Goal: Task Accomplishment & Management: Use online tool/utility

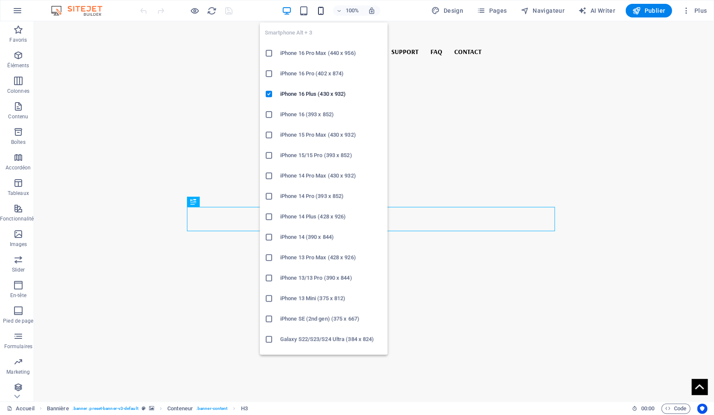
click at [0, 0] on icon "button" at bounding box center [0, 0] width 0 height 0
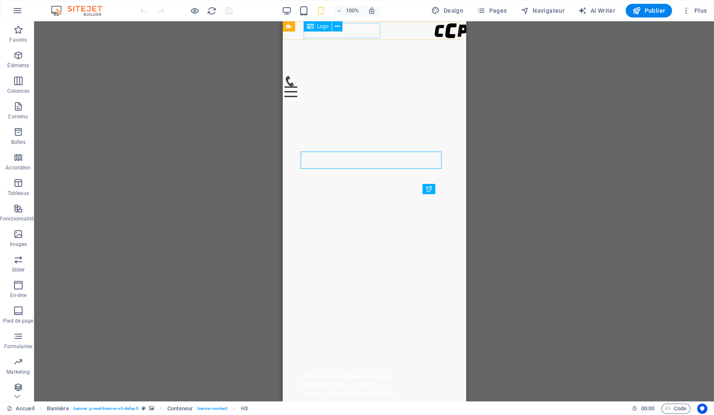
select select "px"
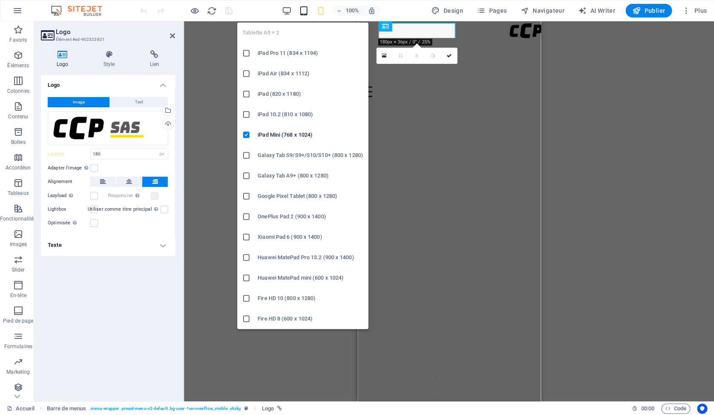
click at [0, 0] on icon "button" at bounding box center [0, 0] width 0 height 0
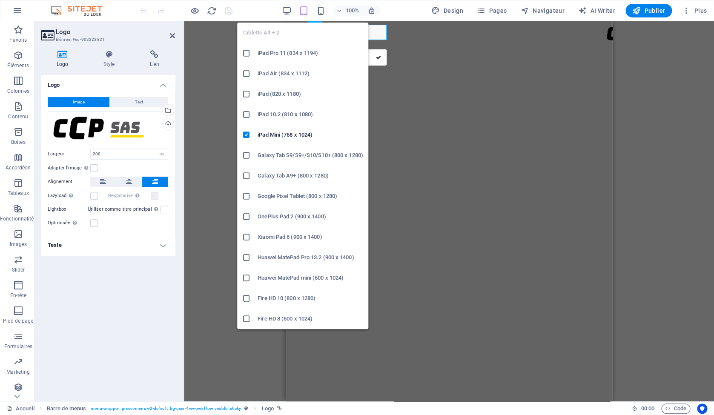
type input "200"
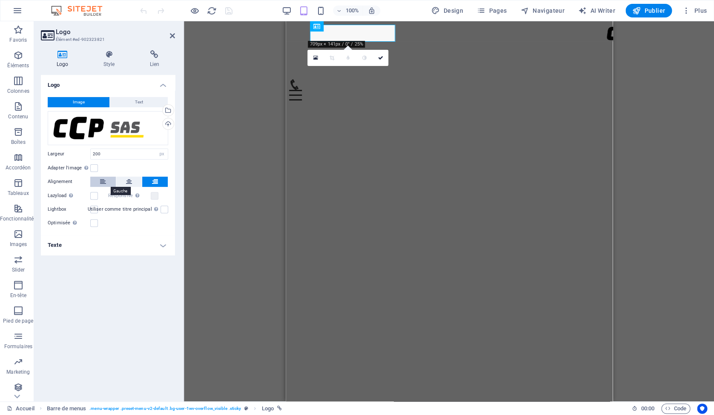
click at [108, 183] on button at bounding box center [103, 182] width 26 height 10
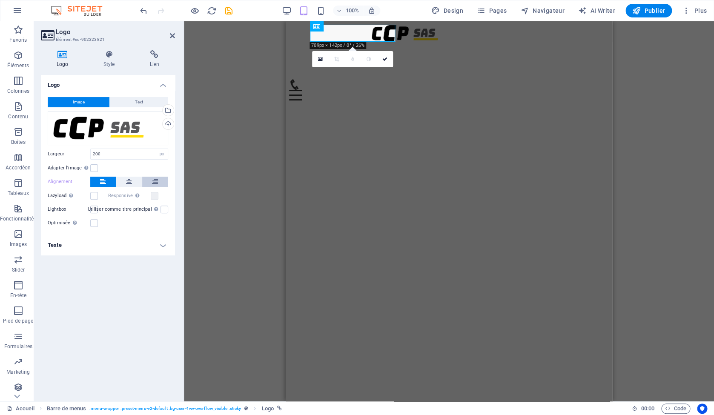
click at [160, 182] on button at bounding box center [155, 182] width 26 height 10
click at [138, 184] on button at bounding box center [129, 182] width 26 height 10
click at [111, 184] on button at bounding box center [103, 182] width 26 height 10
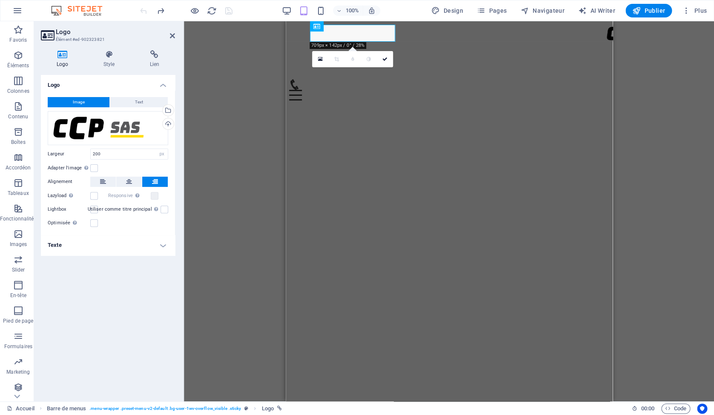
click at [0, 0] on div at bounding box center [0, 0] width 0 height 0
click at [173, 37] on icon at bounding box center [172, 35] width 5 height 7
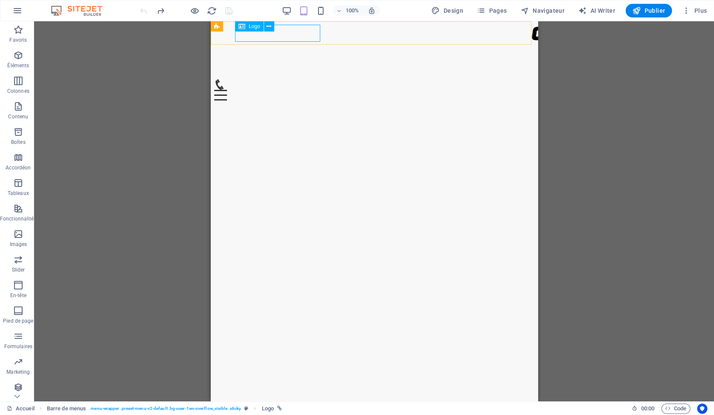
click at [294, 39] on div at bounding box center [454, 33] width 321 height 17
select select "px"
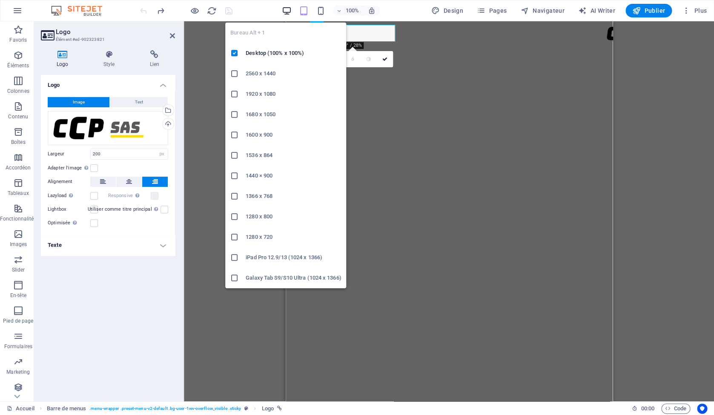
click at [0, 0] on icon "button" at bounding box center [0, 0] width 0 height 0
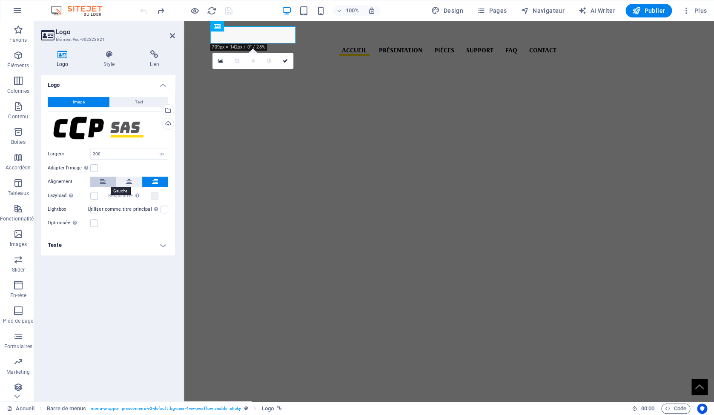
click at [106, 183] on button at bounding box center [103, 182] width 26 height 10
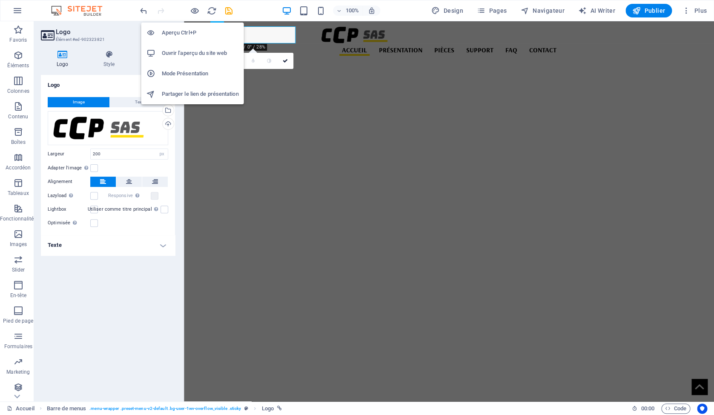
click at [191, 33] on h6 "Aperçu Ctrl+P" at bounding box center [200, 33] width 77 height 10
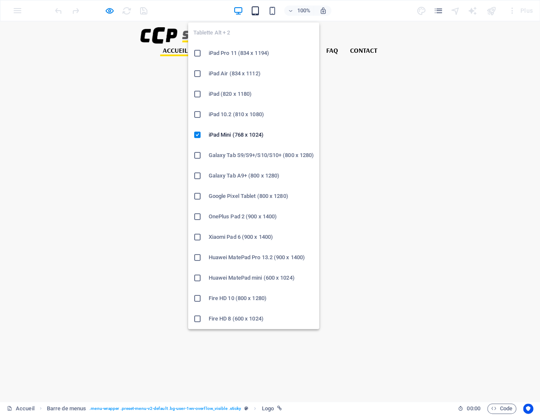
click at [0, 0] on icon "button" at bounding box center [0, 0] width 0 height 0
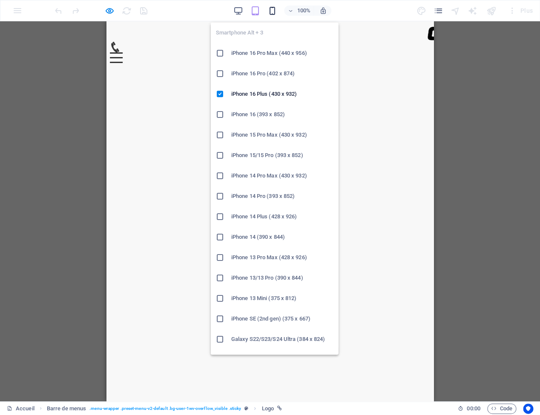
click at [0, 0] on icon "button" at bounding box center [0, 0] width 0 height 0
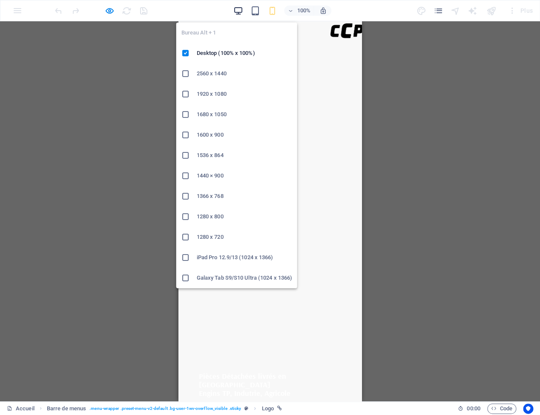
click at [0, 0] on icon "button" at bounding box center [0, 0] width 0 height 0
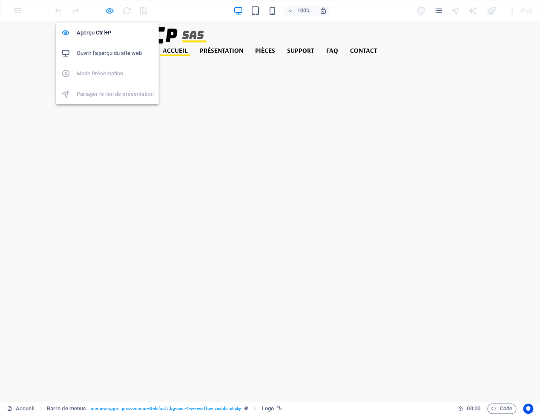
click at [110, 9] on icon "button" at bounding box center [110, 11] width 10 height 10
select select "px"
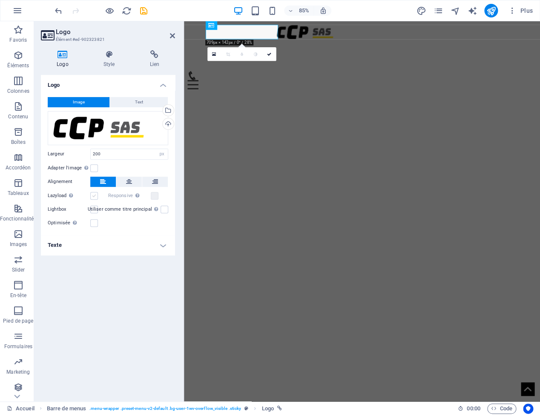
click at [92, 199] on label at bounding box center [94, 196] width 8 height 8
click at [0, 0] on input "Lazyload Charger les images après la page améliore le temps de chargement (vite…" at bounding box center [0, 0] width 0 height 0
click at [169, 247] on h4 "Texte" at bounding box center [108, 245] width 134 height 20
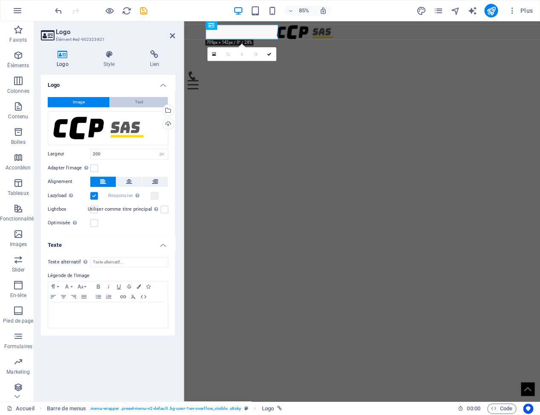
click at [135, 103] on span "Text" at bounding box center [139, 102] width 8 height 10
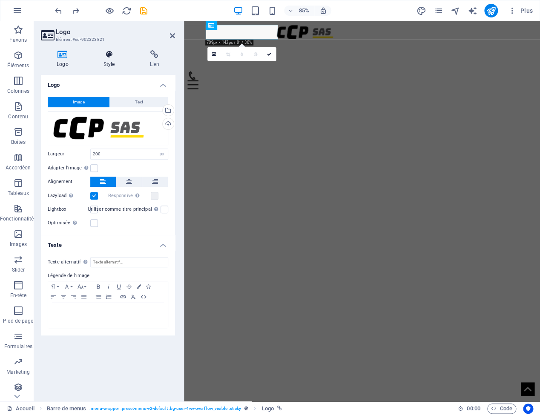
click at [106, 52] on icon at bounding box center [109, 54] width 43 height 9
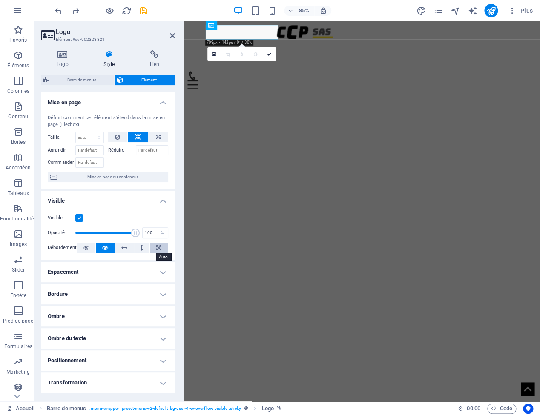
click at [156, 250] on icon at bounding box center [158, 248] width 5 height 10
click at [86, 247] on icon at bounding box center [86, 248] width 6 height 10
click at [102, 248] on icon at bounding box center [105, 248] width 6 height 10
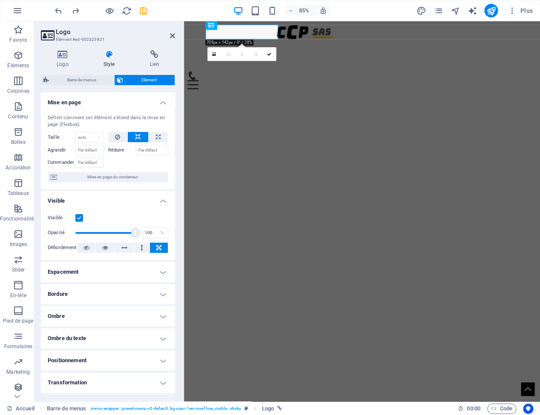
click at [157, 359] on h4 "Positionnement" at bounding box center [108, 361] width 134 height 20
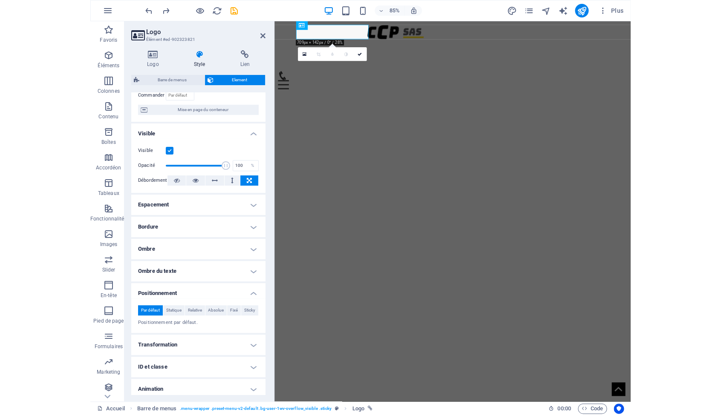
scroll to position [105, 0]
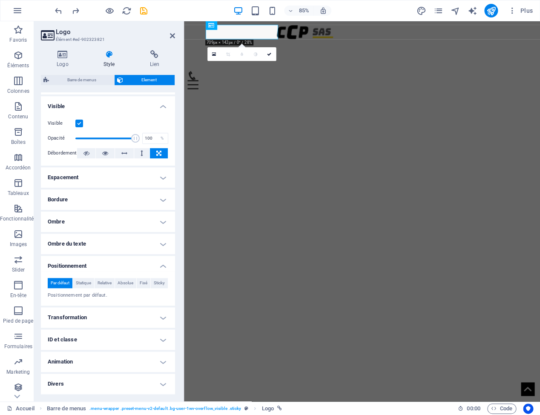
click at [117, 319] on h4 "Transformation" at bounding box center [108, 318] width 134 height 20
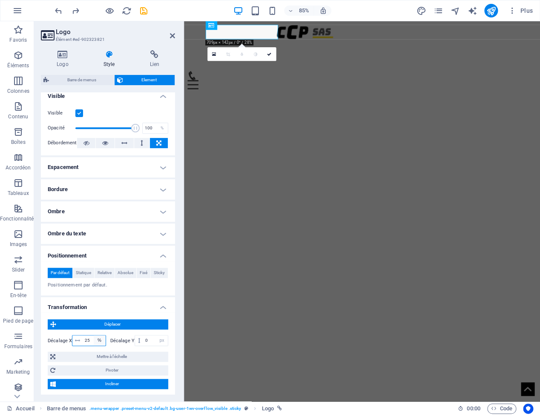
drag, startPoint x: 84, startPoint y: 353, endPoint x: 94, endPoint y: 353, distance: 9.8
click at [94, 346] on div "25 px rem % em vh vw" at bounding box center [89, 340] width 34 height 11
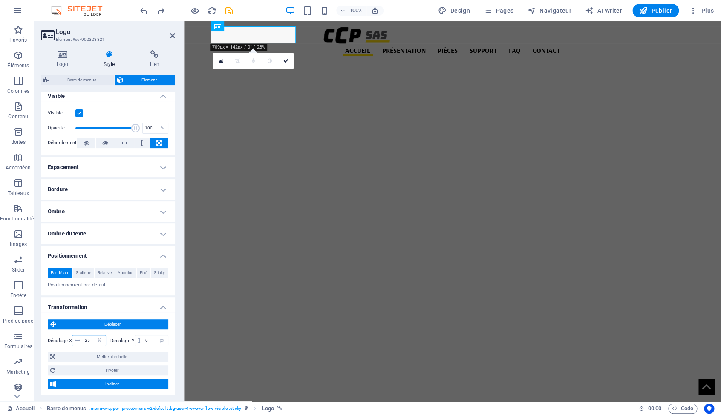
click at [84, 346] on input "25" at bounding box center [94, 341] width 23 height 10
drag, startPoint x: 84, startPoint y: 352, endPoint x: 105, endPoint y: 351, distance: 21.3
click at [105, 346] on div "25 px rem % em vh vw" at bounding box center [89, 340] width 34 height 11
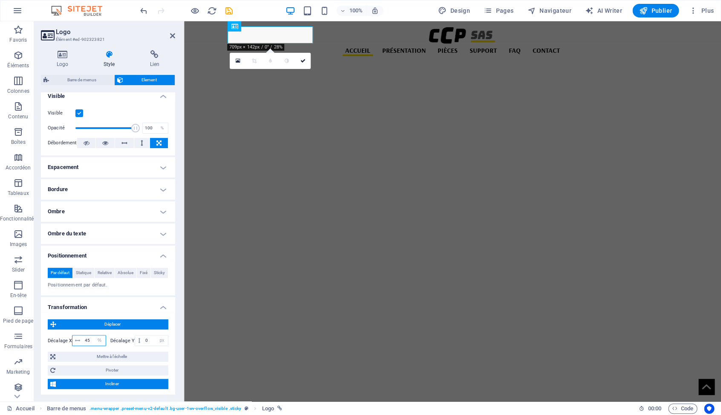
click at [86, 346] on input "45" at bounding box center [94, 341] width 23 height 10
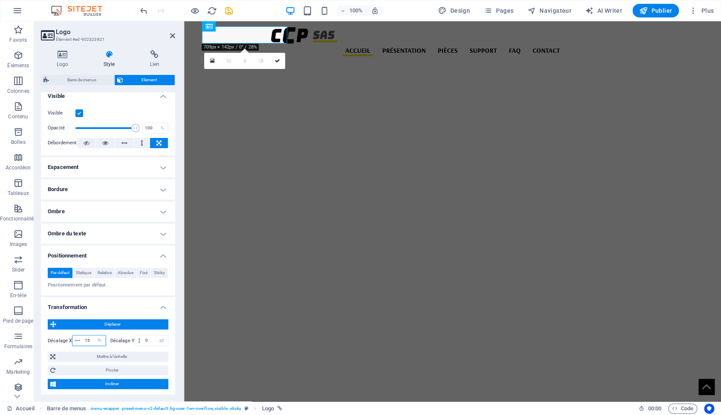
drag, startPoint x: 89, startPoint y: 353, endPoint x: 82, endPoint y: 352, distance: 7.3
click at [83, 346] on input "15" at bounding box center [94, 341] width 23 height 10
drag, startPoint x: 89, startPoint y: 349, endPoint x: 75, endPoint y: 349, distance: 13.2
click at [83, 346] on input "20" at bounding box center [94, 341] width 23 height 10
type input "15"
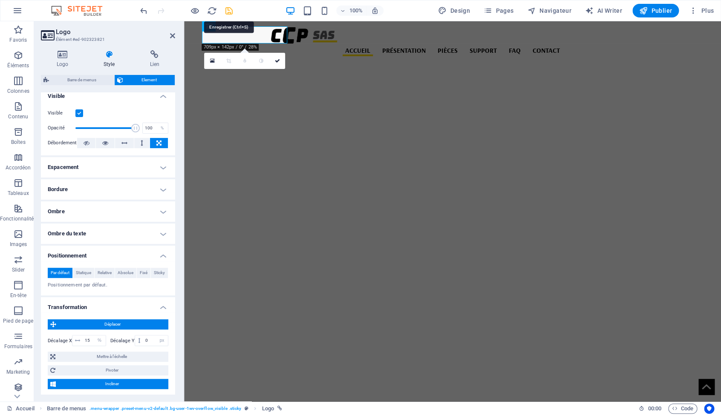
click at [228, 11] on icon "save" at bounding box center [229, 11] width 10 height 10
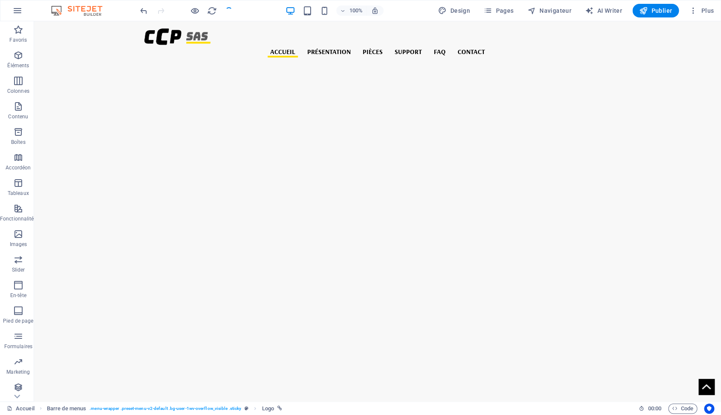
select select "%"
select select "px"
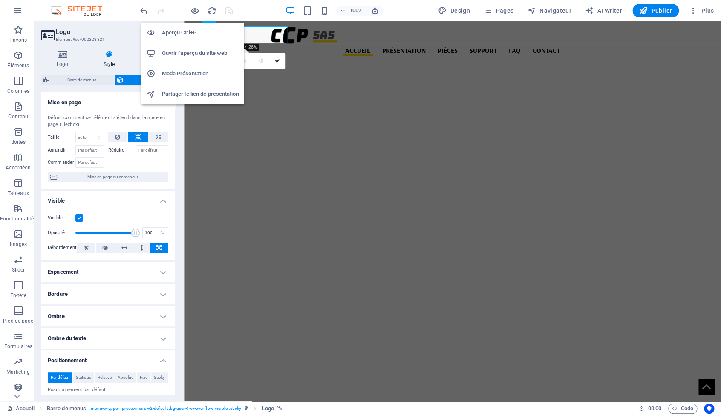
click at [178, 31] on h6 "Aperçu Ctrl+P" at bounding box center [200, 33] width 77 height 10
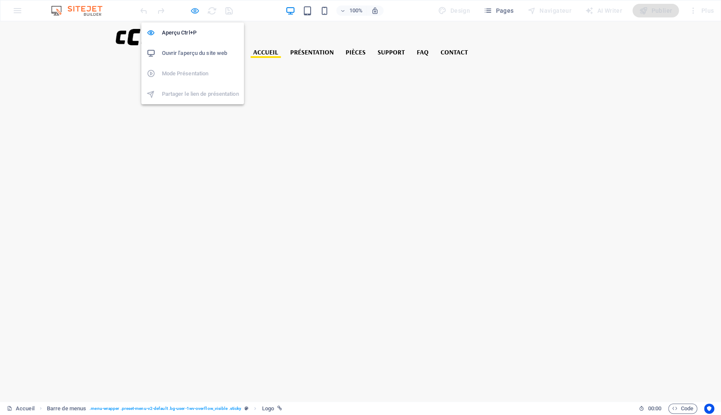
click at [195, 12] on icon "button" at bounding box center [195, 11] width 10 height 10
select select "%"
select select "px"
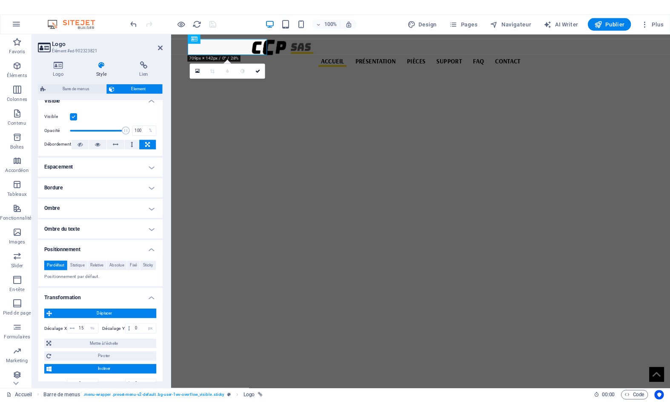
scroll to position [109, 0]
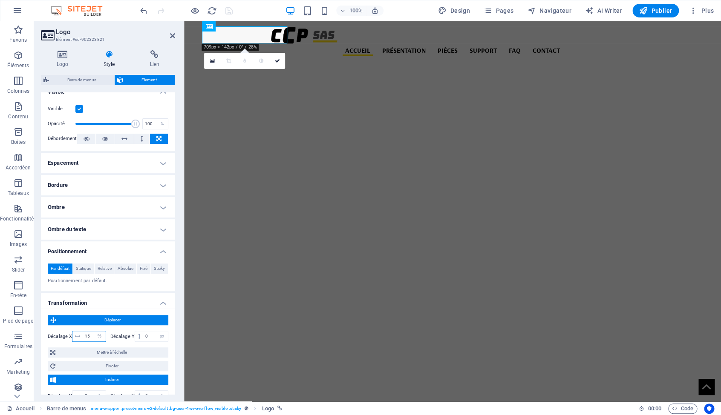
drag, startPoint x: 85, startPoint y: 348, endPoint x: 100, endPoint y: 348, distance: 15.3
click at [100, 342] on input "15" at bounding box center [94, 336] width 23 height 10
type input "20"
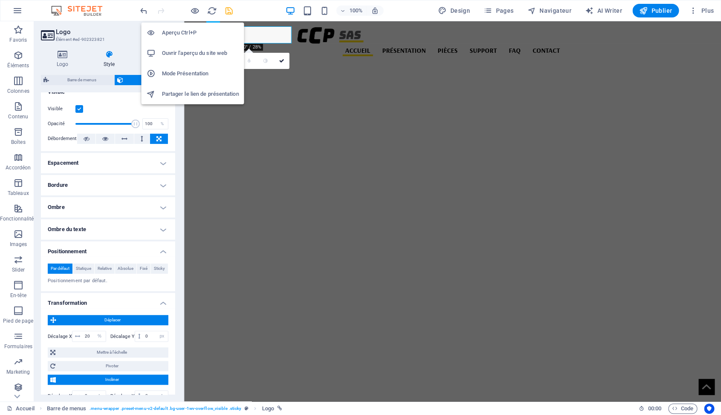
click at [183, 34] on h6 "Aperçu Ctrl+P" at bounding box center [200, 33] width 77 height 10
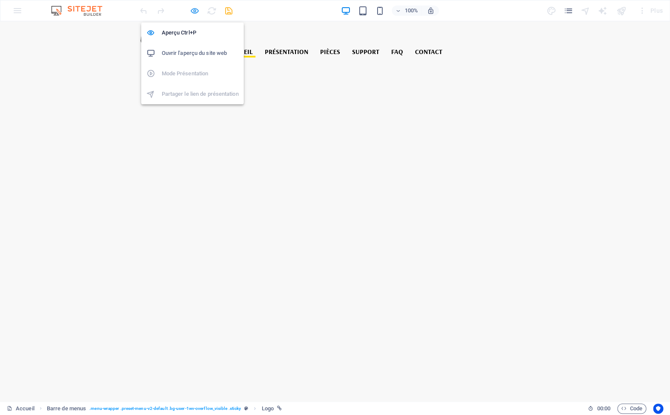
click at [196, 10] on icon "button" at bounding box center [195, 11] width 10 height 10
select select "%"
select select "px"
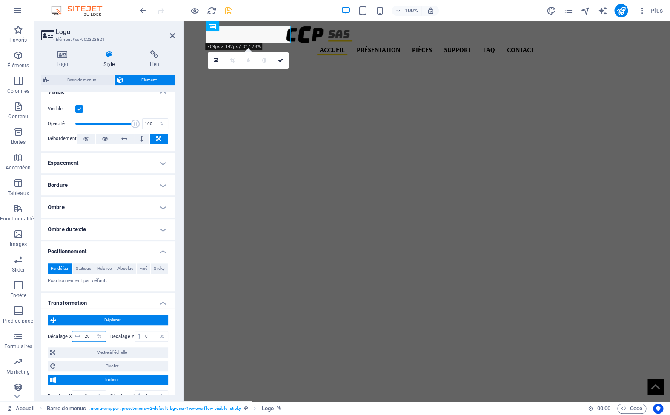
drag, startPoint x: 89, startPoint y: 346, endPoint x: 80, endPoint y: 346, distance: 8.9
click at [83, 342] on input "20" at bounding box center [94, 336] width 23 height 10
type input "0"
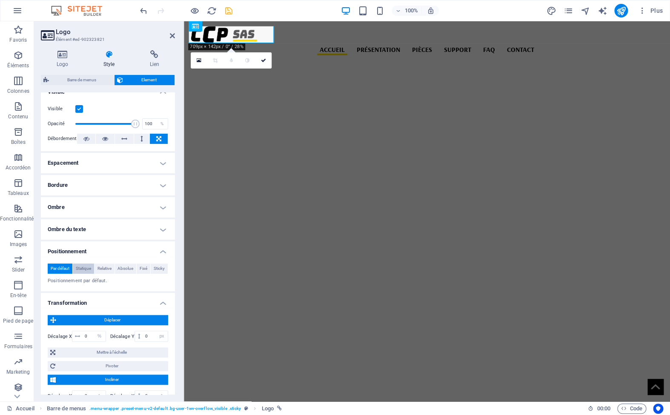
click at [86, 268] on span "Statique" at bounding box center [83, 269] width 15 height 10
click at [112, 268] on span "Relative" at bounding box center [105, 269] width 14 height 10
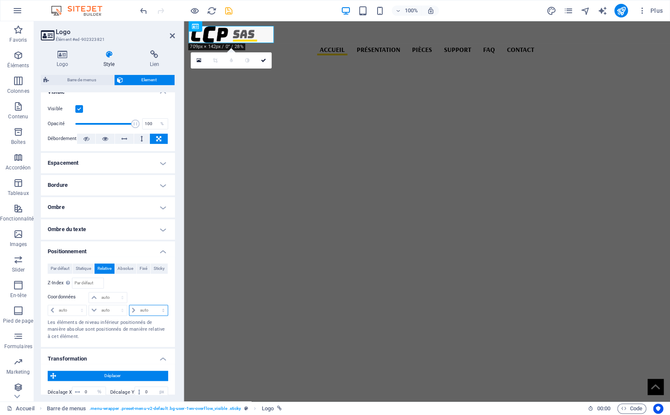
click at [129, 305] on select "auto px rem % em" at bounding box center [148, 310] width 38 height 10
select select "px"
click option "px" at bounding box center [0, 0] width 0 height 0
click at [145, 316] on input "0" at bounding box center [153, 310] width 30 height 10
drag, startPoint x: 145, startPoint y: 320, endPoint x: 107, endPoint y: 311, distance: 38.5
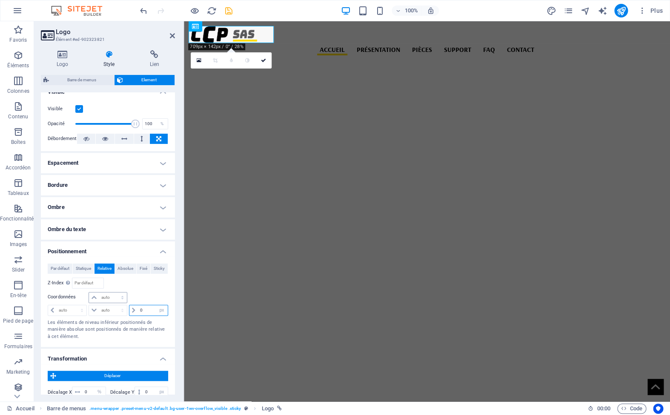
click at [138, 316] on input "0" at bounding box center [153, 310] width 30 height 10
click at [146, 316] on input "15" at bounding box center [153, 310] width 30 height 10
click at [132, 313] on icon at bounding box center [133, 310] width 3 height 5
drag, startPoint x: 142, startPoint y: 322, endPoint x: 128, endPoint y: 318, distance: 14.7
click at [138, 316] on input "15" at bounding box center [153, 310] width 30 height 10
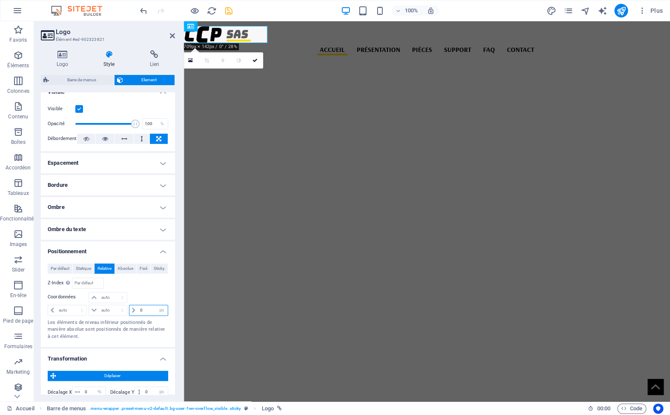
type input "0"
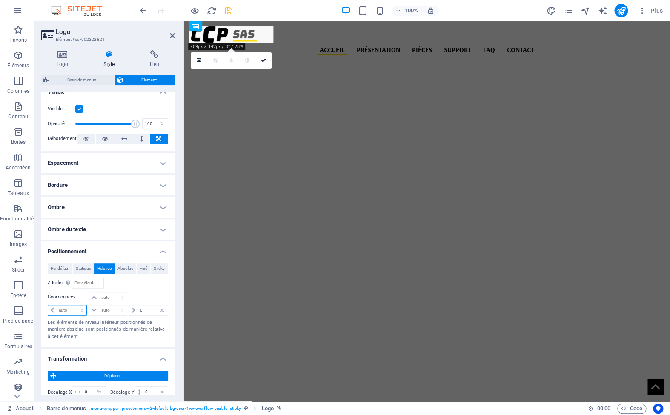
click at [48, 305] on select "auto px rem % em" at bounding box center [67, 310] width 38 height 10
select select "px"
click option "px" at bounding box center [0, 0] width 0 height 0
click at [66, 316] on input "0" at bounding box center [72, 310] width 30 height 10
drag, startPoint x: 66, startPoint y: 323, endPoint x: 42, endPoint y: 317, distance: 24.7
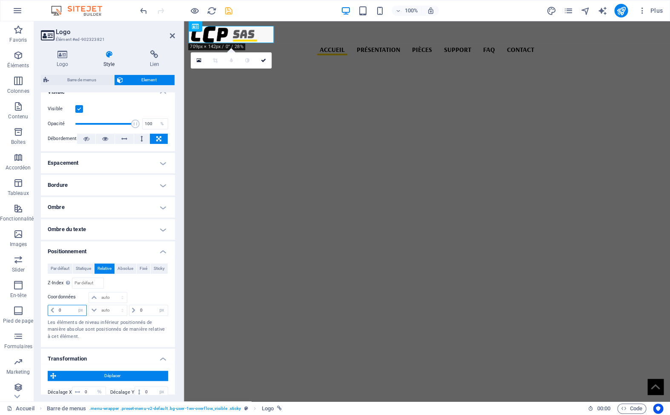
click at [57, 316] on input "0" at bounding box center [72, 310] width 30 height 10
drag, startPoint x: 66, startPoint y: 323, endPoint x: 29, endPoint y: 307, distance: 39.8
click at [57, 311] on input "20" at bounding box center [72, 310] width 30 height 10
type input "30"
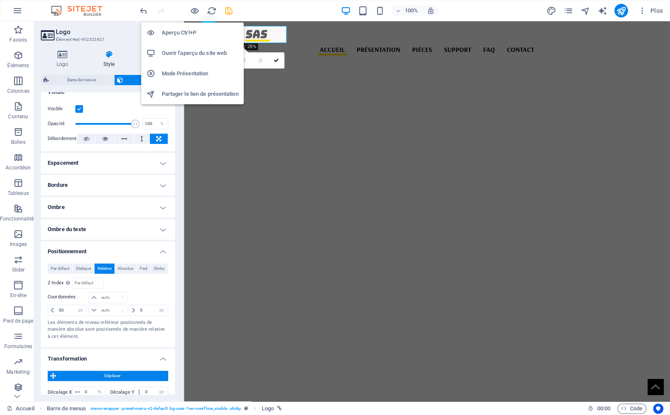
click at [187, 32] on h6 "Aperçu Ctrl+P" at bounding box center [200, 33] width 77 height 10
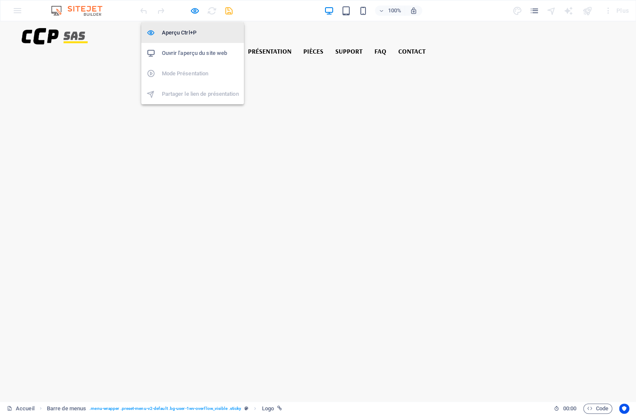
click at [192, 30] on h6 "Aperçu Ctrl+P" at bounding box center [200, 33] width 77 height 10
select select "px"
select select "%"
select select "px"
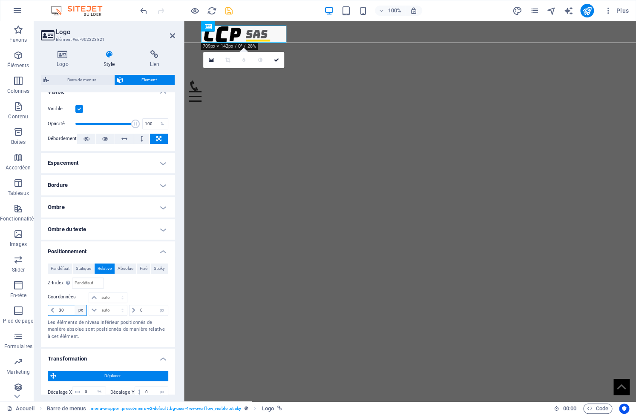
select select "auto"
click option "auto" at bounding box center [0, 0] width 0 height 0
select select "DISABLED_OPTION_VALUE"
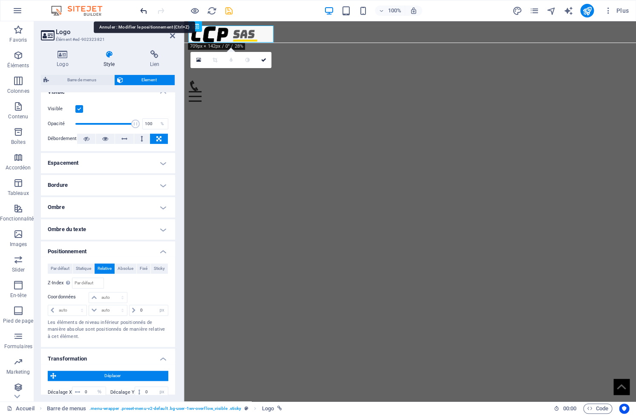
type input "30"
select select "px"
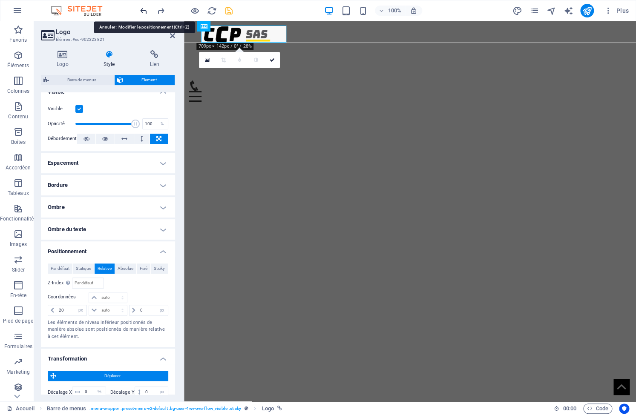
type input "0"
select select "DISABLED_OPTION_VALUE"
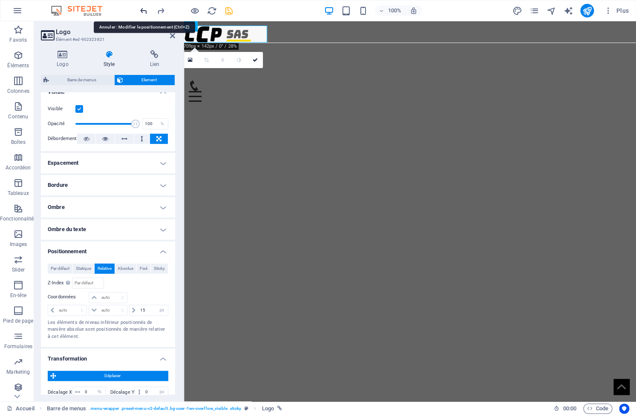
type input "0"
select select "DISABLED_OPTION_VALUE"
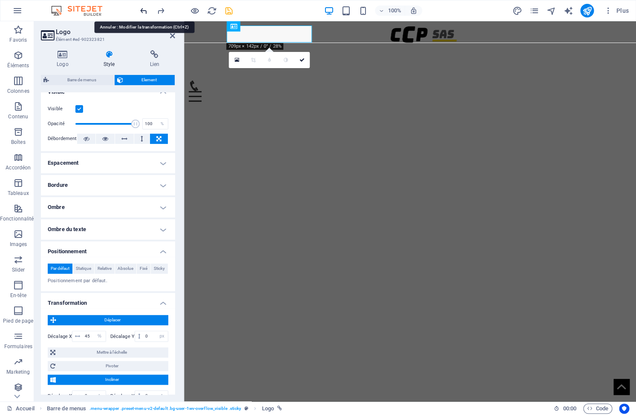
type input "25"
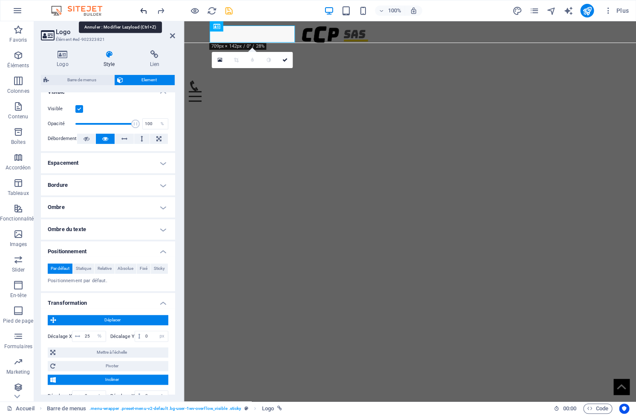
click at [0, 0] on div at bounding box center [0, 0] width 0 height 0
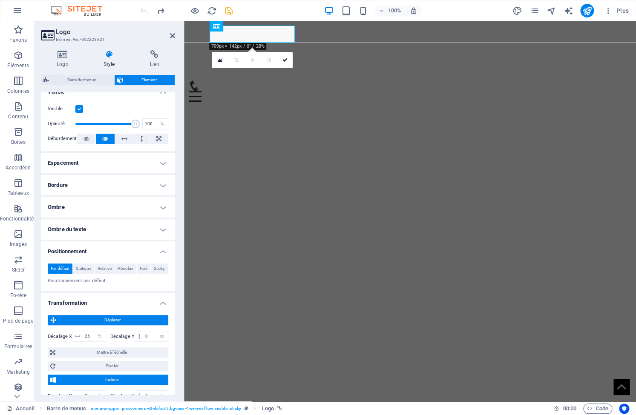
click at [0, 0] on div at bounding box center [0, 0] width 0 height 0
drag, startPoint x: 171, startPoint y: 35, endPoint x: 136, endPoint y: 14, distance: 40.3
click at [171, 35] on icon at bounding box center [172, 35] width 5 height 7
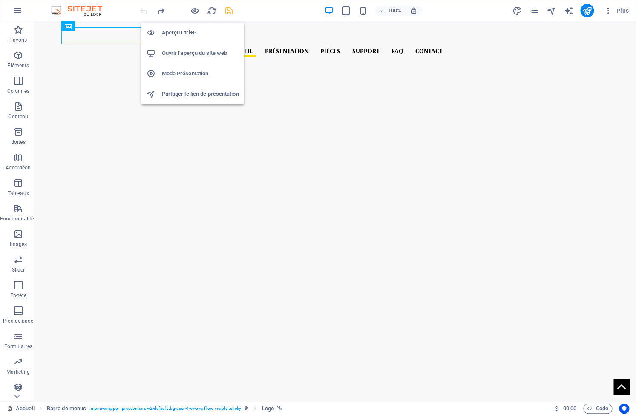
click at [188, 33] on h6 "Aperçu Ctrl+P" at bounding box center [200, 33] width 77 height 10
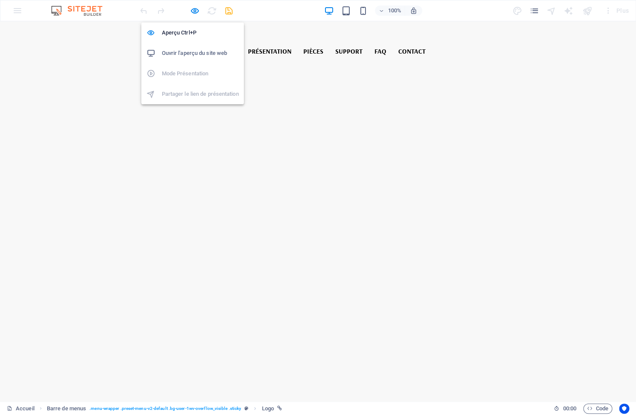
click at [190, 57] on h6 "Ouvrir l'aperçu du site web" at bounding box center [200, 53] width 77 height 10
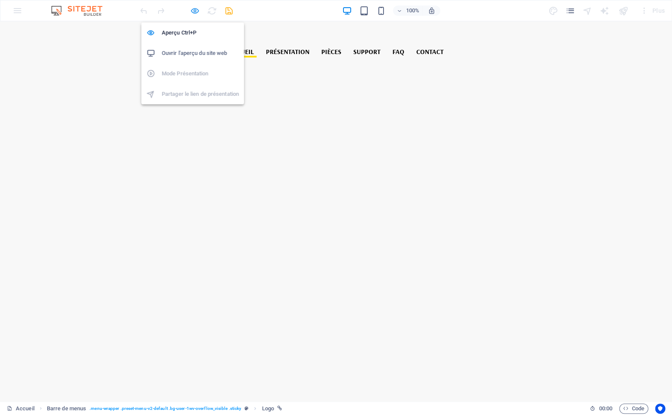
click at [196, 12] on icon "button" at bounding box center [195, 11] width 10 height 10
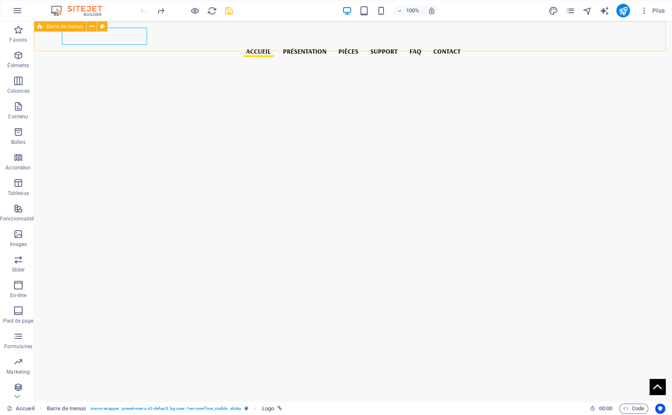
click at [47, 26] on span "Barre de menus" at bounding box center [64, 26] width 36 height 5
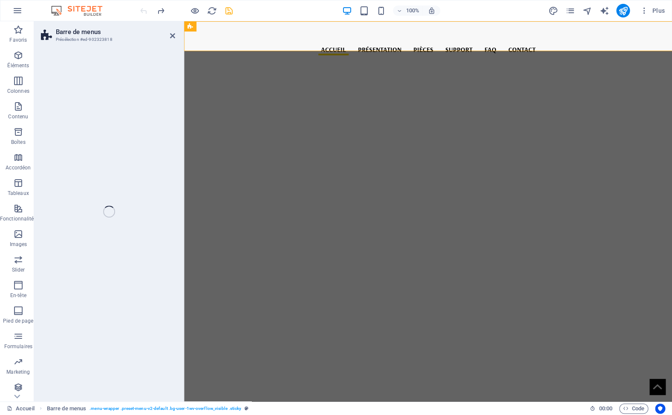
select select "px"
select select "%"
select select "header"
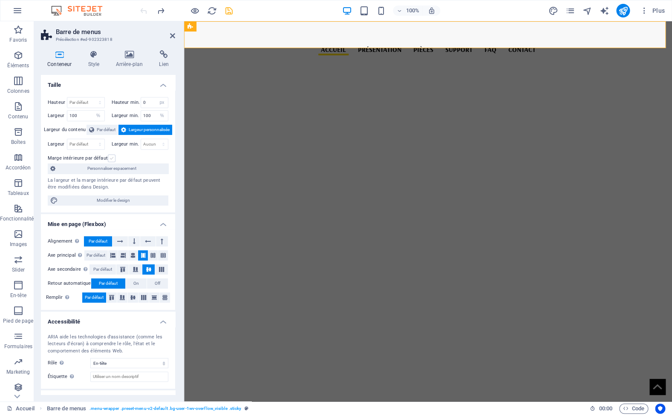
click at [112, 158] on label at bounding box center [112, 159] width 8 height 8
click at [110, 159] on label at bounding box center [112, 159] width 8 height 8
click at [0, 0] on input "Marge intérieure par défaut" at bounding box center [0, 0] width 0 height 0
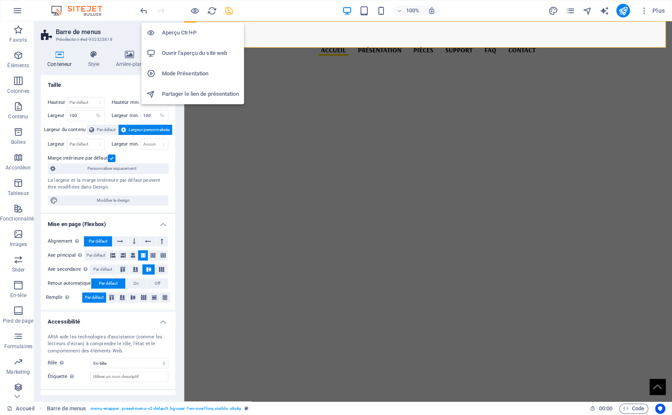
click at [185, 33] on h6 "Aperçu Ctrl+P" at bounding box center [200, 33] width 77 height 10
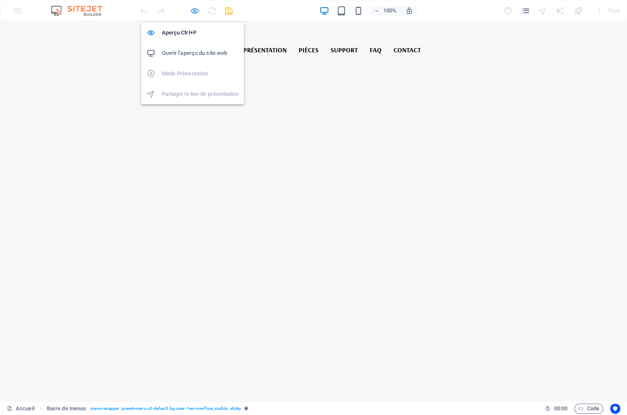
click at [195, 11] on icon "button" at bounding box center [195, 11] width 10 height 10
select select "px"
select select "%"
select select "header"
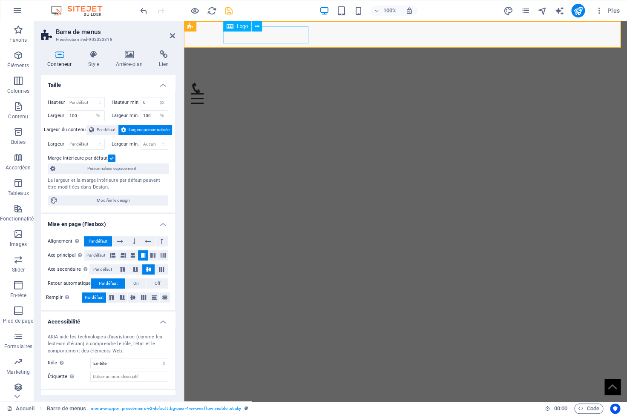
select select "%"
select select "px"
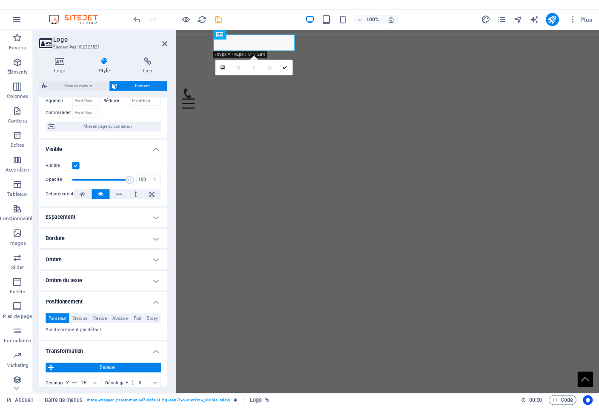
scroll to position [177, 0]
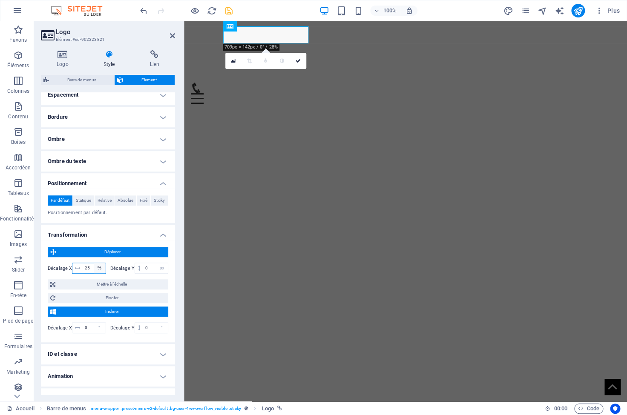
select select "px"
click option "px" at bounding box center [0, 0] width 0 height 0
drag, startPoint x: 90, startPoint y: 278, endPoint x: 68, endPoint y: 275, distance: 21.9
click at [83, 273] on input "25" at bounding box center [94, 268] width 23 height 10
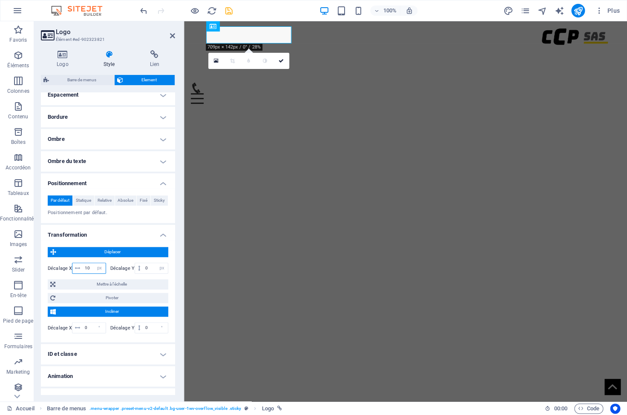
drag, startPoint x: 89, startPoint y: 281, endPoint x: 71, endPoint y: 277, distance: 18.6
click at [83, 273] on input "10" at bounding box center [94, 268] width 23 height 10
type input "0"
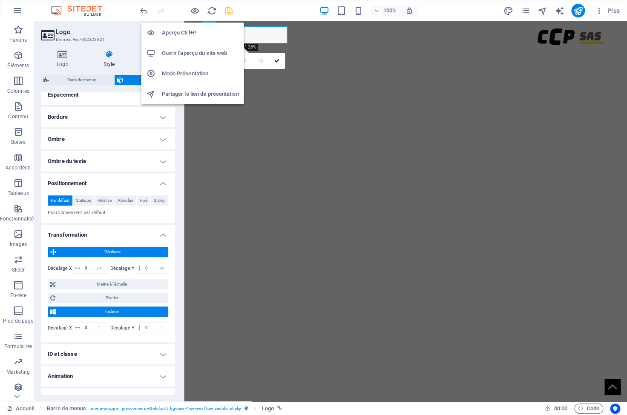
click at [175, 31] on h6 "Aperçu Ctrl+P" at bounding box center [200, 33] width 77 height 10
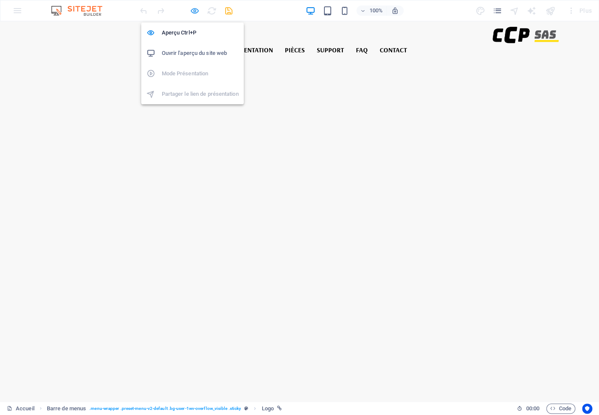
click at [191, 11] on icon "button" at bounding box center [195, 11] width 10 height 10
select select "px"
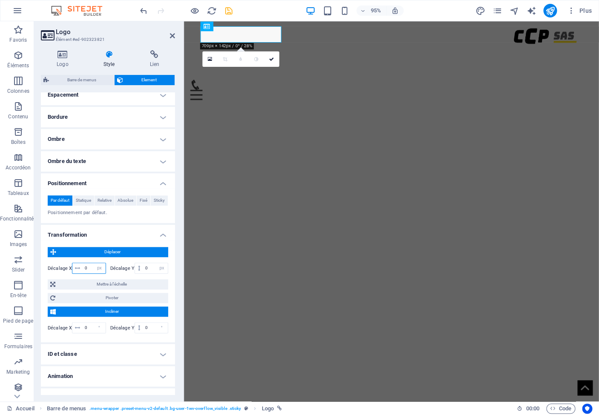
drag, startPoint x: 89, startPoint y: 277, endPoint x: 70, endPoint y: 276, distance: 18.3
click at [83, 273] on input "0" at bounding box center [94, 268] width 23 height 10
type input "-2"
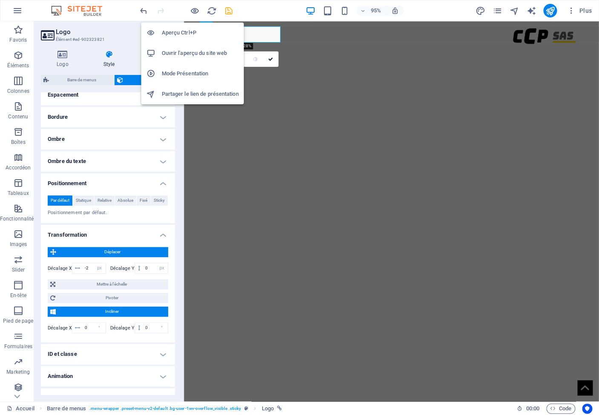
click at [184, 34] on h6 "Aperçu Ctrl+P" at bounding box center [200, 33] width 77 height 10
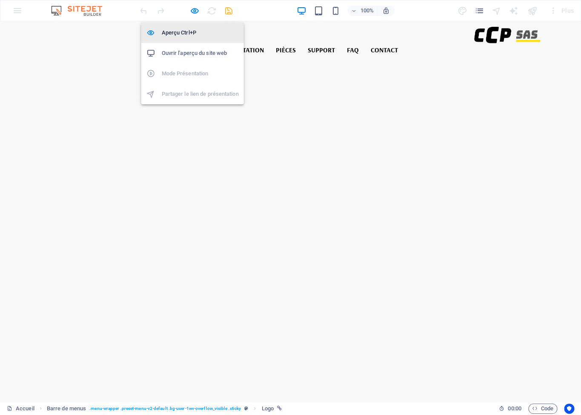
click at [184, 34] on h6 "Aperçu Ctrl+P" at bounding box center [200, 33] width 77 height 10
select select "px"
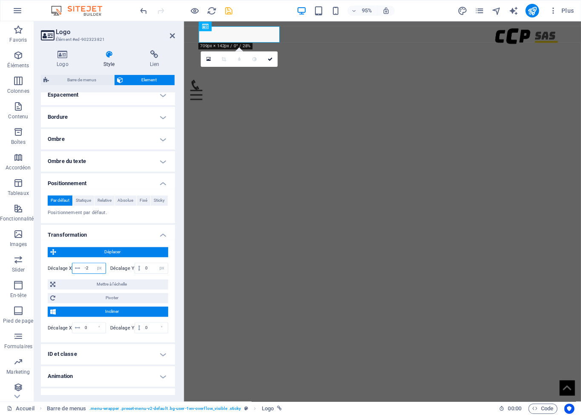
drag, startPoint x: 90, startPoint y: 278, endPoint x: 67, endPoint y: 273, distance: 23.1
click at [83, 273] on input "-2" at bounding box center [94, 268] width 23 height 10
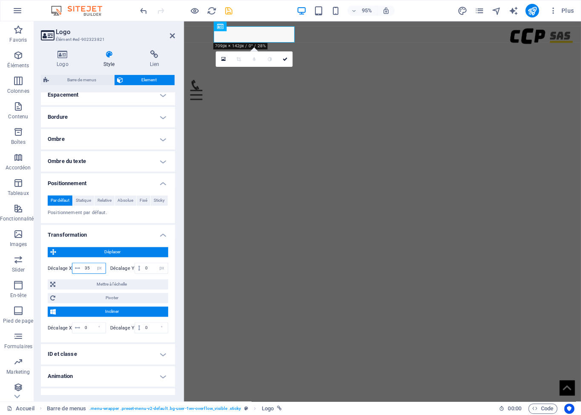
type input "3"
type input "-5"
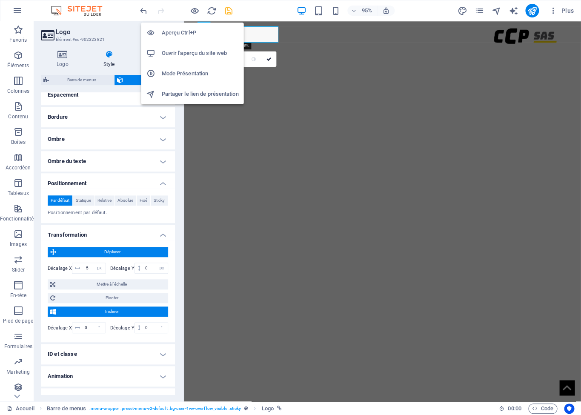
click at [175, 57] on h6 "Ouvrir l'aperçu du site web" at bounding box center [200, 53] width 77 height 10
click at [195, 13] on icon "button" at bounding box center [195, 11] width 10 height 10
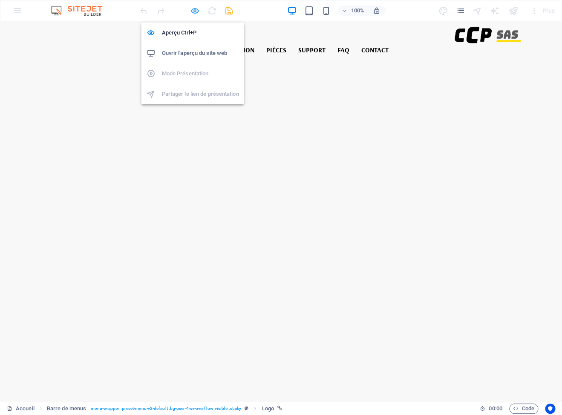
click at [195, 10] on icon "button" at bounding box center [195, 11] width 10 height 10
select select "px"
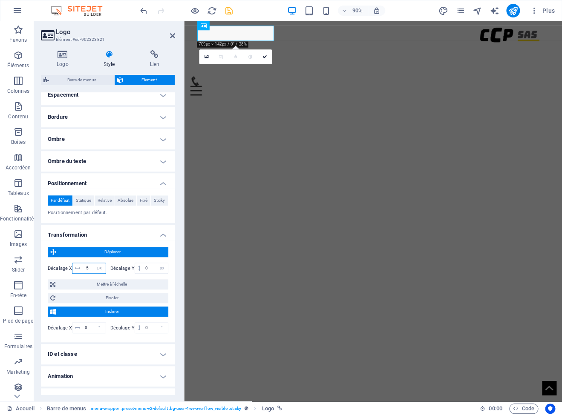
drag, startPoint x: 89, startPoint y: 278, endPoint x: 68, endPoint y: 269, distance: 22.7
click at [83, 273] on input "-5" at bounding box center [94, 268] width 23 height 10
type input "-6"
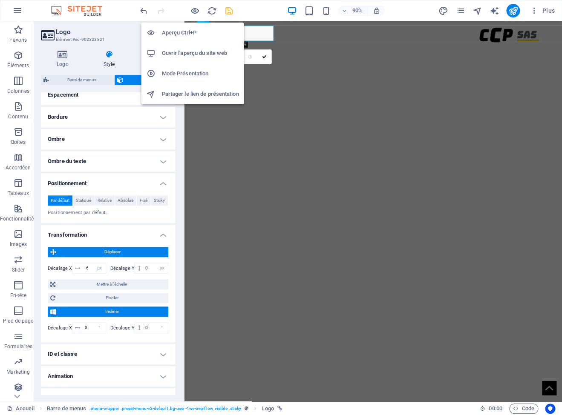
click at [178, 28] on h6 "Aperçu Ctrl+P" at bounding box center [200, 33] width 77 height 10
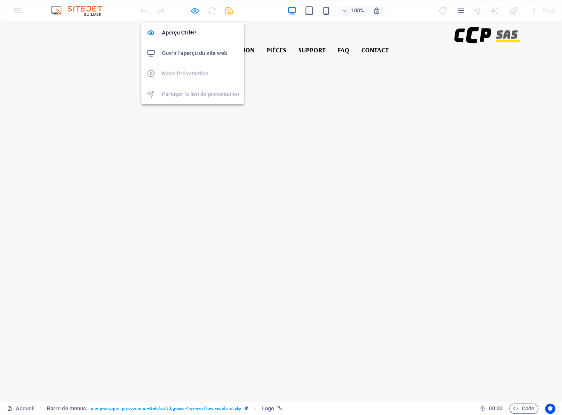
click at [194, 13] on icon "button" at bounding box center [195, 11] width 10 height 10
select select "px"
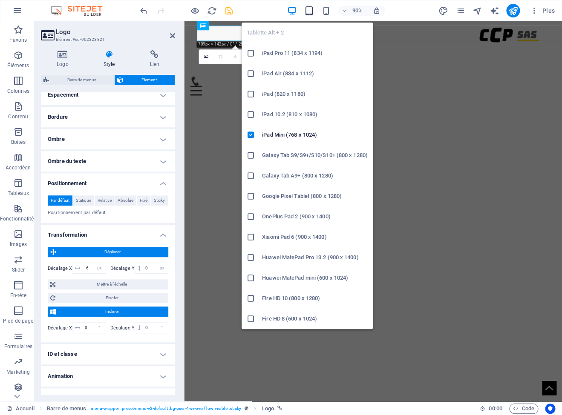
click at [0, 0] on icon "button" at bounding box center [0, 0] width 0 height 0
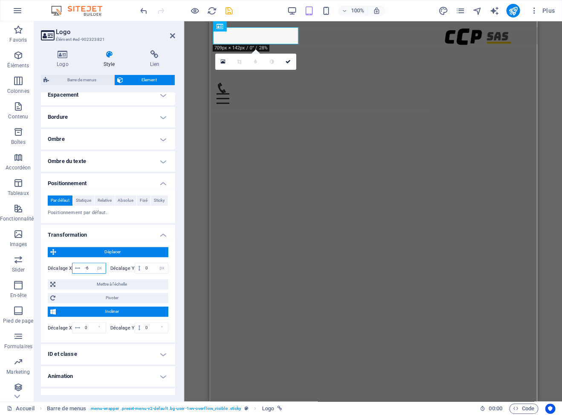
drag, startPoint x: 90, startPoint y: 278, endPoint x: 78, endPoint y: 276, distance: 12.4
click at [83, 273] on input "-6" at bounding box center [94, 268] width 23 height 10
type input "-10"
drag, startPoint x: 90, startPoint y: 279, endPoint x: 78, endPoint y: 277, distance: 12.0
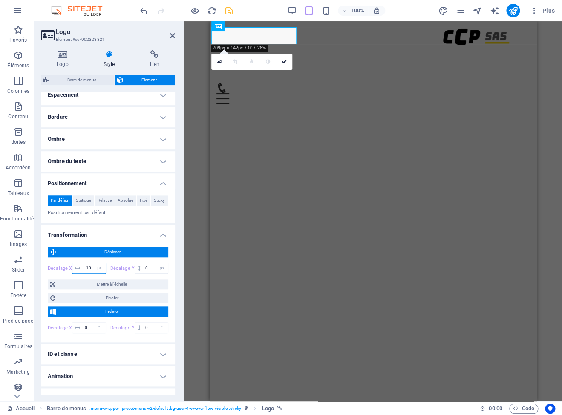
click at [83, 273] on input "-10" at bounding box center [94, 268] width 23 height 10
type input "-15"
drag, startPoint x: 90, startPoint y: 278, endPoint x: 80, endPoint y: 277, distance: 9.8
click at [83, 273] on input "-15" at bounding box center [94, 268] width 23 height 10
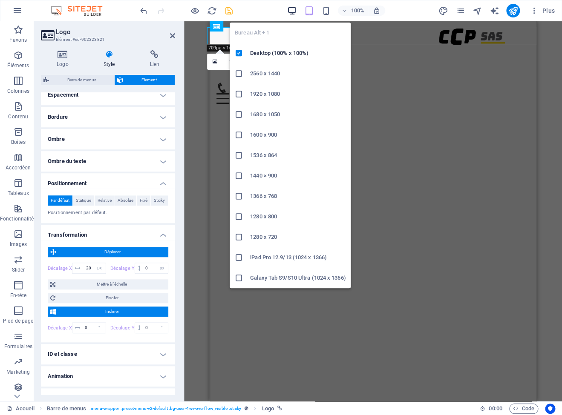
click at [0, 0] on icon "button" at bounding box center [0, 0] width 0 height 0
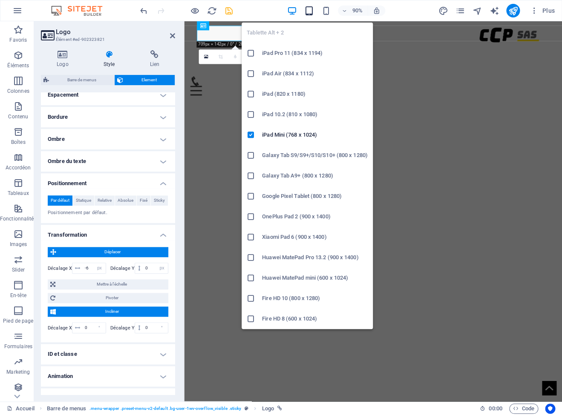
click at [0, 0] on icon "button" at bounding box center [0, 0] width 0 height 0
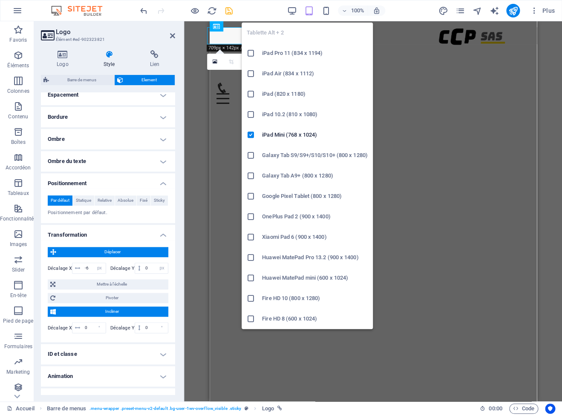
type input "-20"
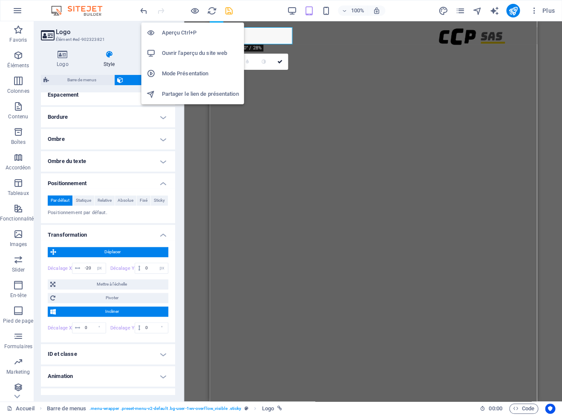
click at [186, 29] on h6 "Aperçu Ctrl+P" at bounding box center [200, 33] width 77 height 10
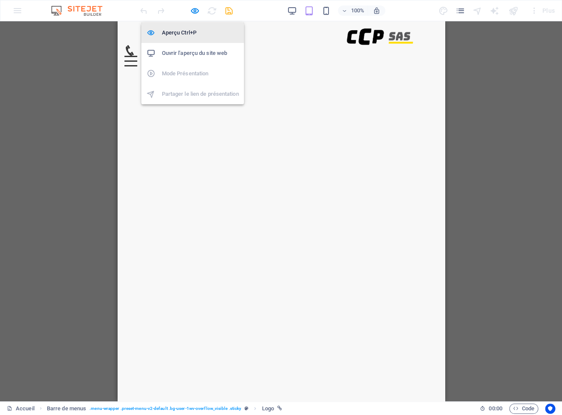
click at [187, 31] on h6 "Aperçu Ctrl+P" at bounding box center [200, 33] width 77 height 10
select select "px"
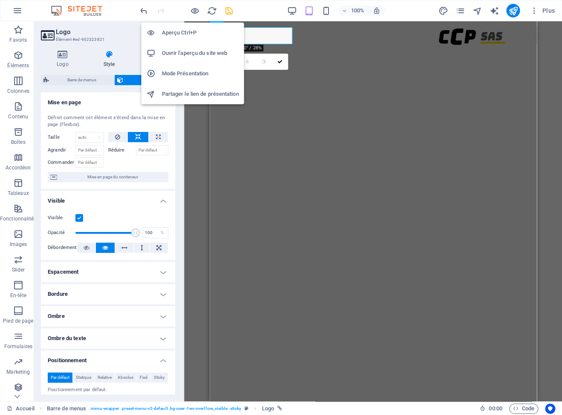
scroll to position [177, 0]
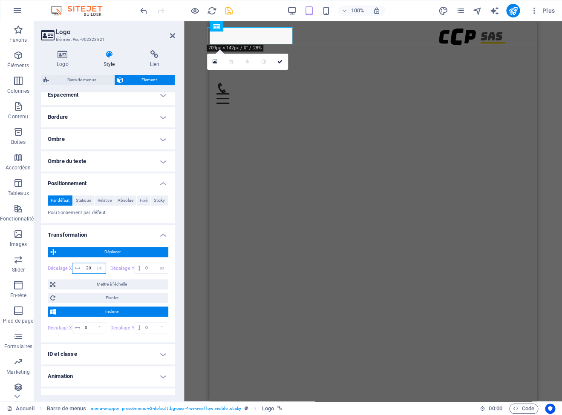
drag, startPoint x: 83, startPoint y: 279, endPoint x: 112, endPoint y: 279, distance: 28.6
click at [106, 274] on div "-20 px rem % em vh vw" at bounding box center [89, 268] width 34 height 11
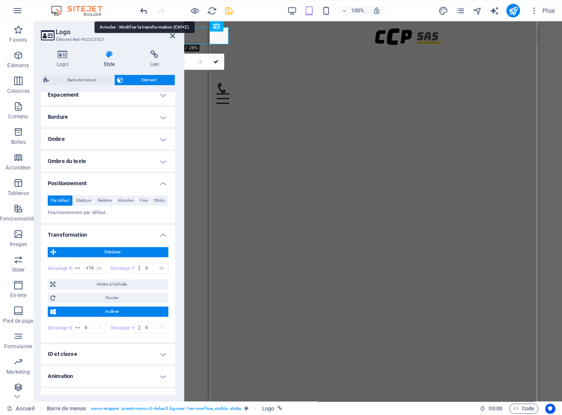
type input "-20"
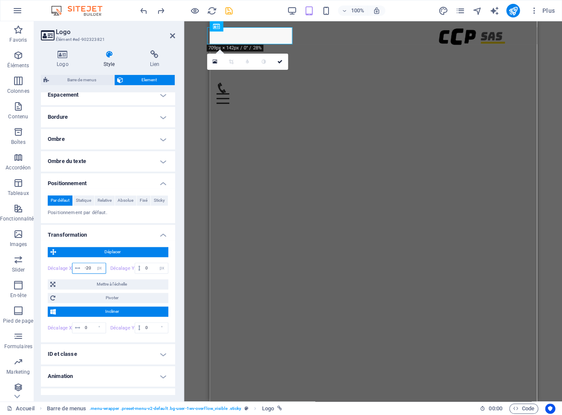
click at [90, 273] on input "-20" at bounding box center [94, 268] width 23 height 10
drag, startPoint x: 90, startPoint y: 279, endPoint x: 80, endPoint y: 279, distance: 10.2
click at [83, 273] on input "-20" at bounding box center [94, 268] width 23 height 10
type input "-17"
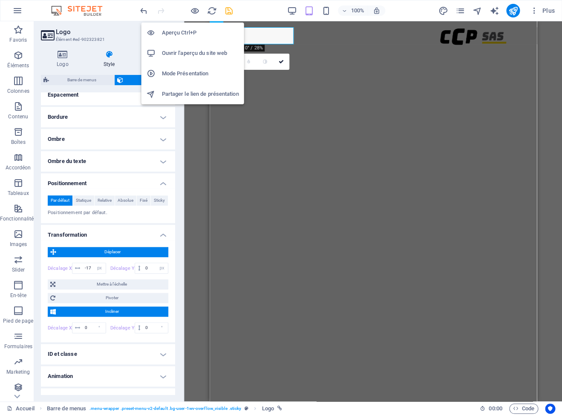
click at [179, 32] on h6 "Aperçu Ctrl+P" at bounding box center [200, 33] width 77 height 10
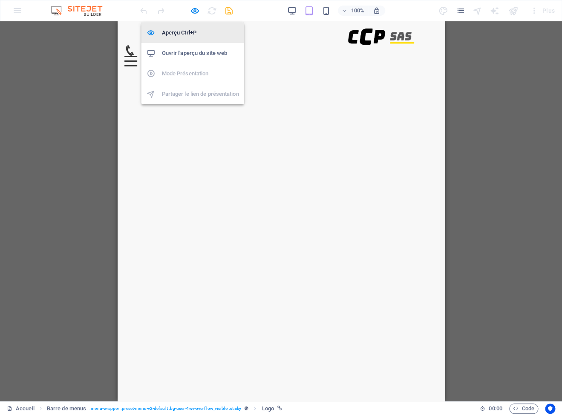
click at [184, 32] on h6 "Aperçu Ctrl+P" at bounding box center [200, 33] width 77 height 10
select select "px"
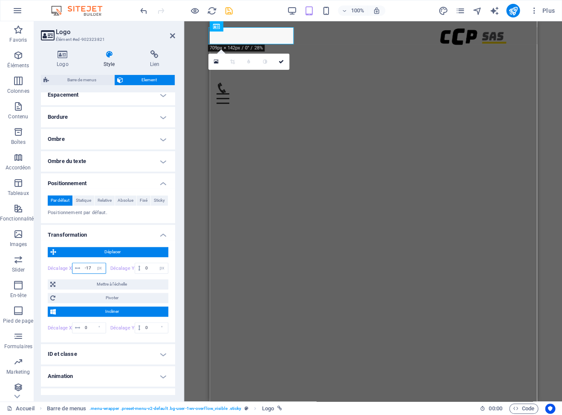
drag, startPoint x: 85, startPoint y: 278, endPoint x: 100, endPoint y: 278, distance: 15.3
click at [100, 273] on input "-17" at bounding box center [94, 268] width 23 height 10
type input "-10"
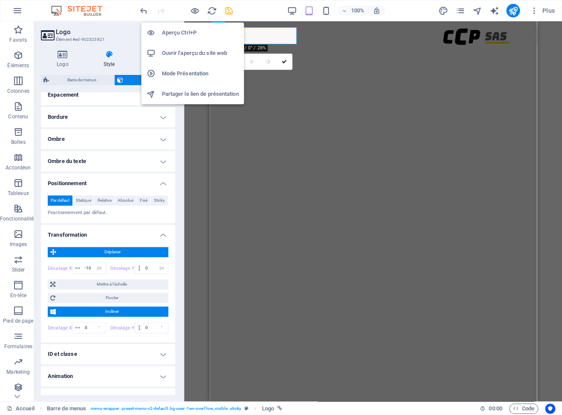
click at [177, 35] on h6 "Aperçu Ctrl+P" at bounding box center [200, 33] width 77 height 10
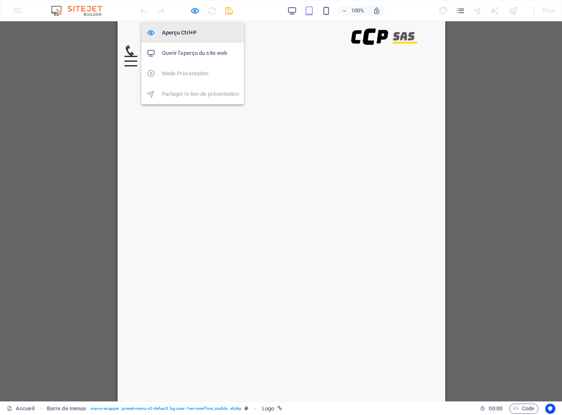
click at [189, 35] on h6 "Aperçu Ctrl+P" at bounding box center [200, 33] width 77 height 10
select select "px"
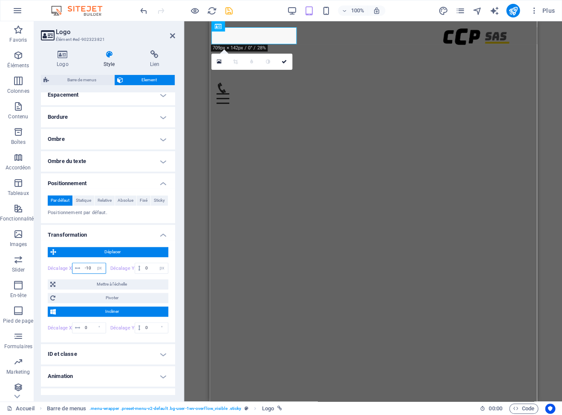
drag, startPoint x: 88, startPoint y: 278, endPoint x: 93, endPoint y: 278, distance: 5.1
click at [93, 273] on input "-10" at bounding box center [94, 268] width 23 height 10
type input "-1"
type input "-6"
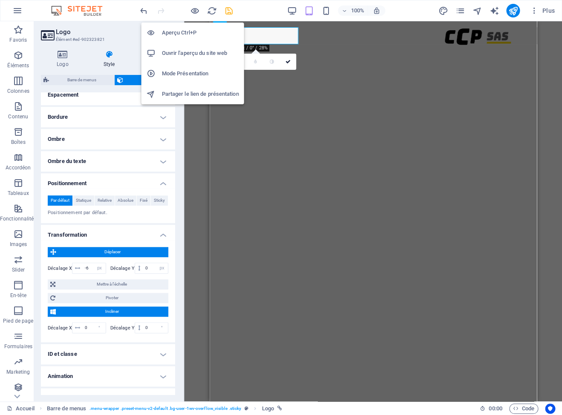
click at [176, 32] on h6 "Aperçu Ctrl+P" at bounding box center [200, 33] width 77 height 10
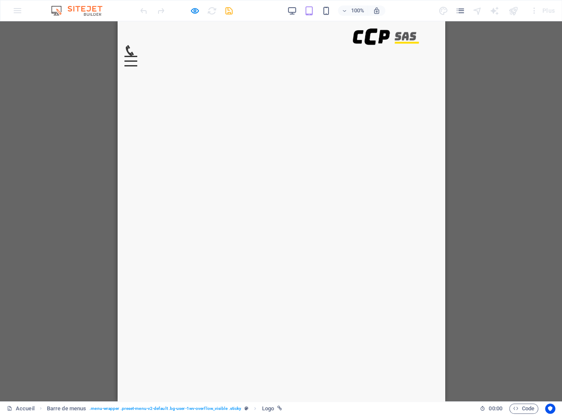
click at [428, 43] on header "ACCUEIL PRÉSENTATION PIÈCES SUPPORT FAQ Contact" at bounding box center [280, 47] width 327 height 52
click at [137, 56] on div at bounding box center [130, 61] width 13 height 11
click at [135, 56] on button at bounding box center [130, 61] width 10 height 10
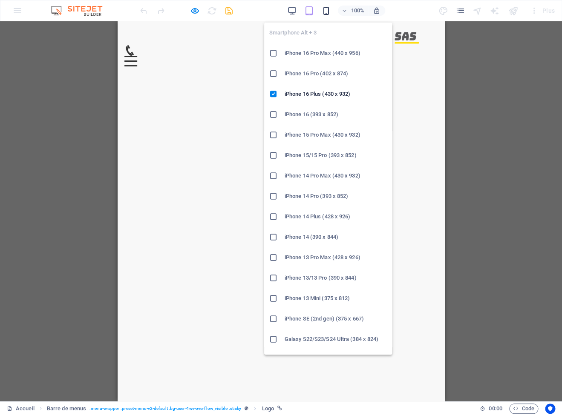
click at [0, 0] on icon "button" at bounding box center [0, 0] width 0 height 0
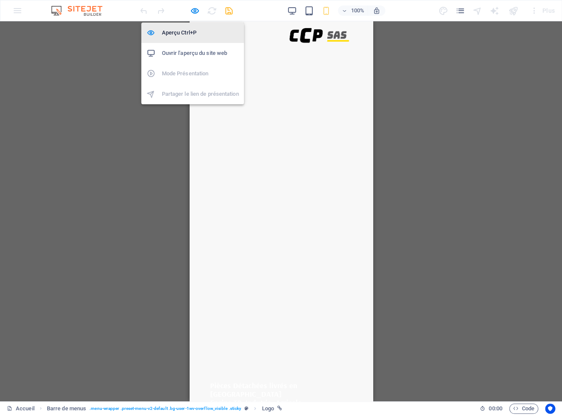
click at [185, 32] on h6 "Aperçu Ctrl+P" at bounding box center [200, 33] width 77 height 10
select select "px"
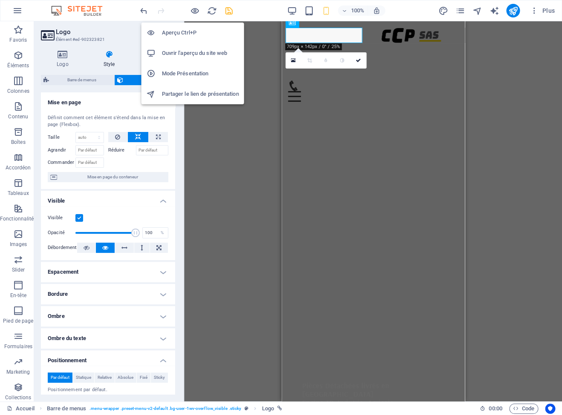
scroll to position [177, 0]
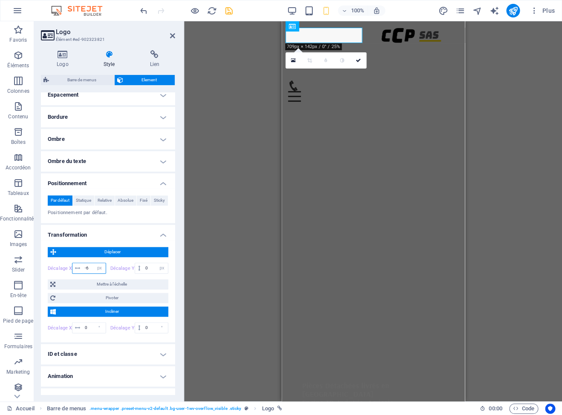
drag, startPoint x: 89, startPoint y: 281, endPoint x: 72, endPoint y: 279, distance: 17.1
click at [83, 273] on input "-6" at bounding box center [94, 268] width 23 height 10
type input "-8"
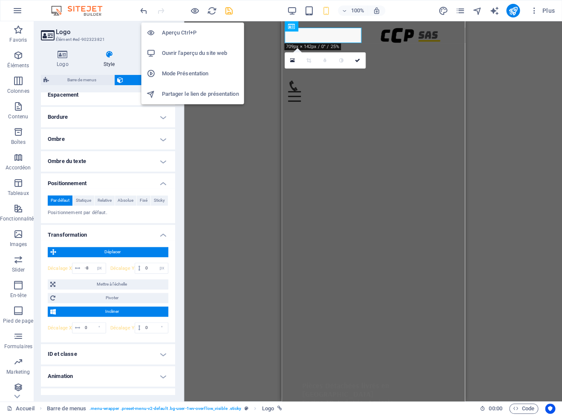
click at [191, 32] on h6 "Aperçu Ctrl+P" at bounding box center [200, 33] width 77 height 10
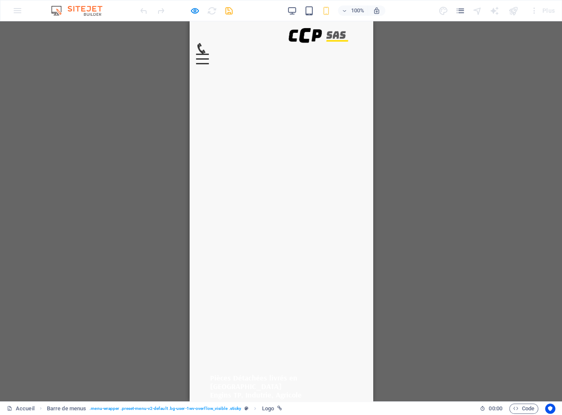
scroll to position [0, 0]
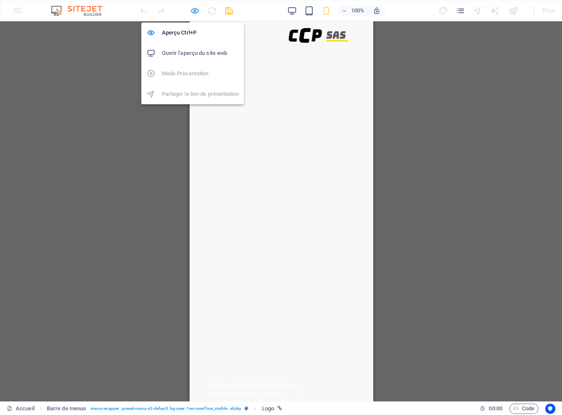
click at [194, 13] on icon "button" at bounding box center [195, 11] width 10 height 10
select select "px"
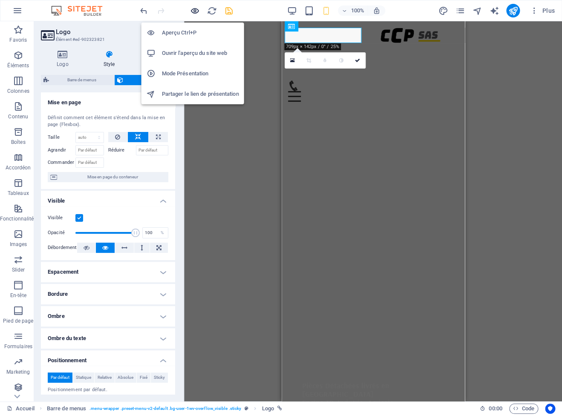
scroll to position [177, 0]
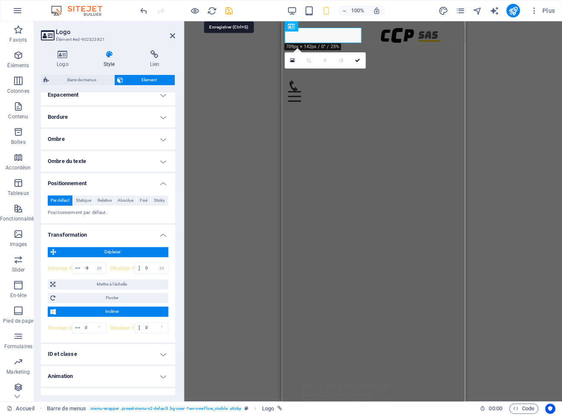
click at [229, 10] on icon "save" at bounding box center [229, 11] width 10 height 10
select select "px"
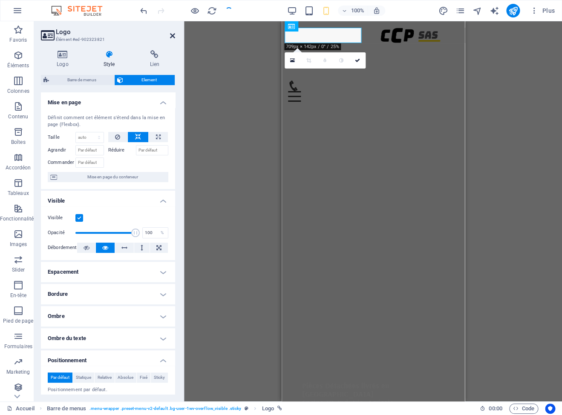
click at [174, 38] on icon at bounding box center [172, 35] width 5 height 7
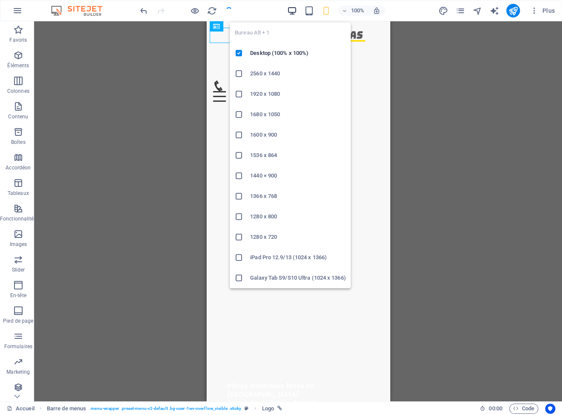
click at [0, 0] on icon "button" at bounding box center [0, 0] width 0 height 0
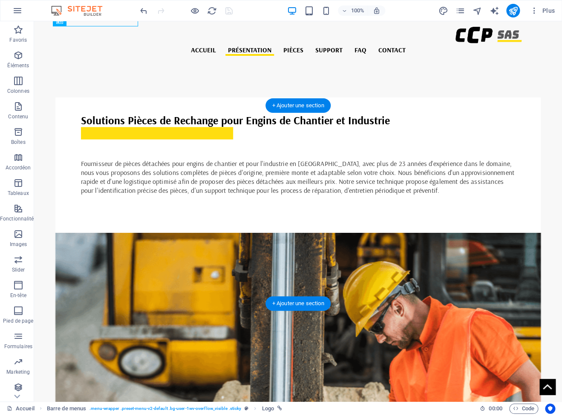
scroll to position [501, 0]
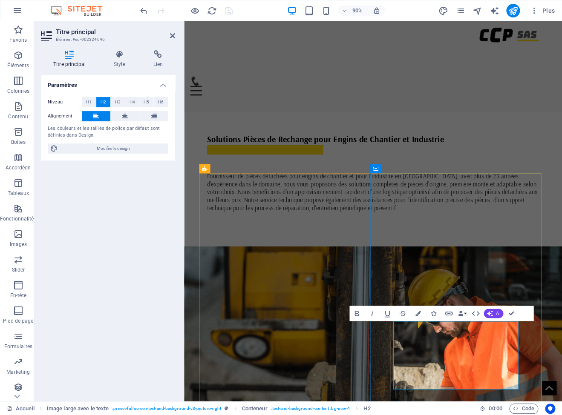
click at [434, 316] on icon "button" at bounding box center [434, 314] width 6 height 6
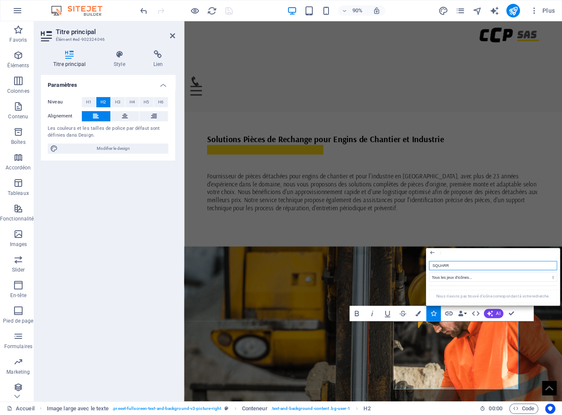
type input "SQUAR"
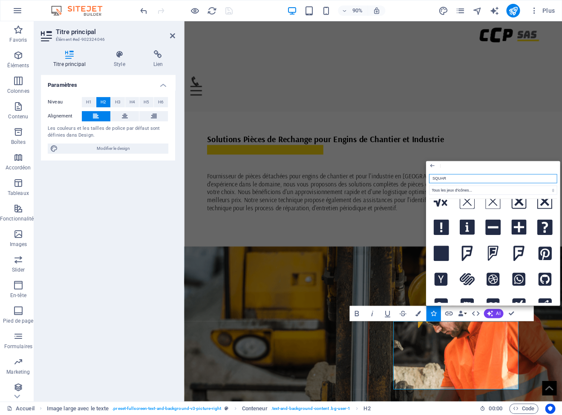
scroll to position [54, 0]
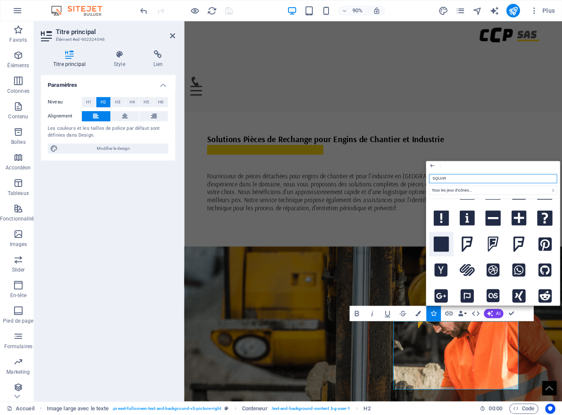
click at [449, 252] on icon at bounding box center [440, 244] width 15 height 15
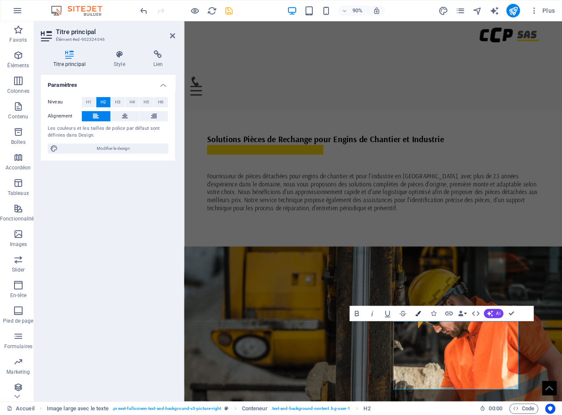
click at [421, 314] on button "Colors" at bounding box center [418, 313] width 14 height 15
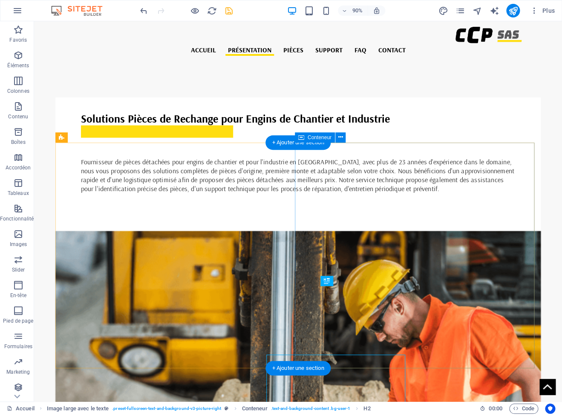
scroll to position [0, 0]
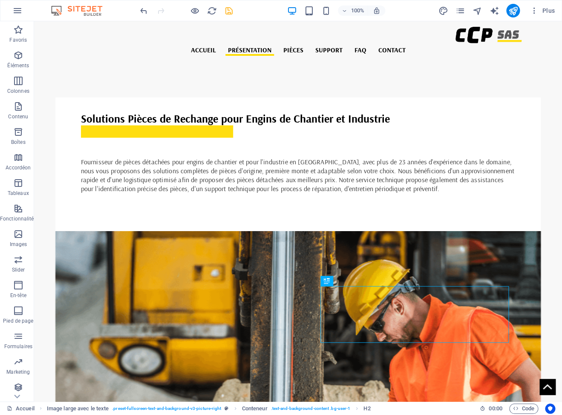
click at [230, 11] on icon "save" at bounding box center [229, 11] width 10 height 10
select select "px"
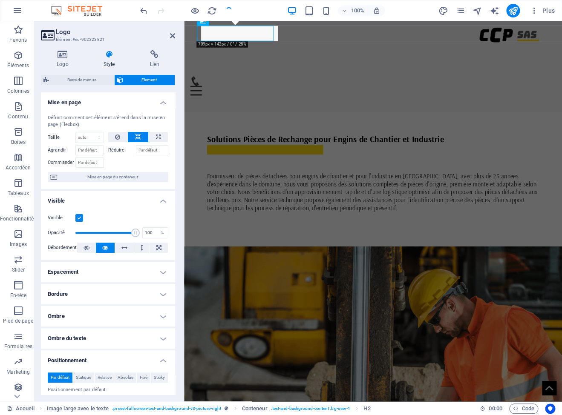
type input "-6"
click at [172, 35] on icon at bounding box center [172, 35] width 5 height 7
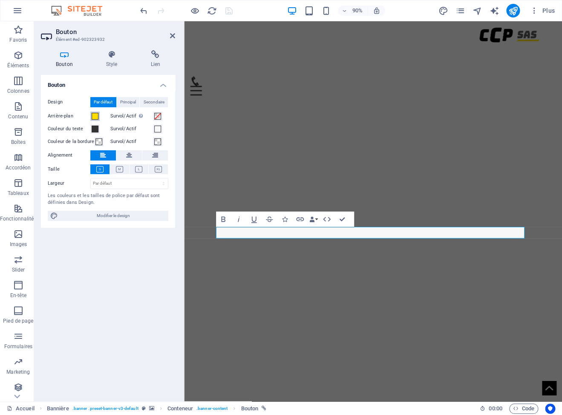
click at [98, 118] on span at bounding box center [95, 116] width 7 height 7
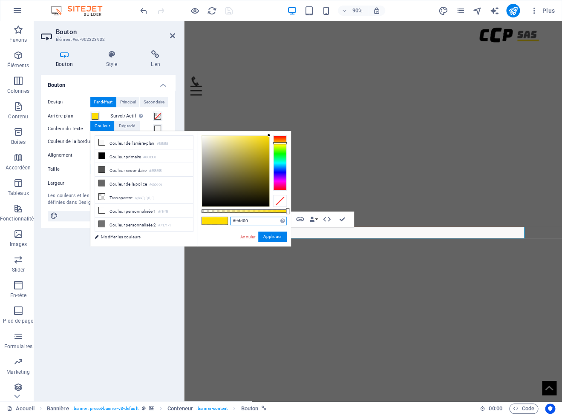
drag, startPoint x: 255, startPoint y: 219, endPoint x: 223, endPoint y: 216, distance: 32.2
click at [230, 217] on input "#ffdd00" at bounding box center [258, 221] width 57 height 9
click at [279, 237] on button "Appliquer" at bounding box center [272, 237] width 29 height 10
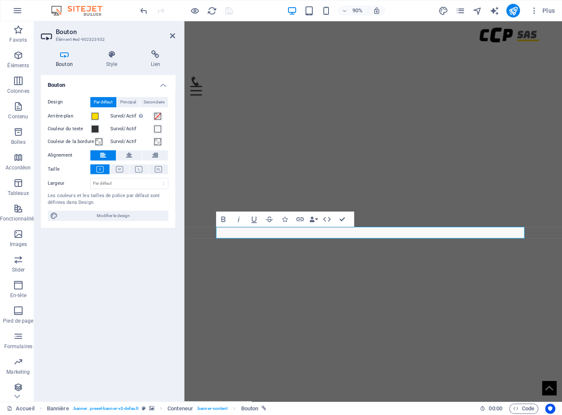
click at [175, 35] on aside "Bouton Élément #ed-902323932 Bouton Style Lien Bouton Design Par défaut Princip…" at bounding box center [109, 211] width 150 height 380
click at [172, 36] on icon at bounding box center [172, 35] width 5 height 7
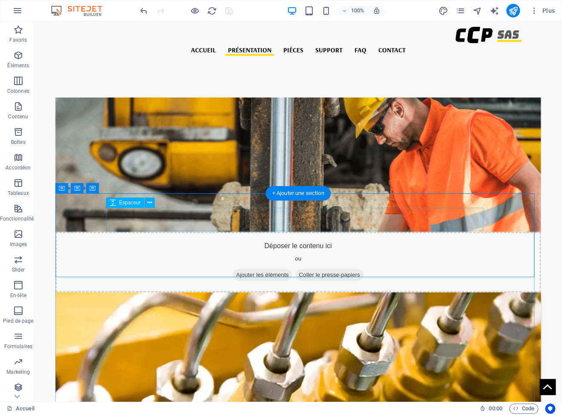
scroll to position [680, 0]
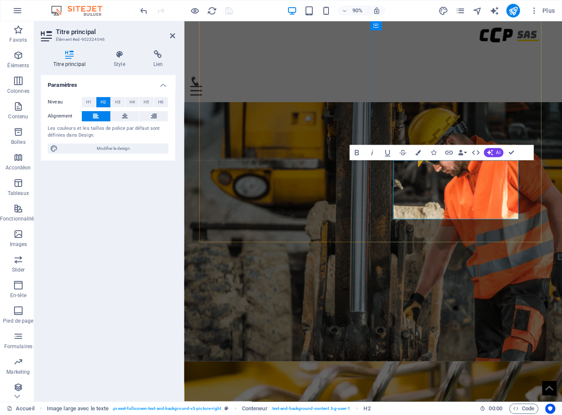
drag, startPoint x: 432, startPoint y: 189, endPoint x: 425, endPoint y: 188, distance: 6.9
click at [420, 154] on icon "button" at bounding box center [418, 153] width 6 height 6
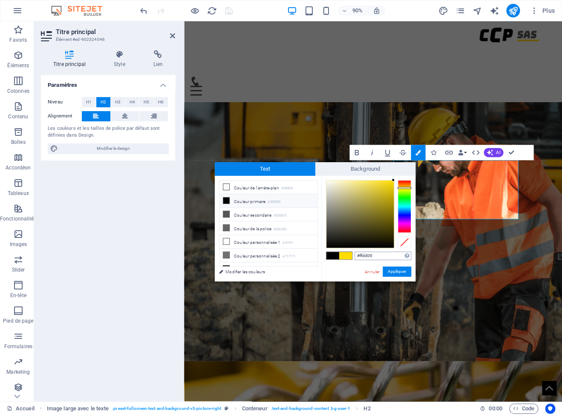
click at [380, 257] on input "#ffdd00" at bounding box center [382, 256] width 57 height 9
click at [401, 276] on button "Appliquer" at bounding box center [396, 272] width 29 height 10
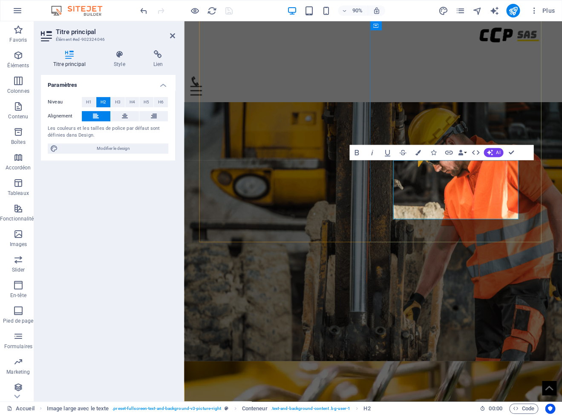
drag, startPoint x: 432, startPoint y: 193, endPoint x: 426, endPoint y: 191, distance: 6.9
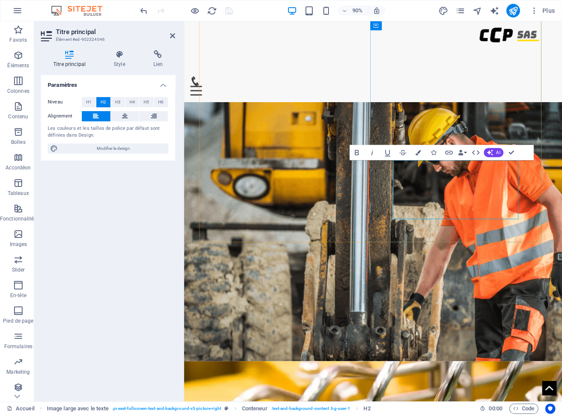
click at [432, 154] on icon "button" at bounding box center [434, 153] width 6 height 6
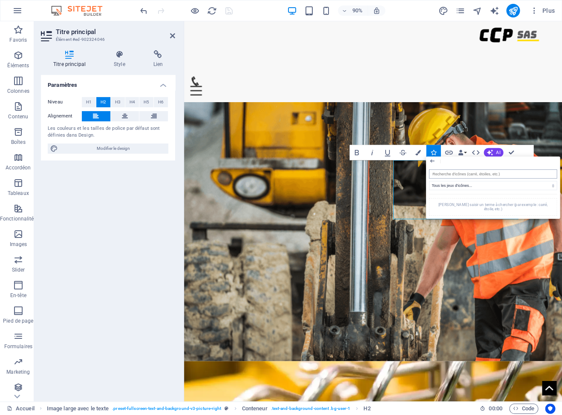
click at [460, 176] on input "search" at bounding box center [492, 174] width 128 height 9
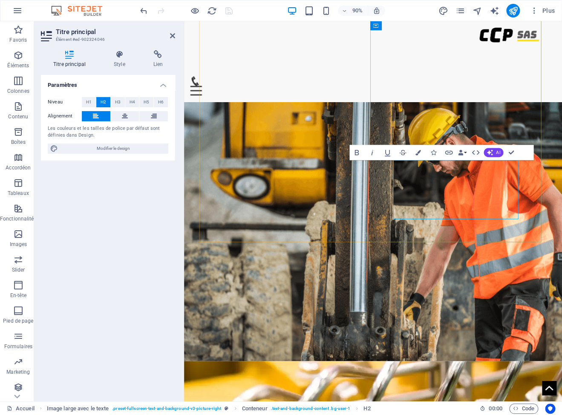
drag, startPoint x: 432, startPoint y: 194, endPoint x: 426, endPoint y: 193, distance: 5.6
drag, startPoint x: 426, startPoint y: 191, endPoint x: 431, endPoint y: 191, distance: 5.1
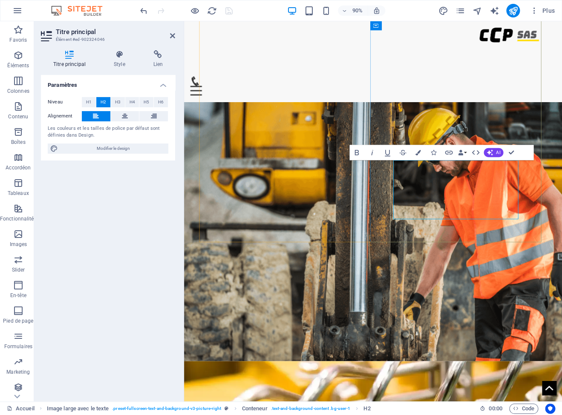
drag, startPoint x: 432, startPoint y: 191, endPoint x: 426, endPoint y: 191, distance: 6.8
copy h2
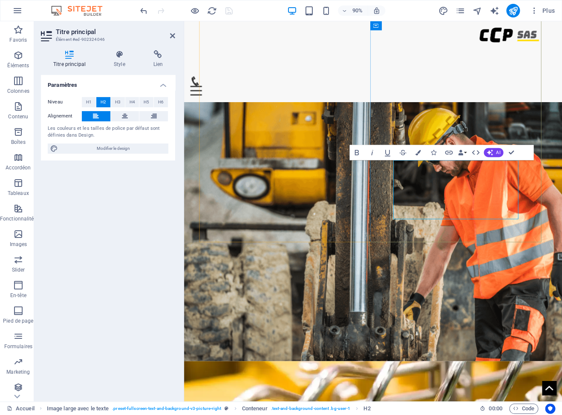
copy span
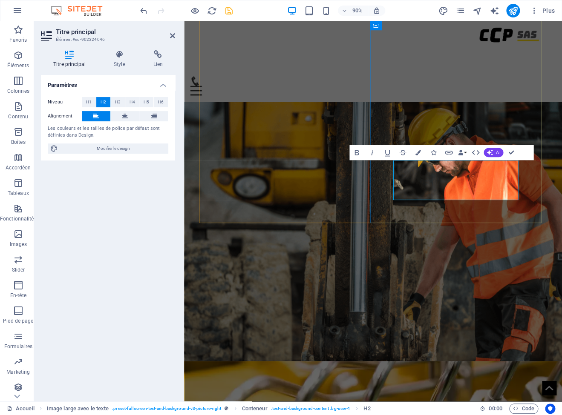
drag, startPoint x: 427, startPoint y: 182, endPoint x: 434, endPoint y: 182, distance: 6.8
copy h2 "P"
click at [434, 155] on icon "button" at bounding box center [434, 153] width 6 height 6
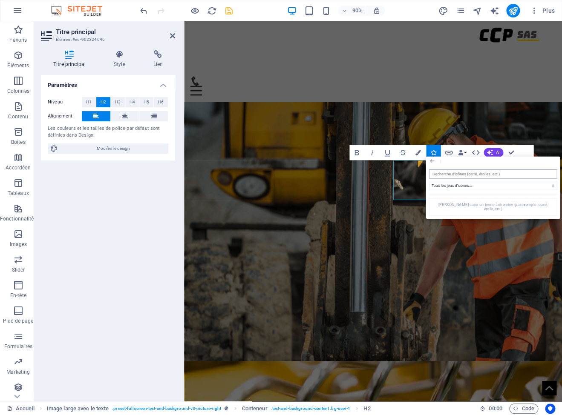
click at [450, 175] on input "search" at bounding box center [492, 174] width 128 height 9
type input "SQUAR"
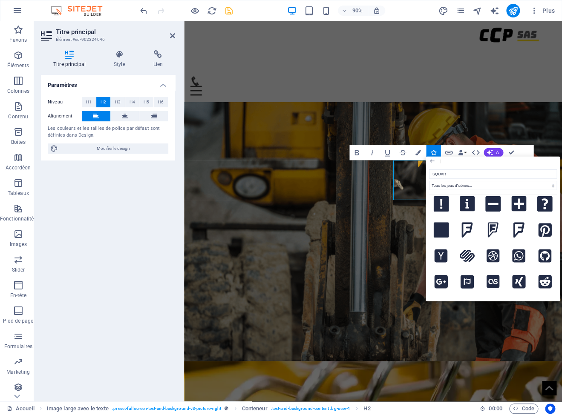
scroll to position [88, 0]
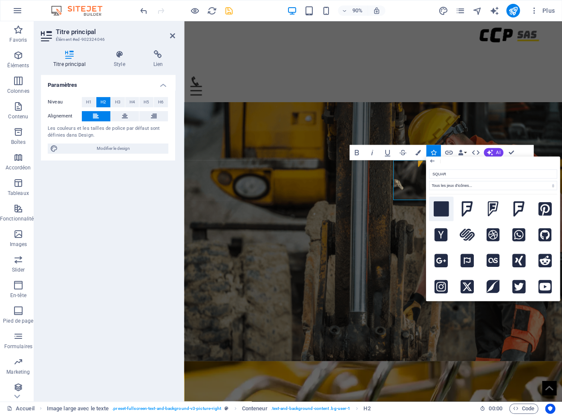
click at [449, 217] on icon at bounding box center [440, 208] width 15 height 15
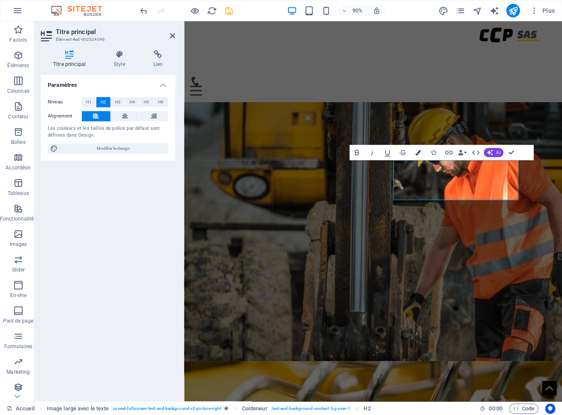
click at [419, 153] on icon "button" at bounding box center [418, 153] width 6 height 6
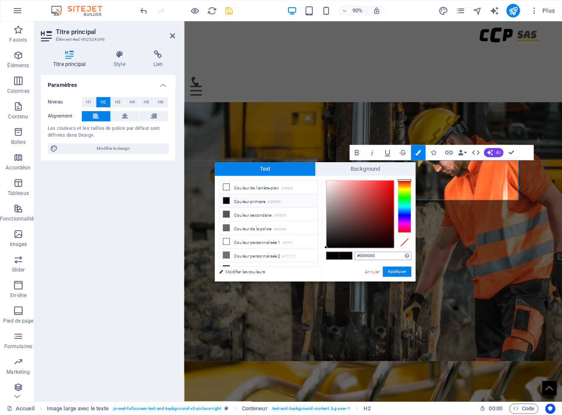
drag, startPoint x: 390, startPoint y: 255, endPoint x: 342, endPoint y: 248, distance: 48.2
click at [354, 252] on input "#000000" at bounding box center [382, 256] width 57 height 9
type input "P"
click at [379, 272] on link "Annuler" at bounding box center [372, 272] width 17 height 6
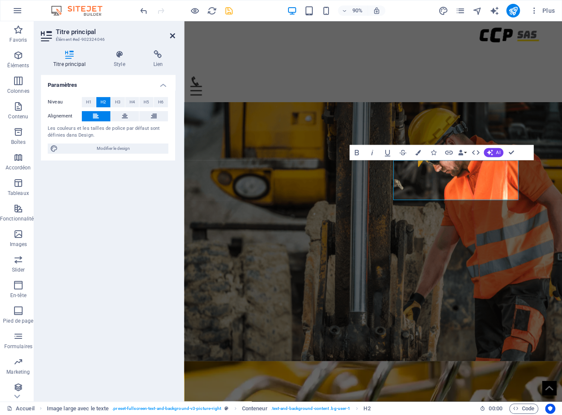
drag, startPoint x: 174, startPoint y: 36, endPoint x: 139, endPoint y: 15, distance: 40.5
click at [174, 36] on icon at bounding box center [172, 35] width 5 height 7
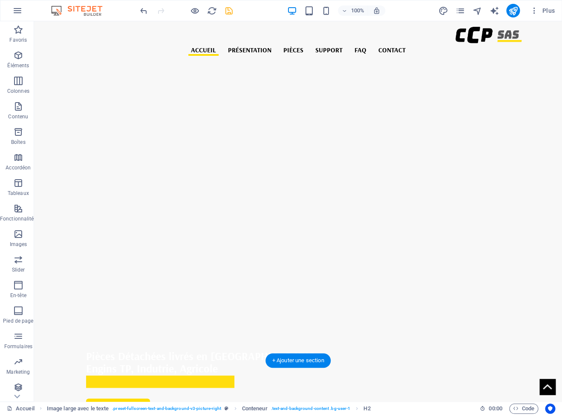
scroll to position [0, 0]
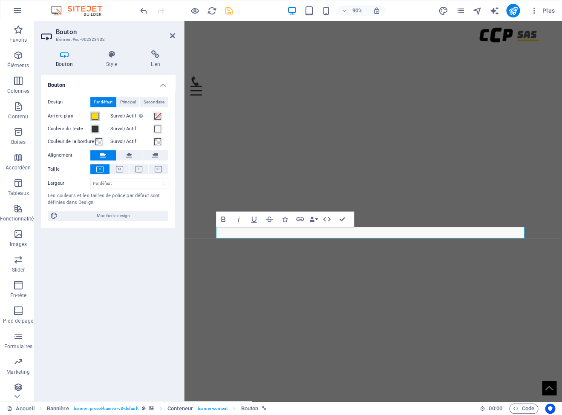
click at [96, 116] on span at bounding box center [95, 116] width 7 height 7
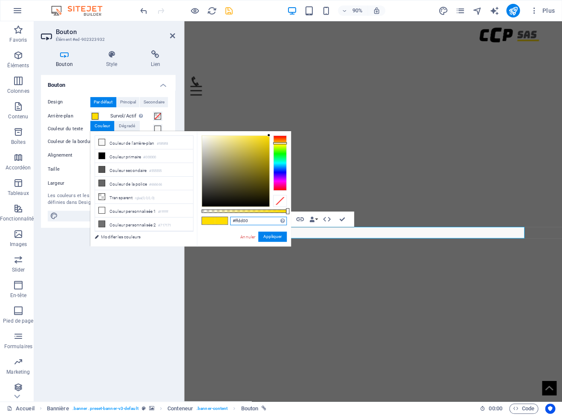
drag, startPoint x: 257, startPoint y: 221, endPoint x: 221, endPoint y: 209, distance: 38.5
click at [230, 217] on input "#ffdd00" at bounding box center [258, 221] width 57 height 9
click at [278, 235] on button "Appliquer" at bounding box center [272, 237] width 29 height 10
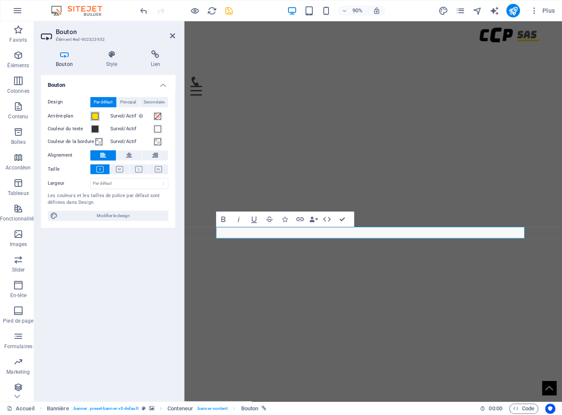
click at [95, 116] on span at bounding box center [95, 116] width 7 height 7
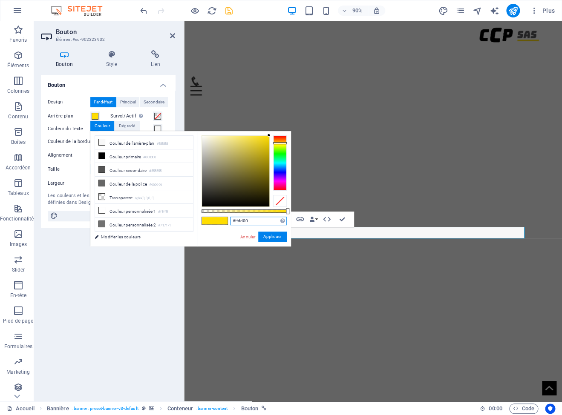
drag, startPoint x: 256, startPoint y: 222, endPoint x: 204, endPoint y: 210, distance: 53.3
click at [230, 217] on input "#ffdd00" at bounding box center [258, 221] width 57 height 9
click at [274, 236] on button "Appliquer" at bounding box center [272, 237] width 29 height 10
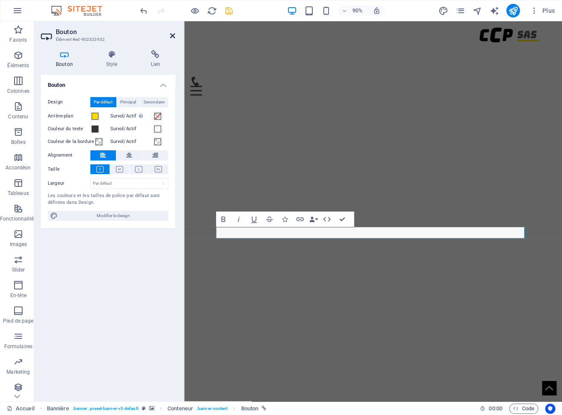
click at [170, 36] on icon at bounding box center [172, 35] width 5 height 7
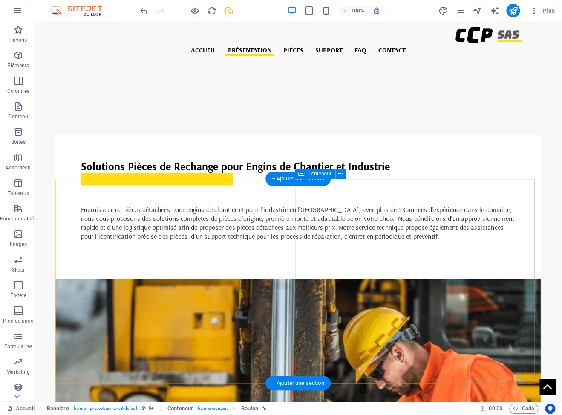
scroll to position [608, 0]
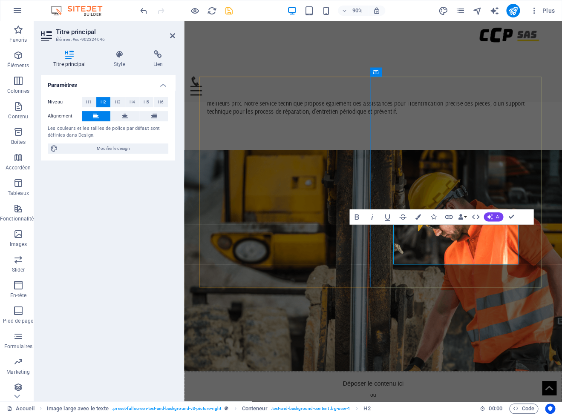
click at [417, 221] on button "Colors" at bounding box center [418, 217] width 14 height 15
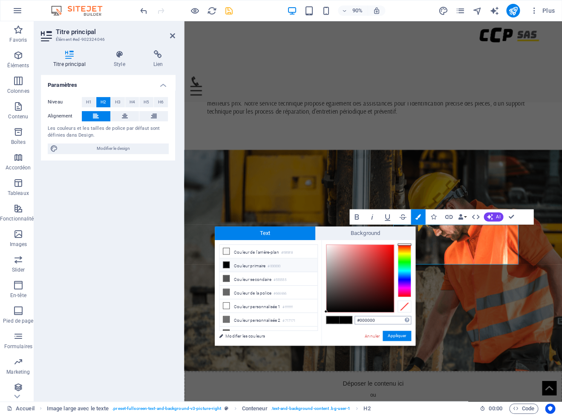
drag, startPoint x: 382, startPoint y: 319, endPoint x: 316, endPoint y: 311, distance: 65.7
click at [354, 316] on input "#000000" at bounding box center [382, 320] width 57 height 9
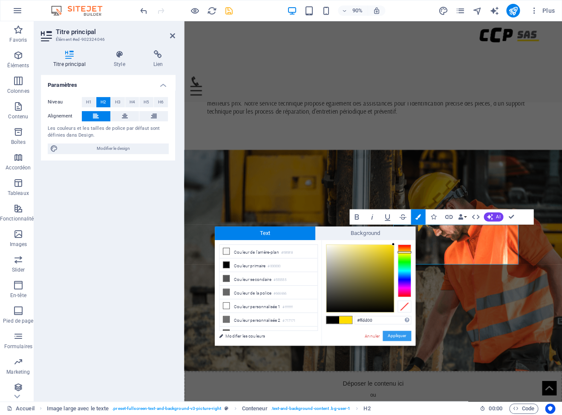
click at [398, 334] on button "Appliquer" at bounding box center [396, 336] width 29 height 10
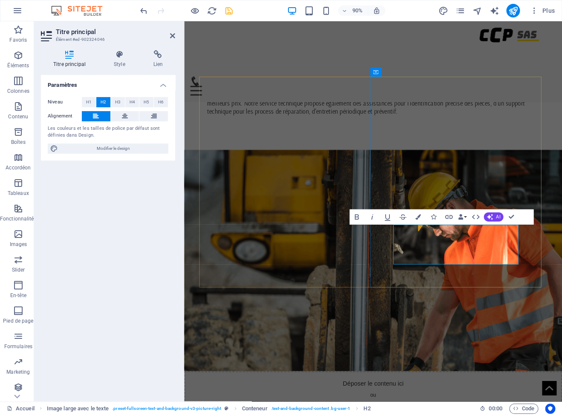
drag, startPoint x: 432, startPoint y: 261, endPoint x: 425, endPoint y: 261, distance: 6.8
click at [417, 217] on icon "button" at bounding box center [418, 218] width 6 height 6
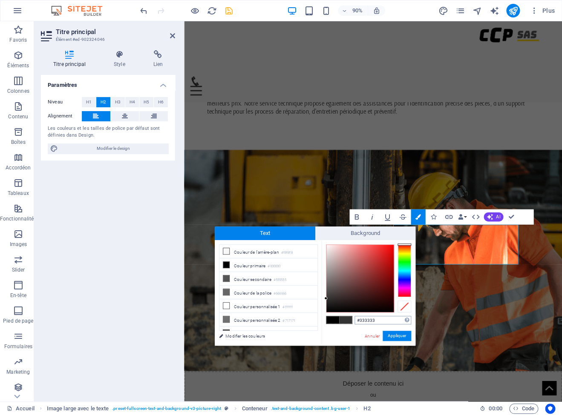
drag, startPoint x: 384, startPoint y: 322, endPoint x: 340, endPoint y: 320, distance: 43.5
click at [354, 320] on input "#333333" at bounding box center [382, 320] width 57 height 9
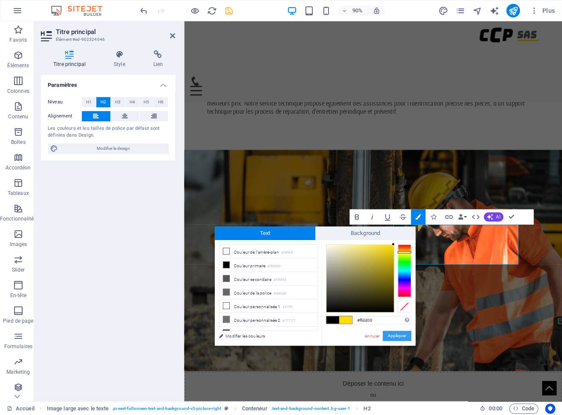
type input "#ffdd00"
click at [400, 334] on button "Appliquer" at bounding box center [396, 336] width 29 height 10
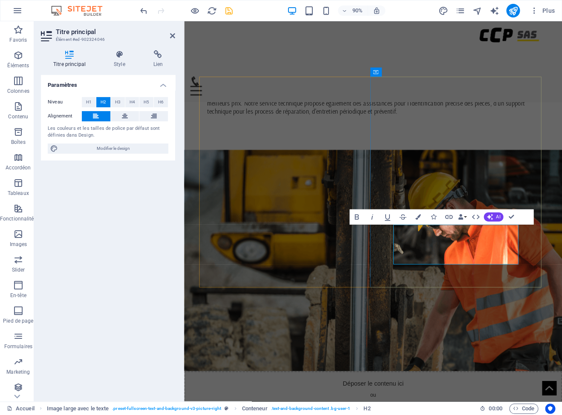
click at [434, 220] on icon "button" at bounding box center [434, 218] width 6 height 6
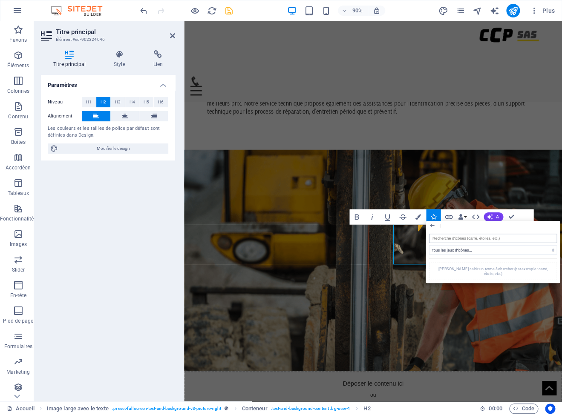
click at [459, 239] on input "search" at bounding box center [492, 238] width 128 height 9
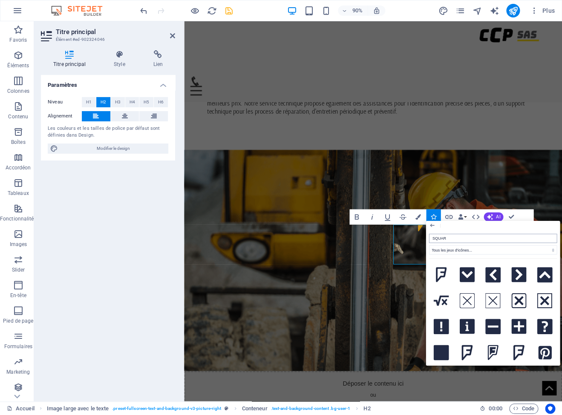
type input "SQUARE"
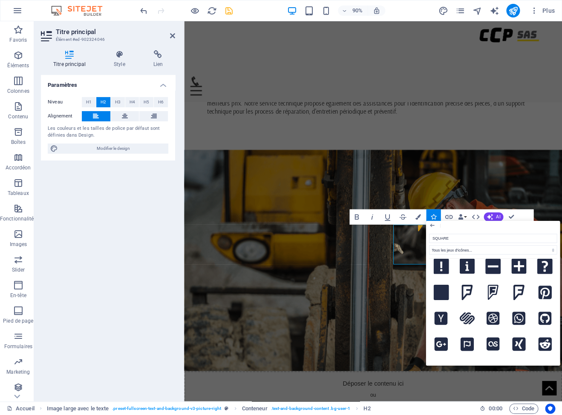
scroll to position [68, 0]
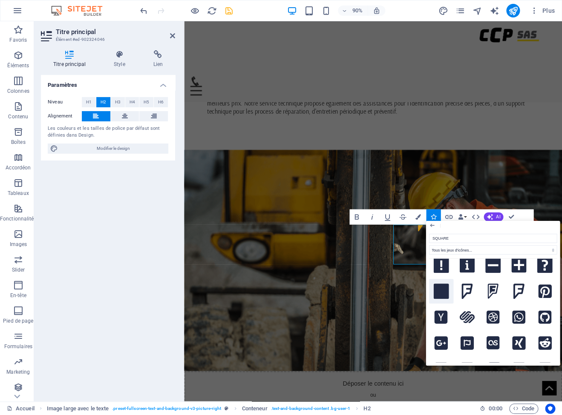
click at [449, 299] on icon at bounding box center [440, 291] width 15 height 15
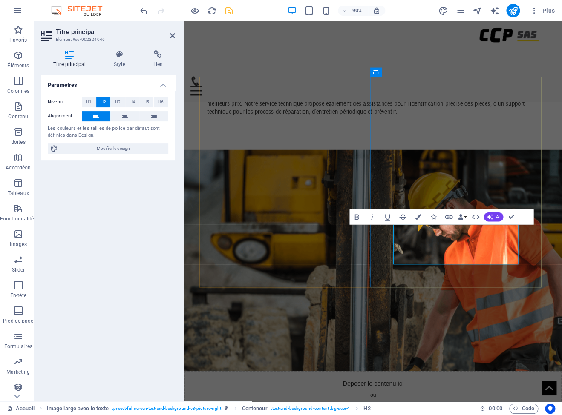
drag, startPoint x: 432, startPoint y: 281, endPoint x: 426, endPoint y: 279, distance: 6.9
click at [417, 225] on button "Colors" at bounding box center [418, 217] width 14 height 15
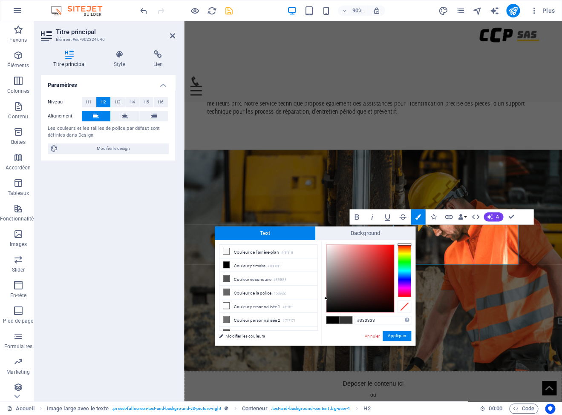
drag, startPoint x: 383, startPoint y: 321, endPoint x: 340, endPoint y: 316, distance: 42.9
click at [354, 316] on input "#333333" at bounding box center [382, 320] width 57 height 9
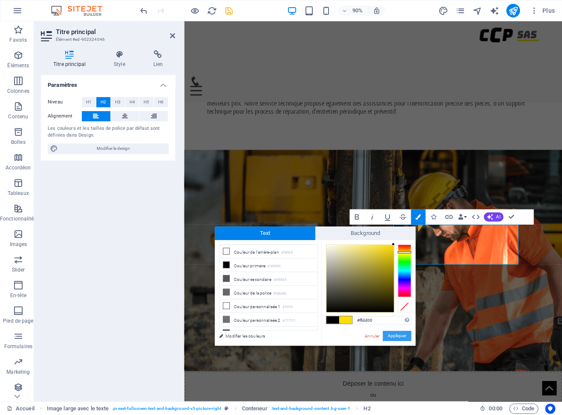
click at [397, 338] on button "Appliquer" at bounding box center [396, 336] width 29 height 10
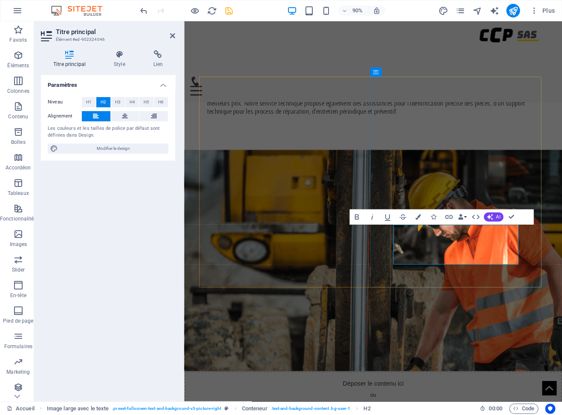
click at [434, 217] on icon "button" at bounding box center [434, 218] width 6 height 6
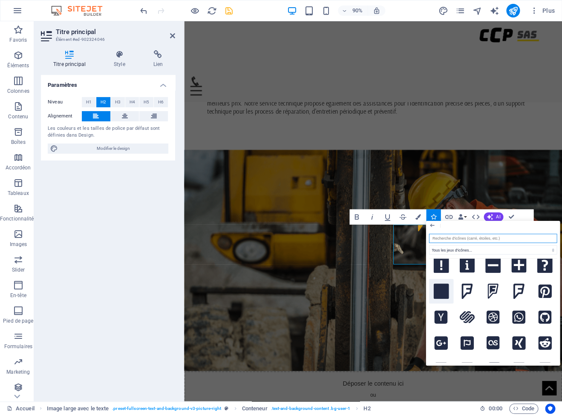
click at [449, 299] on icon at bounding box center [440, 291] width 15 height 15
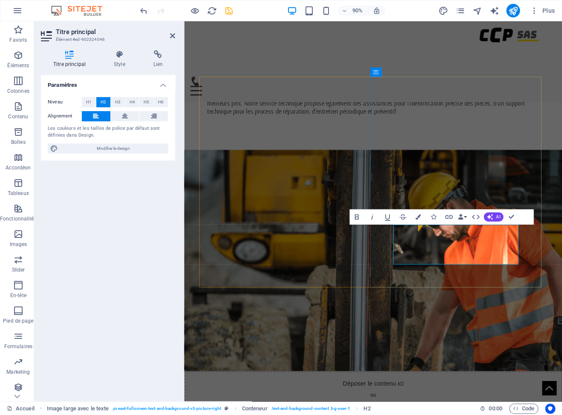
drag, startPoint x: 431, startPoint y: 289, endPoint x: 425, endPoint y: 288, distance: 6.4
click at [419, 218] on icon "button" at bounding box center [418, 218] width 6 height 6
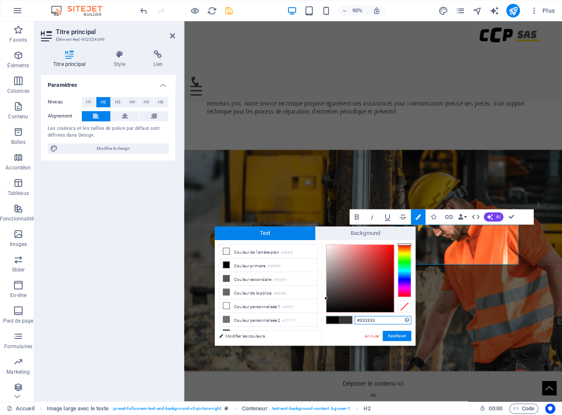
drag, startPoint x: 382, startPoint y: 319, endPoint x: 336, endPoint y: 314, distance: 47.1
click at [354, 316] on input "#333333" at bounding box center [382, 320] width 57 height 9
paste input "ffdd00"
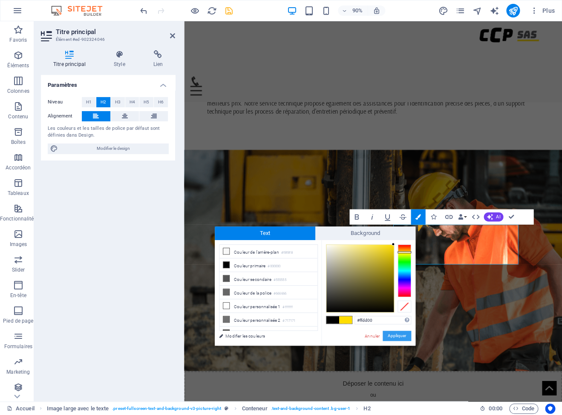
click at [394, 335] on button "Appliquer" at bounding box center [396, 336] width 29 height 10
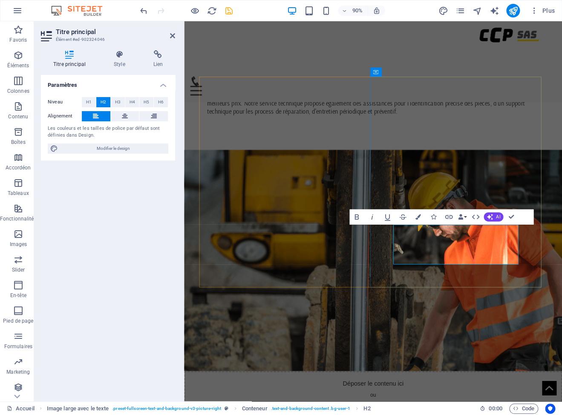
click at [417, 221] on button "Colors" at bounding box center [418, 217] width 14 height 15
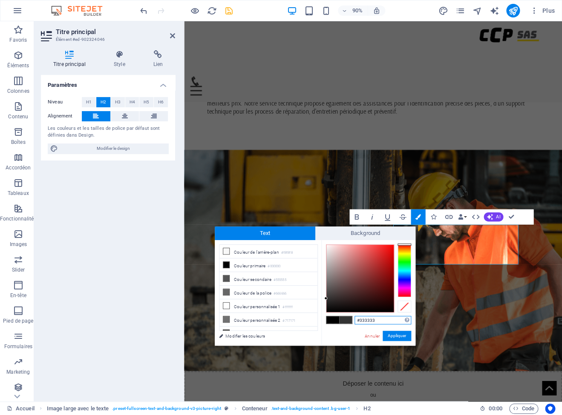
drag, startPoint x: 386, startPoint y: 321, endPoint x: 342, endPoint y: 316, distance: 44.2
click at [354, 316] on input "#333333" at bounding box center [382, 320] width 57 height 9
type input "#ffdd00"
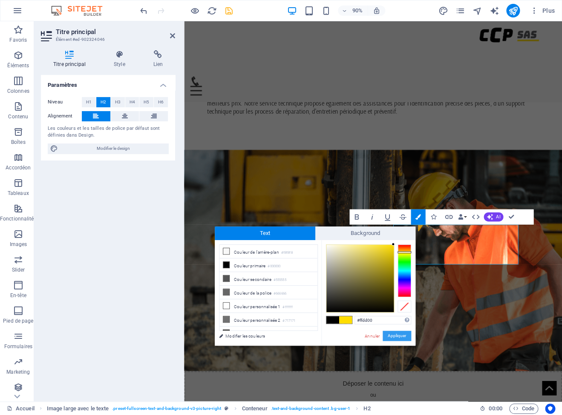
click at [392, 338] on button "Appliquer" at bounding box center [396, 336] width 29 height 10
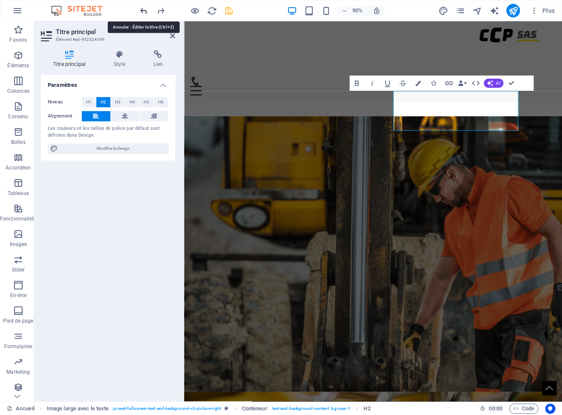
scroll to position [645, 0]
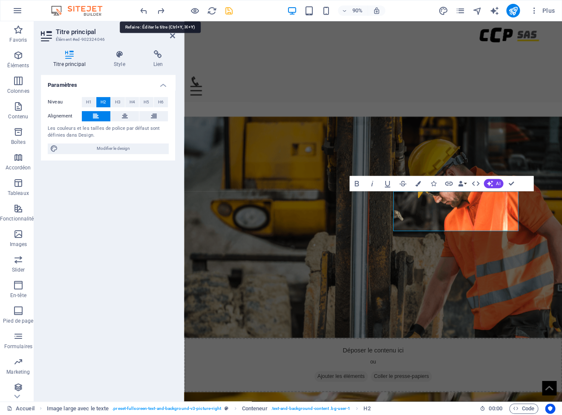
click at [0, 0] on div at bounding box center [0, 0] width 0 height 0
drag, startPoint x: 431, startPoint y: 249, endPoint x: 426, endPoint y: 248, distance: 6.0
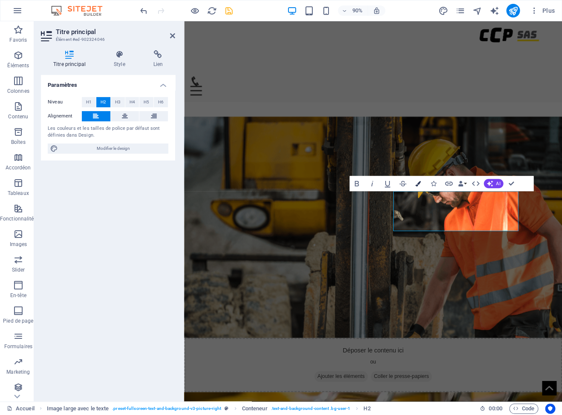
click at [416, 180] on button "Colors" at bounding box center [418, 183] width 14 height 15
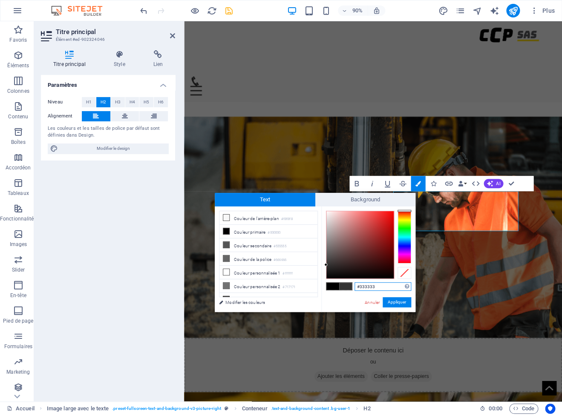
drag, startPoint x: 383, startPoint y: 285, endPoint x: 347, endPoint y: 283, distance: 35.9
click at [354, 283] on input "#333333" at bounding box center [382, 286] width 57 height 9
paste input "ffdd00"
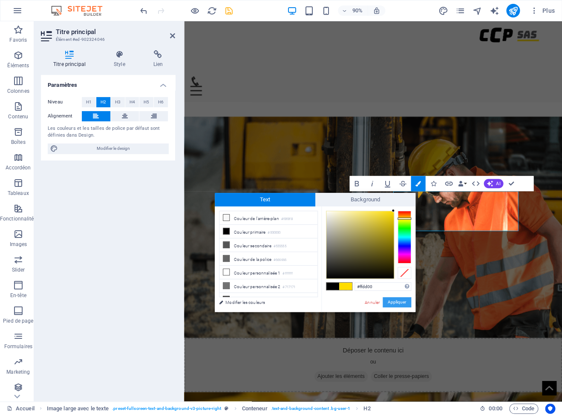
click at [396, 301] on button "Appliquer" at bounding box center [396, 302] width 29 height 10
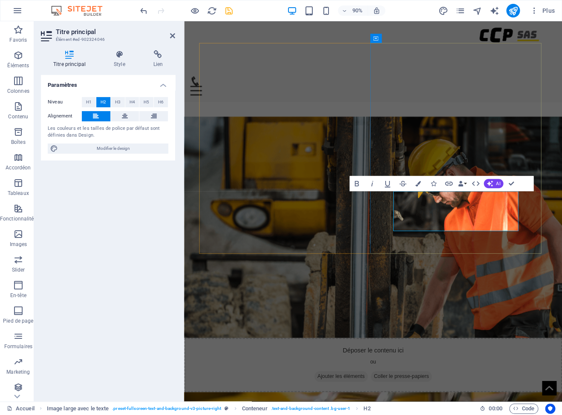
click at [418, 182] on icon "button" at bounding box center [418, 184] width 6 height 6
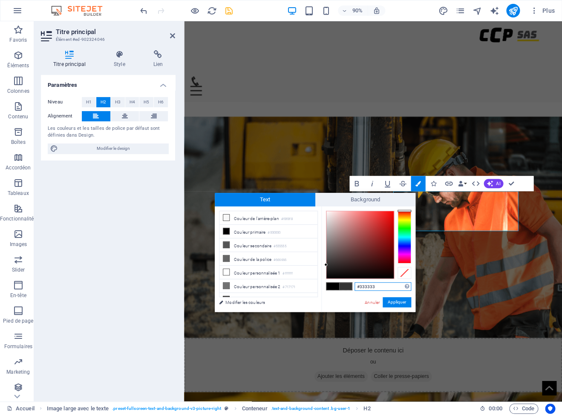
drag, startPoint x: 350, startPoint y: 283, endPoint x: 342, endPoint y: 282, distance: 7.7
click at [354, 282] on input "#333333" at bounding box center [382, 286] width 57 height 9
paste input "ffdd00"
type input "#ffdd00"
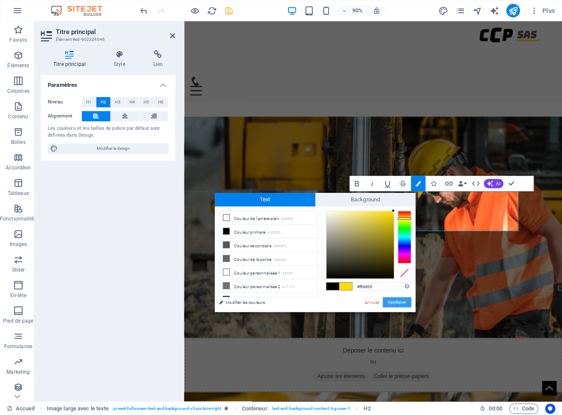
click at [400, 301] on button "Appliquer" at bounding box center [396, 302] width 29 height 10
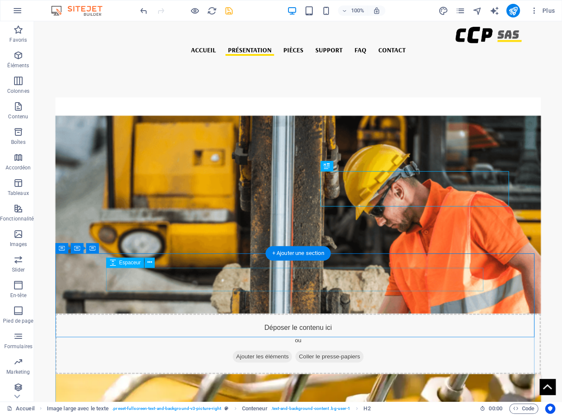
scroll to position [615, 0]
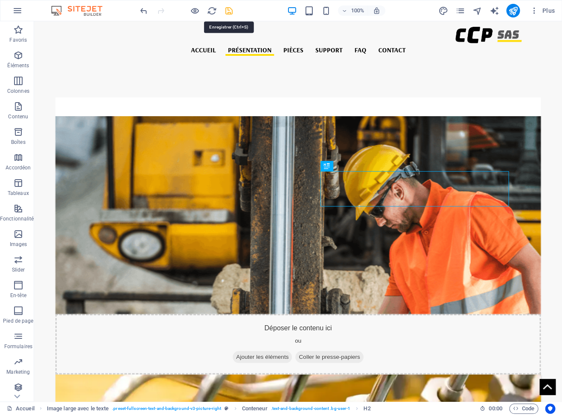
click at [230, 12] on icon "save" at bounding box center [229, 11] width 10 height 10
select select "px"
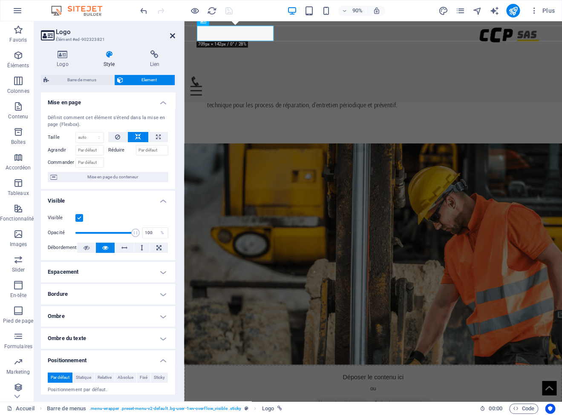
click at [172, 36] on icon at bounding box center [172, 35] width 5 height 7
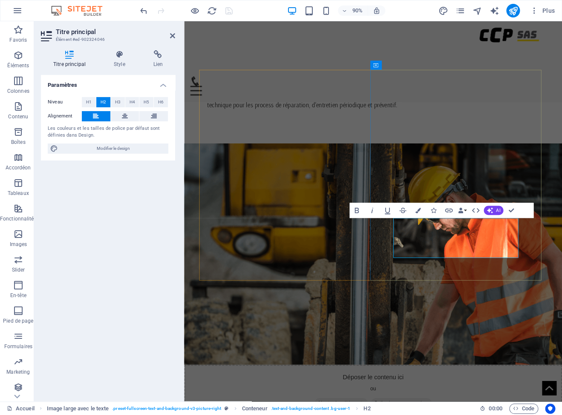
click at [434, 215] on button "Icons" at bounding box center [433, 210] width 14 height 15
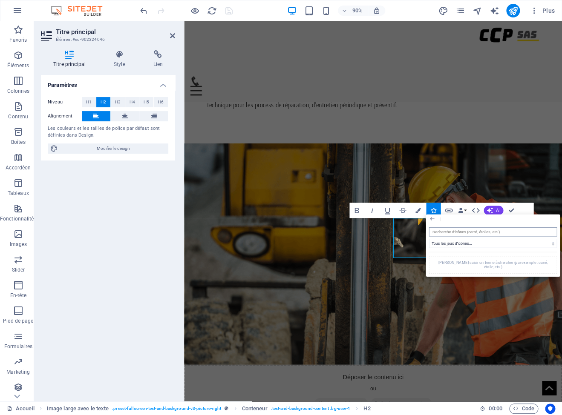
click at [456, 234] on input "search" at bounding box center [492, 231] width 128 height 9
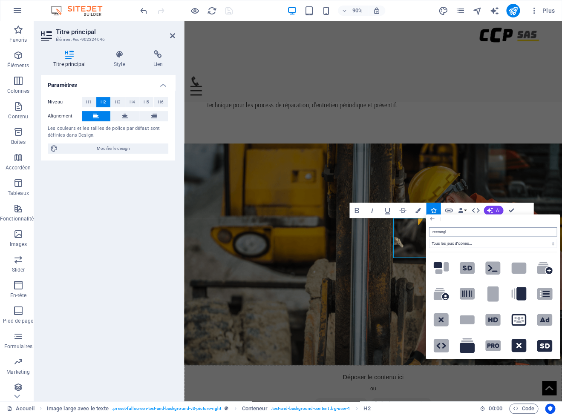
type input "rectangle"
click at [474, 325] on icon at bounding box center [466, 320] width 15 height 9
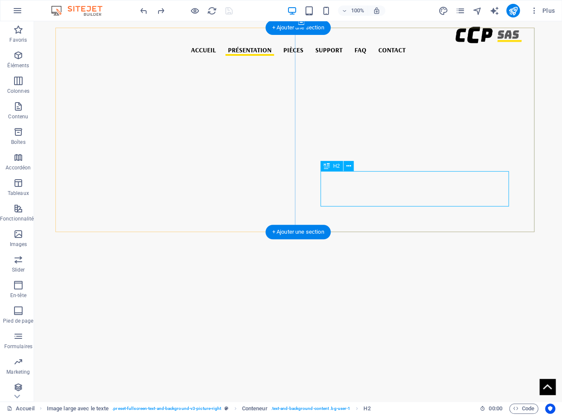
scroll to position [615, 0]
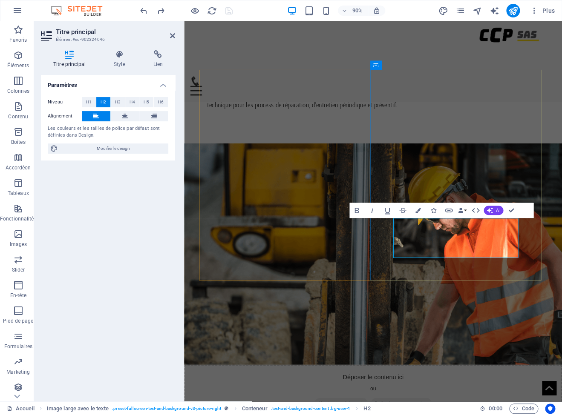
click at [432, 213] on icon "button" at bounding box center [434, 211] width 6 height 6
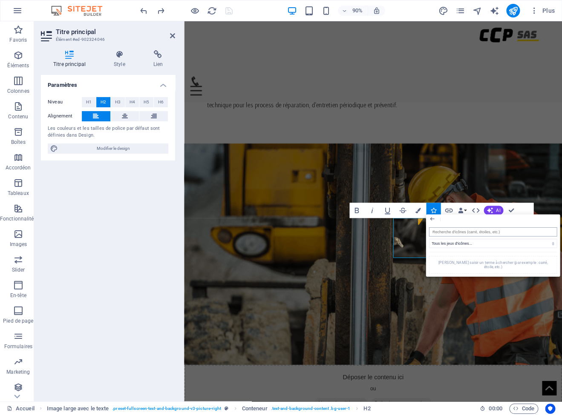
click at [450, 231] on input "search" at bounding box center [492, 231] width 128 height 9
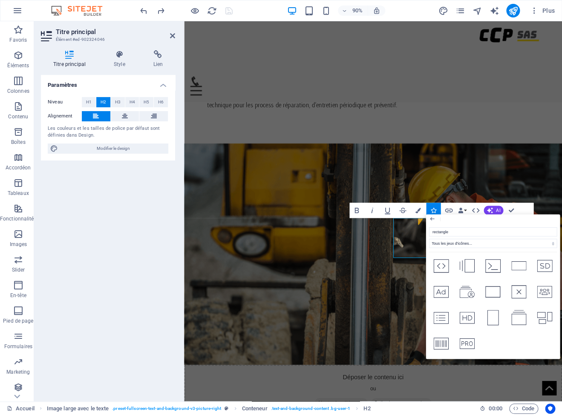
scroll to position [961, 0]
click at [537, 117] on icon at bounding box center [544, 111] width 15 height 12
type input "rectangle"
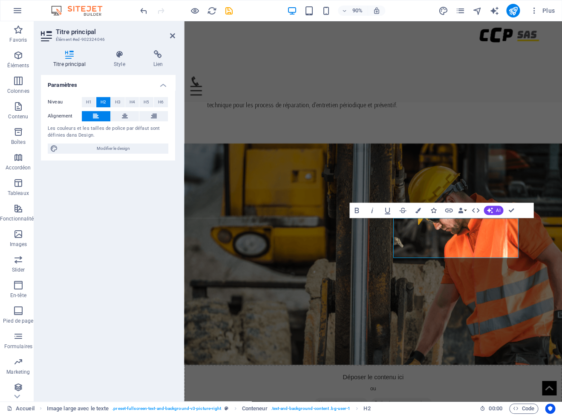
click at [434, 212] on icon "button" at bounding box center [434, 211] width 6 height 6
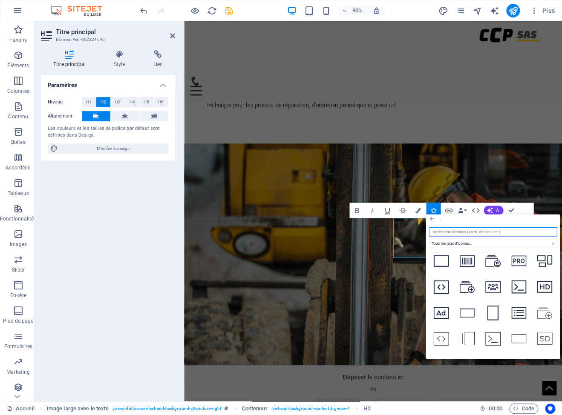
scroll to position [776, 0]
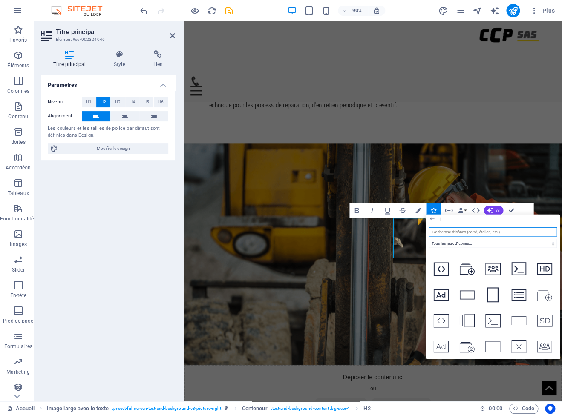
click at [537, 40] on icon at bounding box center [544, 36] width 15 height 9
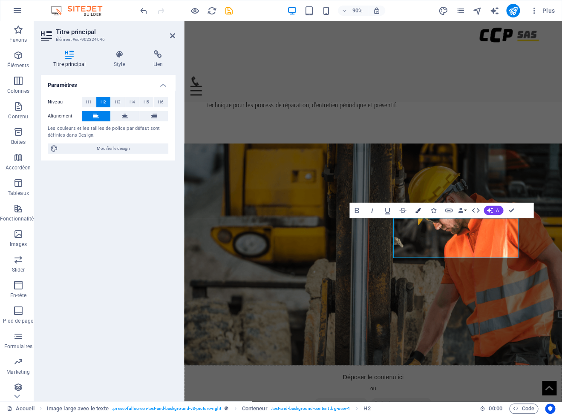
click at [420, 213] on icon "button" at bounding box center [418, 211] width 6 height 6
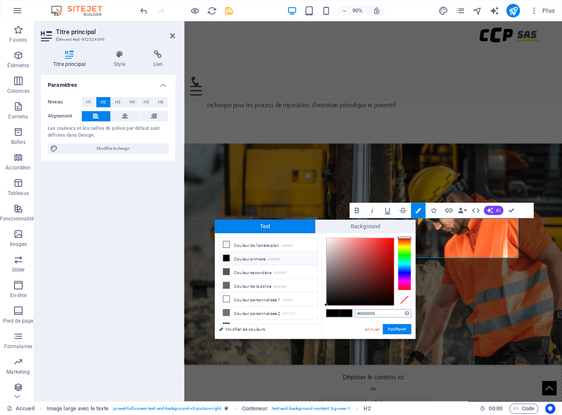
drag, startPoint x: 388, startPoint y: 310, endPoint x: 341, endPoint y: 304, distance: 47.2
click at [354, 309] on input "#000000" at bounding box center [382, 313] width 57 height 9
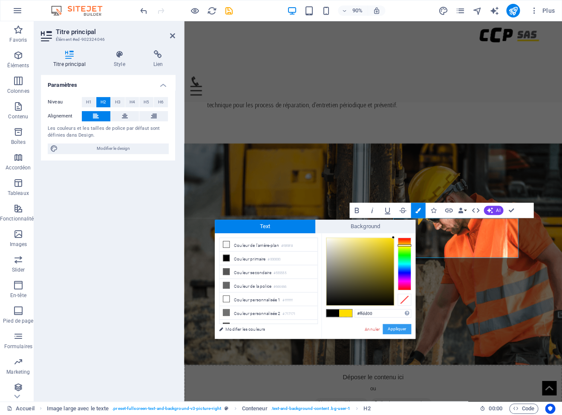
click at [398, 325] on button "Appliquer" at bounding box center [396, 329] width 29 height 10
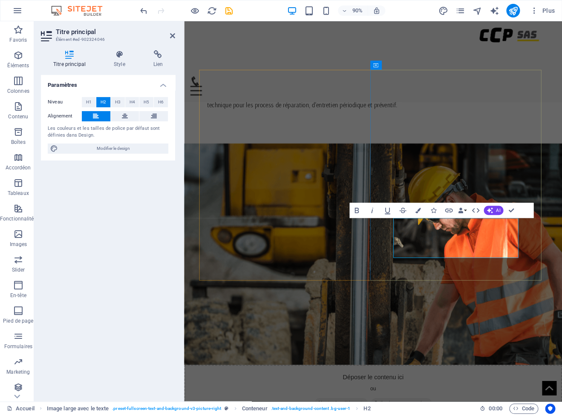
drag, startPoint x: 423, startPoint y: 247, endPoint x: 410, endPoint y: 245, distance: 13.3
click at [417, 212] on icon "button" at bounding box center [418, 211] width 6 height 6
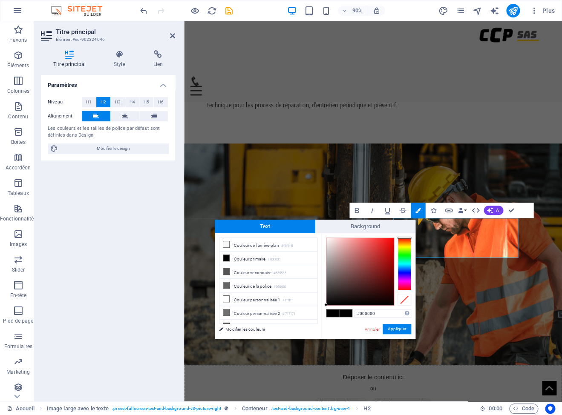
drag, startPoint x: 378, startPoint y: 314, endPoint x: 332, endPoint y: 311, distance: 46.5
click at [332, 311] on div "#000000 Formats pris en charge #0852ed rgb(8, 82, 237) rgba(8, 82, 237, 90%) hs…" at bounding box center [368, 347] width 94 height 229
drag, startPoint x: 365, startPoint y: 313, endPoint x: 340, endPoint y: 311, distance: 25.2
click at [354, 311] on input "#000000" at bounding box center [382, 313] width 57 height 9
paste input "ffdd"
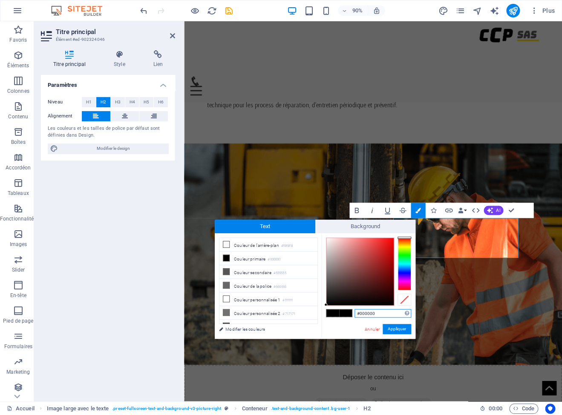
type input "#ffdd00"
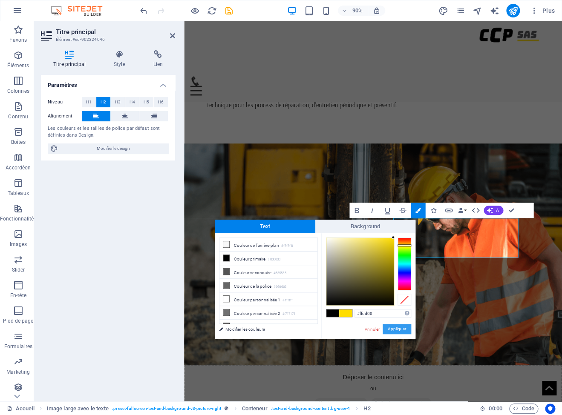
click at [400, 328] on button "Appliquer" at bounding box center [396, 329] width 29 height 10
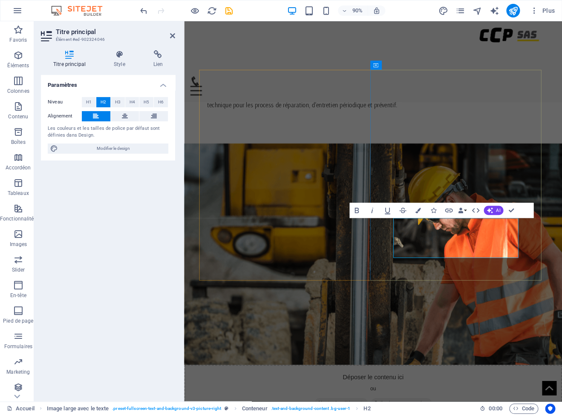
click at [432, 213] on icon "button" at bounding box center [434, 211] width 6 height 6
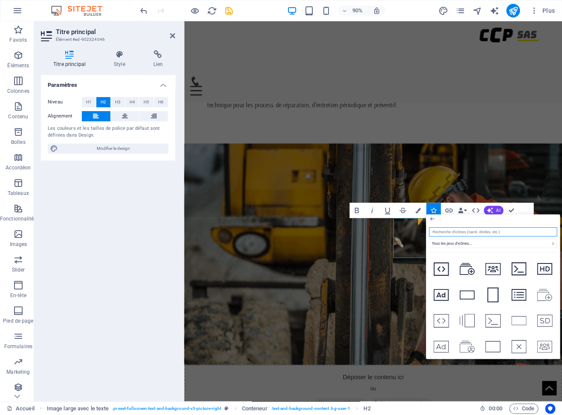
click at [537, 40] on icon at bounding box center [544, 36] width 15 height 9
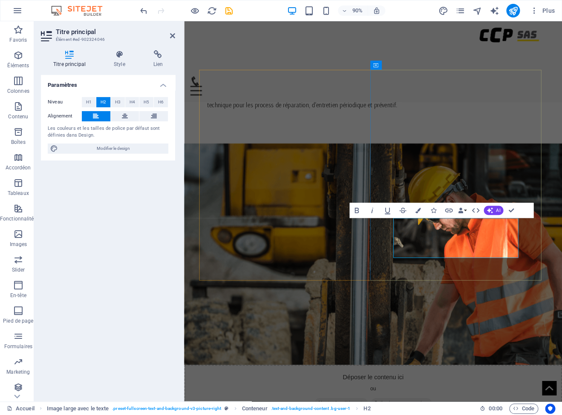
click at [416, 211] on icon "button" at bounding box center [418, 211] width 6 height 6
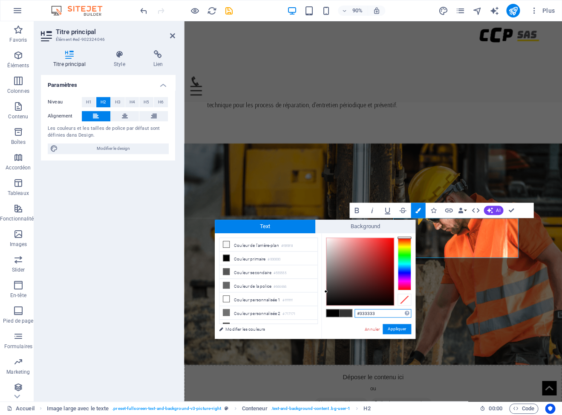
drag, startPoint x: 383, startPoint y: 313, endPoint x: 331, endPoint y: 310, distance: 52.5
click at [354, 310] on input "#333333" at bounding box center [382, 313] width 57 height 9
paste input "ffdd00"
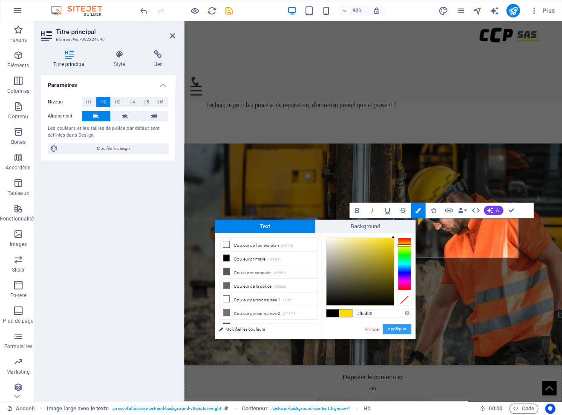
click at [398, 331] on button "Appliquer" at bounding box center [396, 329] width 29 height 10
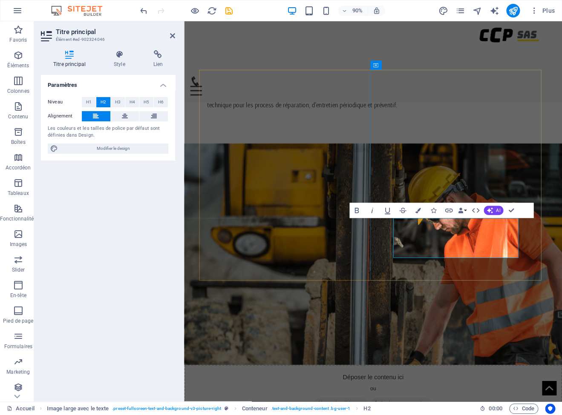
copy span
click at [419, 212] on icon "button" at bounding box center [418, 211] width 6 height 6
type input "#000000"
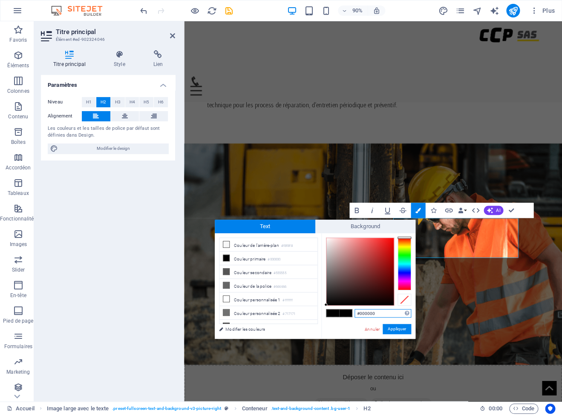
drag, startPoint x: 376, startPoint y: 312, endPoint x: 323, endPoint y: 309, distance: 53.3
click at [354, 309] on input "#000000" at bounding box center [382, 313] width 57 height 9
click at [376, 330] on link "Annuler" at bounding box center [372, 329] width 17 height 6
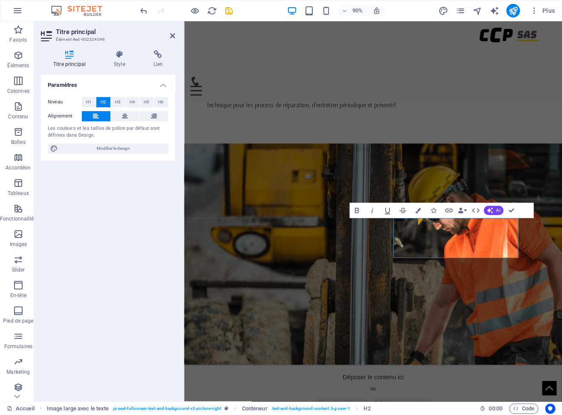
click at [175, 37] on aside "Titre principal Élément #ed-902324046 Titre principal Style Lien Paramètres Niv…" at bounding box center [109, 211] width 150 height 380
drag, startPoint x: 174, startPoint y: 36, endPoint x: 141, endPoint y: 15, distance: 38.9
click at [174, 36] on icon at bounding box center [172, 35] width 5 height 7
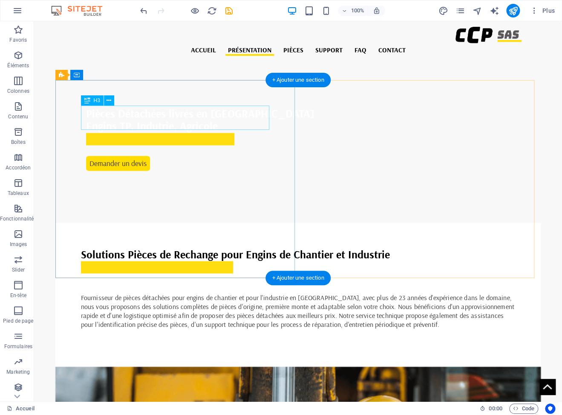
scroll to position [204, 0]
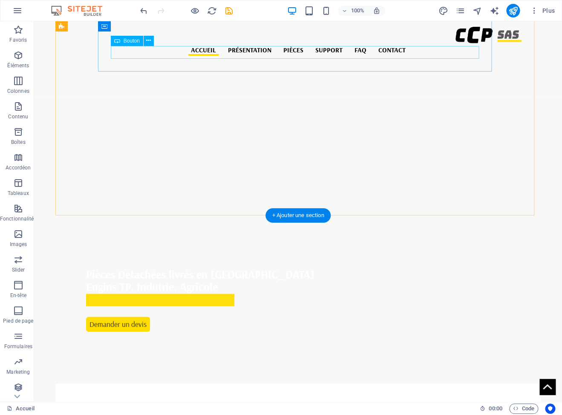
click at [154, 317] on div "Demander un devis" at bounding box center [298, 324] width 424 height 14
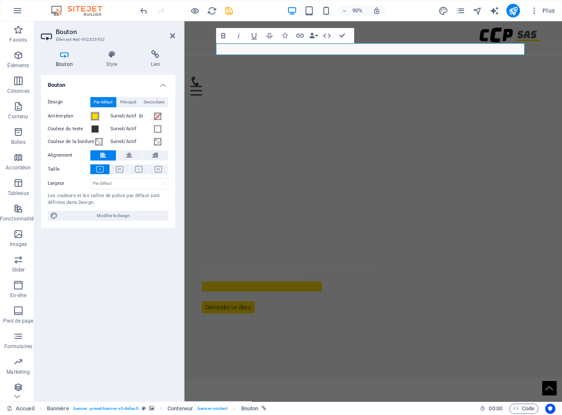
click at [91, 116] on button "Arrière-plan" at bounding box center [94, 116] width 9 height 9
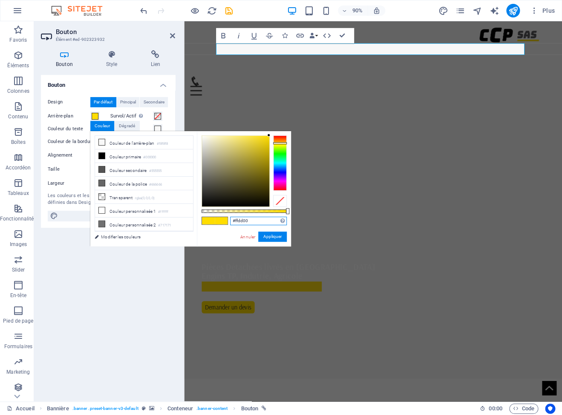
drag, startPoint x: 250, startPoint y: 221, endPoint x: 208, endPoint y: 213, distance: 43.0
click at [230, 217] on input "#ffdd00" at bounding box center [258, 221] width 57 height 9
drag, startPoint x: 276, startPoint y: 236, endPoint x: 18, endPoint y: 31, distance: 329.1
click at [276, 236] on button "Appliquer" at bounding box center [272, 237] width 29 height 10
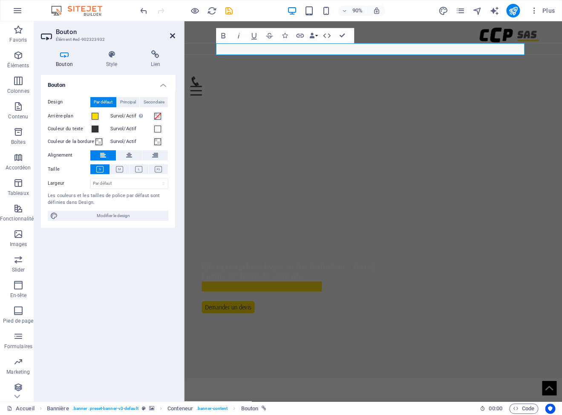
click at [173, 35] on icon at bounding box center [172, 35] width 5 height 7
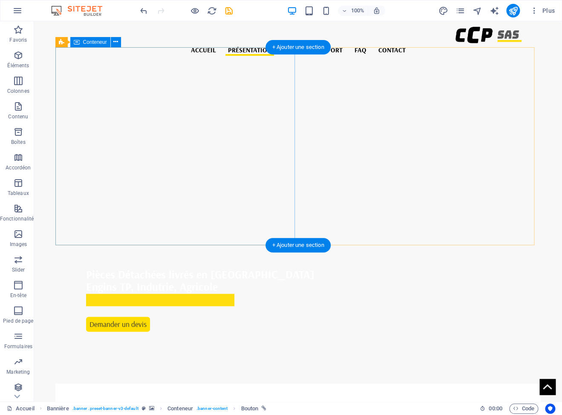
scroll to position [460, 0]
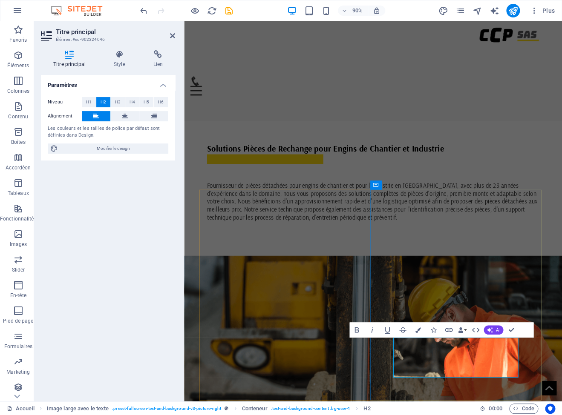
scroll to position [496, 0]
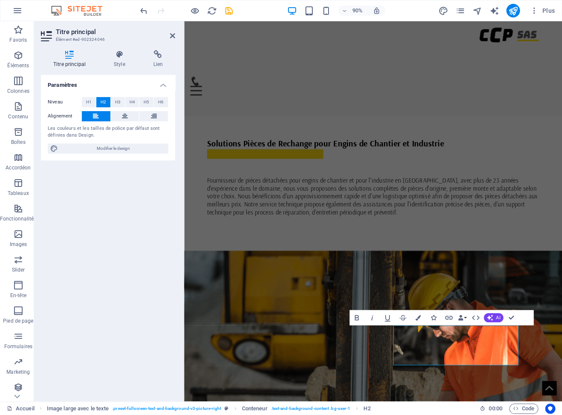
click at [432, 319] on icon "button" at bounding box center [434, 318] width 6 height 6
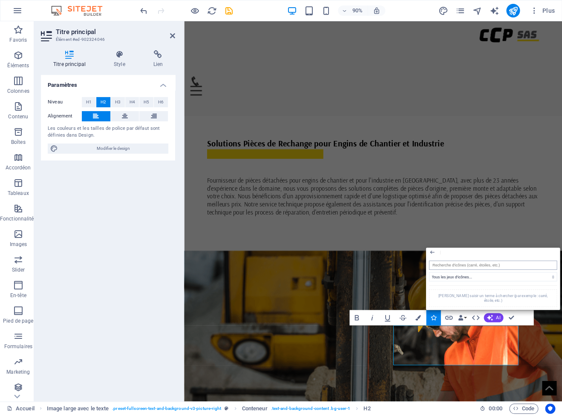
click at [451, 264] on input "search" at bounding box center [492, 265] width 128 height 9
type input "rectang"
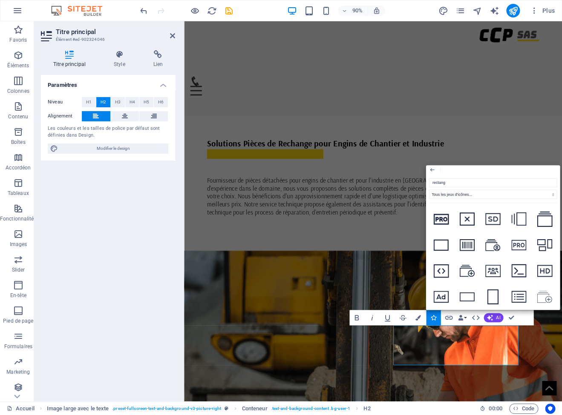
scroll to position [776, 0]
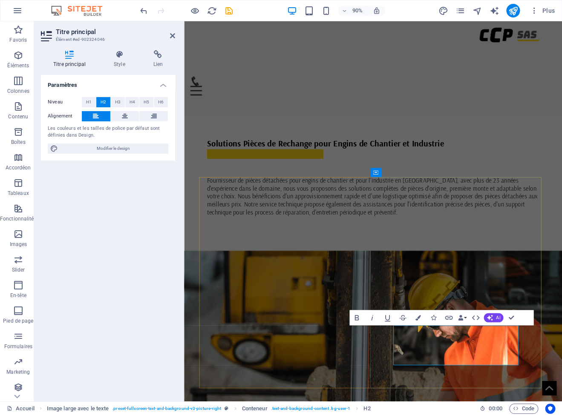
drag, startPoint x: 431, startPoint y: 374, endPoint x: 420, endPoint y: 371, distance: 11.3
drag, startPoint x: 420, startPoint y: 371, endPoint x: 430, endPoint y: 374, distance: 10.5
click at [419, 319] on icon "button" at bounding box center [418, 318] width 6 height 6
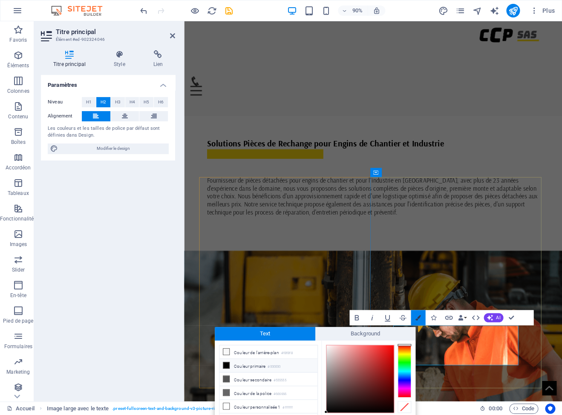
scroll to position [31, 0]
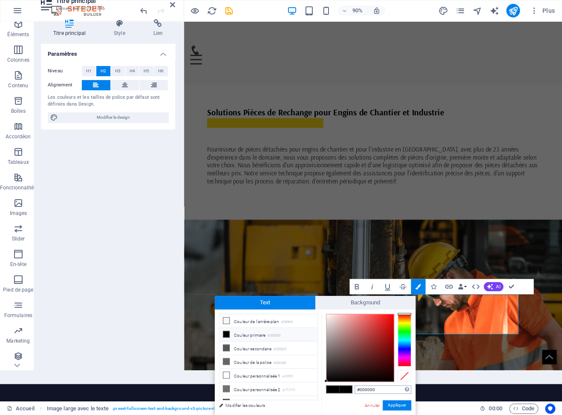
drag, startPoint x: 380, startPoint y: 388, endPoint x: 336, endPoint y: 386, distance: 43.1
click at [354, 386] on input "#000000" at bounding box center [382, 389] width 57 height 9
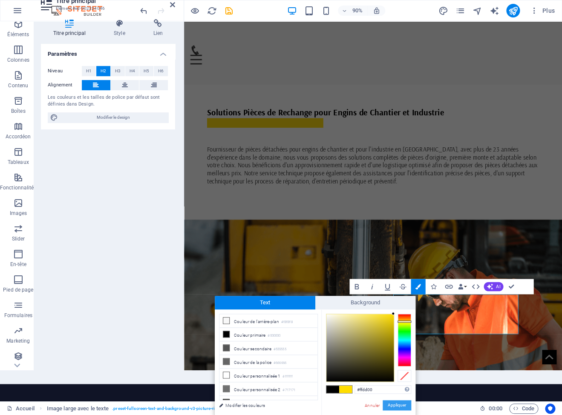
click at [397, 404] on button "Appliquer" at bounding box center [396, 405] width 29 height 10
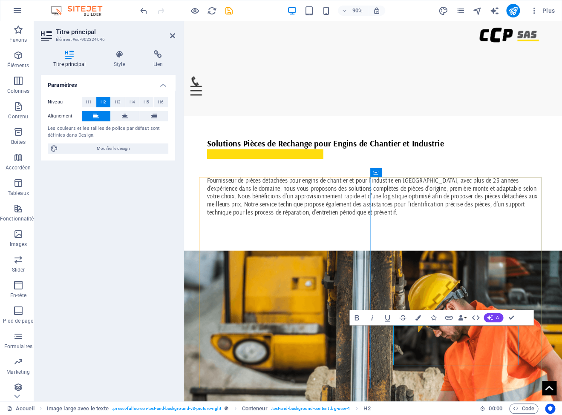
drag, startPoint x: 421, startPoint y: 375, endPoint x: 431, endPoint y: 375, distance: 9.4
click at [418, 318] on icon "button" at bounding box center [418, 318] width 6 height 6
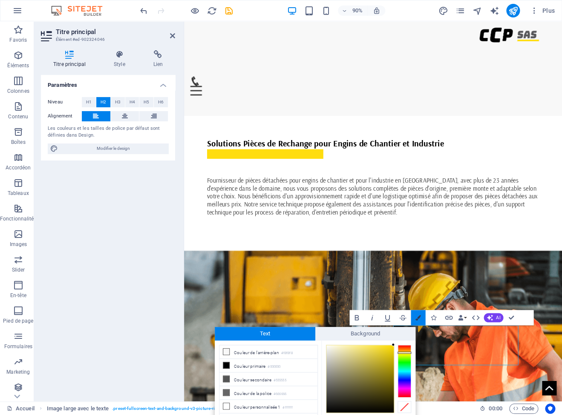
drag, startPoint x: 446, startPoint y: 355, endPoint x: 259, endPoint y: 302, distance: 194.1
type input "#b2a02b"
click at [377, 365] on div at bounding box center [359, 378] width 67 height 67
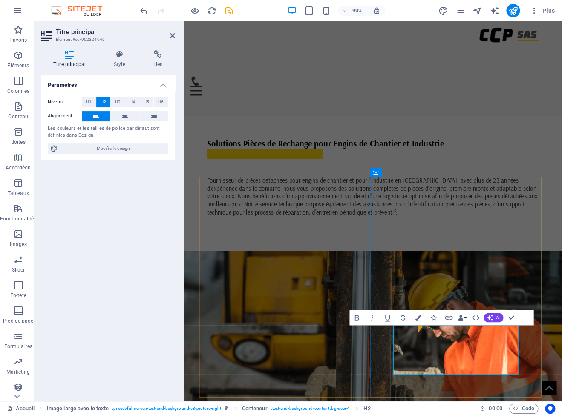
drag, startPoint x: 423, startPoint y: 385, endPoint x: 432, endPoint y: 383, distance: 9.2
click at [419, 319] on icon "button" at bounding box center [418, 318] width 6 height 6
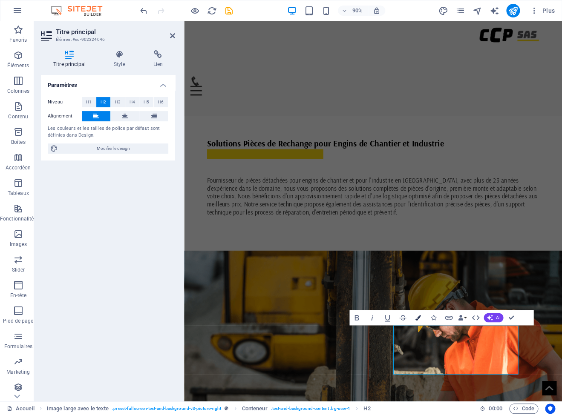
scroll to position [31, 0]
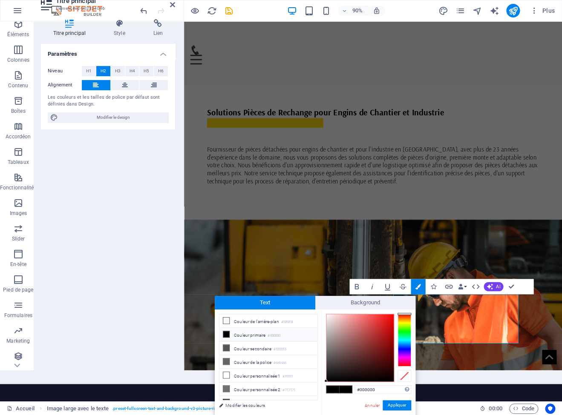
drag, startPoint x: 379, startPoint y: 392, endPoint x: 345, endPoint y: 388, distance: 33.9
click at [354, 388] on input "#000000" at bounding box center [382, 389] width 57 height 9
type input "#ffdd00"
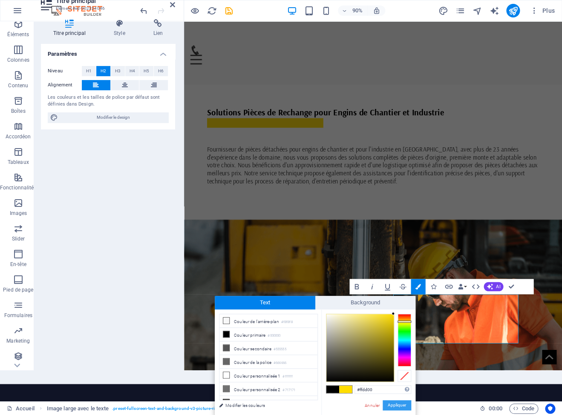
click at [398, 406] on button "Appliquer" at bounding box center [396, 405] width 29 height 10
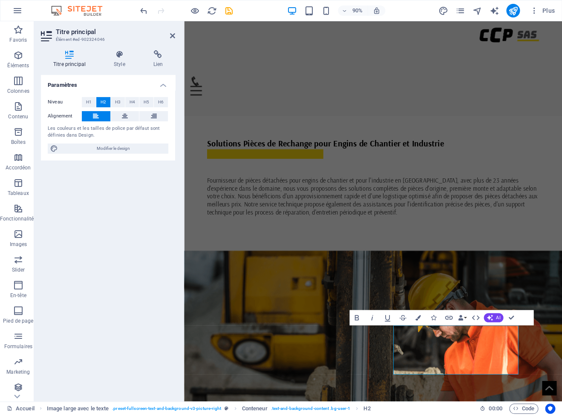
scroll to position [0, 0]
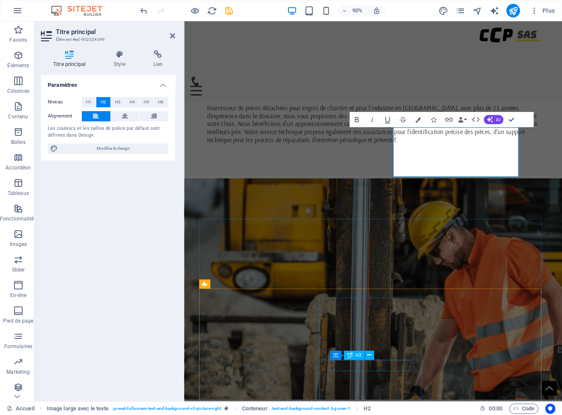
scroll to position [735, 0]
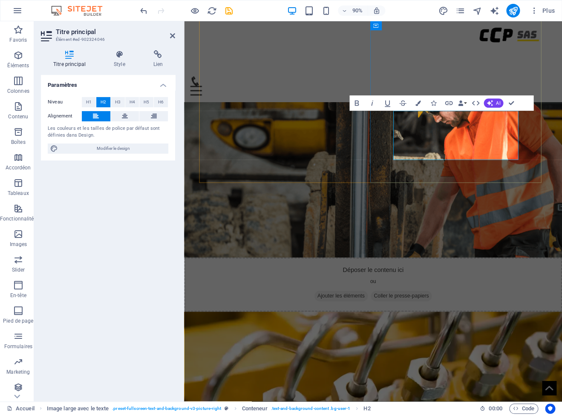
click at [432, 104] on icon "button" at bounding box center [434, 104] width 6 height 6
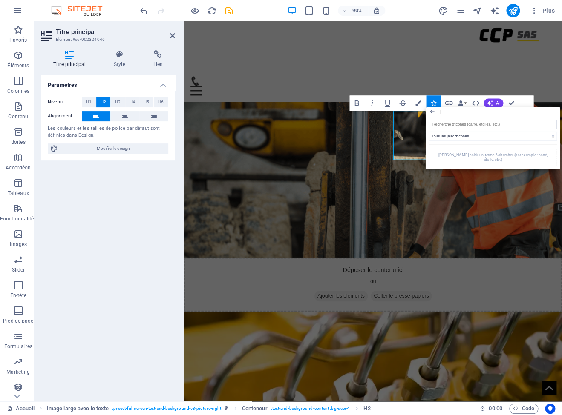
click at [452, 128] on input "search" at bounding box center [492, 124] width 128 height 9
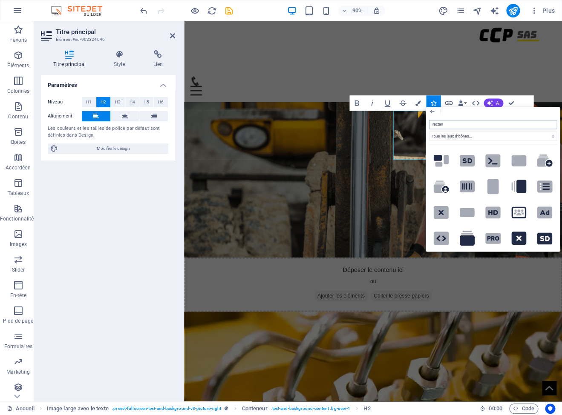
type input "rectang"
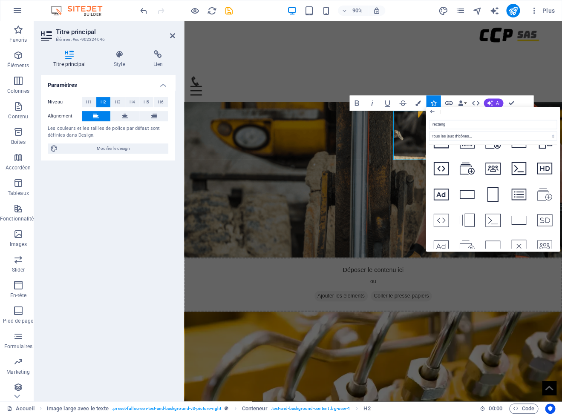
scroll to position [742, 0]
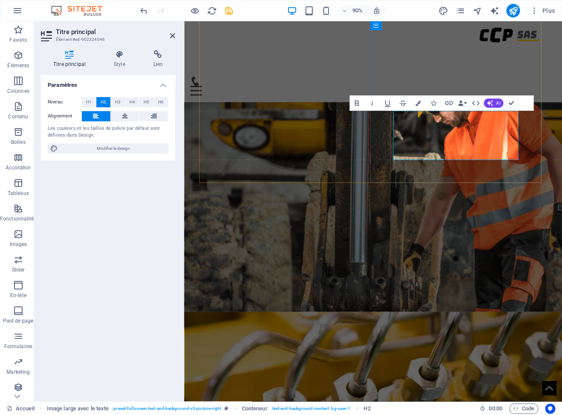
drag, startPoint x: 426, startPoint y: 164, endPoint x: 431, endPoint y: 163, distance: 4.3
click at [417, 106] on button "Colors" at bounding box center [418, 102] width 14 height 15
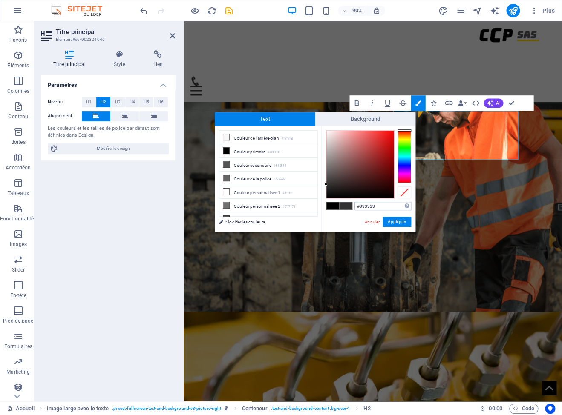
drag, startPoint x: 368, startPoint y: 205, endPoint x: 345, endPoint y: 203, distance: 22.3
click at [354, 203] on input "#333333" at bounding box center [382, 206] width 57 height 9
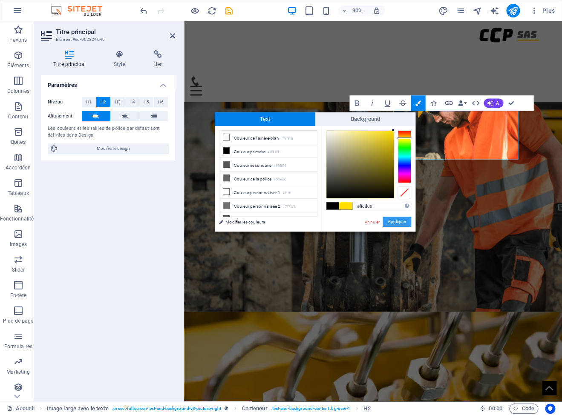
click at [399, 223] on button "Appliquer" at bounding box center [396, 222] width 29 height 10
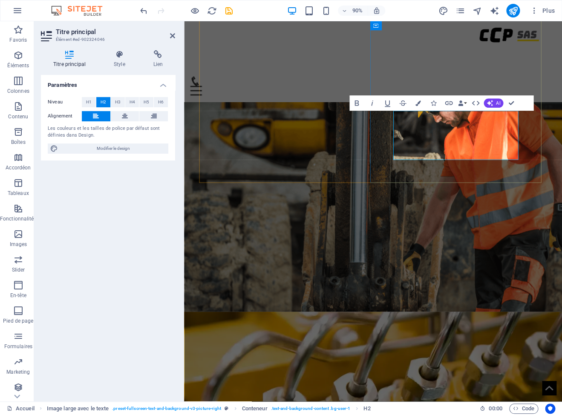
click at [433, 104] on icon "button" at bounding box center [434, 104] width 6 height 6
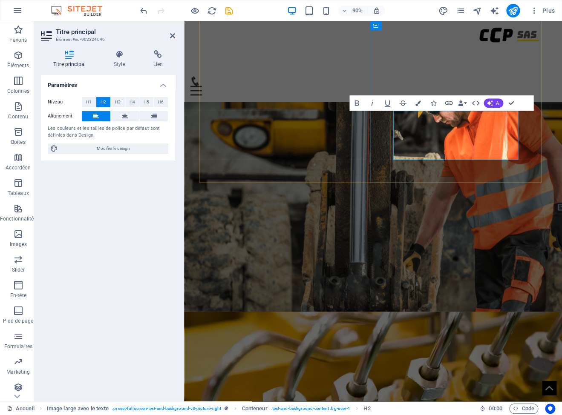
drag, startPoint x: 429, startPoint y: 171, endPoint x: 423, endPoint y: 171, distance: 6.8
click at [417, 102] on icon "button" at bounding box center [418, 104] width 6 height 6
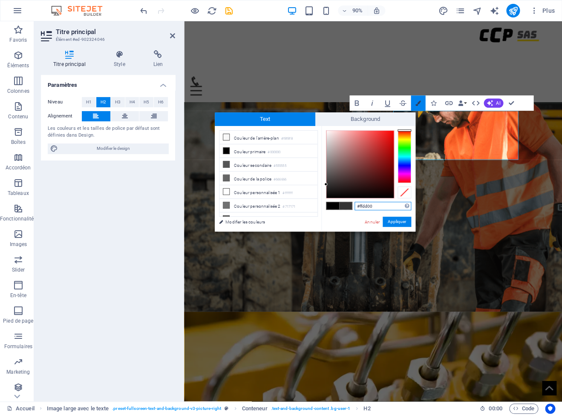
type input "#333333"
drag, startPoint x: 378, startPoint y: 207, endPoint x: 339, endPoint y: 201, distance: 38.8
click at [354, 202] on input "#333333" at bounding box center [382, 206] width 57 height 9
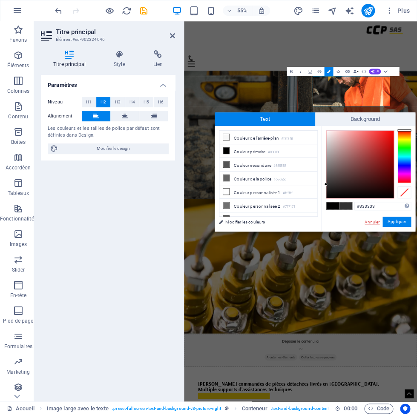
click at [373, 221] on link "Annuler" at bounding box center [372, 222] width 17 height 6
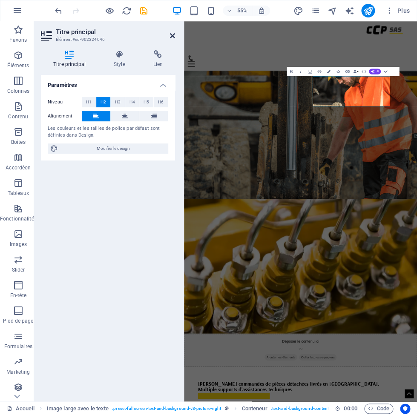
drag, startPoint x: 171, startPoint y: 37, endPoint x: 152, endPoint y: 17, distance: 27.4
click at [171, 37] on icon at bounding box center [172, 35] width 5 height 7
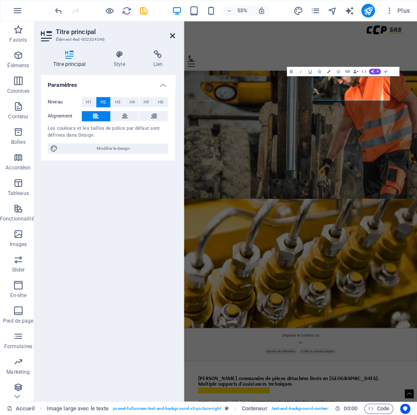
click at [172, 35] on icon at bounding box center [172, 35] width 5 height 7
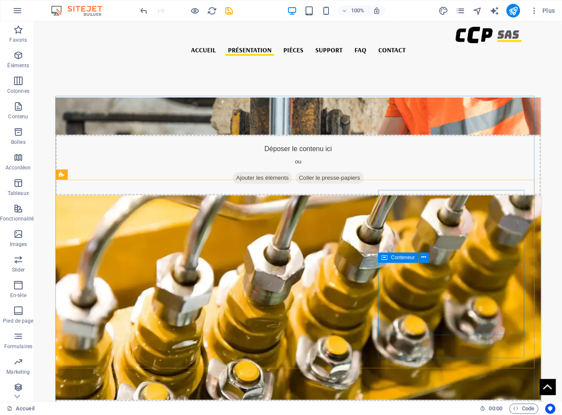
scroll to position [658, 0]
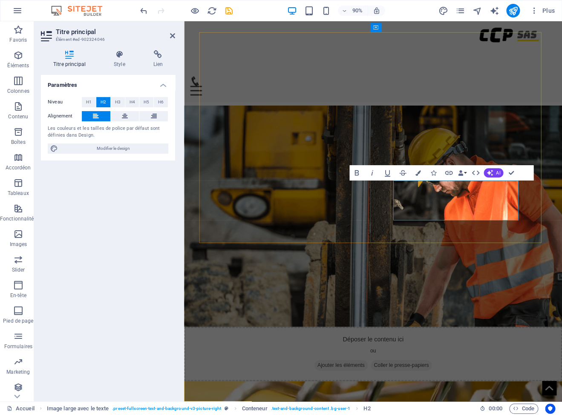
drag, startPoint x: 430, startPoint y: 239, endPoint x: 419, endPoint y: 238, distance: 11.6
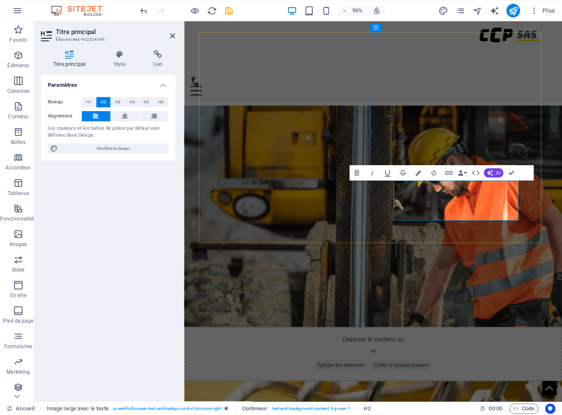
drag, startPoint x: 430, startPoint y: 239, endPoint x: 423, endPoint y: 238, distance: 6.9
drag, startPoint x: 423, startPoint y: 238, endPoint x: 431, endPoint y: 238, distance: 8.1
click at [418, 175] on icon "button" at bounding box center [418, 173] width 6 height 6
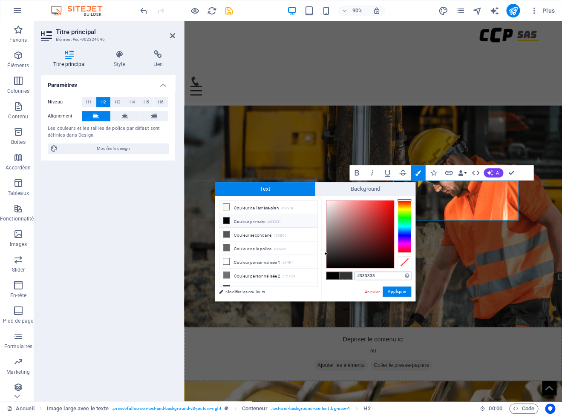
drag, startPoint x: 385, startPoint y: 274, endPoint x: 344, endPoint y: 273, distance: 41.8
click at [354, 273] on input "#333333" at bounding box center [382, 276] width 57 height 9
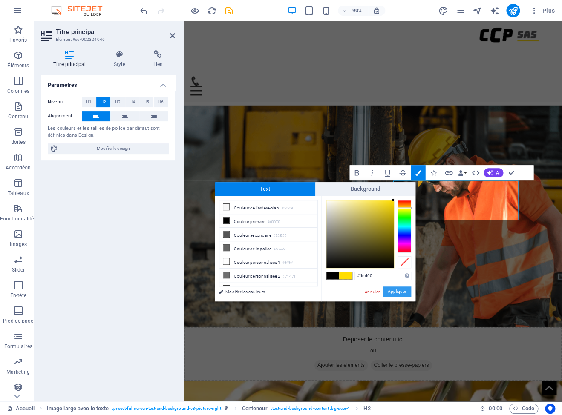
click at [397, 290] on button "Appliquer" at bounding box center [396, 292] width 29 height 10
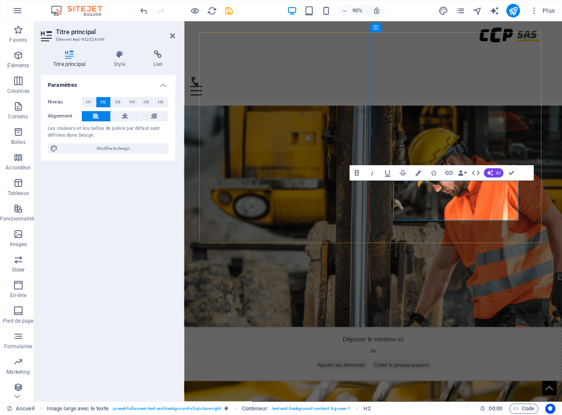
drag, startPoint x: 423, startPoint y: 240, endPoint x: 430, endPoint y: 240, distance: 6.8
click at [418, 173] on icon "button" at bounding box center [418, 173] width 6 height 6
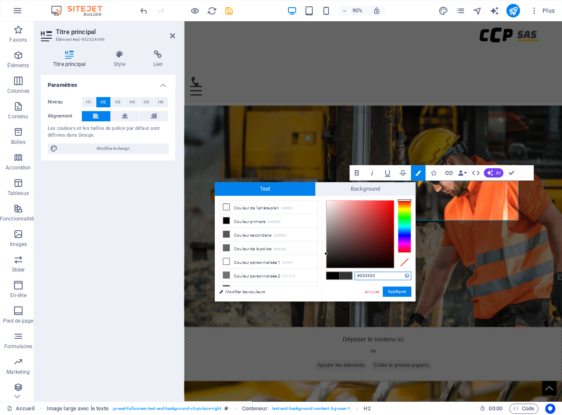
drag, startPoint x: 380, startPoint y: 275, endPoint x: 337, endPoint y: 272, distance: 43.5
click at [354, 272] on input "#333333" at bounding box center [382, 276] width 57 height 9
type input "#ffdd00"
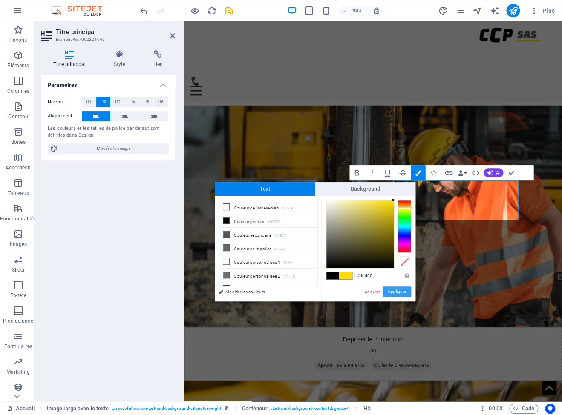
click at [399, 289] on button "Appliquer" at bounding box center [396, 292] width 29 height 10
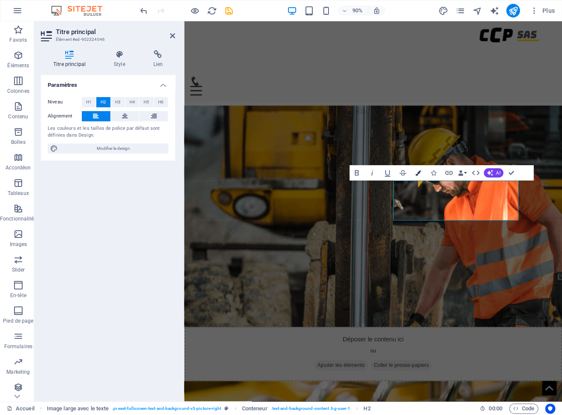
click at [417, 175] on icon "button" at bounding box center [418, 173] width 6 height 6
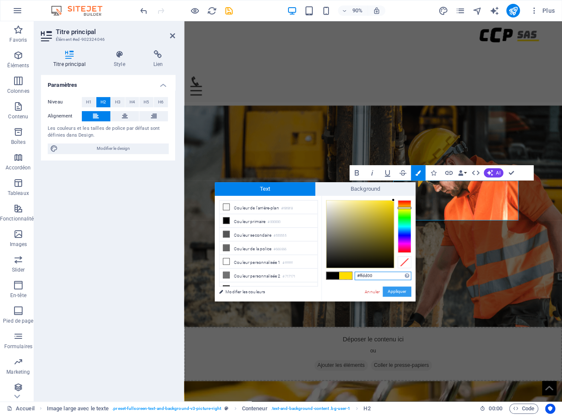
drag, startPoint x: 394, startPoint y: 292, endPoint x: 245, endPoint y: 236, distance: 159.7
click at [394, 292] on button "Appliquer" at bounding box center [396, 292] width 29 height 10
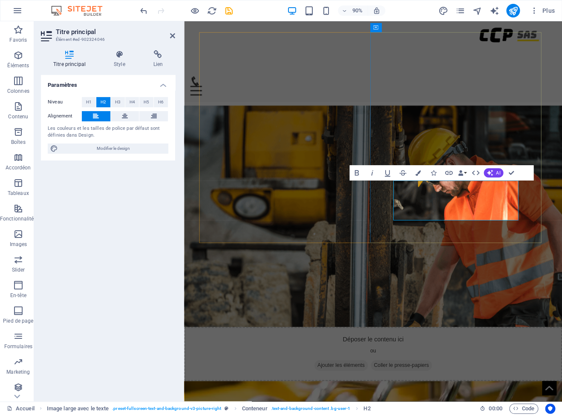
drag, startPoint x: 431, startPoint y: 238, endPoint x: 422, endPoint y: 237, distance: 9.4
drag, startPoint x: 419, startPoint y: 175, endPoint x: 259, endPoint y: 181, distance: 160.3
click at [419, 175] on icon "button" at bounding box center [418, 173] width 6 height 6
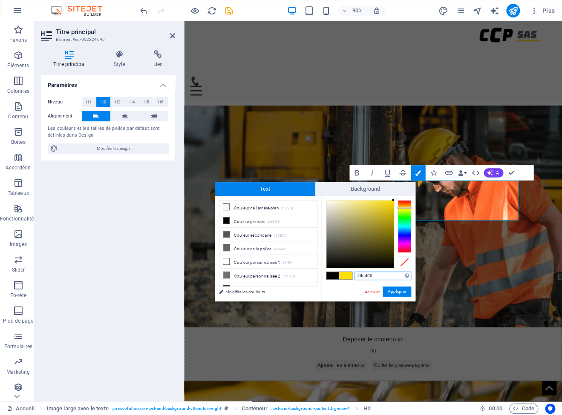
drag, startPoint x: 379, startPoint y: 276, endPoint x: 345, endPoint y: 274, distance: 34.1
click at [354, 274] on input "#ffdd00" at bounding box center [382, 276] width 57 height 9
click at [401, 293] on button "Appliquer" at bounding box center [396, 292] width 29 height 10
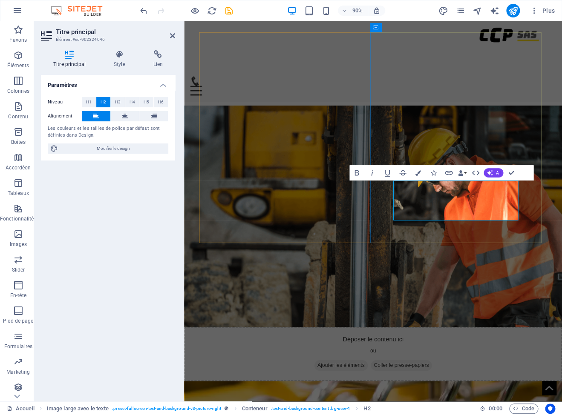
click at [435, 173] on icon "button" at bounding box center [434, 173] width 6 height 6
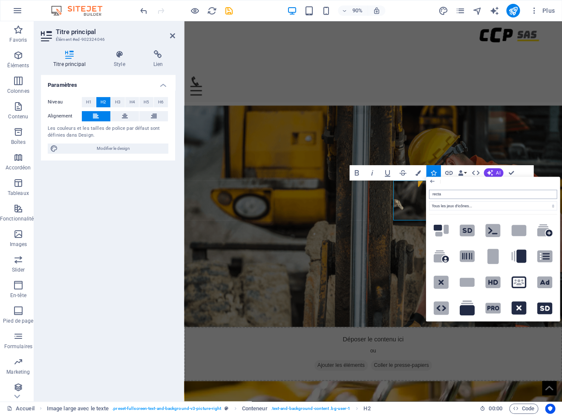
type input "rectan"
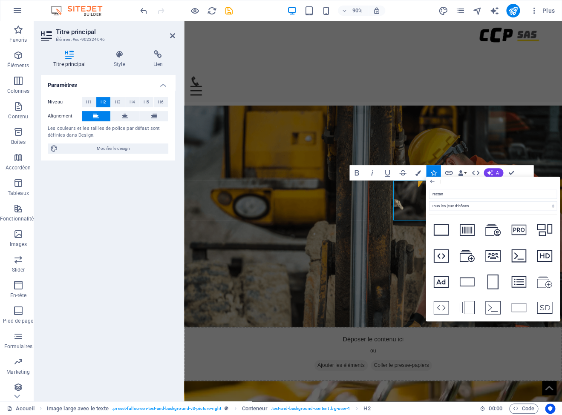
scroll to position [749, 0]
click at [537, 27] on icon at bounding box center [544, 22] width 15 height 9
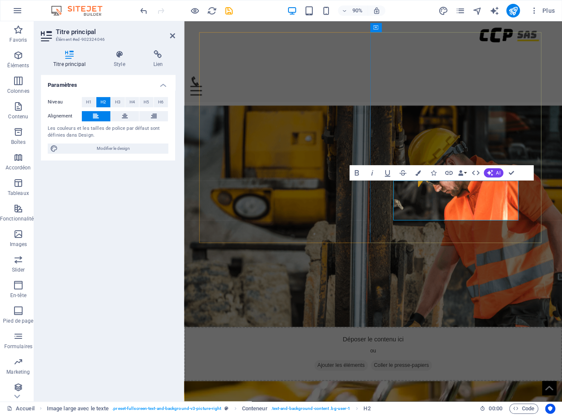
drag, startPoint x: 426, startPoint y: 237, endPoint x: 419, endPoint y: 236, distance: 6.9
click at [419, 176] on button "Colors" at bounding box center [418, 172] width 14 height 15
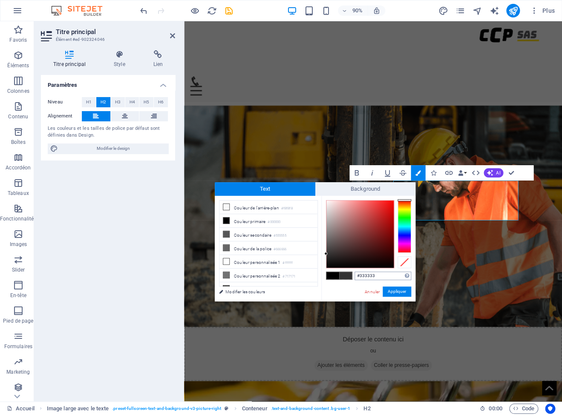
drag, startPoint x: 385, startPoint y: 274, endPoint x: 344, endPoint y: 271, distance: 41.0
click at [354, 272] on input "#333333" at bounding box center [382, 276] width 57 height 9
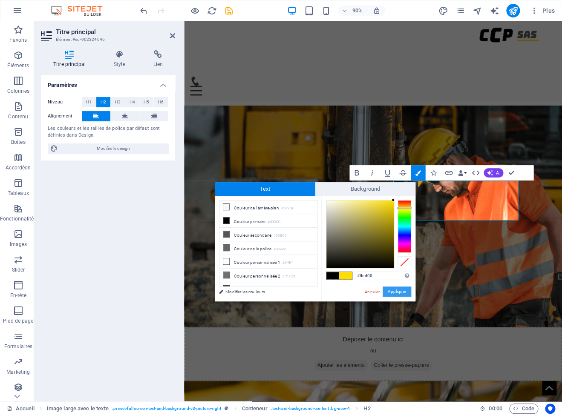
click at [399, 290] on button "Appliquer" at bounding box center [396, 292] width 29 height 10
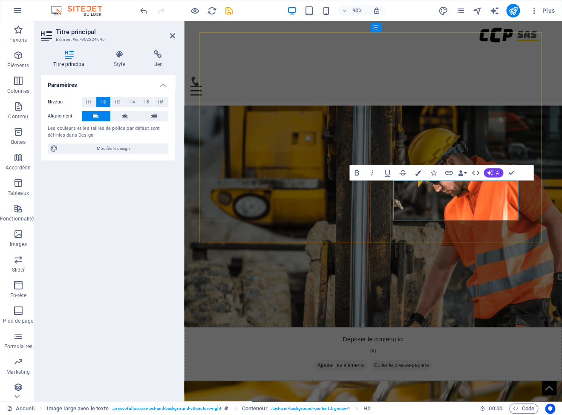
drag, startPoint x: 419, startPoint y: 239, endPoint x: 426, endPoint y: 240, distance: 7.3
drag, startPoint x: 424, startPoint y: 238, endPoint x: 415, endPoint y: 237, distance: 9.0
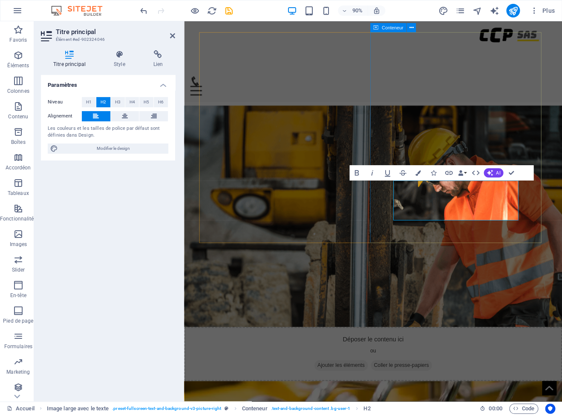
drag, startPoint x: 424, startPoint y: 237, endPoint x: 415, endPoint y: 236, distance: 8.6
click at [419, 172] on icon "button" at bounding box center [418, 173] width 6 height 6
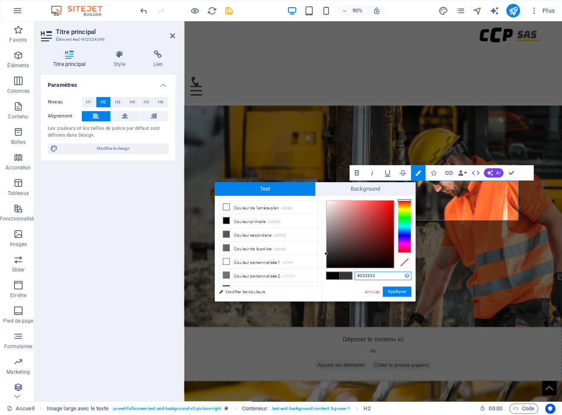
drag, startPoint x: 380, startPoint y: 276, endPoint x: 343, endPoint y: 272, distance: 37.3
click at [354, 272] on input "#333333" at bounding box center [382, 276] width 57 height 9
type input "#ffdd00"
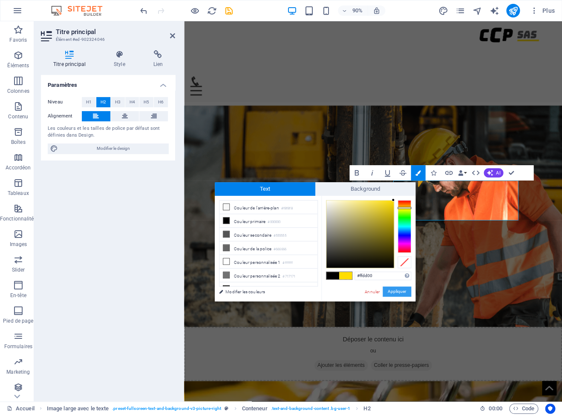
click at [397, 289] on button "Appliquer" at bounding box center [396, 292] width 29 height 10
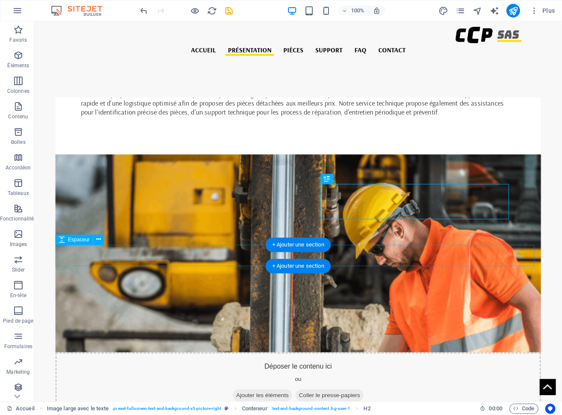
scroll to position [556, 0]
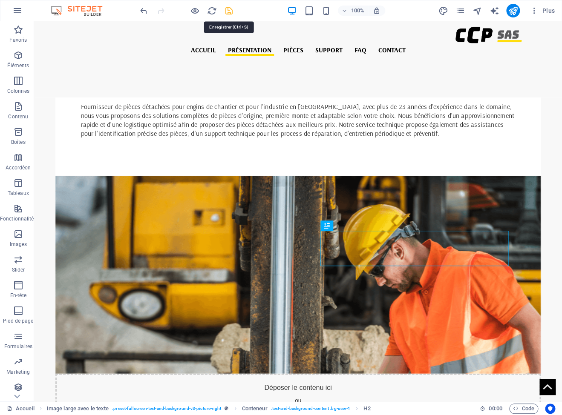
click at [230, 11] on icon "save" at bounding box center [229, 11] width 10 height 10
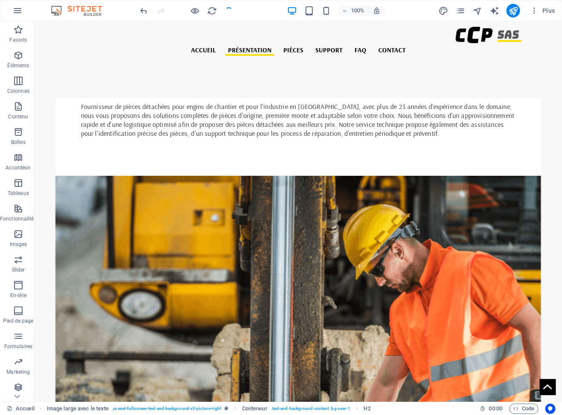
select select "px"
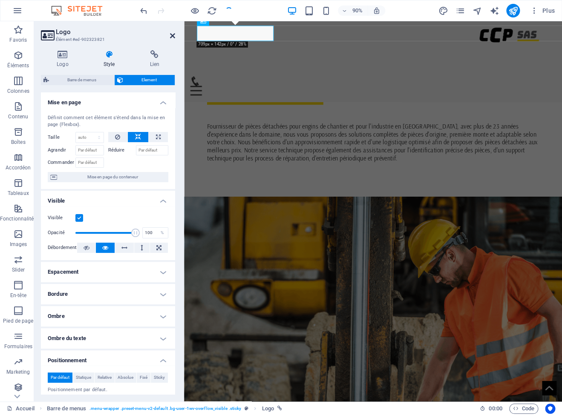
click at [174, 36] on icon at bounding box center [172, 35] width 5 height 7
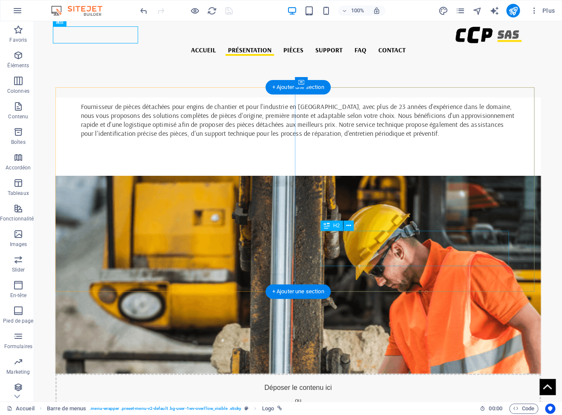
drag, startPoint x: 336, startPoint y: 236, endPoint x: 203, endPoint y: 260, distance: 135.4
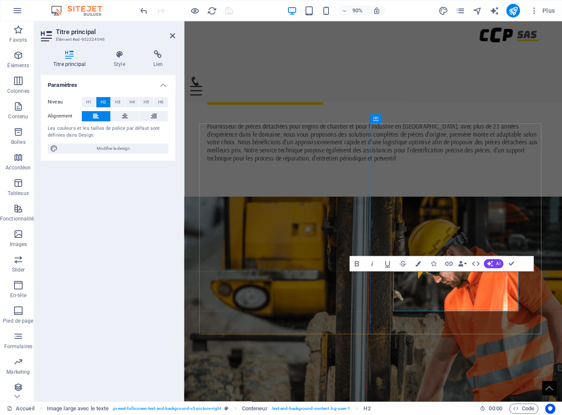
click at [434, 266] on icon "button" at bounding box center [434, 265] width 6 height 6
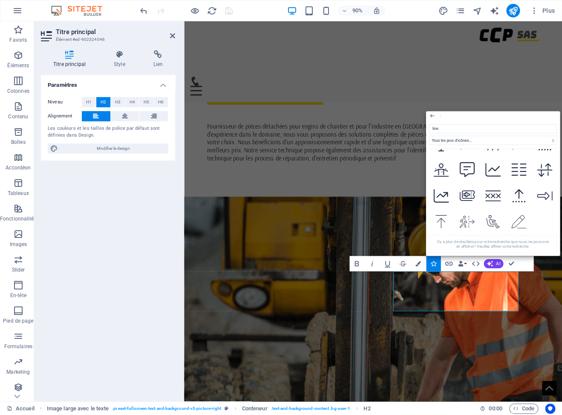
scroll to position [4208, 0]
drag, startPoint x: 434, startPoint y: 127, endPoint x: 414, endPoint y: 126, distance: 19.6
click at [428, 126] on input "line" at bounding box center [492, 128] width 128 height 9
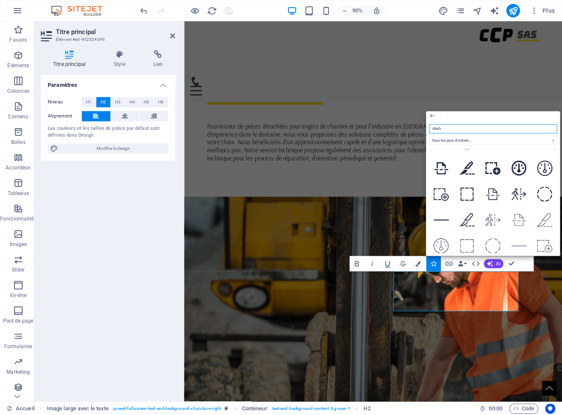
scroll to position [382, 0]
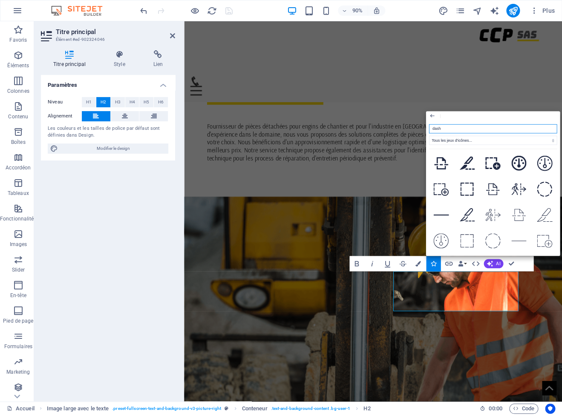
click at [537, 119] on icon at bounding box center [544, 111] width 15 height 15
type input "dash"
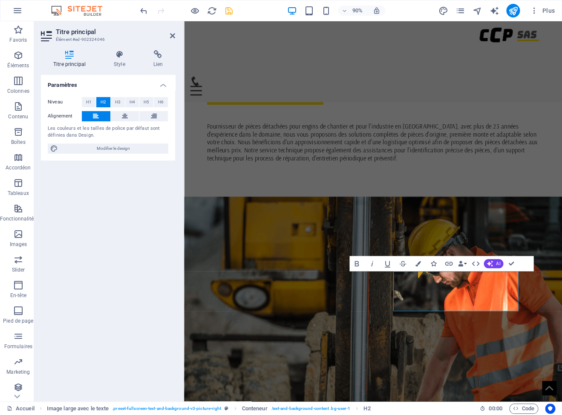
click at [436, 265] on icon "button" at bounding box center [434, 265] width 6 height 6
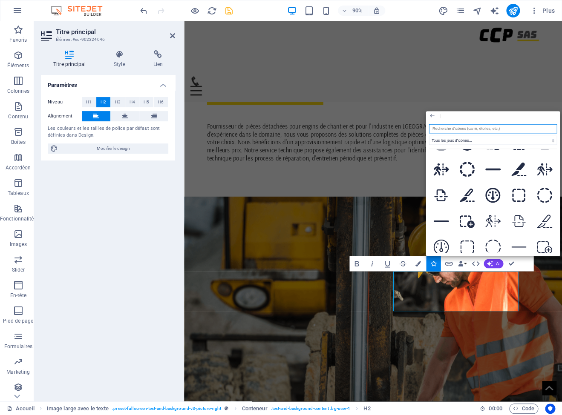
scroll to position [102, 0]
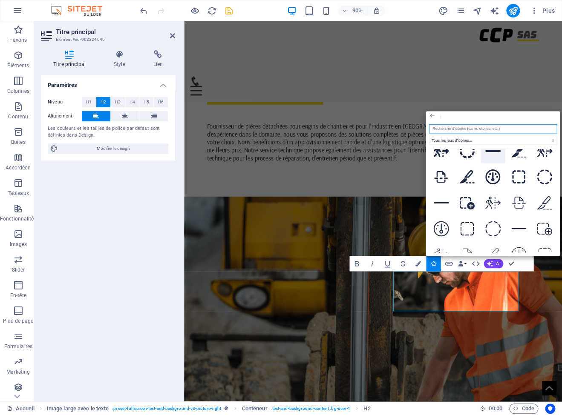
click at [485, 152] on icon at bounding box center [492, 151] width 15 height 2
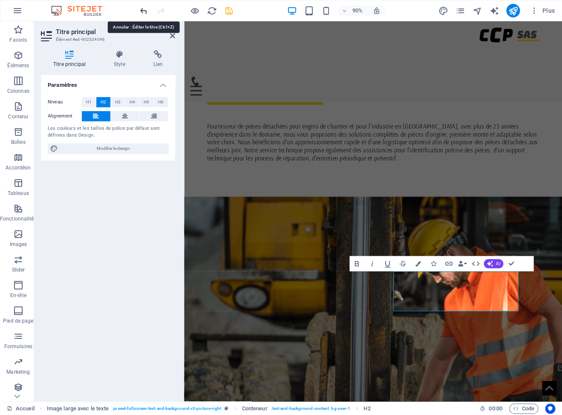
click at [143, 8] on icon "undo" at bounding box center [144, 11] width 10 height 10
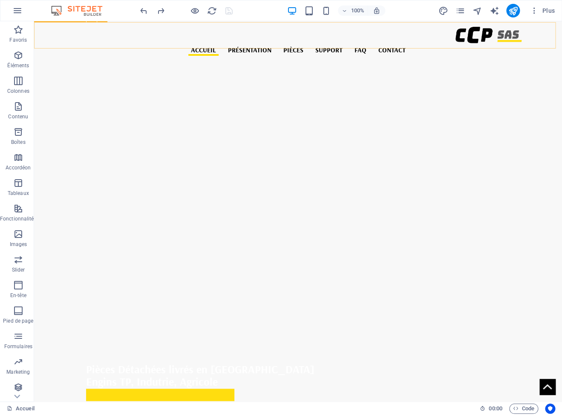
scroll to position [0, 0]
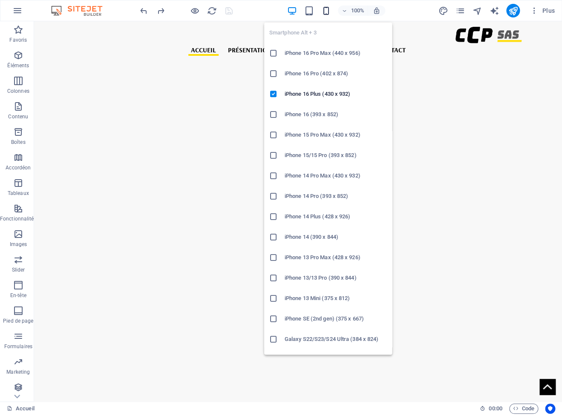
click at [326, 10] on icon "button" at bounding box center [326, 11] width 10 height 10
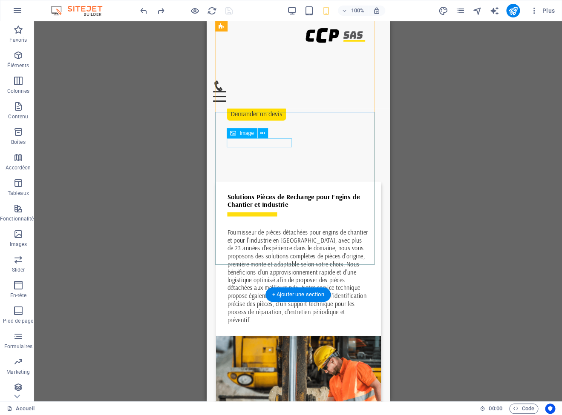
scroll to position [394, 0]
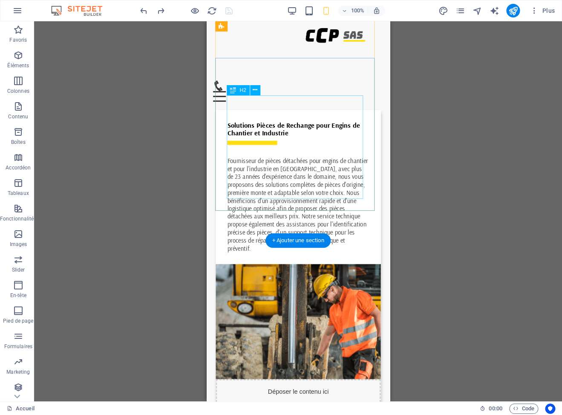
click at [270, 162] on div "Fournisseur de pièces détachées pour engins de chantier et pour l'industrie en …" at bounding box center [298, 201] width 142 height 104
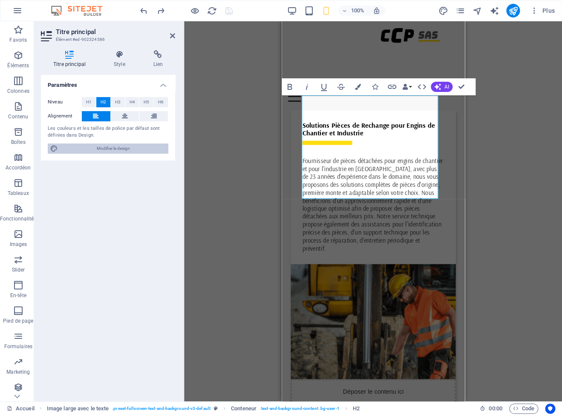
click at [105, 150] on span "Modifier le design" at bounding box center [112, 149] width 105 height 10
select select "rem"
select select "400"
select select "px"
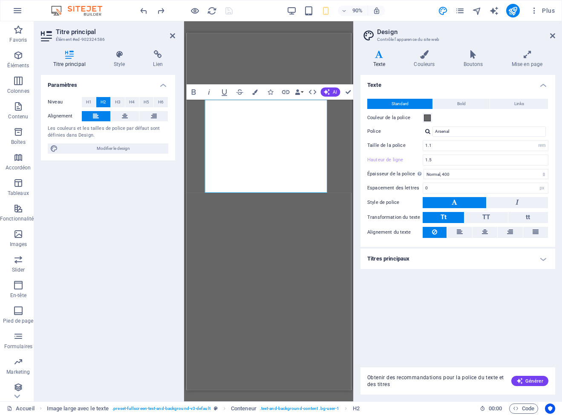
select select "rem"
select select "400"
select select "px"
select select "500"
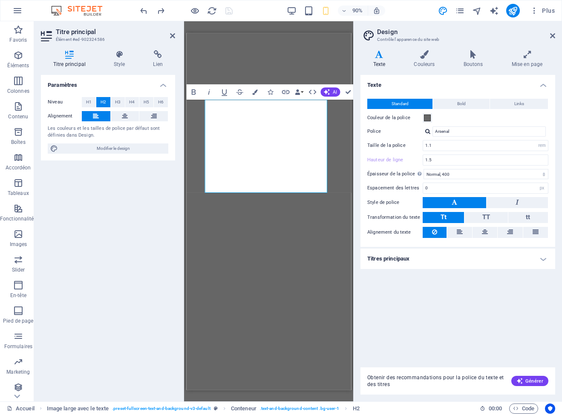
select select "rem"
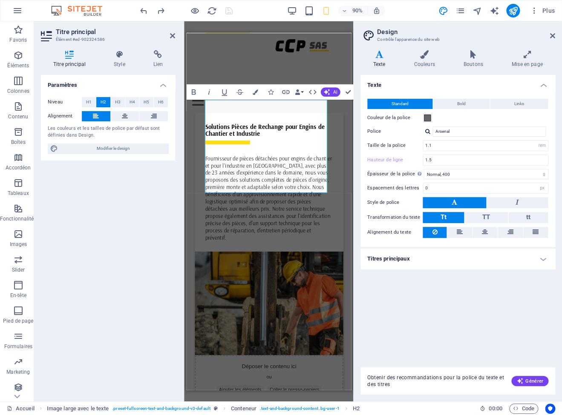
click at [521, 260] on h4 "Titres principaux" at bounding box center [457, 259] width 195 height 20
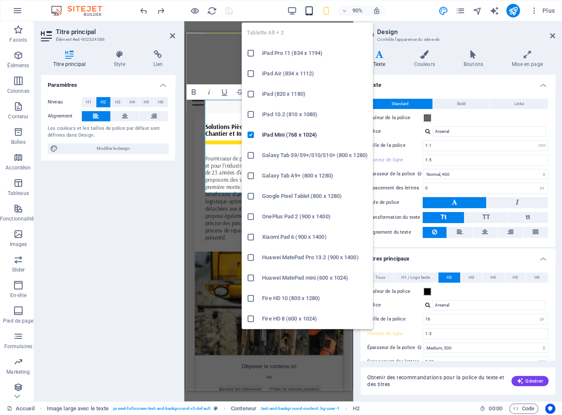
click at [308, 12] on icon "button" at bounding box center [309, 11] width 10 height 10
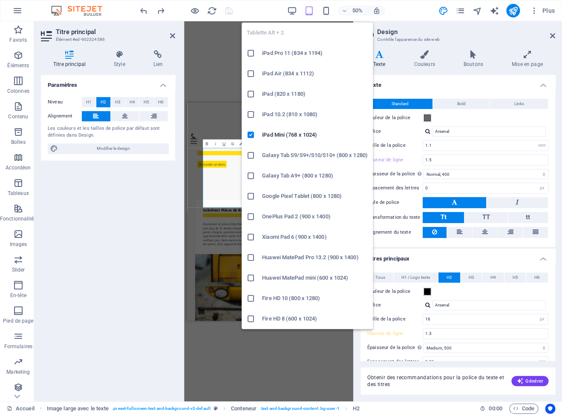
scroll to position [377, 0]
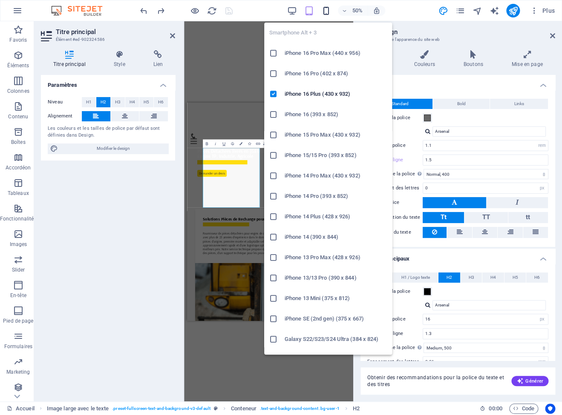
click at [325, 9] on icon "button" at bounding box center [326, 11] width 10 height 10
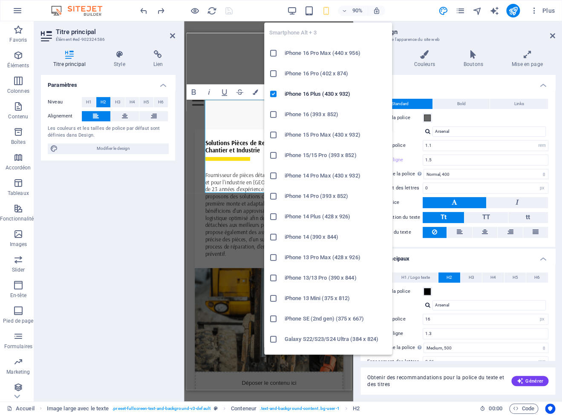
scroll to position [394, 0]
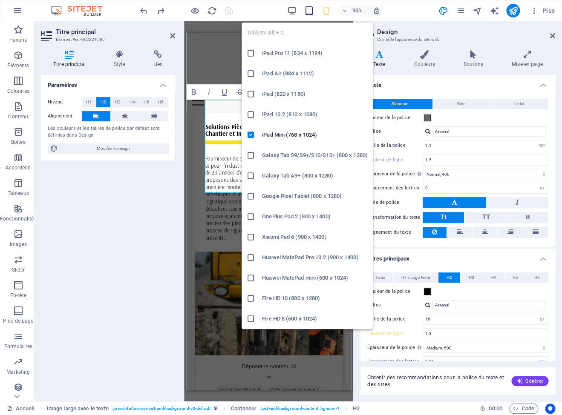
click at [308, 12] on icon "button" at bounding box center [309, 11] width 10 height 10
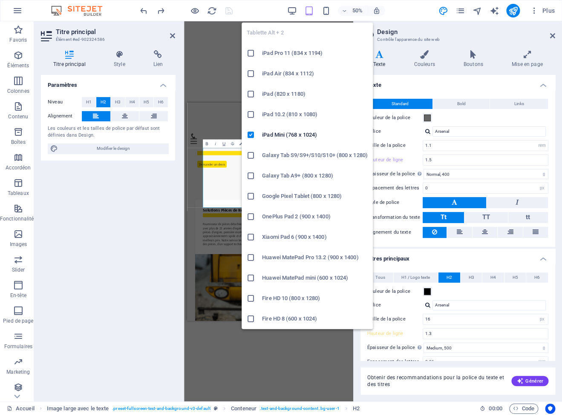
scroll to position [377, 0]
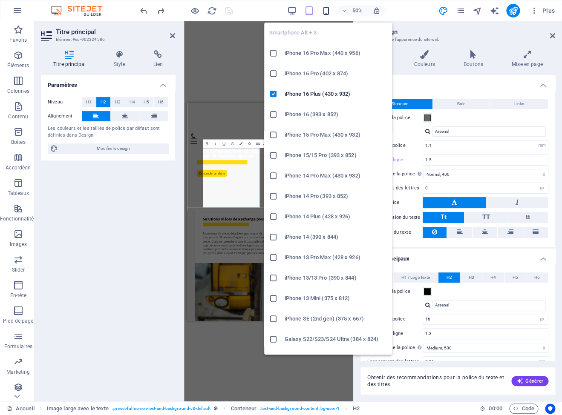
click at [325, 12] on icon "button" at bounding box center [326, 11] width 10 height 10
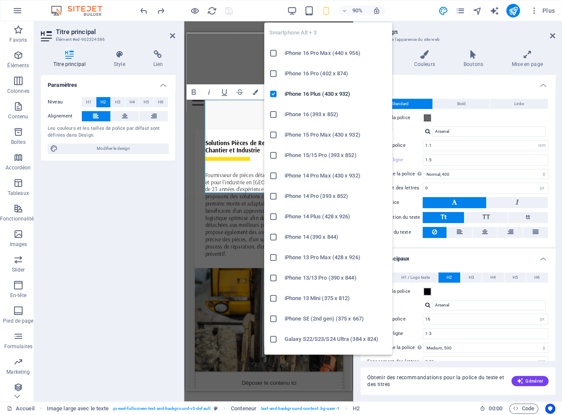
scroll to position [394, 0]
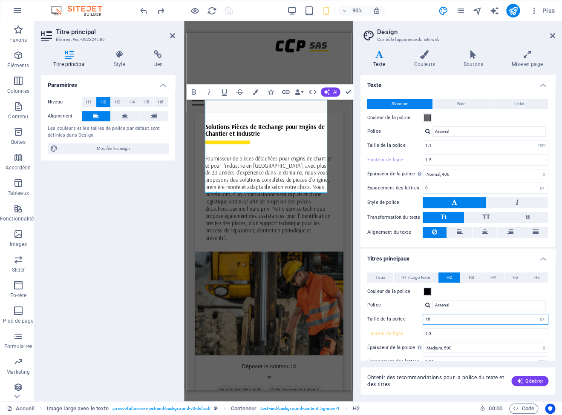
click at [453, 321] on input "16" at bounding box center [485, 319] width 125 height 10
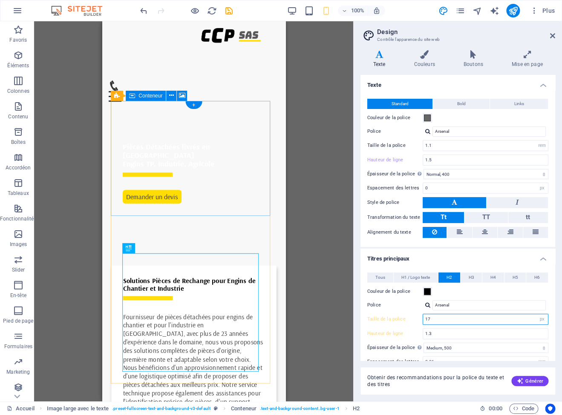
scroll to position [233, 0]
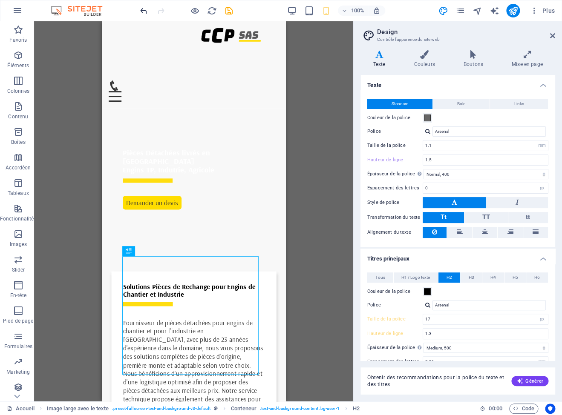
click at [144, 12] on icon "undo" at bounding box center [144, 11] width 10 height 10
type input "16"
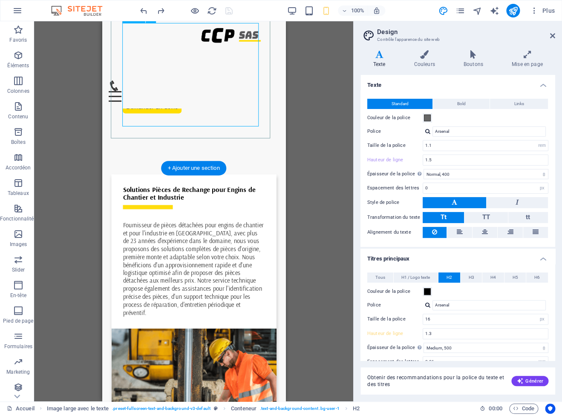
scroll to position [466, 0]
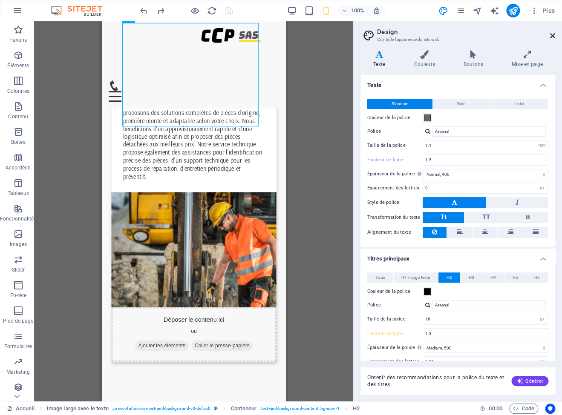
click at [553, 37] on icon at bounding box center [552, 35] width 5 height 7
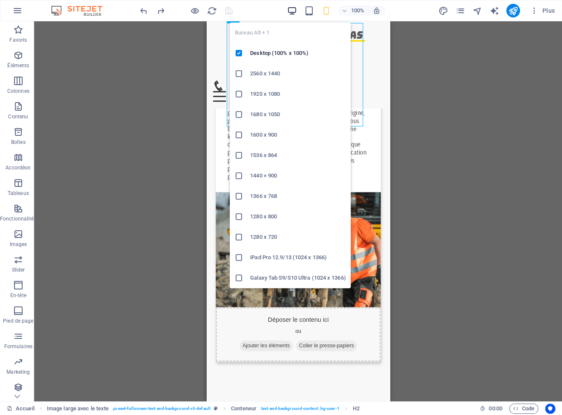
click at [287, 10] on icon "button" at bounding box center [292, 11] width 10 height 10
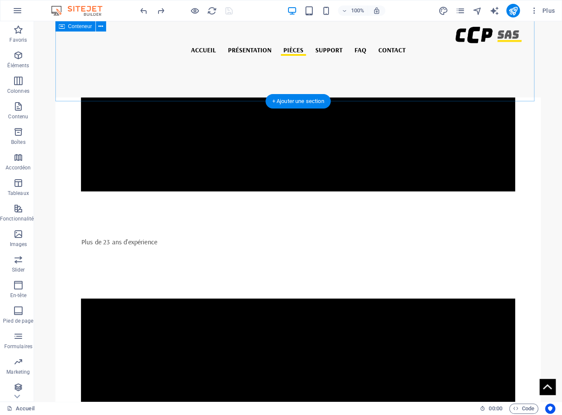
scroll to position [1420, 0]
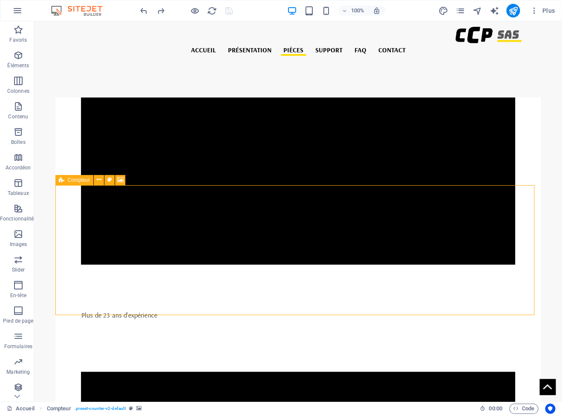
click at [64, 180] on icon at bounding box center [62, 180] width 6 height 10
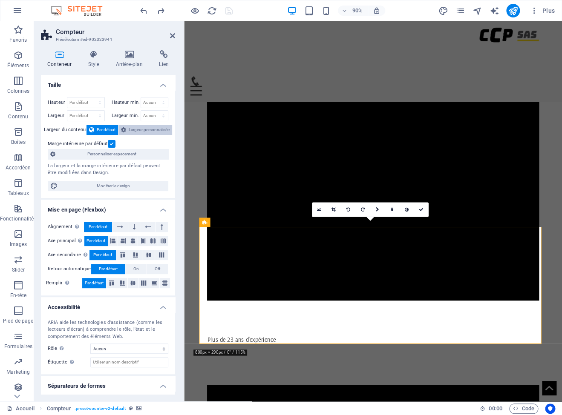
click at [138, 130] on span "Largeur personnalisée" at bounding box center [149, 130] width 41 height 10
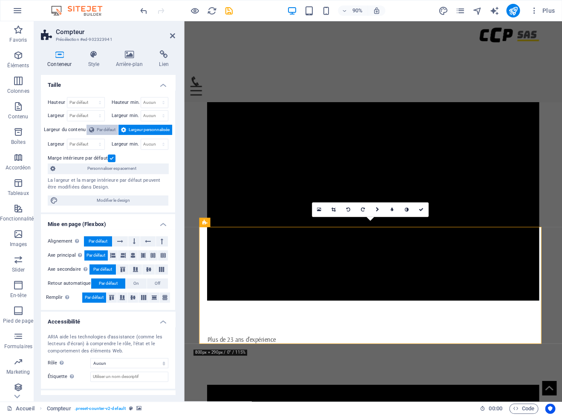
click at [97, 133] on span "Par défaut" at bounding box center [106, 130] width 19 height 10
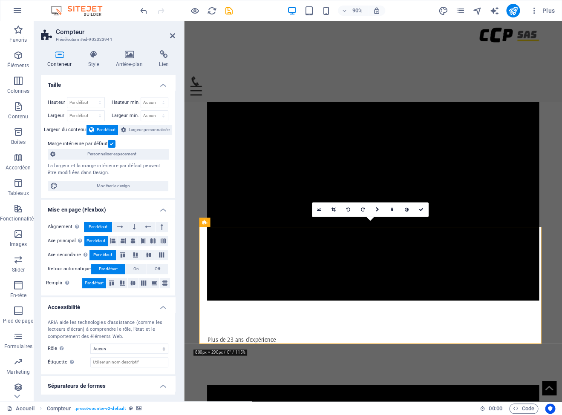
click at [109, 143] on label at bounding box center [112, 144] width 8 height 8
click at [0, 0] on input "Marge intérieure par défaut" at bounding box center [0, 0] width 0 height 0
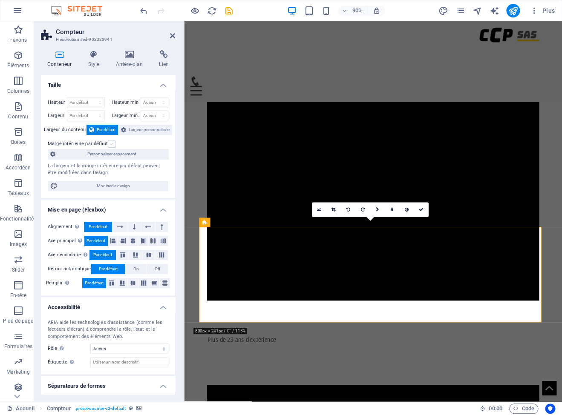
click at [109, 143] on label at bounding box center [112, 144] width 8 height 8
click at [0, 0] on input "Marge intérieure par défaut" at bounding box center [0, 0] width 0 height 0
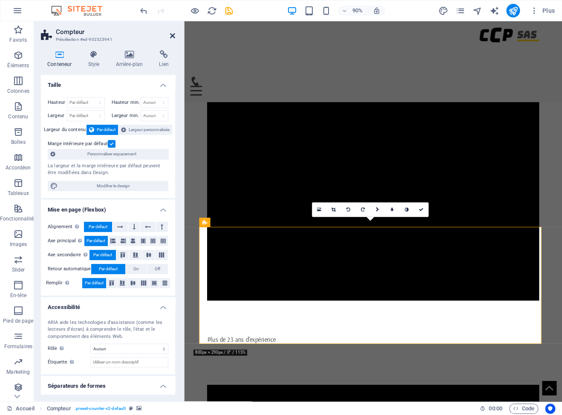
drag, startPoint x: 173, startPoint y: 35, endPoint x: 142, endPoint y: 9, distance: 39.9
click at [173, 35] on icon at bounding box center [172, 35] width 5 height 7
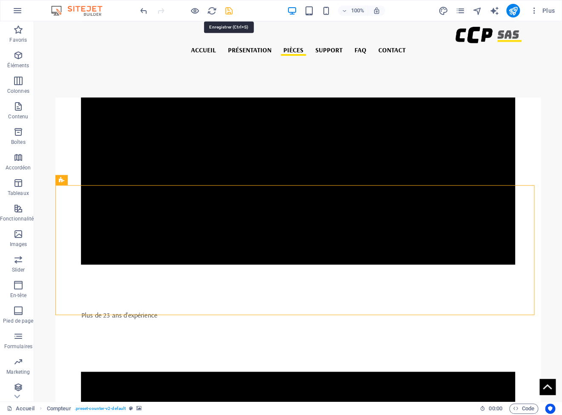
click at [228, 11] on icon "save" at bounding box center [229, 11] width 10 height 10
select select "px"
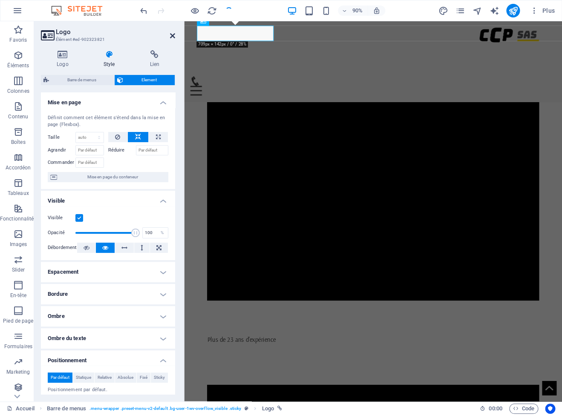
click at [173, 36] on icon at bounding box center [172, 35] width 5 height 7
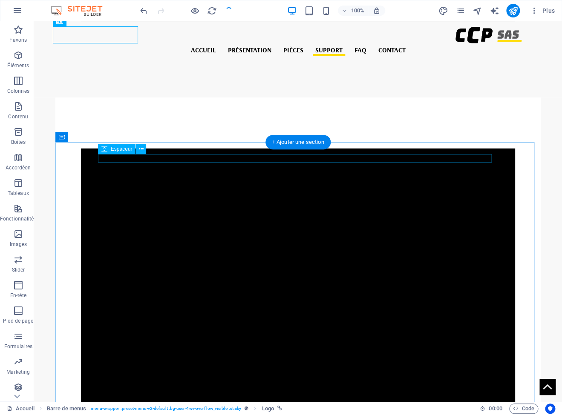
scroll to position [2028, 0]
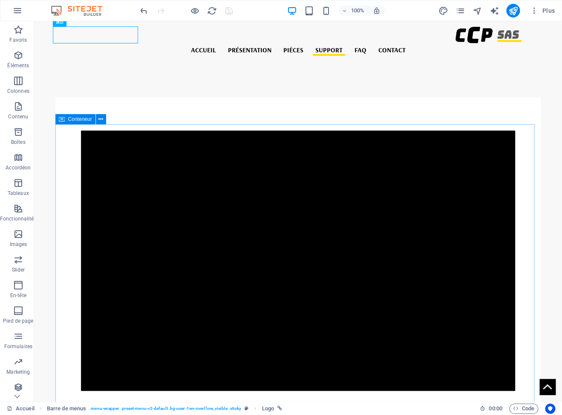
click at [66, 121] on div "Conteneur" at bounding box center [75, 119] width 40 height 10
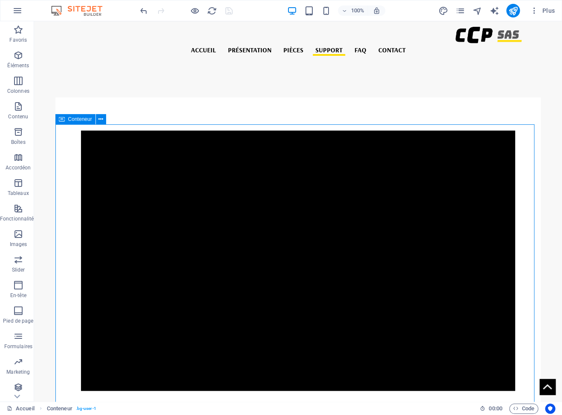
click at [66, 121] on div "Conteneur" at bounding box center [75, 119] width 40 height 10
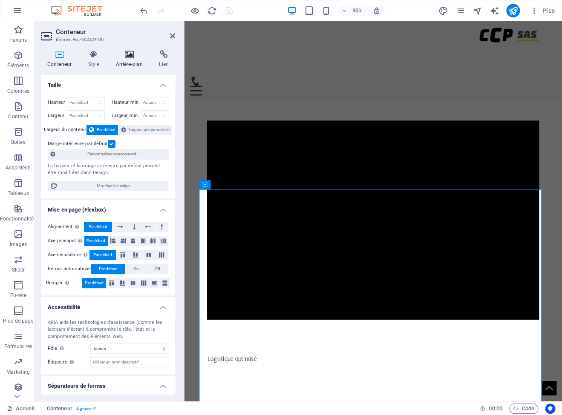
click at [127, 58] on icon at bounding box center [129, 54] width 40 height 9
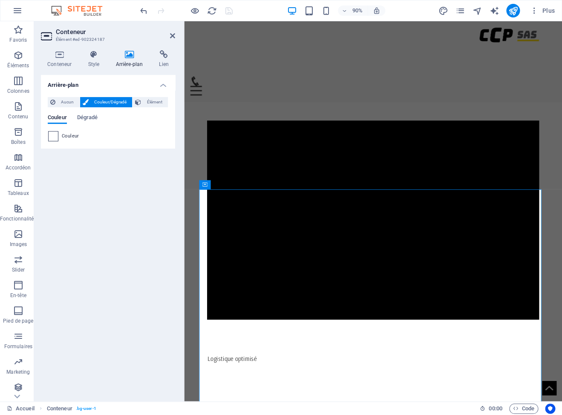
click at [53, 137] on span at bounding box center [53, 136] width 9 height 9
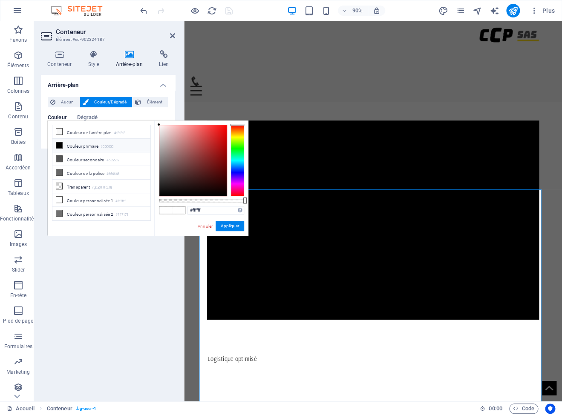
click at [174, 209] on span at bounding box center [178, 210] width 13 height 7
drag, startPoint x: 207, startPoint y: 207, endPoint x: 170, endPoint y: 204, distance: 36.8
click at [187, 206] on input "#ffffff" at bounding box center [215, 210] width 57 height 9
paste input "dd00"
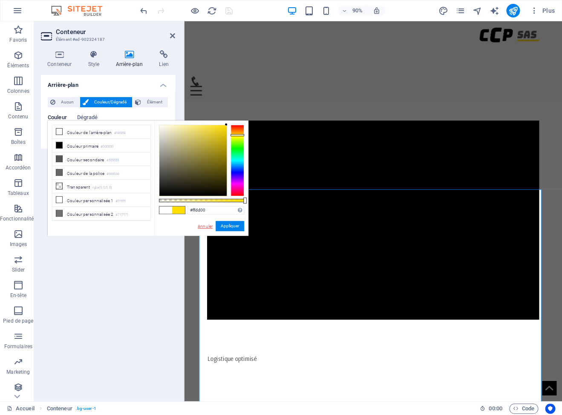
click at [209, 227] on link "Annuler" at bounding box center [205, 226] width 17 height 6
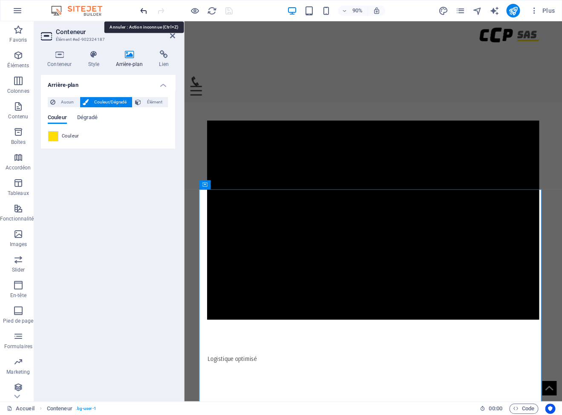
click at [141, 9] on icon "undo" at bounding box center [144, 11] width 10 height 10
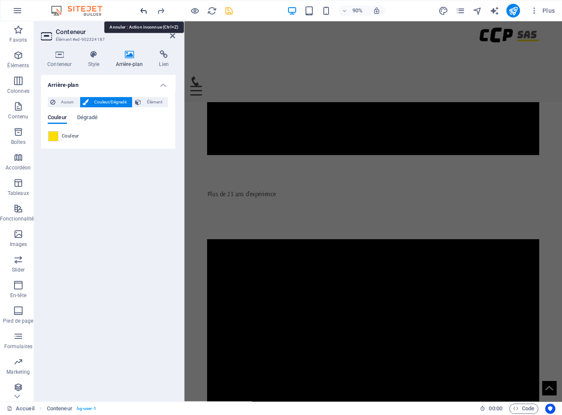
scroll to position [1490, 0]
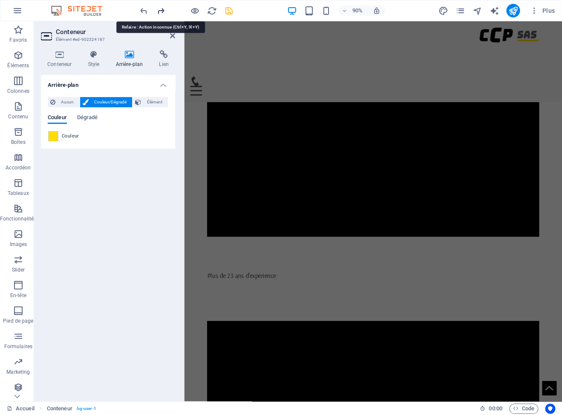
click at [161, 9] on icon "redo" at bounding box center [161, 11] width 10 height 10
click at [54, 133] on span at bounding box center [53, 136] width 9 height 9
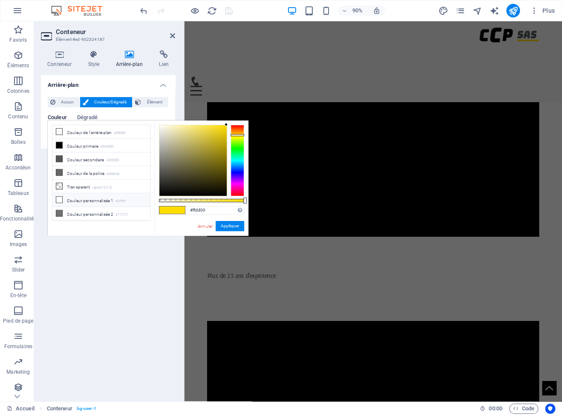
click at [93, 199] on li "Couleur personnalisée 1 #ffffff" at bounding box center [101, 200] width 98 height 14
type input "#ffffff"
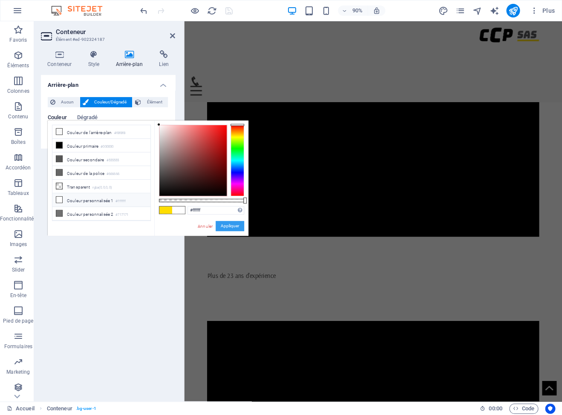
drag, startPoint x: 231, startPoint y: 227, endPoint x: 42, endPoint y: 184, distance: 193.9
click at [231, 227] on button "Appliquer" at bounding box center [230, 226] width 29 height 10
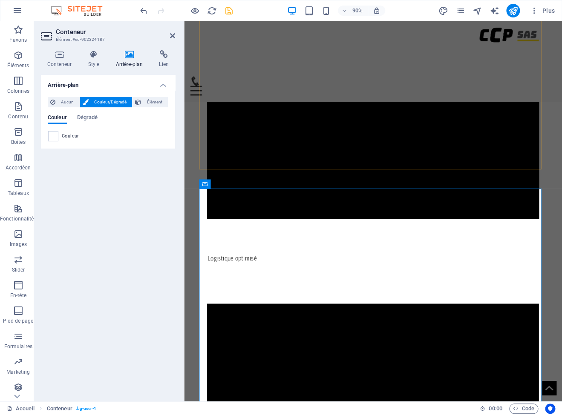
scroll to position [2151, 0]
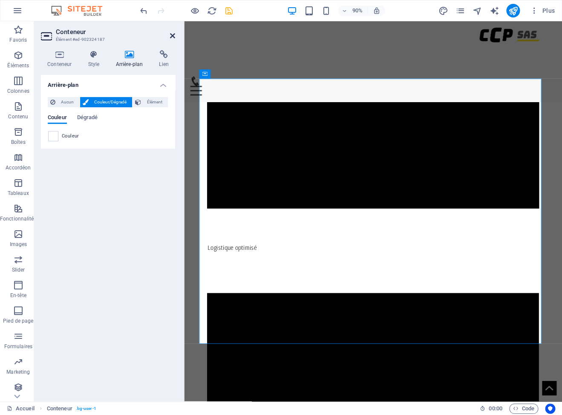
click at [174, 34] on icon at bounding box center [172, 35] width 5 height 7
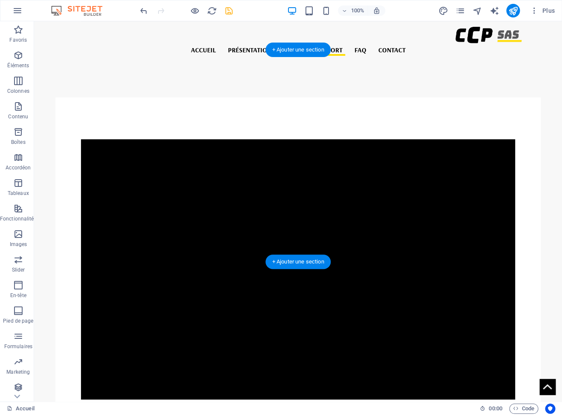
scroll to position [2384, 0]
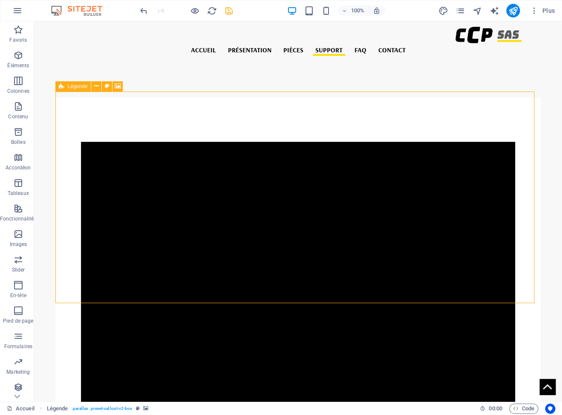
click at [63, 87] on icon at bounding box center [62, 86] width 6 height 10
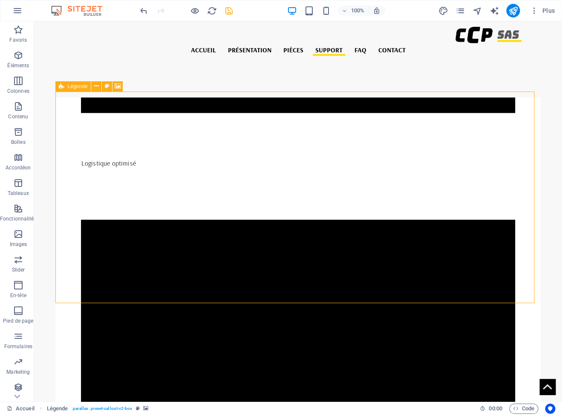
select select "%"
select select "rem"
select select "px"
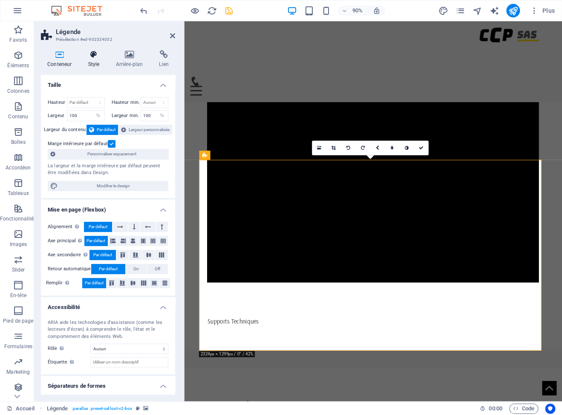
click at [92, 56] on icon at bounding box center [93, 54] width 24 height 9
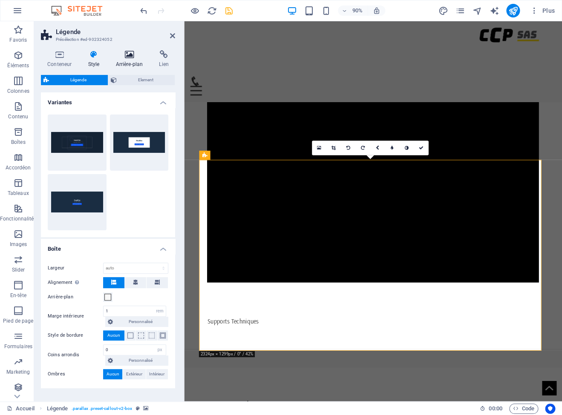
click at [127, 54] on icon at bounding box center [129, 54] width 40 height 9
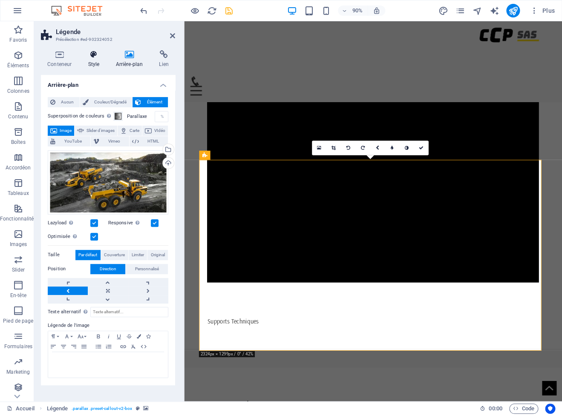
click at [97, 55] on icon at bounding box center [93, 54] width 24 height 9
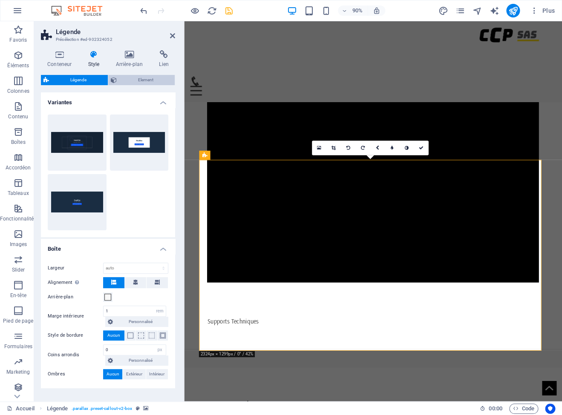
click at [135, 81] on span "Element" at bounding box center [145, 80] width 53 height 10
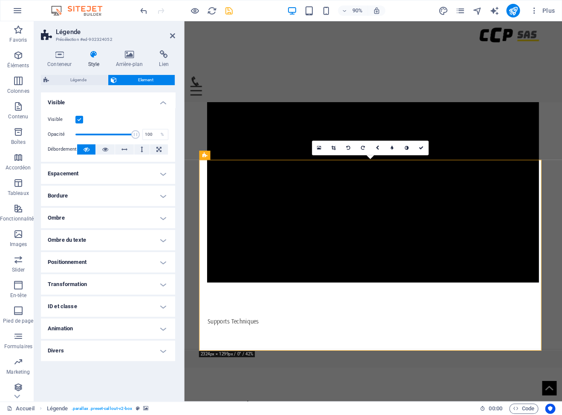
click at [112, 215] on h4 "Ombre" at bounding box center [108, 218] width 134 height 20
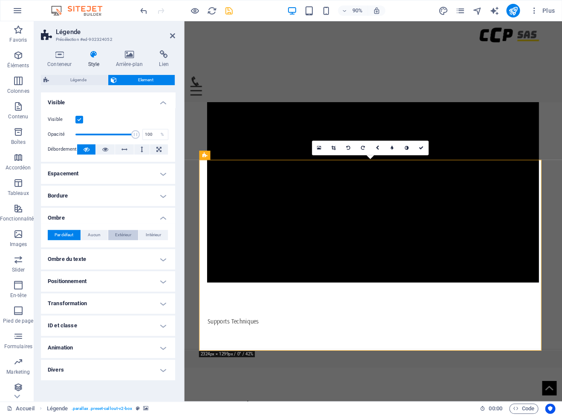
click at [123, 236] on span "Extérieur" at bounding box center [123, 235] width 16 height 10
type input "2"
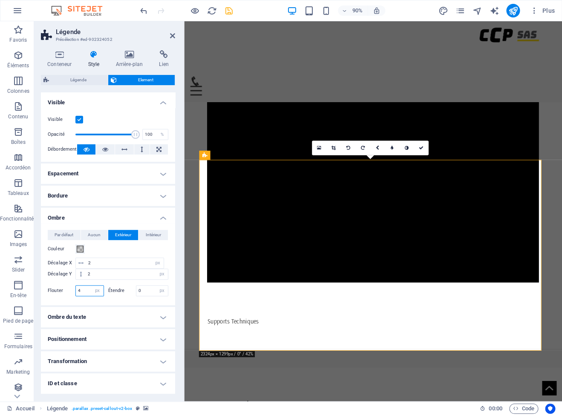
drag, startPoint x: 78, startPoint y: 291, endPoint x: 61, endPoint y: 287, distance: 17.7
click at [76, 287] on input "4" at bounding box center [90, 291] width 28 height 10
type input "10"
click at [172, 36] on icon at bounding box center [172, 35] width 5 height 7
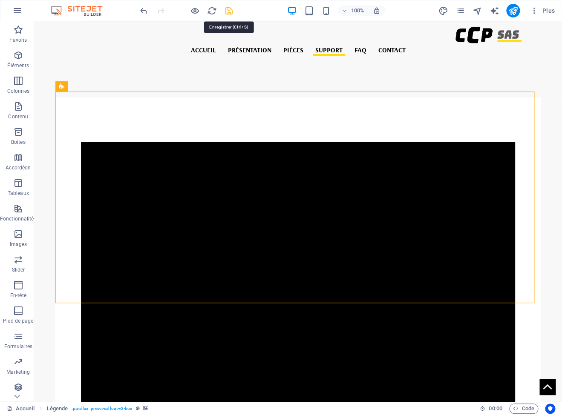
click at [225, 11] on icon "save" at bounding box center [229, 11] width 10 height 10
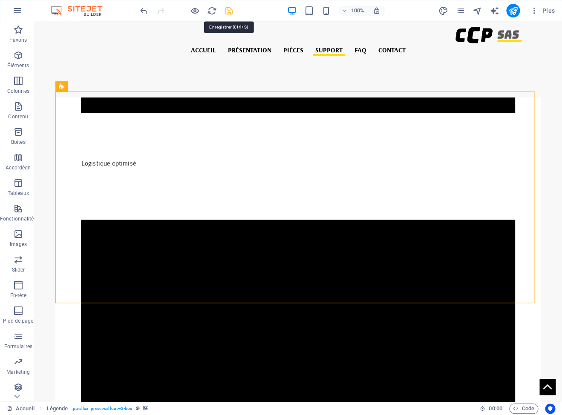
select select "px"
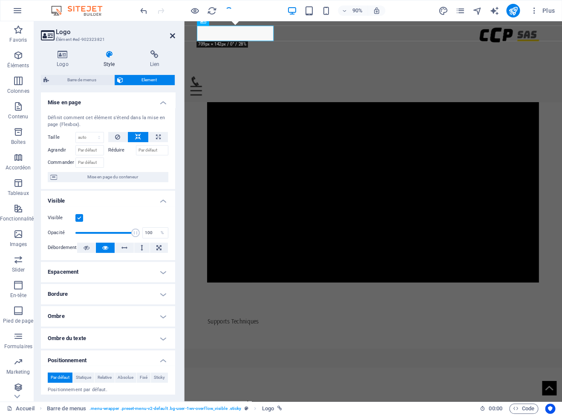
click at [174, 36] on icon at bounding box center [172, 35] width 5 height 7
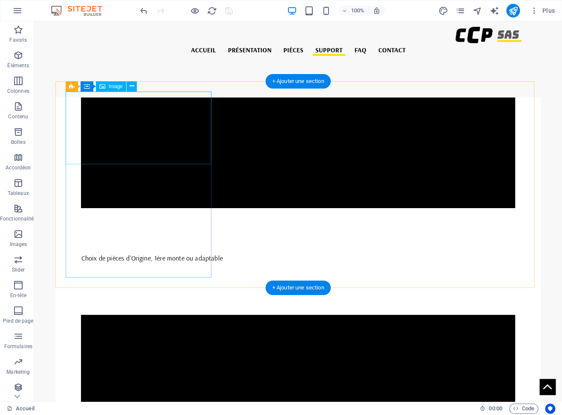
scroll to position [1852, 0]
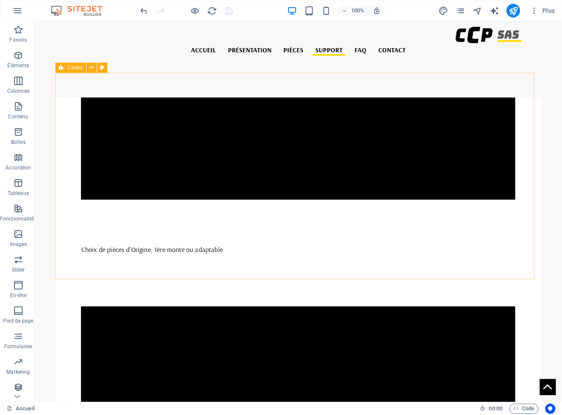
click at [63, 66] on icon at bounding box center [62, 68] width 6 height 10
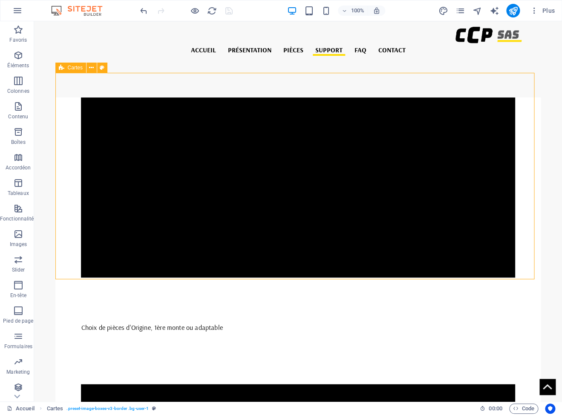
select select "px"
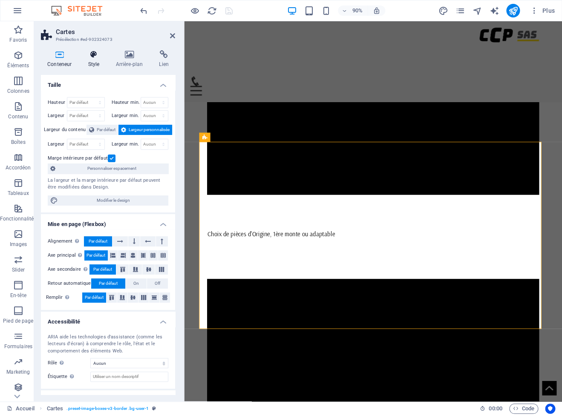
click at [98, 58] on icon at bounding box center [93, 54] width 24 height 9
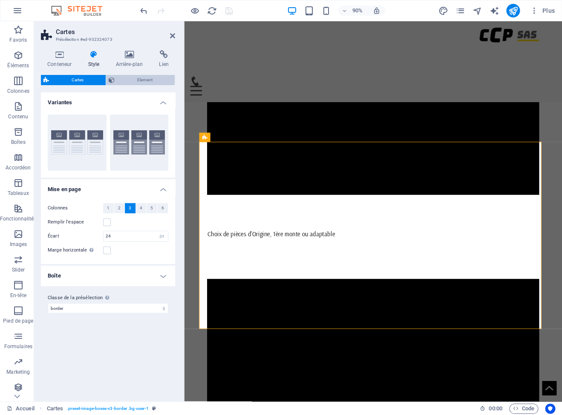
click at [133, 84] on span "Element" at bounding box center [144, 80] width 55 height 10
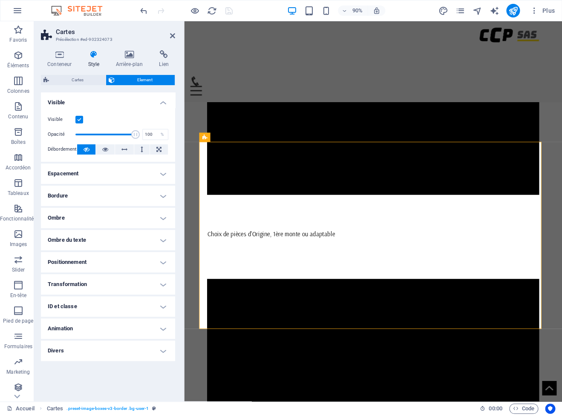
click at [114, 223] on h4 "Ombre" at bounding box center [108, 218] width 134 height 20
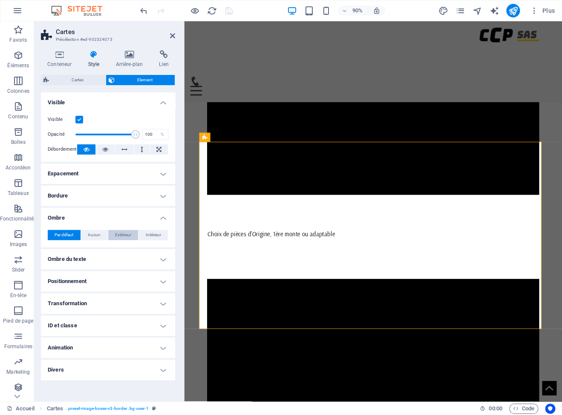
click at [124, 235] on span "Extérieur" at bounding box center [123, 235] width 16 height 10
type input "2"
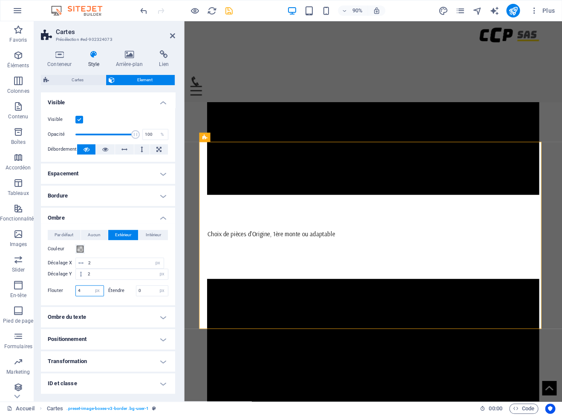
drag, startPoint x: 84, startPoint y: 293, endPoint x: 65, endPoint y: 289, distance: 19.5
click at [76, 289] on input "4" at bounding box center [90, 291] width 28 height 10
type input "10"
click at [173, 36] on icon at bounding box center [172, 35] width 5 height 7
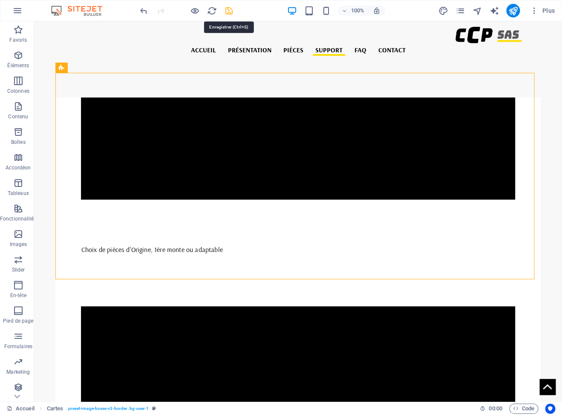
click at [227, 12] on icon "save" at bounding box center [229, 11] width 10 height 10
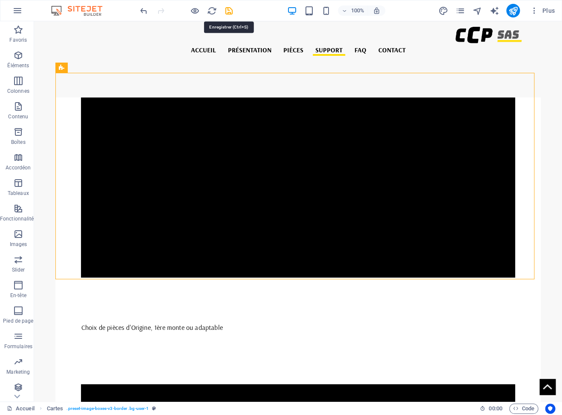
select select "px"
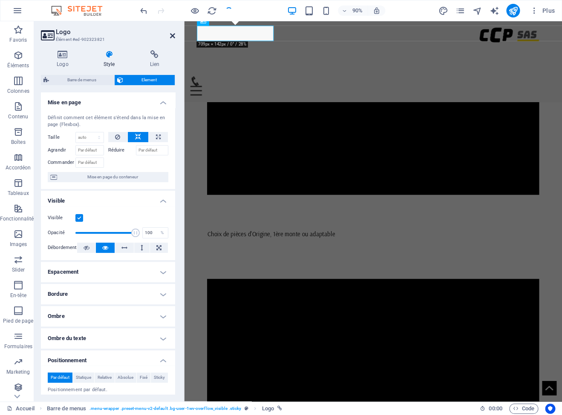
click at [174, 33] on icon at bounding box center [172, 35] width 5 height 7
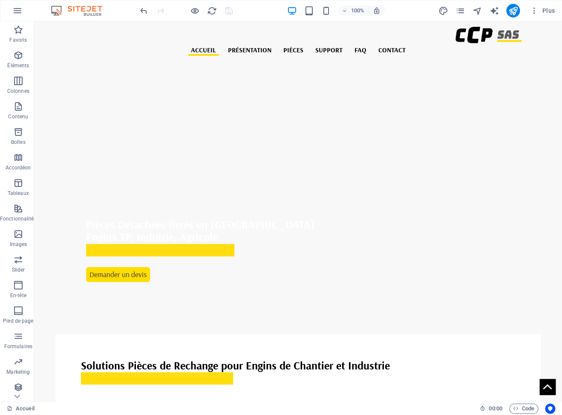
scroll to position [0, 0]
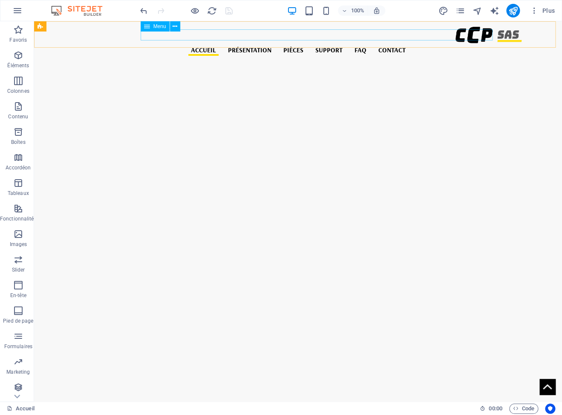
click at [290, 43] on nav "ACCUEIL PRÉSENTATION PIÈCES SUPPORT FAQ Contact" at bounding box center [298, 49] width 486 height 12
select select
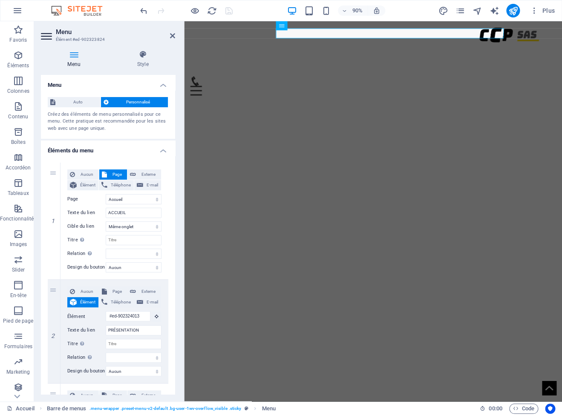
click at [80, 57] on icon at bounding box center [74, 54] width 66 height 9
click at [143, 58] on icon at bounding box center [142, 54] width 65 height 9
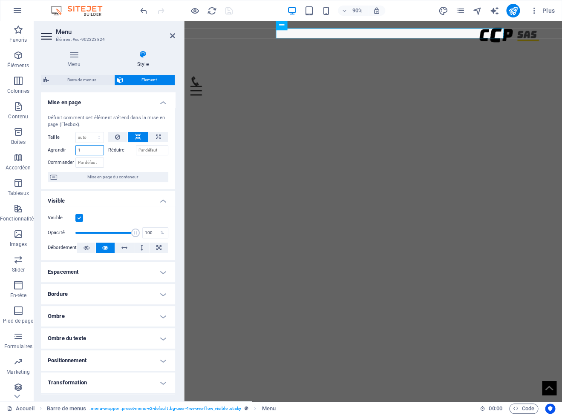
drag, startPoint x: 89, startPoint y: 154, endPoint x: 63, endPoint y: 147, distance: 27.4
click at [75, 147] on input "1" at bounding box center [89, 150] width 29 height 10
click at [146, 11] on icon "undo" at bounding box center [144, 11] width 10 height 10
type input "1"
click at [75, 60] on h4 "Menu" at bounding box center [75, 59] width 69 height 18
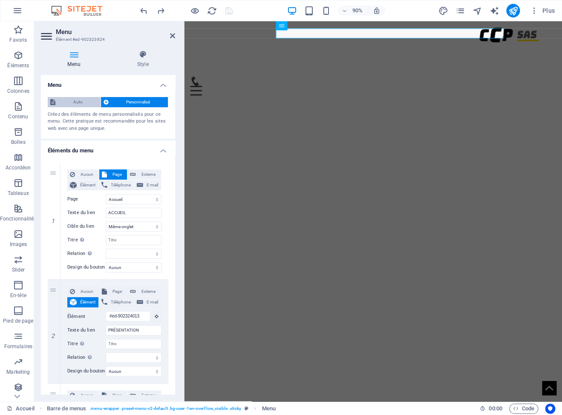
click at [72, 104] on span "Auto" at bounding box center [78, 102] width 40 height 10
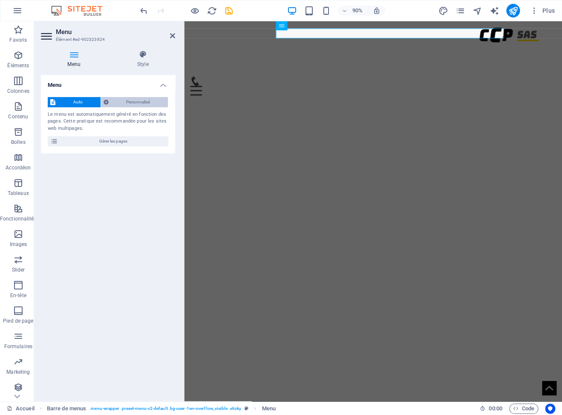
click at [118, 99] on span "Personnalisé" at bounding box center [138, 102] width 55 height 10
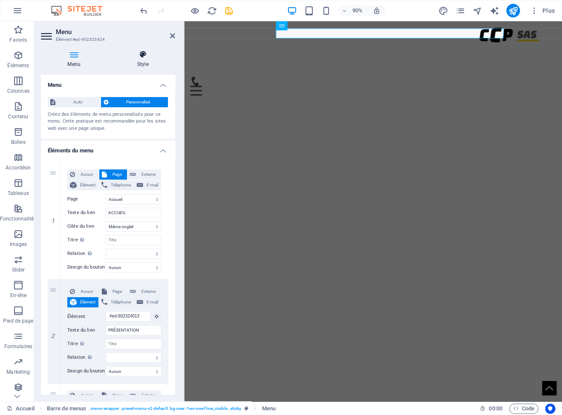
click at [143, 55] on icon at bounding box center [142, 54] width 65 height 9
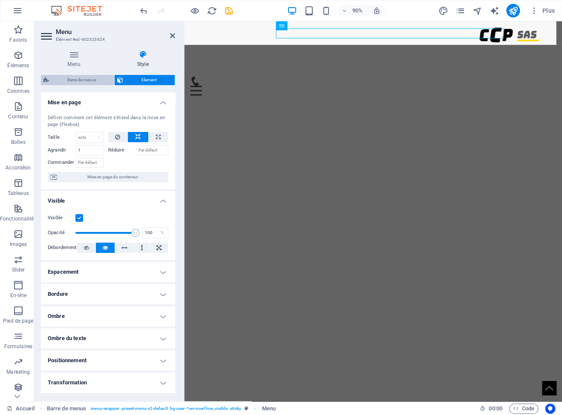
click at [89, 82] on span "Barre de menus" at bounding box center [82, 80] width 60 height 10
select select "vw"
select select "px"
select select "vw"
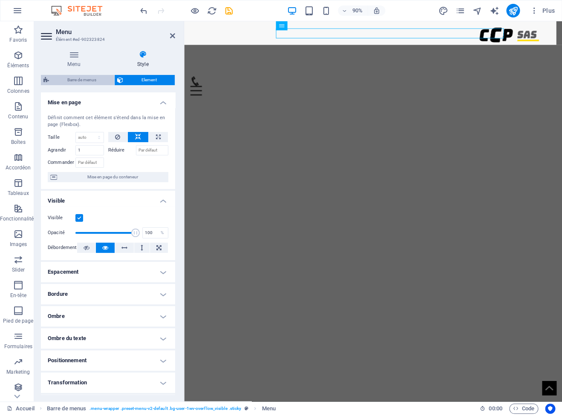
select select "hover_border_bottom"
select select "px"
select select "rem"
select select "px"
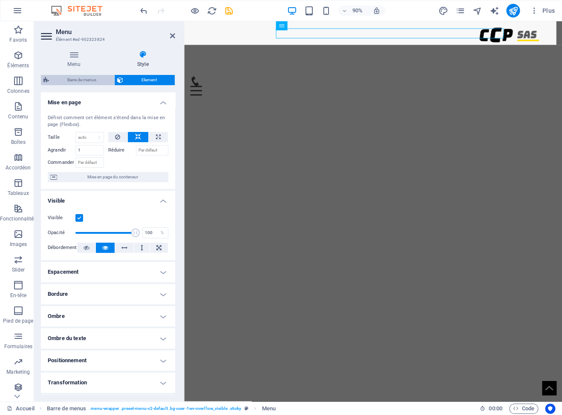
select select "rem"
select select "600"
select select "px"
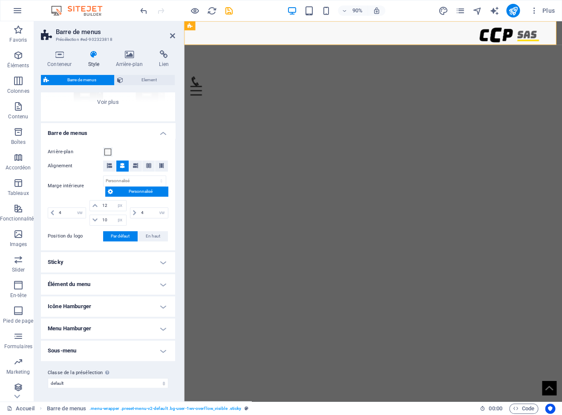
scroll to position [115, 0]
click at [105, 282] on h4 "Élément du menu" at bounding box center [108, 284] width 134 height 20
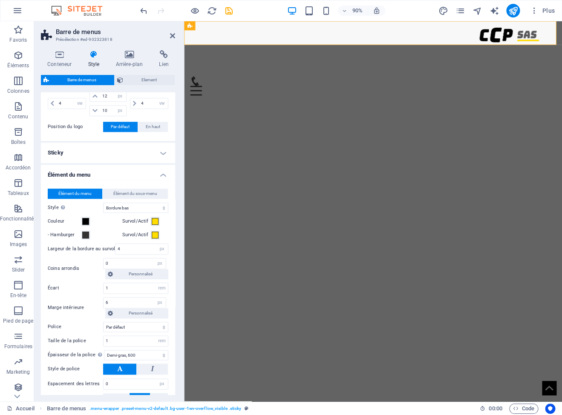
scroll to position [244, 0]
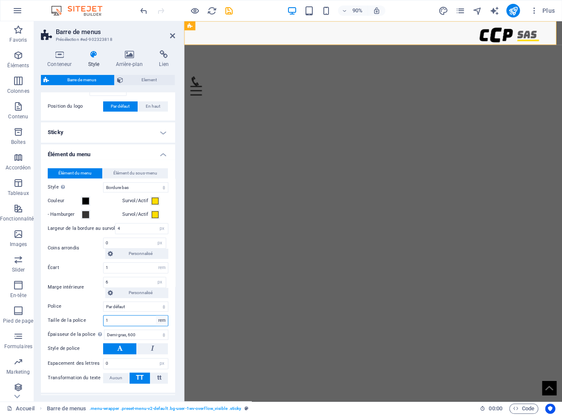
select select "px"
click option "px" at bounding box center [0, 0] width 0 height 0
click at [130, 319] on input "16" at bounding box center [136, 321] width 64 height 10
drag, startPoint x: 132, startPoint y: 319, endPoint x: 72, endPoint y: 312, distance: 60.9
click at [104, 316] on input "16" at bounding box center [136, 321] width 64 height 10
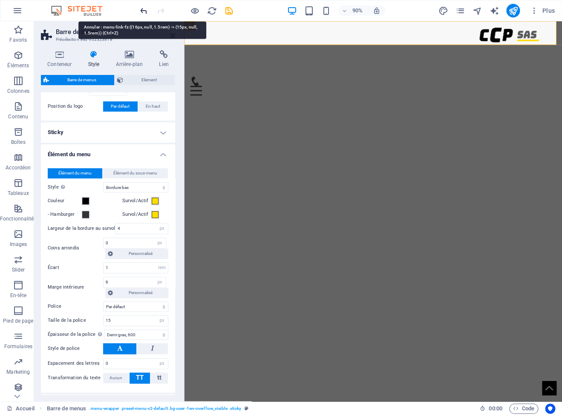
click at [141, 7] on icon "undo" at bounding box center [144, 11] width 10 height 10
type input "16"
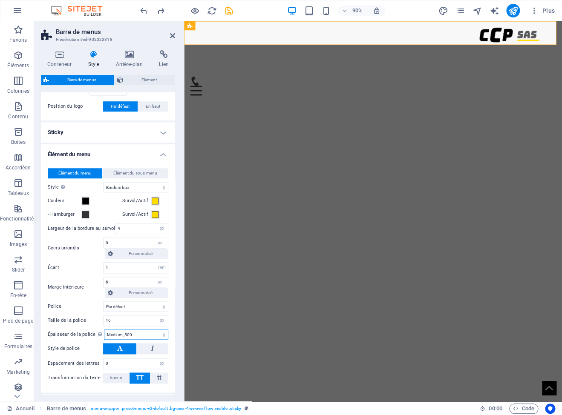
click option "Medium, 500" at bounding box center [0, 0] width 0 height 0
select select "600"
click option "Demi-gras, 600" at bounding box center [0, 0] width 0 height 0
select select "link-special-font"
click option "Titres principaux" at bounding box center [0, 0] width 0 height 0
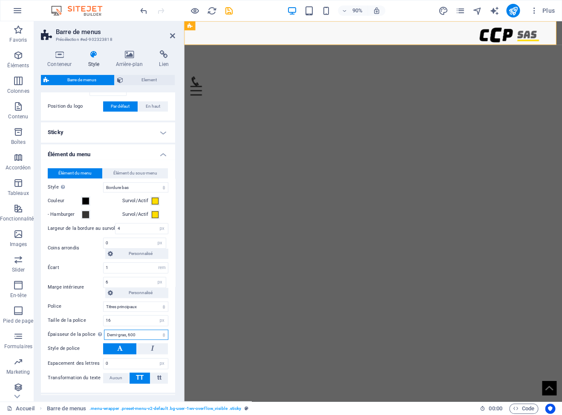
select select "500"
click option "Medium, 500" at bounding box center [0, 0] width 0 height 0
select select "link-default-font"
click option "Par défaut" at bounding box center [0, 0] width 0 height 0
select select "600"
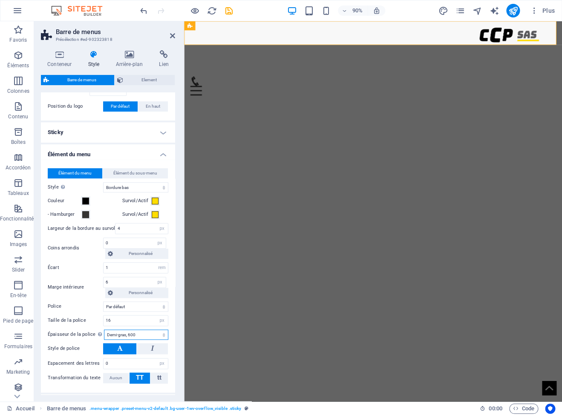
click option "Demi-gras, 600" at bounding box center [0, 0] width 0 height 0
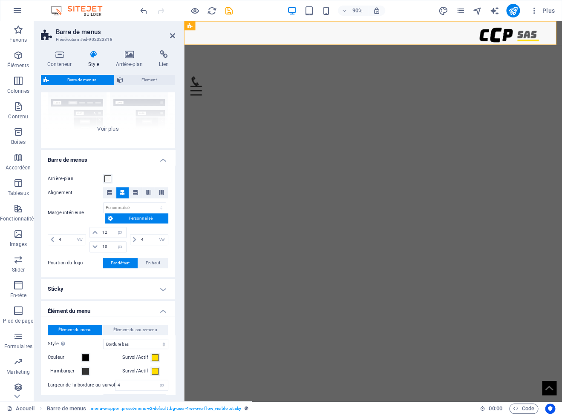
scroll to position [0, 0]
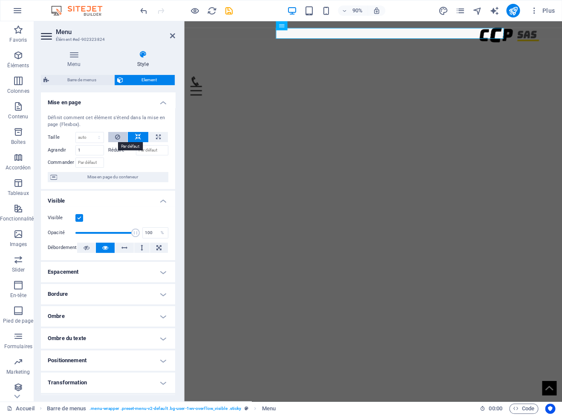
click at [115, 138] on icon at bounding box center [117, 137] width 5 height 10
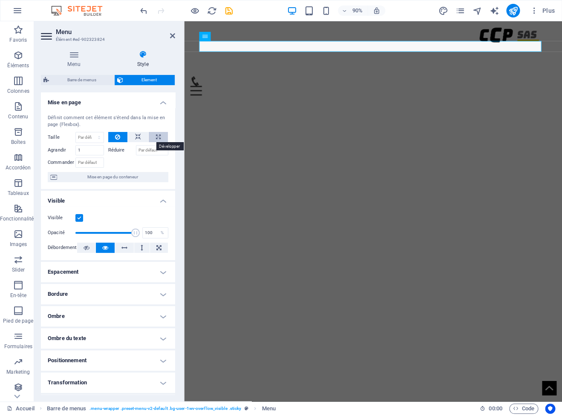
click at [156, 138] on icon at bounding box center [158, 137] width 5 height 10
type input "100"
select select "%"
click at [135, 136] on icon at bounding box center [138, 137] width 6 height 10
select select "DISABLED_OPTION_VALUE"
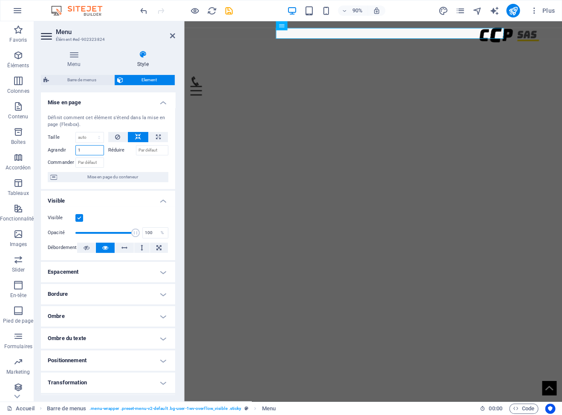
drag, startPoint x: 89, startPoint y: 151, endPoint x: 69, endPoint y: 147, distance: 20.3
click at [75, 147] on input "1" at bounding box center [89, 150] width 29 height 10
click at [90, 149] on input "5" at bounding box center [89, 150] width 29 height 10
type input "50"
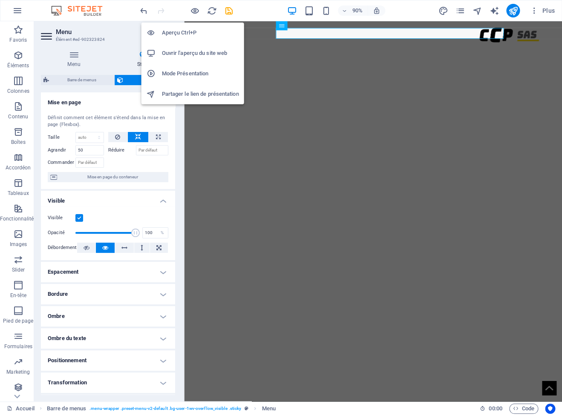
click at [185, 29] on h6 "Aperçu Ctrl+P" at bounding box center [200, 33] width 77 height 10
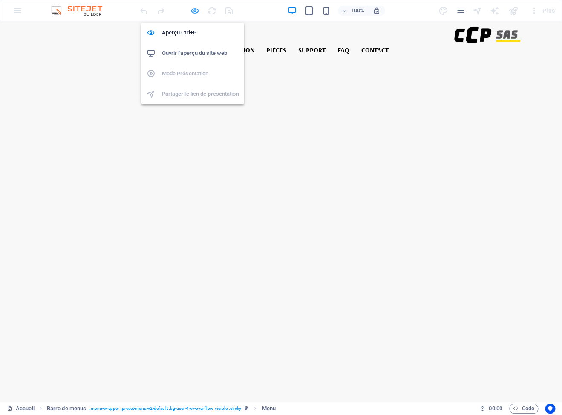
click at [192, 9] on icon "button" at bounding box center [195, 11] width 10 height 10
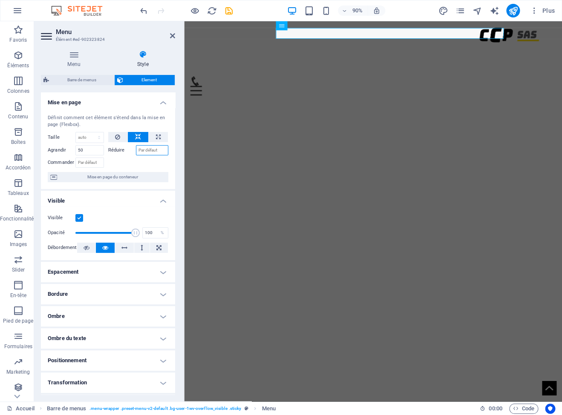
click at [142, 148] on input "Réduire" at bounding box center [152, 150] width 33 height 10
type input "50"
click at [155, 138] on button at bounding box center [158, 137] width 19 height 10
type input "100"
select select "%"
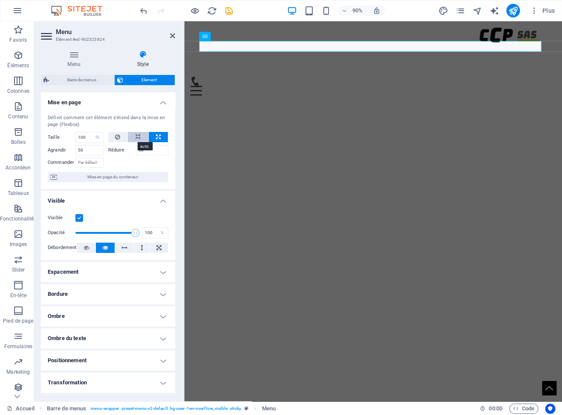
click at [135, 138] on icon at bounding box center [138, 137] width 6 height 10
select select "DISABLED_OPTION_VALUE"
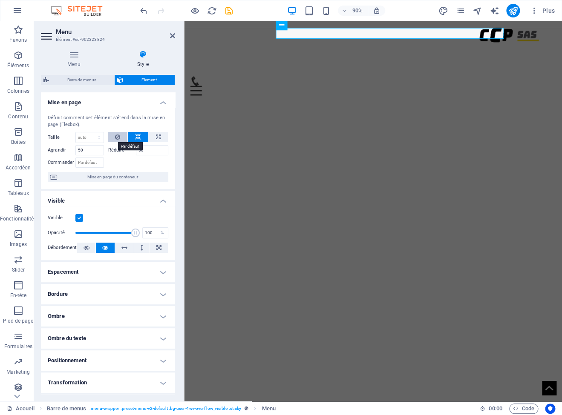
click at [117, 138] on button at bounding box center [118, 137] width 20 height 10
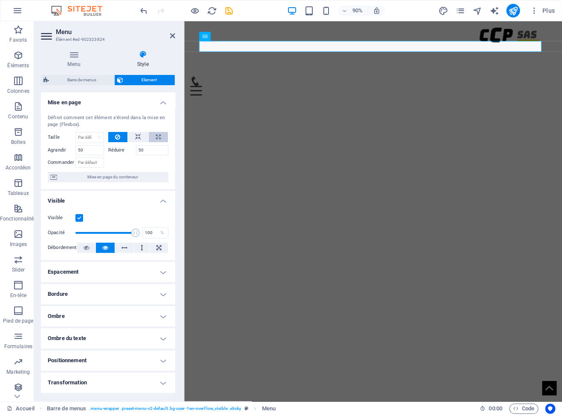
click at [156, 138] on icon at bounding box center [158, 137] width 5 height 10
type input "100"
select select "%"
click at [137, 138] on button at bounding box center [138, 137] width 20 height 10
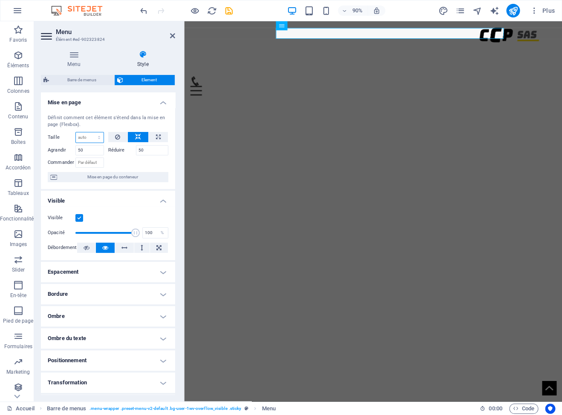
click at [76, 132] on select "Par défaut auto px % 1/1 1/2 1/3 1/4 1/5 1/6 1/7 1/8 1/9 1/10" at bounding box center [90, 137] width 28 height 10
click option "Par défaut" at bounding box center [0, 0] width 0 height 0
click at [76, 132] on select "Par défaut auto px % 1/1 1/2 1/3 1/4 1/5 1/6 1/7 1/8 1/9 1/10" at bounding box center [90, 137] width 28 height 10
click option "auto" at bounding box center [0, 0] width 0 height 0
click at [76, 132] on select "Par défaut auto px % 1/1 1/2 1/3 1/4 1/5 1/6 1/7 1/8 1/9 1/10" at bounding box center [90, 137] width 28 height 10
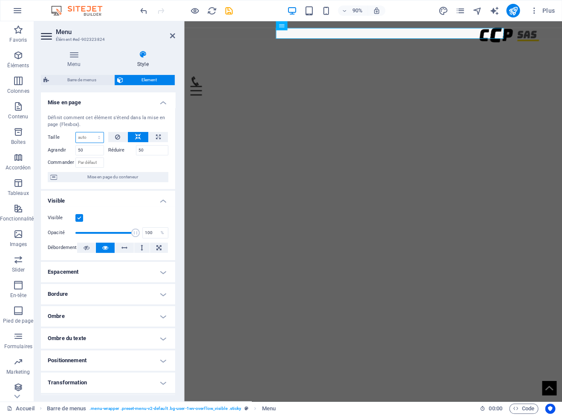
select select "px"
click option "px" at bounding box center [0, 0] width 0 height 0
drag, startPoint x: 84, startPoint y: 136, endPoint x: 66, endPoint y: 132, distance: 18.4
click at [76, 132] on input "0" at bounding box center [90, 137] width 28 height 10
click at [141, 7] on icon "undo" at bounding box center [144, 11] width 10 height 10
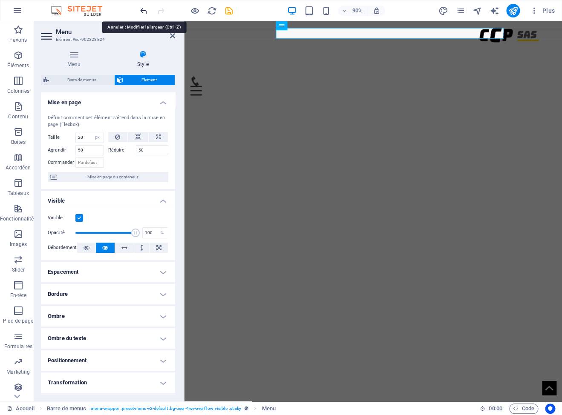
type input "0"
click at [141, 7] on icon "undo" at bounding box center [144, 11] width 10 height 10
select select "DISABLED_OPTION_VALUE"
click at [141, 7] on icon "undo" at bounding box center [144, 11] width 10 height 10
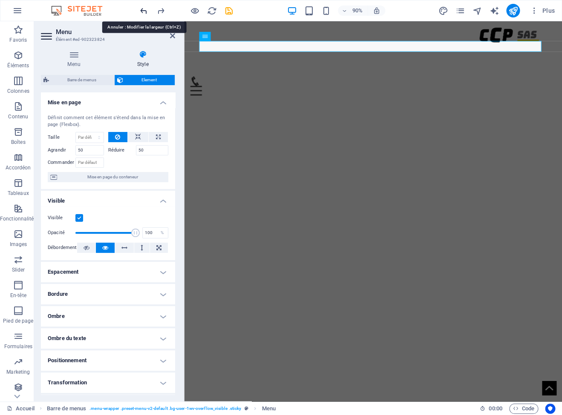
click at [141, 7] on icon "undo" at bounding box center [144, 11] width 10 height 10
type input "100"
select select "%"
click at [141, 7] on icon "undo" at bounding box center [144, 11] width 10 height 10
select select "DISABLED_OPTION_VALUE"
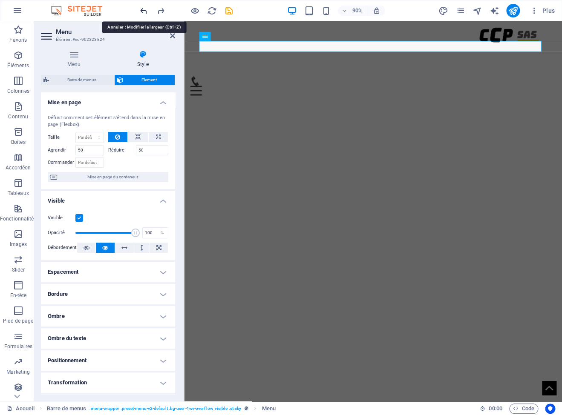
click at [141, 7] on icon "undo" at bounding box center [144, 11] width 10 height 10
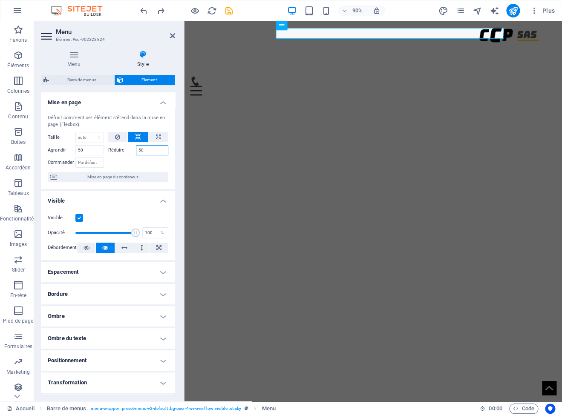
drag, startPoint x: 147, startPoint y: 151, endPoint x: 131, endPoint y: 148, distance: 16.8
click at [136, 148] on input "50" at bounding box center [152, 150] width 33 height 10
drag, startPoint x: 88, startPoint y: 151, endPoint x: 62, endPoint y: 145, distance: 26.7
click at [75, 145] on input "50" at bounding box center [89, 150] width 29 height 10
type input "1"
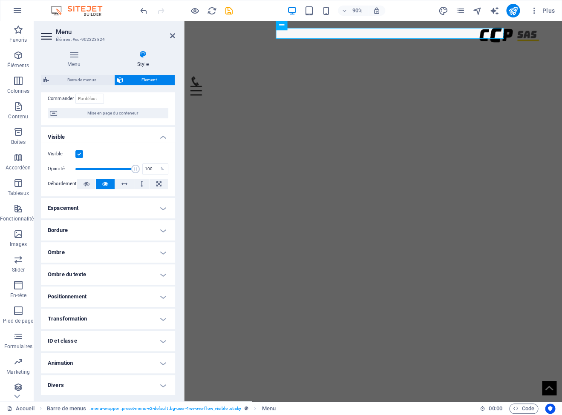
scroll to position [65, 0]
click at [141, 316] on h4 "Transformation" at bounding box center [108, 318] width 134 height 20
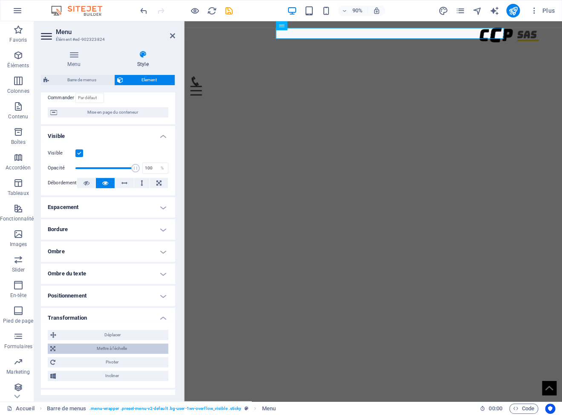
click at [120, 348] on span "Mettre à l'échelle" at bounding box center [112, 349] width 108 height 10
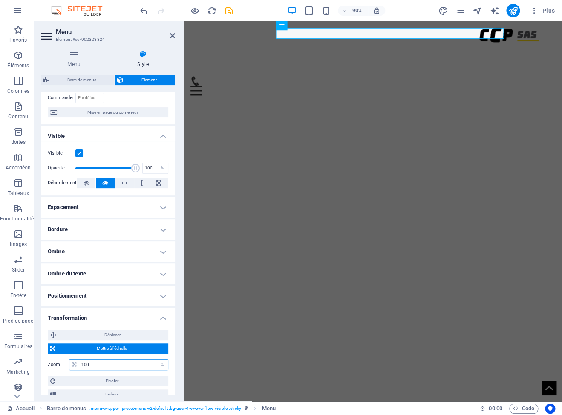
drag, startPoint x: 91, startPoint y: 365, endPoint x: 67, endPoint y: 362, distance: 24.5
click at [79, 362] on input "100" at bounding box center [123, 365] width 89 height 10
type input "95"
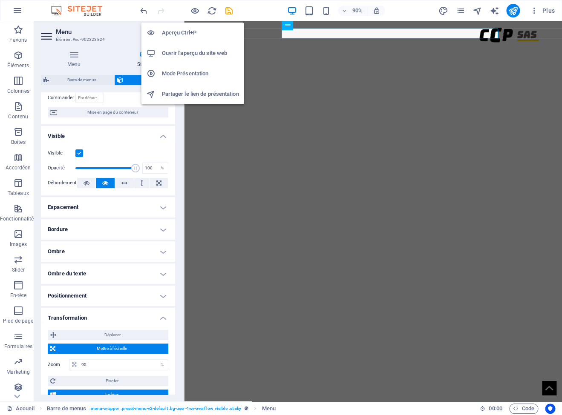
click at [182, 33] on h6 "Aperçu Ctrl+P" at bounding box center [200, 33] width 77 height 10
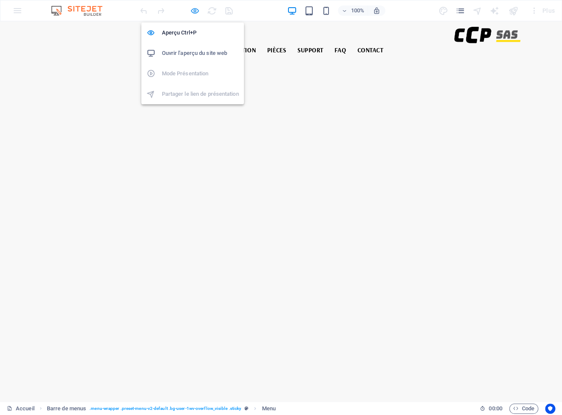
click at [196, 12] on icon "button" at bounding box center [195, 11] width 10 height 10
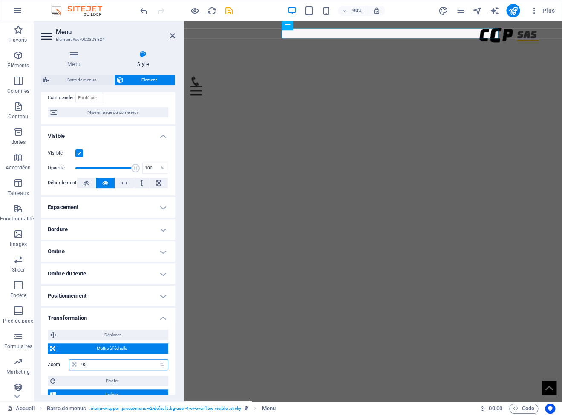
drag, startPoint x: 87, startPoint y: 362, endPoint x: 60, endPoint y: 323, distance: 46.5
click at [79, 360] on input "95" at bounding box center [123, 365] width 89 height 10
type input "90"
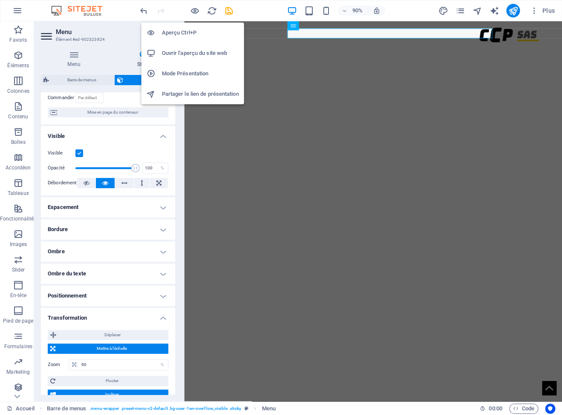
click at [190, 30] on h6 "Aperçu Ctrl+P" at bounding box center [200, 33] width 77 height 10
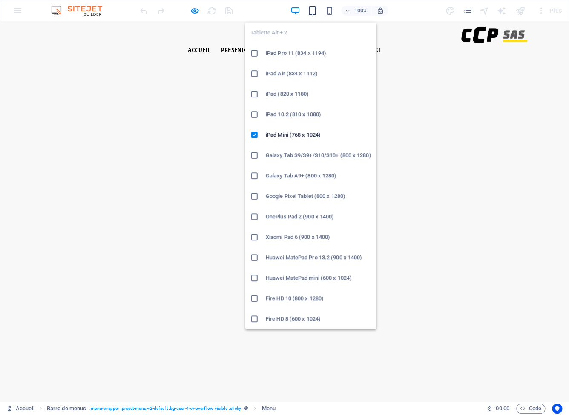
click at [310, 12] on icon "button" at bounding box center [313, 11] width 10 height 10
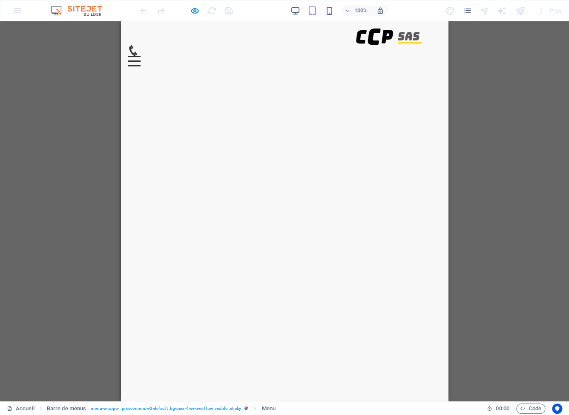
click at [141, 56] on div at bounding box center [134, 61] width 13 height 11
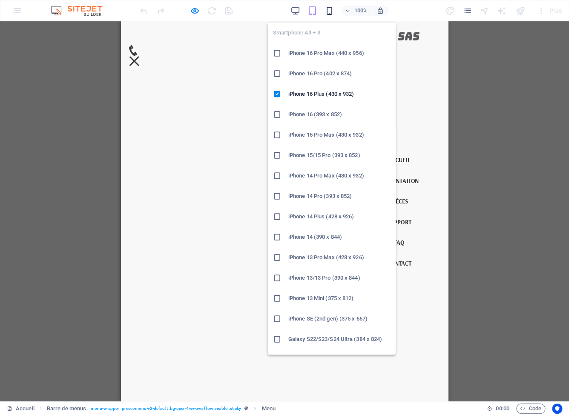
click at [329, 12] on icon "button" at bounding box center [330, 11] width 10 height 10
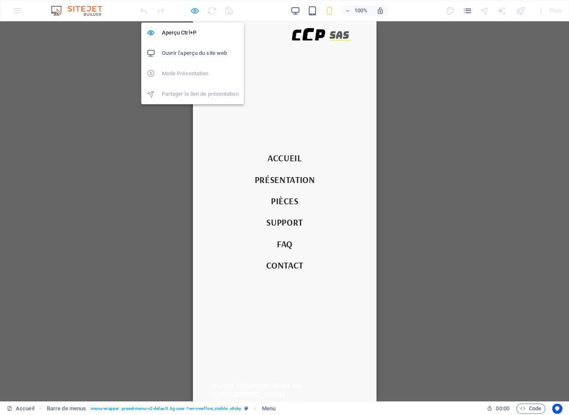
click at [191, 12] on icon "button" at bounding box center [195, 11] width 10 height 10
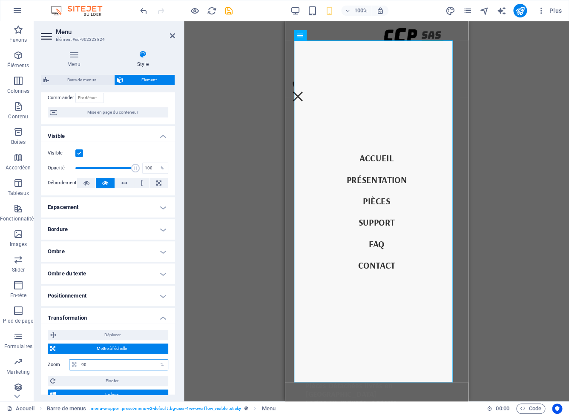
drag, startPoint x: 92, startPoint y: 363, endPoint x: 72, endPoint y: 354, distance: 22.9
click at [79, 360] on input "90" at bounding box center [123, 365] width 89 height 10
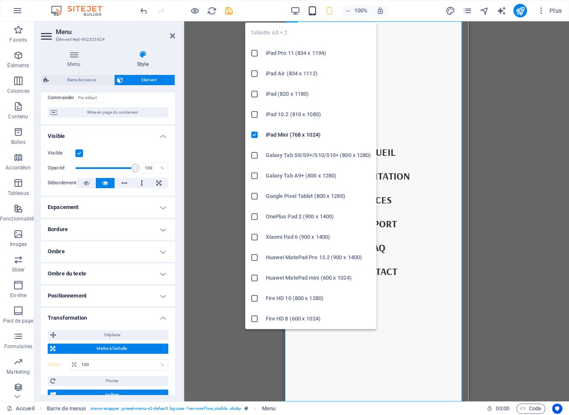
click at [316, 12] on icon "button" at bounding box center [313, 11] width 10 height 10
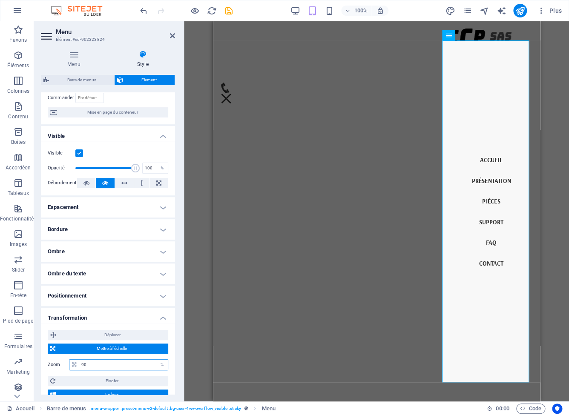
drag, startPoint x: 103, startPoint y: 366, endPoint x: 43, endPoint y: 357, distance: 61.1
click at [79, 360] on input "90" at bounding box center [123, 365] width 89 height 10
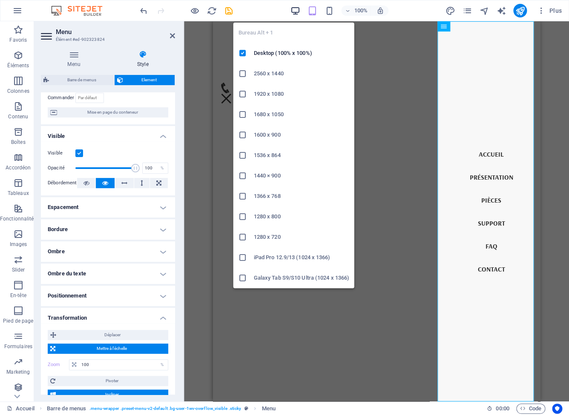
click at [293, 7] on icon "button" at bounding box center [295, 11] width 10 height 10
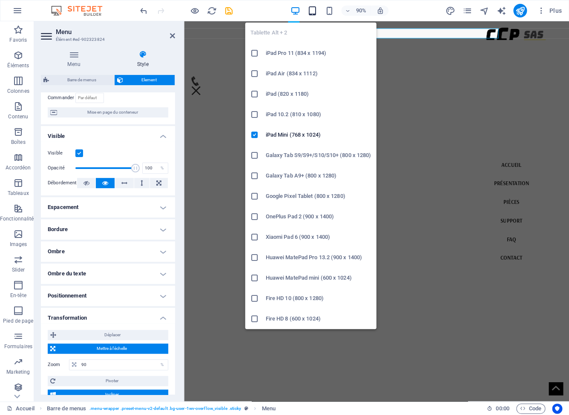
click at [311, 12] on icon "button" at bounding box center [313, 11] width 10 height 10
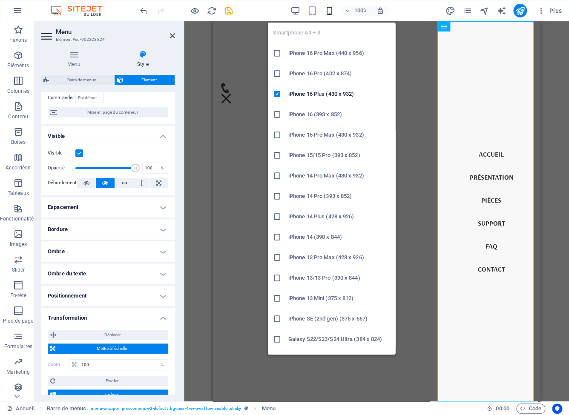
click at [326, 12] on icon "button" at bounding box center [330, 11] width 10 height 10
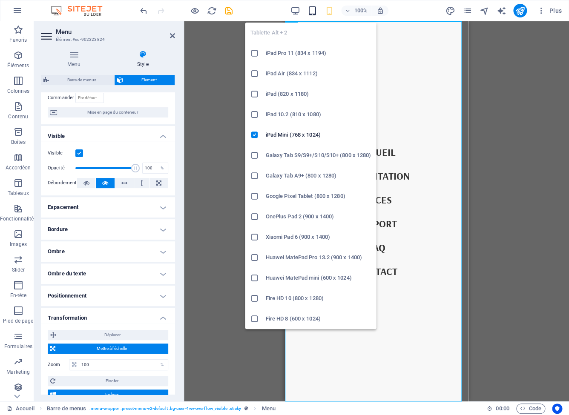
click at [311, 9] on icon "button" at bounding box center [313, 11] width 10 height 10
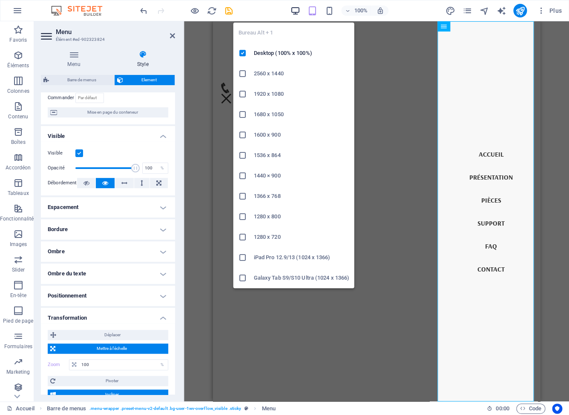
click at [295, 12] on icon "button" at bounding box center [295, 11] width 10 height 10
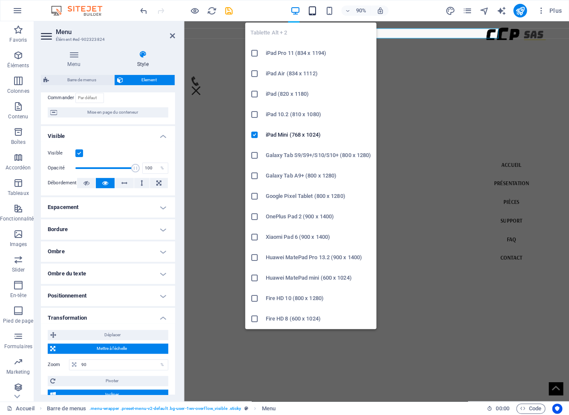
click at [313, 9] on icon "button" at bounding box center [313, 11] width 10 height 10
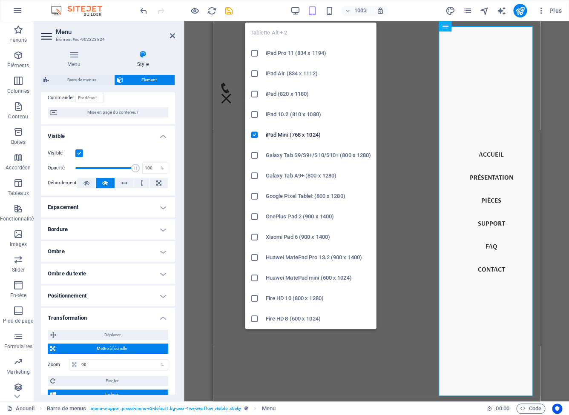
type input "100"
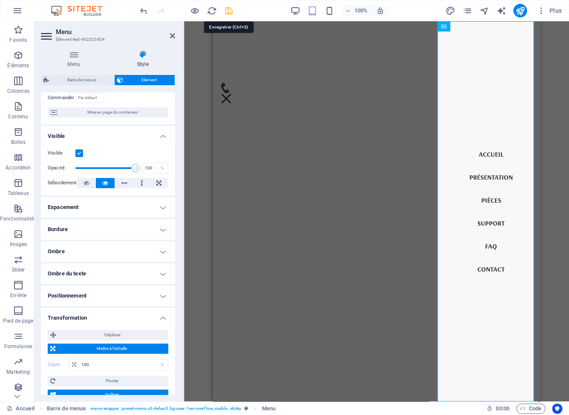
click at [227, 10] on icon "save" at bounding box center [229, 11] width 10 height 10
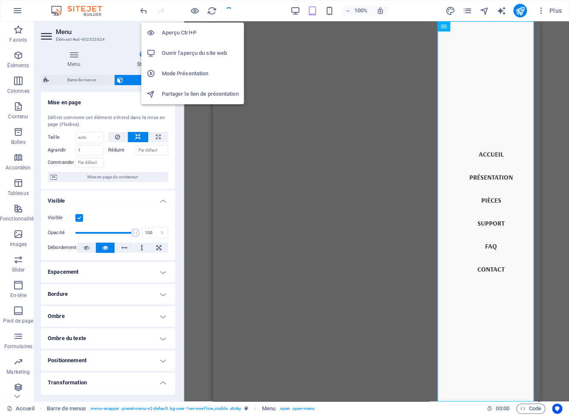
click at [190, 51] on h6 "Ouvrir l'aperçu du site web" at bounding box center [200, 53] width 77 height 10
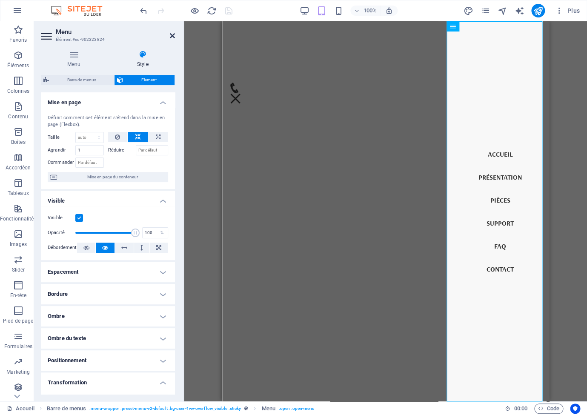
click at [174, 37] on icon at bounding box center [172, 35] width 5 height 7
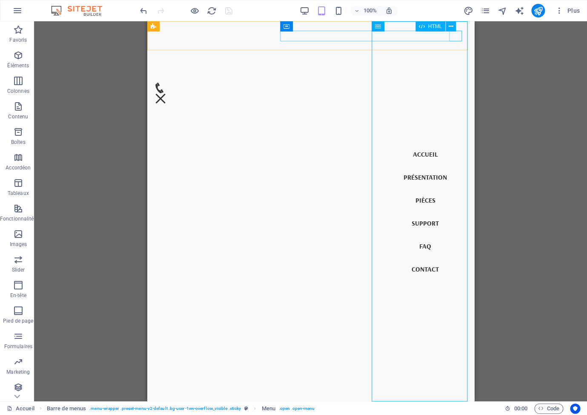
click at [167, 93] on div at bounding box center [160, 98] width 13 height 11
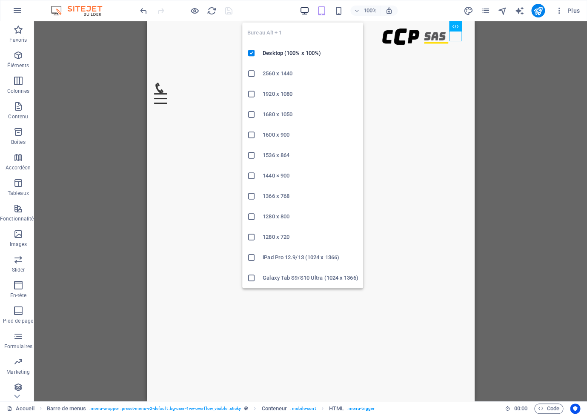
click at [303, 8] on icon "button" at bounding box center [304, 11] width 10 height 10
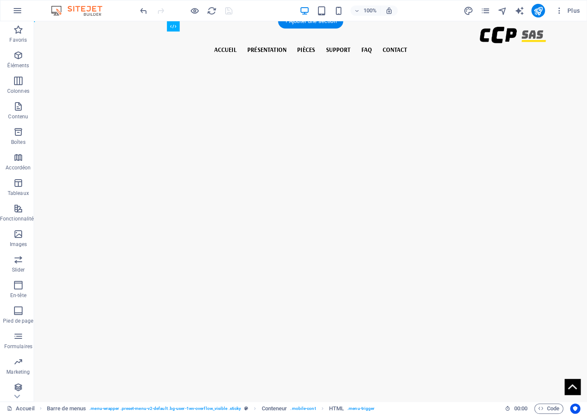
select select "%"
select select "px"
select select "%"
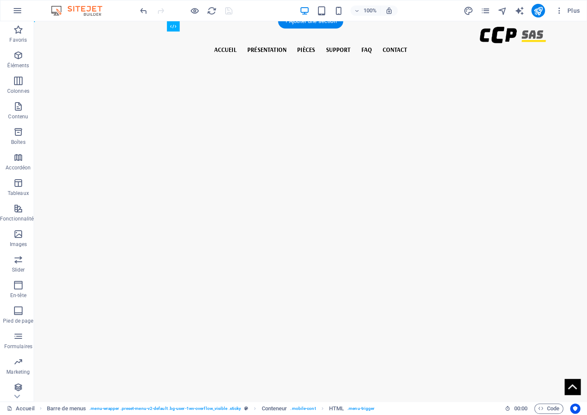
select select "px"
select select "ms"
select select "s"
select select "progressive"
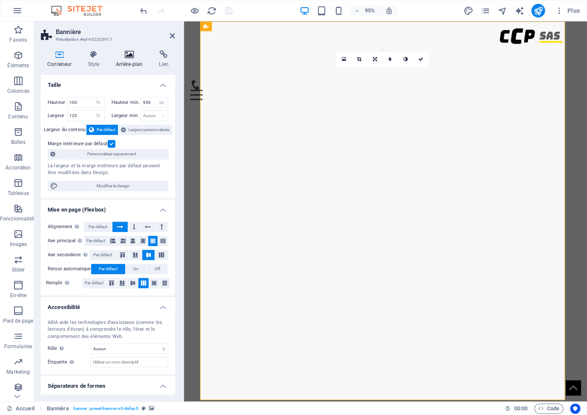
click at [128, 54] on icon at bounding box center [129, 54] width 40 height 9
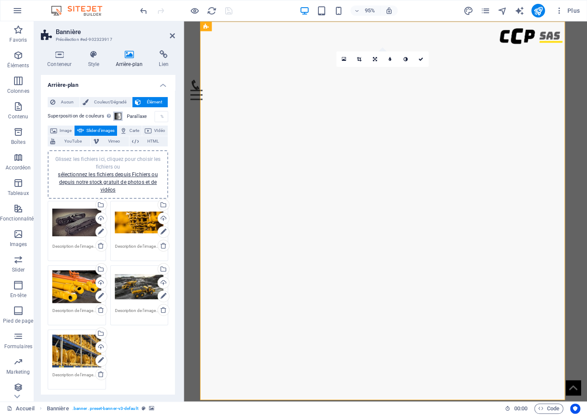
click at [119, 115] on span at bounding box center [118, 116] width 7 height 7
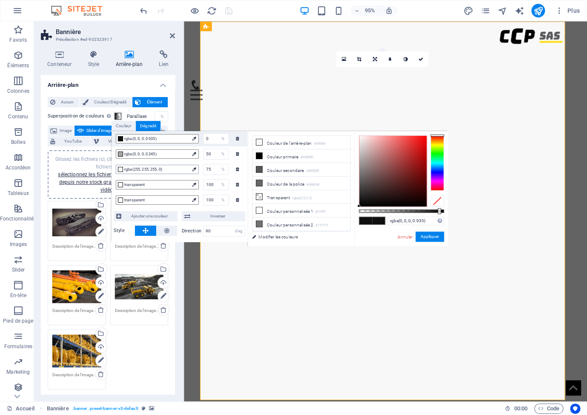
click at [174, 170] on span "rgba(255, 255, 255, 0)" at bounding box center [156, 170] width 65 height 8
click at [259, 181] on icon at bounding box center [259, 183] width 6 height 6
click at [258, 181] on icon at bounding box center [259, 183] width 6 height 6
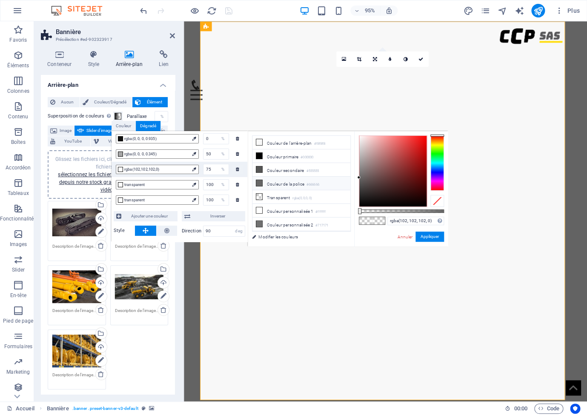
click at [258, 181] on icon at bounding box center [259, 183] width 6 height 6
click at [156, 169] on span "rgba(102,102,102,0)" at bounding box center [156, 170] width 65 height 8
click at [192, 169] on icon at bounding box center [194, 169] width 4 height 4
click at [259, 182] on icon at bounding box center [259, 183] width 6 height 6
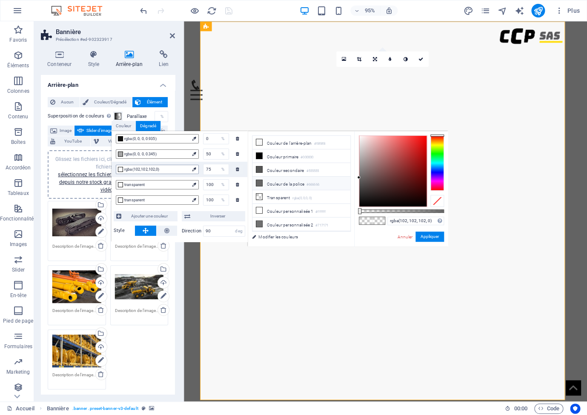
click at [119, 170] on div at bounding box center [120, 169] width 5 height 5
click at [151, 171] on span "rgba(102,102,102,0)" at bounding box center [156, 170] width 65 height 8
drag, startPoint x: 165, startPoint y: 155, endPoint x: 120, endPoint y: 151, distance: 45.8
click at [120, 151] on div "rgba(0, 0, 0, 0.345)" at bounding box center [157, 154] width 83 height 9
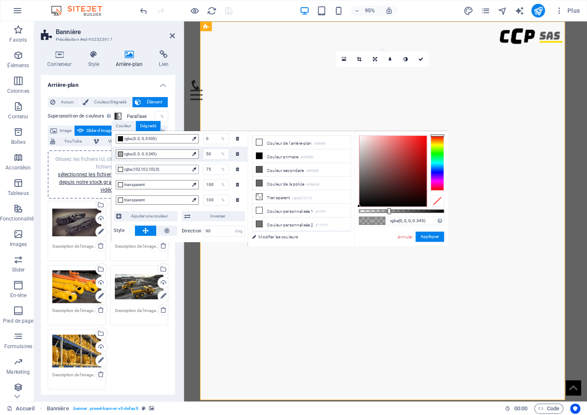
click at [160, 170] on span "rgba(102,102,102,0)" at bounding box center [156, 170] width 65 height 8
type input "rgba(102, 102, 102, 0)"
drag, startPoint x: 162, startPoint y: 170, endPoint x: 113, endPoint y: 166, distance: 49.1
click at [113, 166] on div "rgba(102,102,102,0) 75 %" at bounding box center [180, 169] width 136 height 15
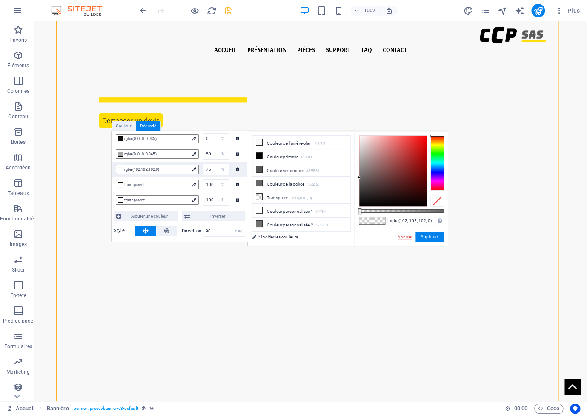
click at [408, 238] on link "Annuler" at bounding box center [405, 237] width 17 height 6
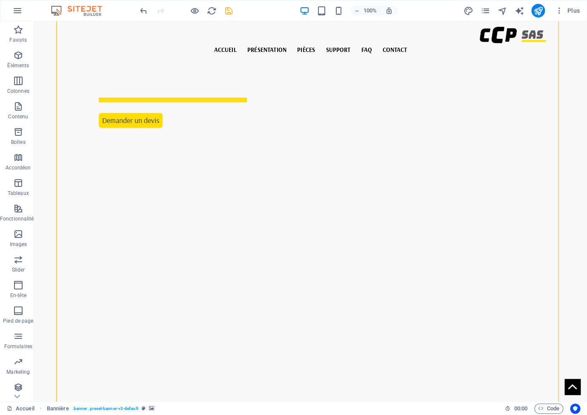
click at [111, 154] on div at bounding box center [310, 353] width 509 height 399
select select "%"
select select "px"
select select "%"
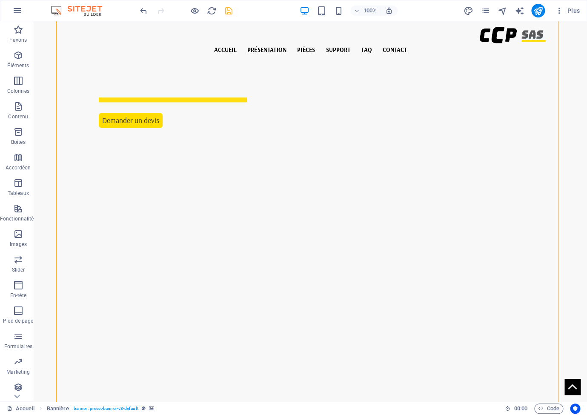
select select "px"
select select "ms"
select select "s"
select select "progressive"
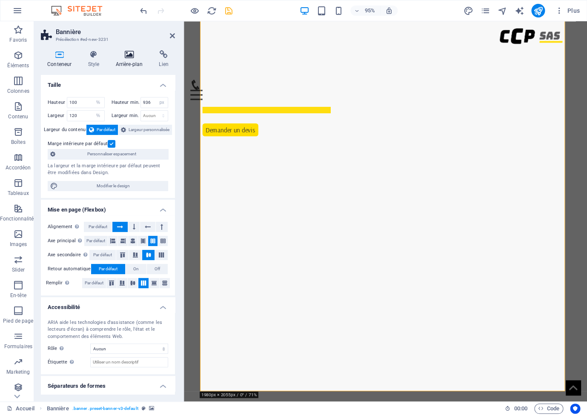
click at [137, 59] on h4 "Arrière-plan" at bounding box center [130, 59] width 43 height 18
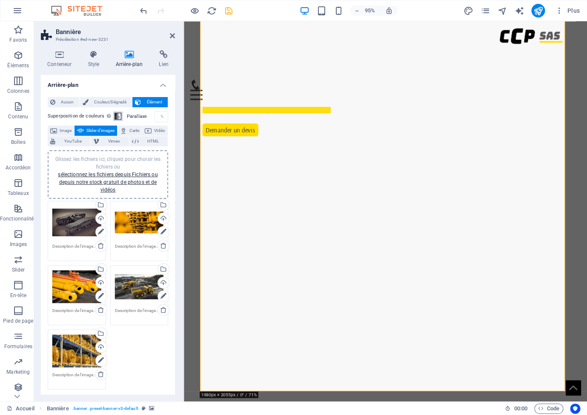
click at [119, 118] on span at bounding box center [118, 116] width 7 height 7
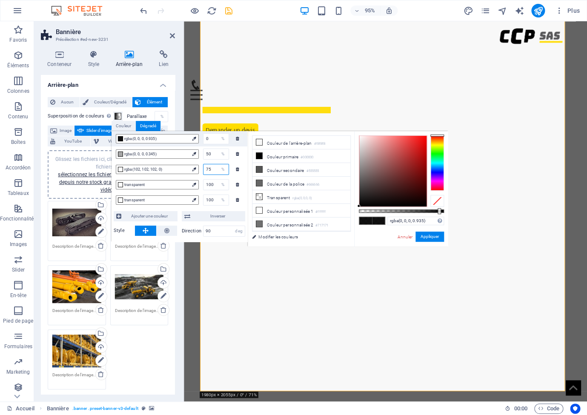
drag, startPoint x: 207, startPoint y: 170, endPoint x: 188, endPoint y: 167, distance: 19.3
click at [204, 167] on input "75" at bounding box center [216, 169] width 25 height 10
type input "rgba(102, 102, 102, 0)"
type input "20"
click at [209, 172] on input "75" at bounding box center [216, 169] width 25 height 10
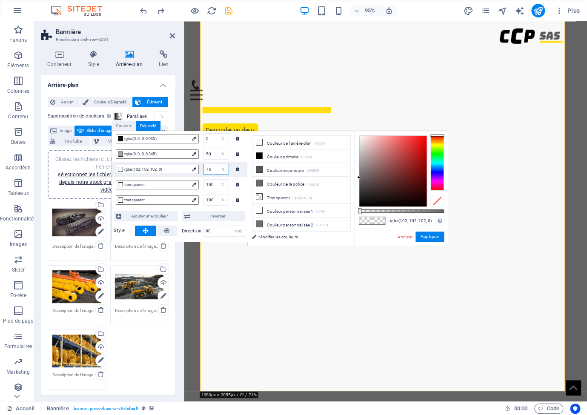
type input "7"
type input "20"
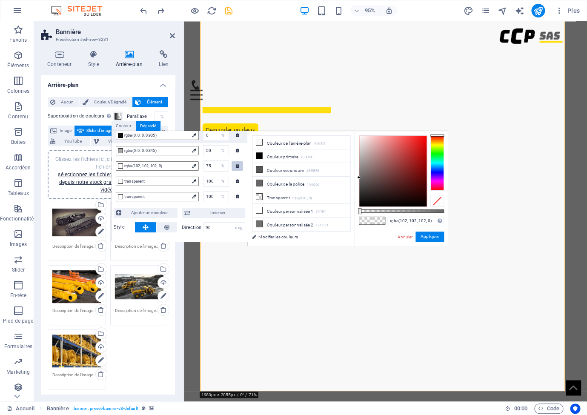
click at [232, 167] on div at bounding box center [238, 165] width 12 height 9
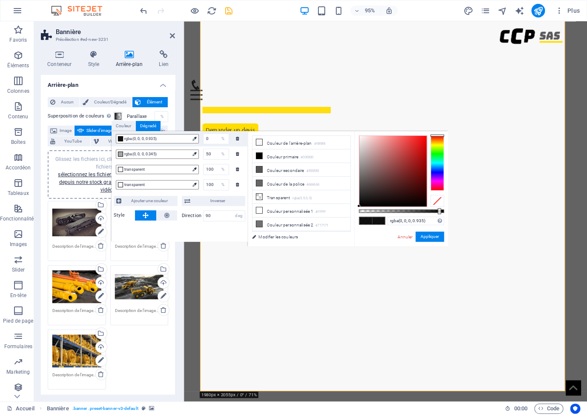
scroll to position [0, 0]
click at [169, 155] on span "rgba(0, 0, 0, 0.345)" at bounding box center [156, 154] width 65 height 8
click at [164, 199] on span "Ajouter une couleur" at bounding box center [149, 201] width 51 height 10
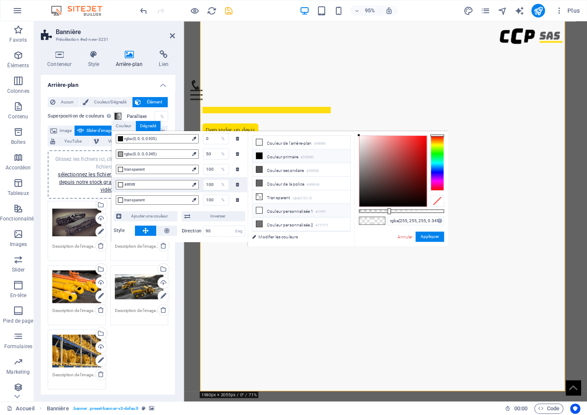
click at [259, 158] on icon at bounding box center [259, 156] width 6 height 6
drag, startPoint x: 119, startPoint y: 187, endPoint x: 122, endPoint y: 161, distance: 25.3
click at [122, 161] on div "rgba(0, 0, 0, 0.935) 0 % rgba(0, 0, 0, 0.345) 50 % transparent 100 % rgba(0,0,0…" at bounding box center [180, 169] width 136 height 77
click at [192, 185] on icon at bounding box center [194, 185] width 4 height 4
click at [206, 171] on input "100" at bounding box center [216, 169] width 25 height 10
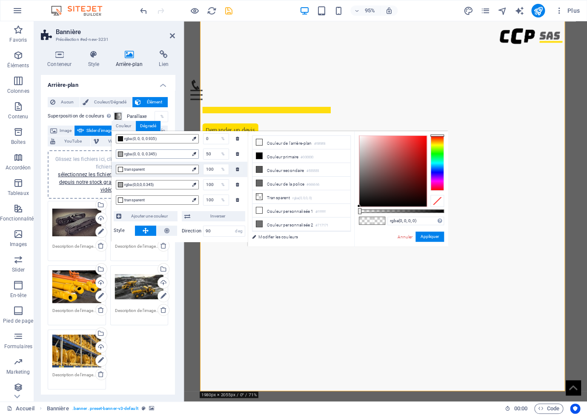
drag, startPoint x: 120, startPoint y: 185, endPoint x: 125, endPoint y: 158, distance: 28.1
click at [257, 155] on icon at bounding box center [259, 156] width 6 height 6
click at [120, 155] on div at bounding box center [120, 154] width 5 height 5
type input "rgba(0, 0, 0, 0.345)"
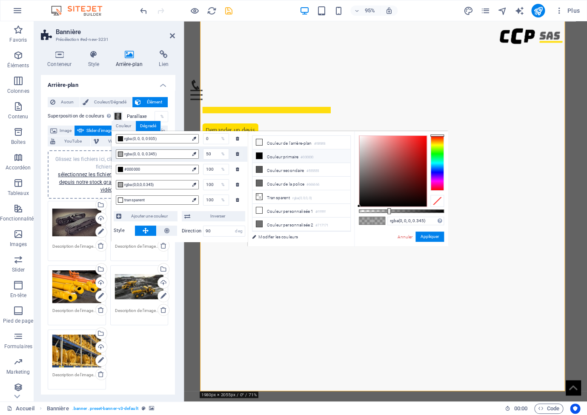
click at [261, 157] on icon at bounding box center [259, 156] width 6 height 6
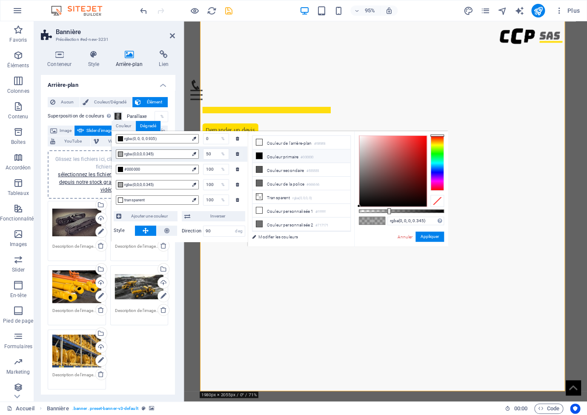
click at [261, 157] on icon at bounding box center [259, 156] width 6 height 6
drag, startPoint x: 210, startPoint y: 154, endPoint x: 190, endPoint y: 150, distance: 20.8
click at [204, 151] on input "50" at bounding box center [216, 154] width 25 height 10
type input "0"
click at [141, 9] on icon "undo" at bounding box center [144, 11] width 10 height 10
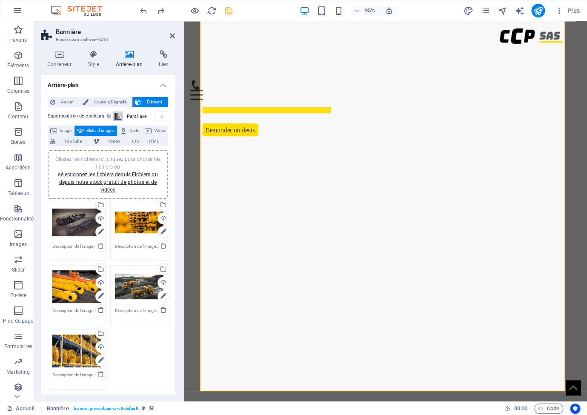
click at [118, 114] on span at bounding box center [118, 116] width 7 height 7
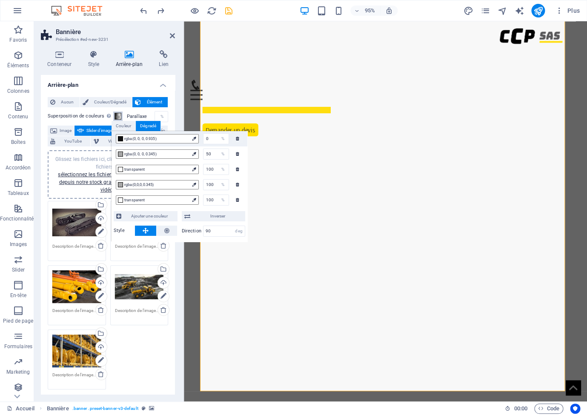
click at [118, 114] on span at bounding box center [118, 116] width 7 height 7
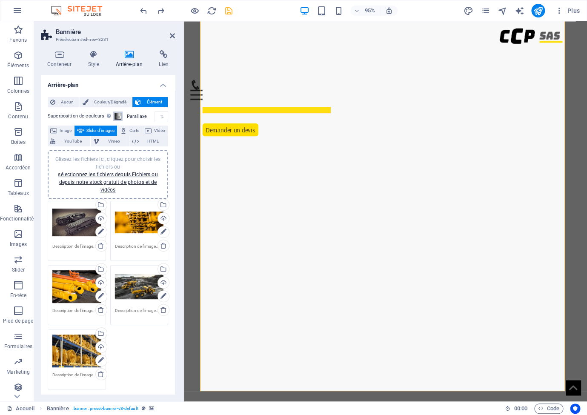
click at [117, 114] on span at bounding box center [118, 116] width 7 height 7
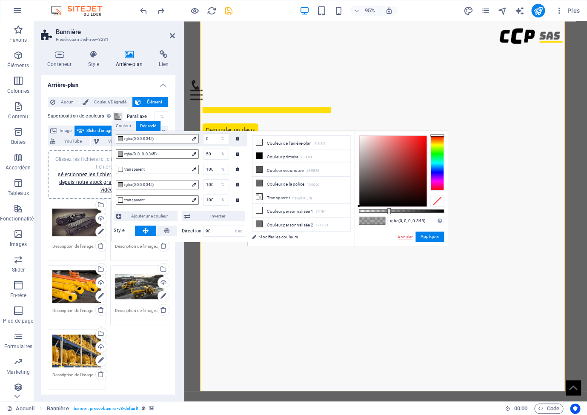
click at [405, 237] on link "Annuler" at bounding box center [405, 237] width 17 height 6
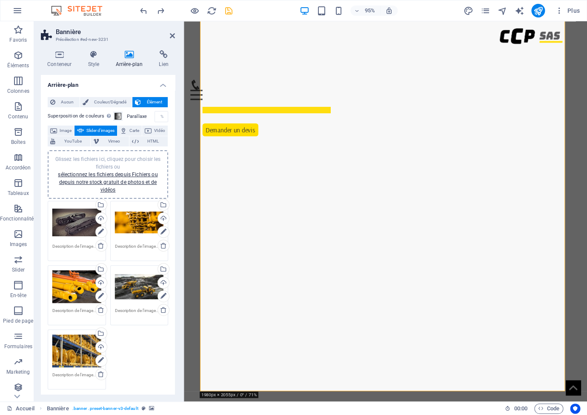
click at [115, 117] on span at bounding box center [118, 116] width 7 height 7
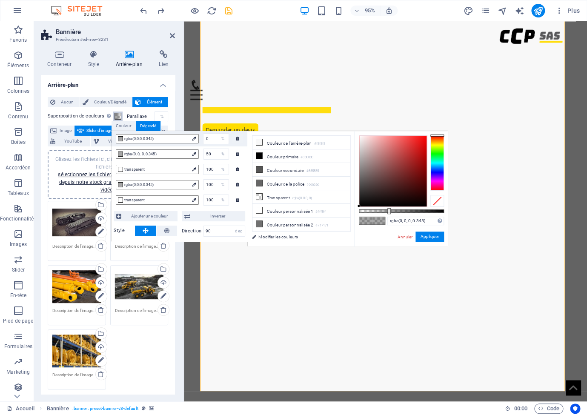
click at [115, 117] on span at bounding box center [118, 116] width 7 height 7
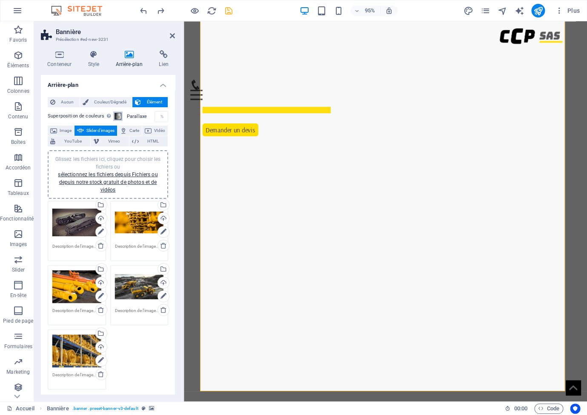
click at [115, 117] on span at bounding box center [118, 116] width 7 height 7
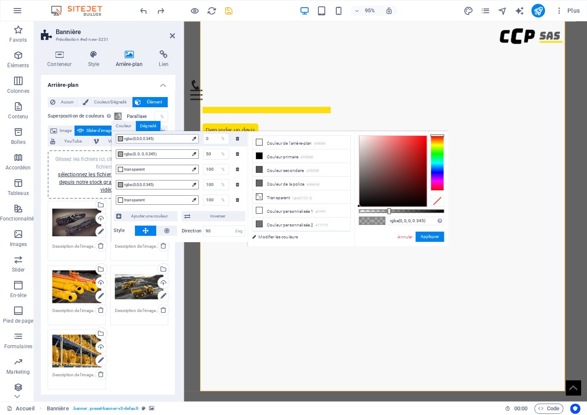
click at [122, 140] on div at bounding box center [120, 138] width 5 height 5
click at [256, 155] on span at bounding box center [259, 155] width 7 height 7
click at [257, 155] on icon at bounding box center [259, 156] width 6 height 6
click at [259, 155] on icon at bounding box center [259, 156] width 6 height 6
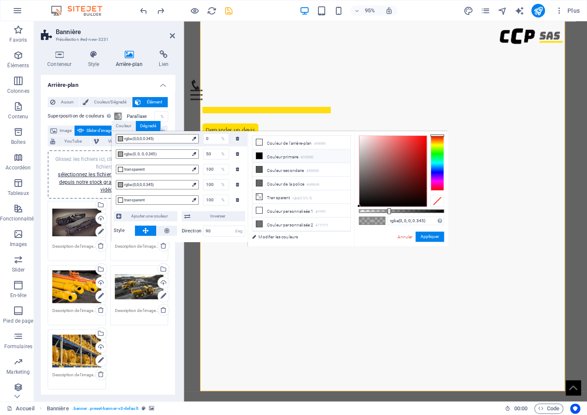
click at [259, 155] on icon at bounding box center [259, 156] width 6 height 6
click at [260, 155] on icon at bounding box center [259, 156] width 6 height 6
click at [405, 235] on link "Annuler" at bounding box center [405, 237] width 17 height 6
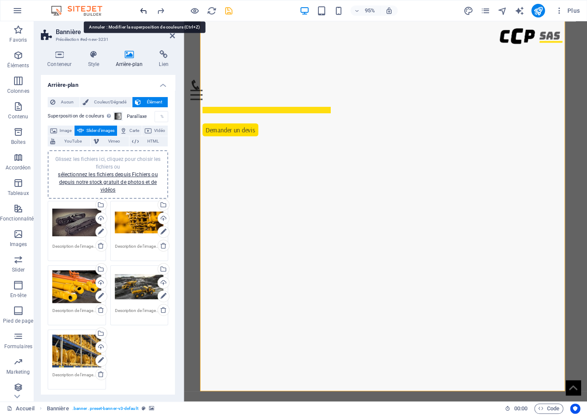
click at [142, 9] on icon "undo" at bounding box center [144, 11] width 10 height 10
click at [117, 115] on span at bounding box center [118, 116] width 7 height 7
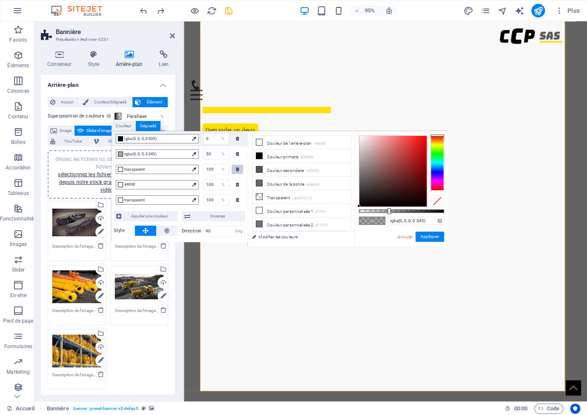
click at [236, 171] on icon at bounding box center [237, 169] width 3 height 4
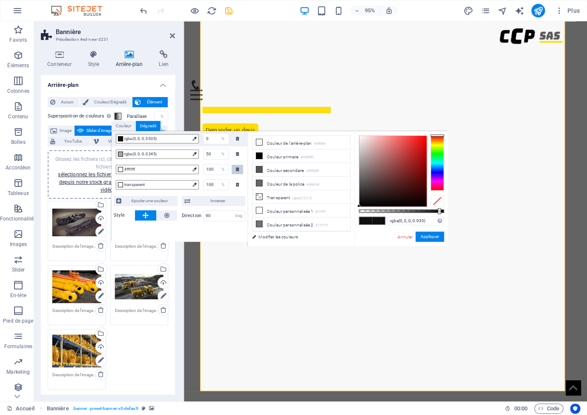
click at [239, 170] on icon at bounding box center [237, 169] width 3 height 4
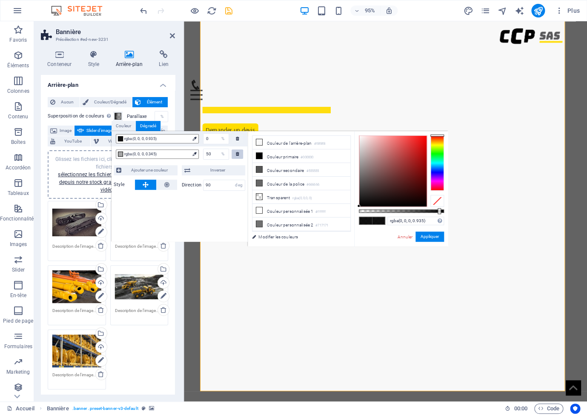
click at [238, 156] on icon at bounding box center [237, 154] width 3 height 4
click at [238, 153] on icon at bounding box center [237, 154] width 3 height 4
click at [259, 157] on icon at bounding box center [259, 156] width 6 height 6
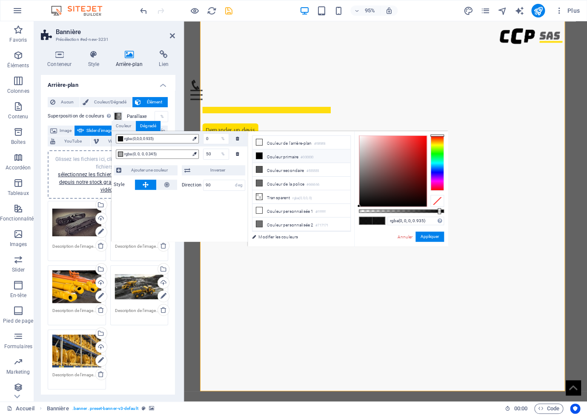
click at [260, 157] on icon at bounding box center [259, 156] width 6 height 6
click at [178, 156] on span "rgba(0, 0, 0, 0.345)" at bounding box center [156, 154] width 65 height 8
click at [260, 157] on icon at bounding box center [259, 156] width 6 height 6
click at [261, 157] on icon at bounding box center [259, 156] width 6 height 6
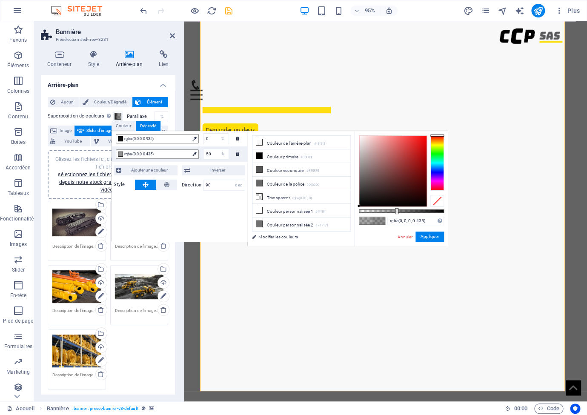
drag, startPoint x: 391, startPoint y: 210, endPoint x: 396, endPoint y: 213, distance: 6.1
click at [396, 213] on div at bounding box center [396, 211] width 3 height 6
click at [126, 171] on span "Ajouter une couleur" at bounding box center [149, 170] width 51 height 10
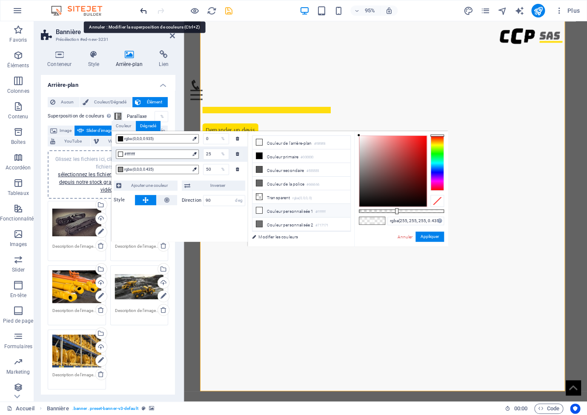
click at [145, 9] on icon "undo" at bounding box center [144, 11] width 10 height 10
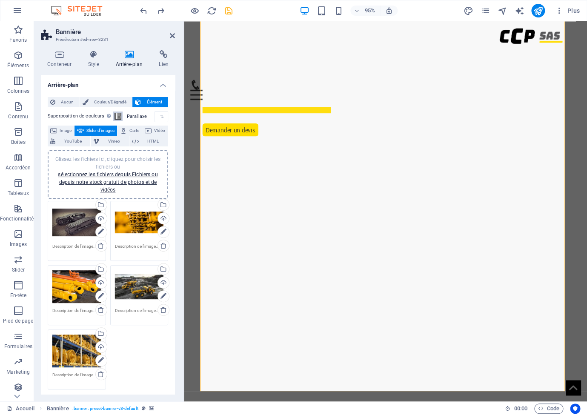
click at [118, 115] on span at bounding box center [118, 116] width 7 height 7
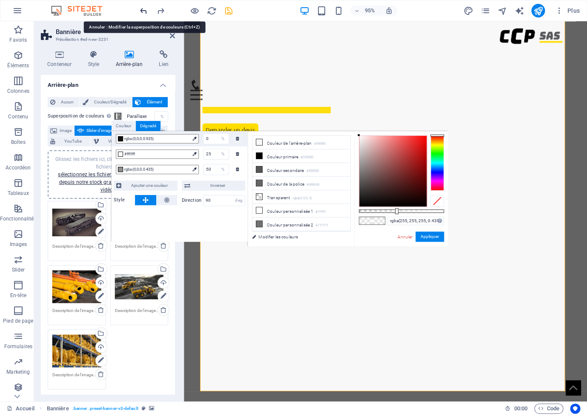
click at [141, 8] on icon "undo" at bounding box center [144, 11] width 10 height 10
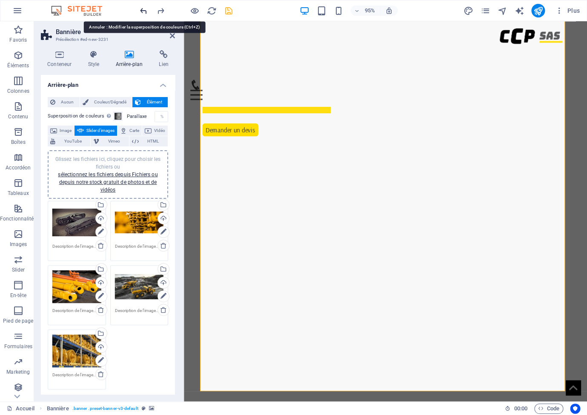
click at [141, 8] on icon "undo" at bounding box center [144, 11] width 10 height 10
click at [115, 115] on span at bounding box center [118, 116] width 7 height 7
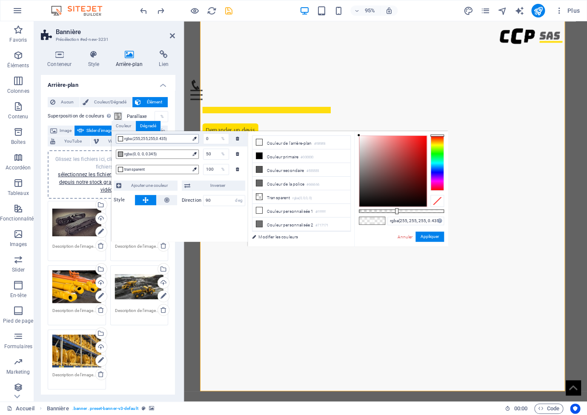
click at [120, 139] on div at bounding box center [120, 138] width 5 height 5
click at [159, 140] on span "rgba(255,255,255,0.435)" at bounding box center [156, 139] width 65 height 8
click at [259, 156] on icon at bounding box center [259, 156] width 6 height 6
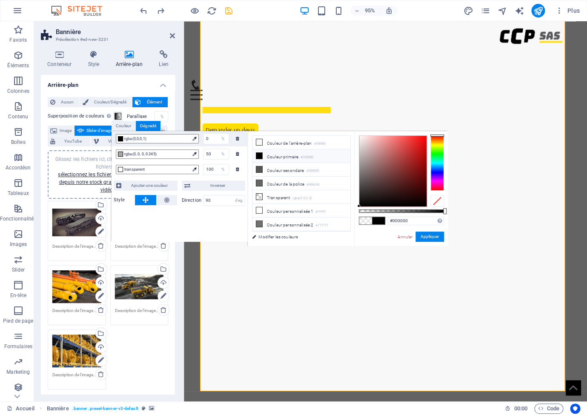
drag, startPoint x: 397, startPoint y: 213, endPoint x: 452, endPoint y: 211, distance: 55.8
click at [452, 211] on body "ccp-sas.com Accueil Favoris Éléments Colonnes Contenu Boîtes Accordéon Tableaux…" at bounding box center [293, 207] width 587 height 415
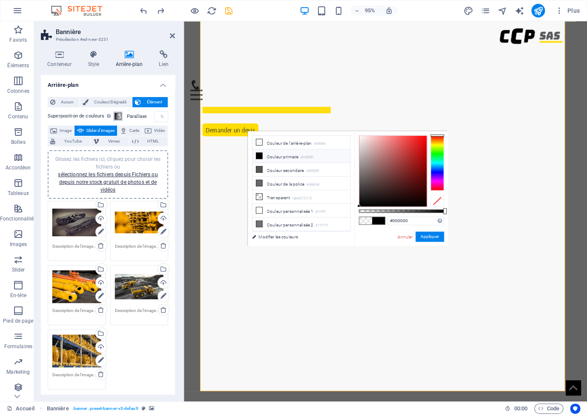
click at [121, 116] on button "Superposition de couleurs Ajoute une superposition sur l'arrière-plan pour le c…" at bounding box center [117, 116] width 9 height 9
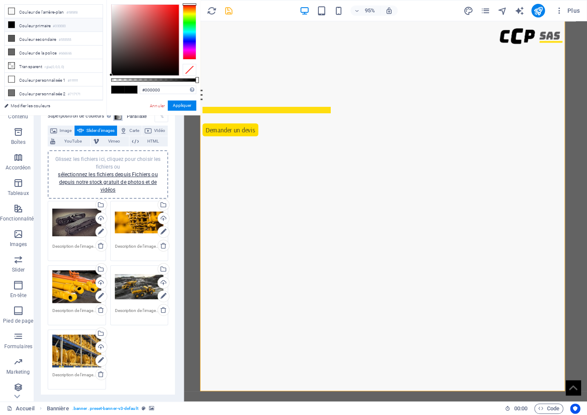
click at [120, 117] on span at bounding box center [118, 116] width 7 height 7
click at [116, 118] on span at bounding box center [118, 116] width 7 height 7
click at [155, 105] on link "Annuler" at bounding box center [157, 106] width 17 height 6
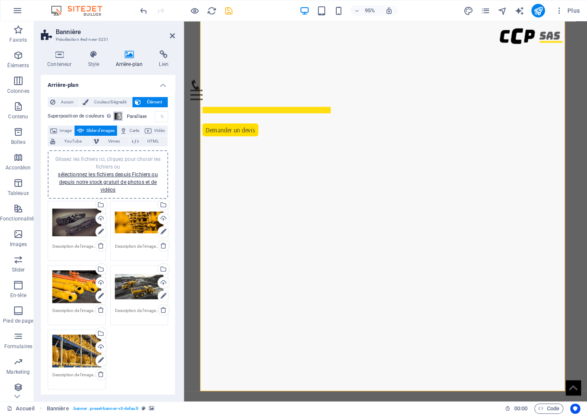
click at [115, 115] on span at bounding box center [118, 116] width 7 height 7
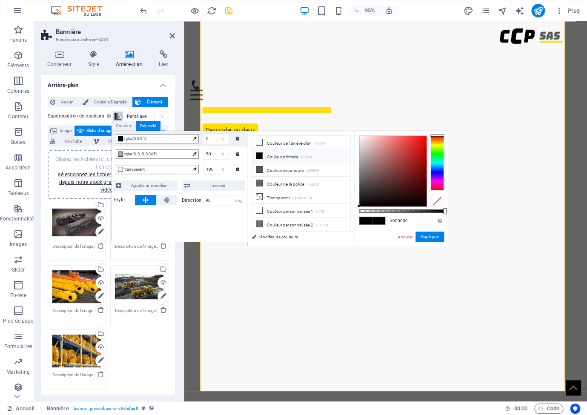
click at [115, 115] on span at bounding box center [118, 116] width 7 height 7
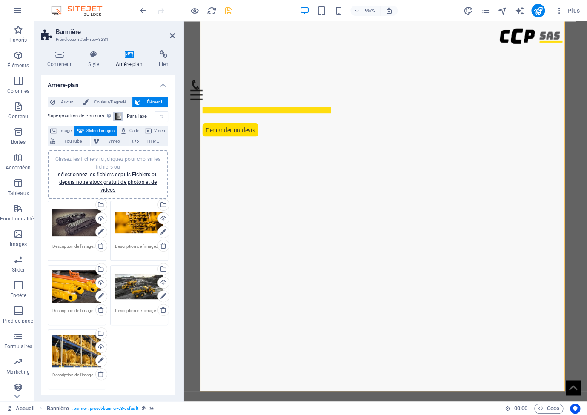
click at [115, 115] on span at bounding box center [118, 116] width 7 height 7
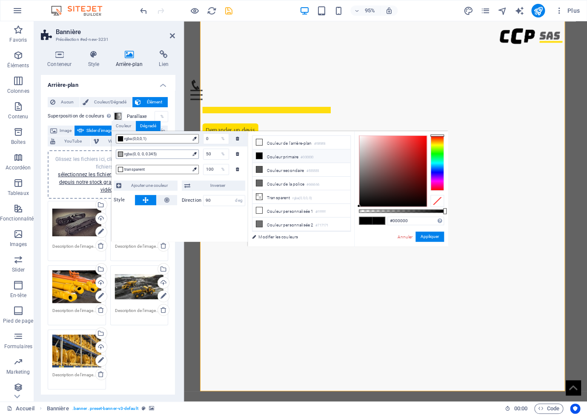
click at [168, 156] on span "rgba(0, 0, 0, 0.345)" at bounding box center [156, 154] width 65 height 8
drag, startPoint x: 390, startPoint y: 211, endPoint x: 407, endPoint y: 208, distance: 17.6
click at [407, 208] on div at bounding box center [407, 211] width 3 height 6
click at [184, 170] on span "transparent" at bounding box center [156, 170] width 65 height 8
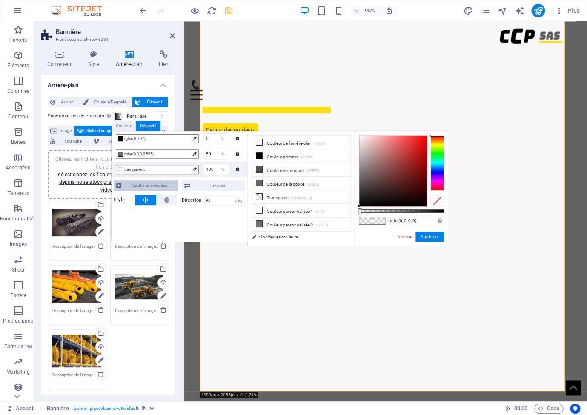
click at [115, 186] on button "Ajouter une couleur" at bounding box center [146, 186] width 64 height 10
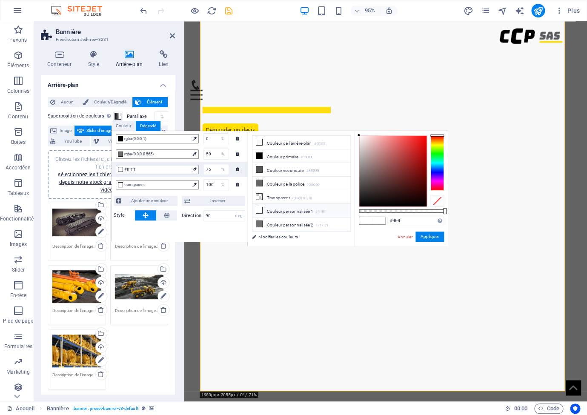
click at [127, 171] on span "#ffffff" at bounding box center [156, 170] width 65 height 8
click at [121, 171] on div at bounding box center [120, 169] width 5 height 5
click at [264, 155] on li "Couleur primaire #000000" at bounding box center [302, 157] width 98 height 14
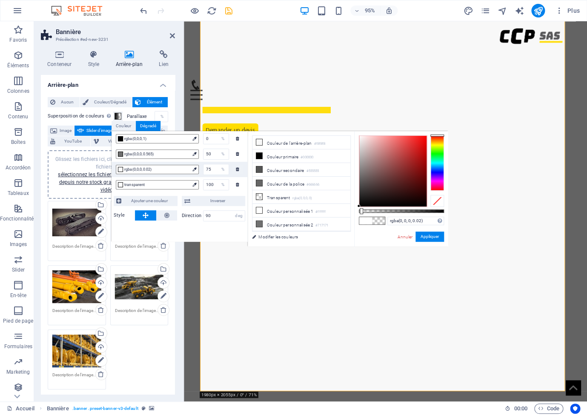
drag, startPoint x: 445, startPoint y: 212, endPoint x: 361, endPoint y: 214, distance: 84.4
click at [361, 214] on div "rgba(0, 0, 0, 0.02) Formats pris en charge #0852ed rgb(8, 82, 237) rgba(8, 82, …" at bounding box center [401, 250] width 94 height 239
click at [164, 156] on span "rgba(0,0,0,0.565)" at bounding box center [156, 154] width 65 height 8
type input "rgba(0, 0, 0, 0.485)"
drag, startPoint x: 408, startPoint y: 210, endPoint x: 400, endPoint y: 211, distance: 7.7
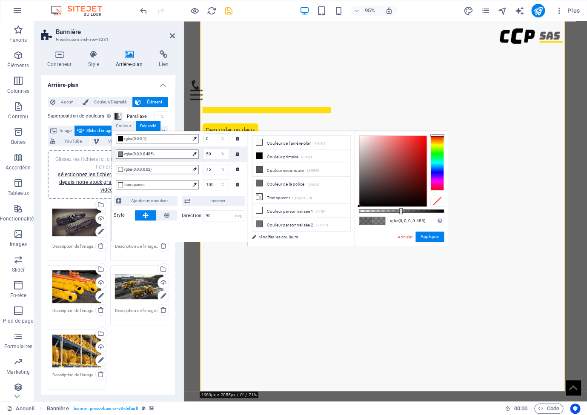
click at [400, 211] on div at bounding box center [401, 211] width 3 height 6
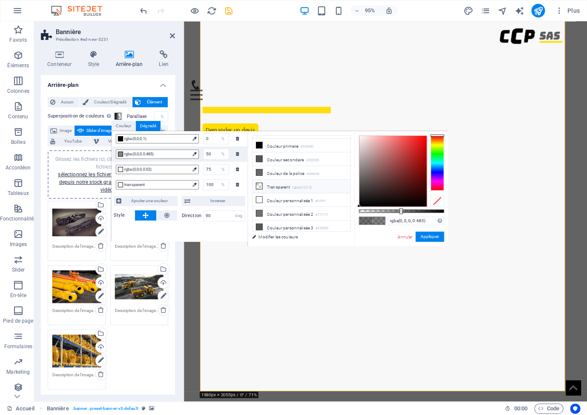
scroll to position [11, 0]
click at [428, 236] on button "Appliquer" at bounding box center [430, 237] width 29 height 10
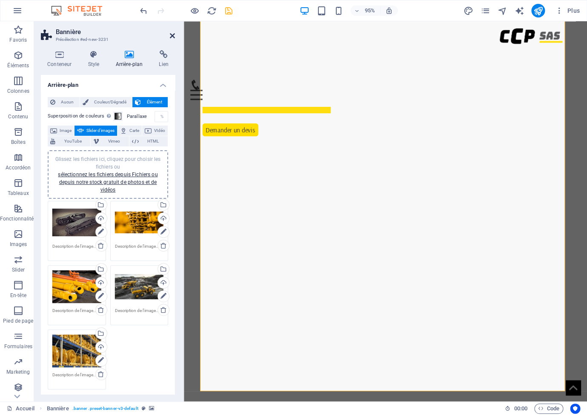
click at [173, 35] on icon at bounding box center [172, 35] width 5 height 7
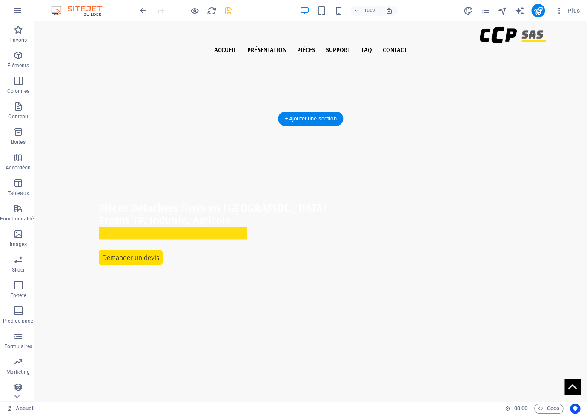
scroll to position [304, 0]
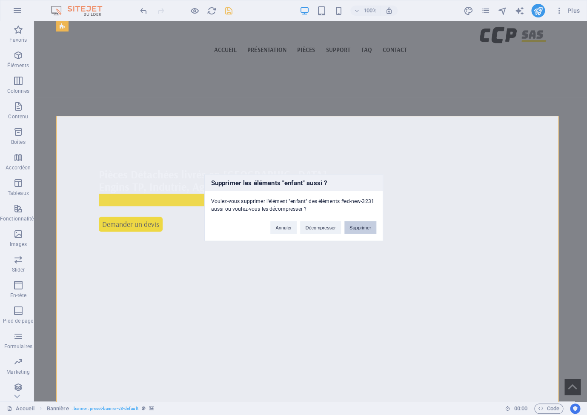
click at [358, 227] on button "Supprimer" at bounding box center [361, 227] width 32 height 13
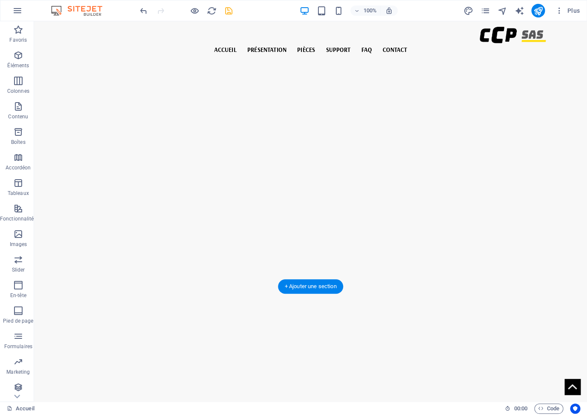
scroll to position [0, 0]
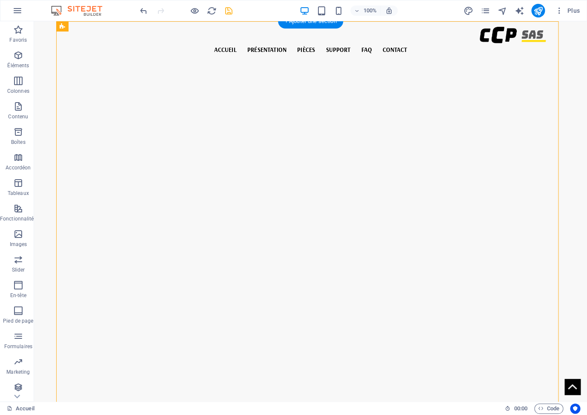
select select "px"
select select "ms"
select select "s"
select select "progressive"
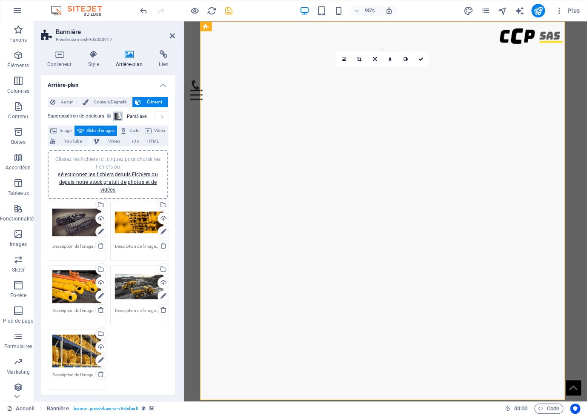
click at [115, 118] on span at bounding box center [118, 116] width 7 height 7
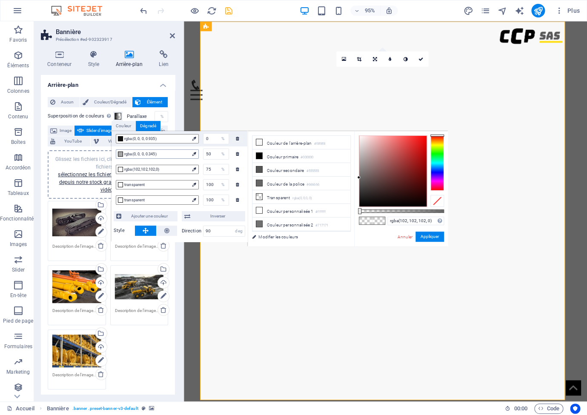
click at [129, 155] on span "rgba(0, 0, 0, 0.345)" at bounding box center [156, 154] width 65 height 8
type input "rgba(0, 0, 0, 0.49)"
drag, startPoint x: 391, startPoint y: 212, endPoint x: 402, endPoint y: 219, distance: 13.1
click at [401, 213] on div at bounding box center [401, 211] width 3 height 6
click at [428, 238] on button "Appliquer" at bounding box center [430, 237] width 29 height 10
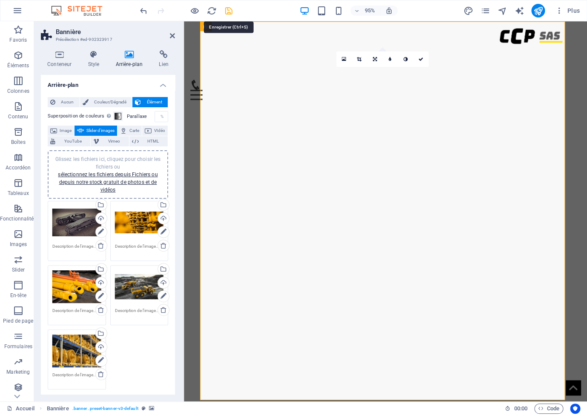
click at [227, 13] on icon "save" at bounding box center [229, 11] width 10 height 10
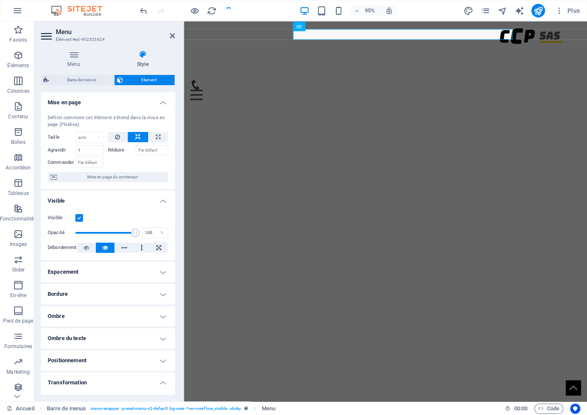
type input "90"
click at [172, 35] on icon at bounding box center [172, 35] width 5 height 7
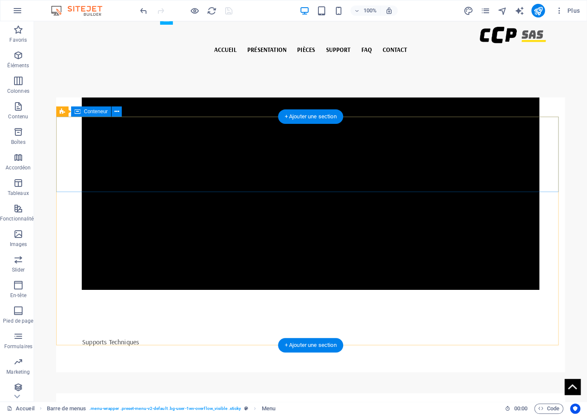
scroll to position [2614, 0]
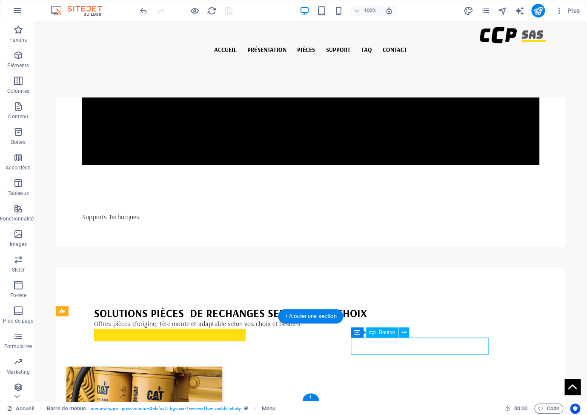
select select "%"
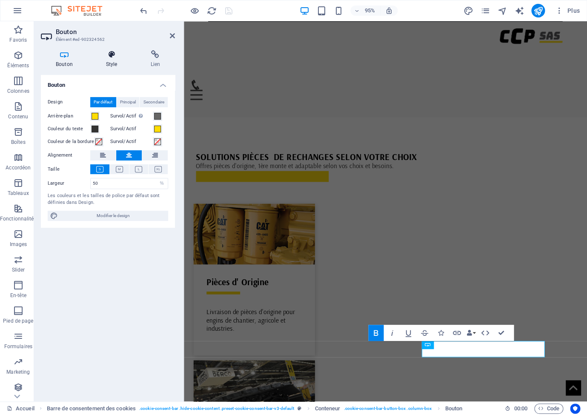
click at [104, 59] on h4 "Style" at bounding box center [113, 59] width 45 height 18
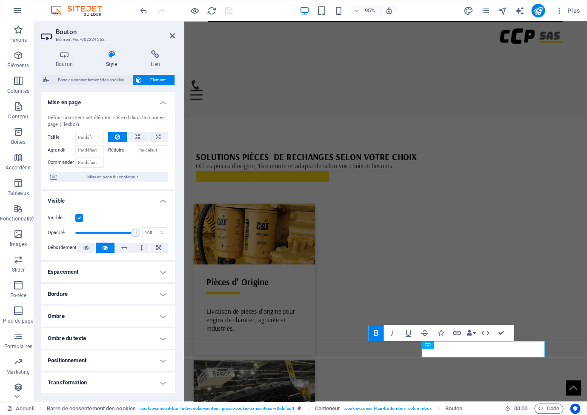
click at [127, 381] on h4 "Transformation" at bounding box center [108, 383] width 134 height 20
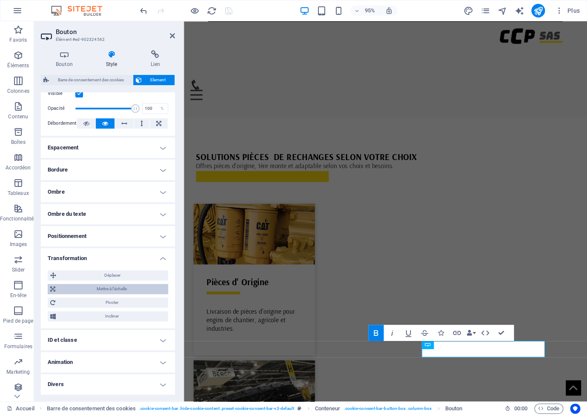
click at [115, 290] on span "Mettre à l'échelle" at bounding box center [112, 289] width 108 height 10
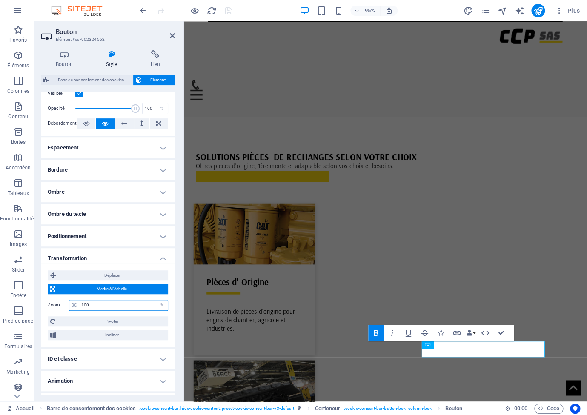
drag, startPoint x: 95, startPoint y: 306, endPoint x: 66, endPoint y: 301, distance: 29.8
click at [79, 301] on input "100" at bounding box center [123, 305] width 89 height 10
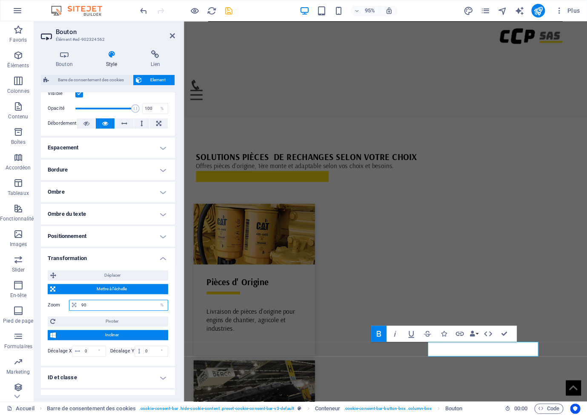
drag, startPoint x: 95, startPoint y: 306, endPoint x: 63, endPoint y: 297, distance: 33.1
click at [79, 301] on input "90" at bounding box center [123, 305] width 89 height 10
type input "95"
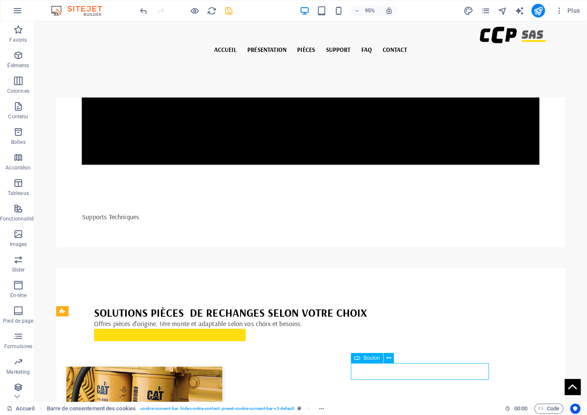
scroll to position [2614, 0]
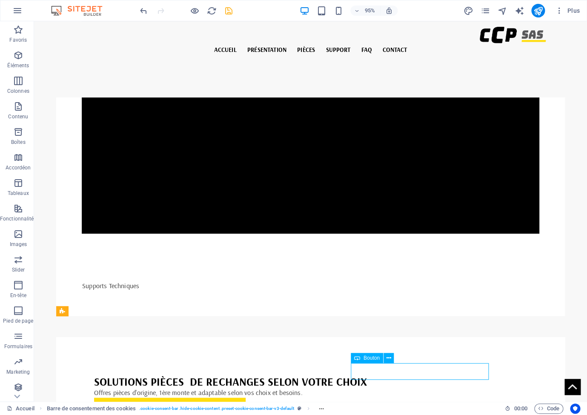
drag, startPoint x: 328, startPoint y: 394, endPoint x: 464, endPoint y: 376, distance: 137.2
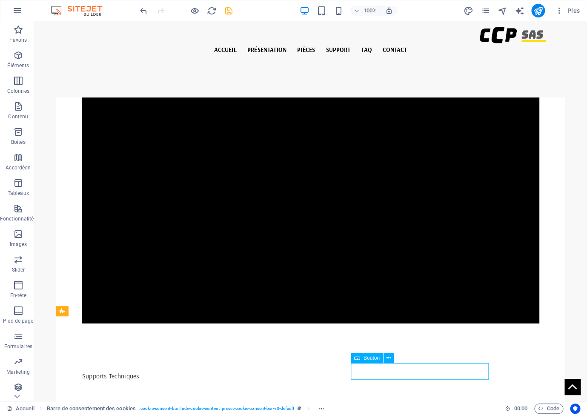
scroll to position [2683, 0]
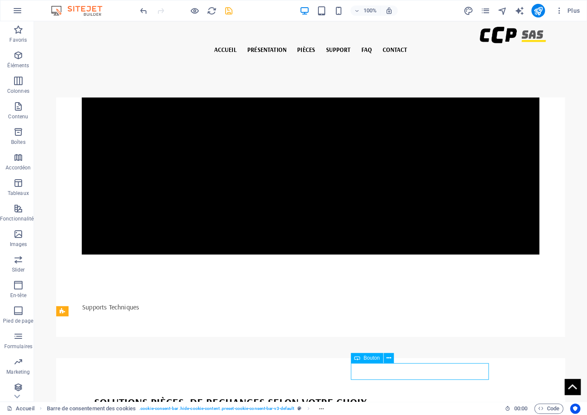
select select "%"
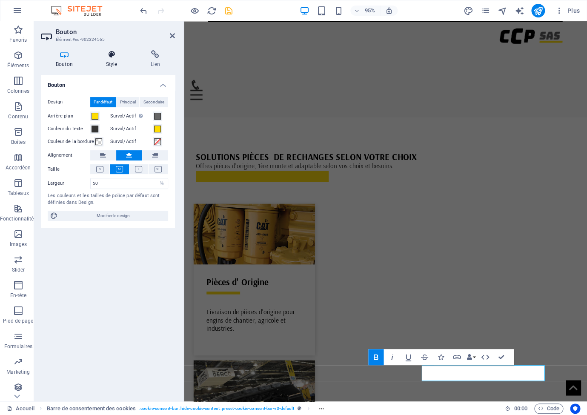
click at [108, 56] on icon at bounding box center [111, 54] width 41 height 9
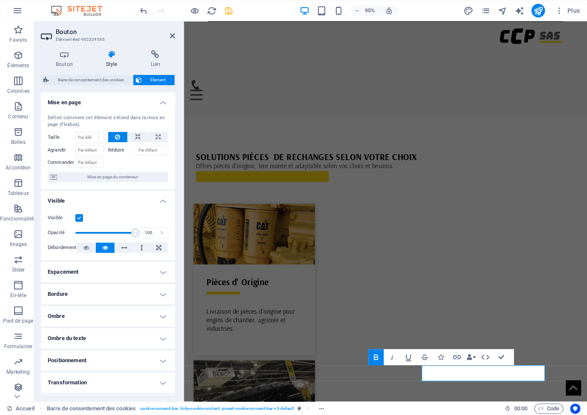
click at [142, 382] on h4 "Transformation" at bounding box center [108, 383] width 134 height 20
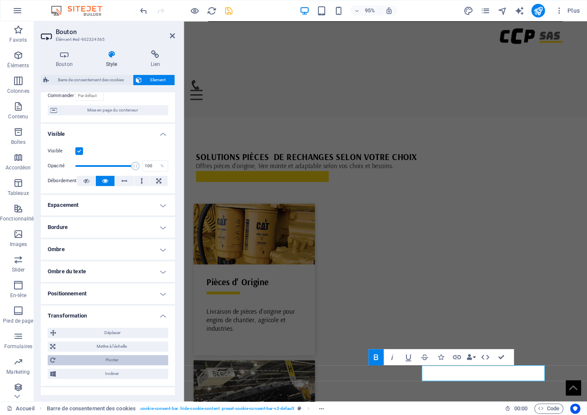
scroll to position [124, 0]
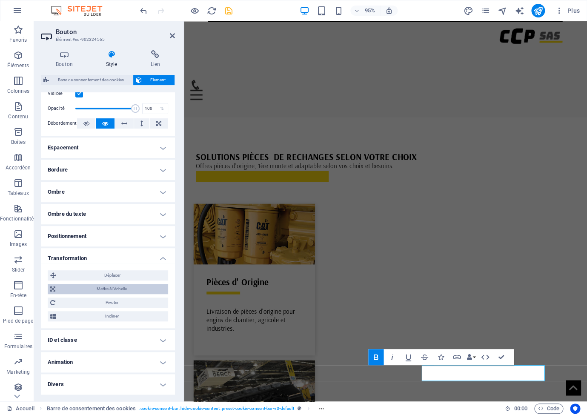
click at [105, 288] on span "Mettre à l'échelle" at bounding box center [112, 289] width 108 height 10
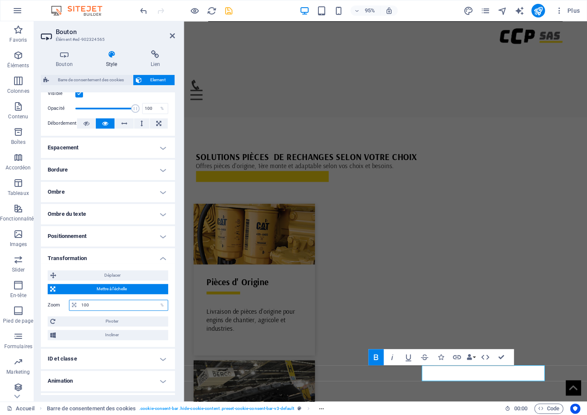
click at [79, 302] on input "100" at bounding box center [123, 305] width 89 height 10
type input "95"
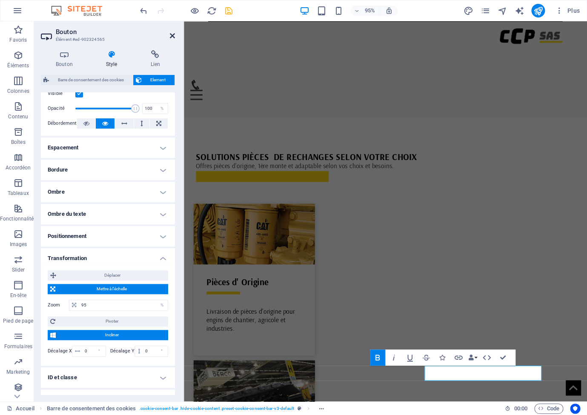
click at [172, 35] on icon at bounding box center [172, 35] width 5 height 7
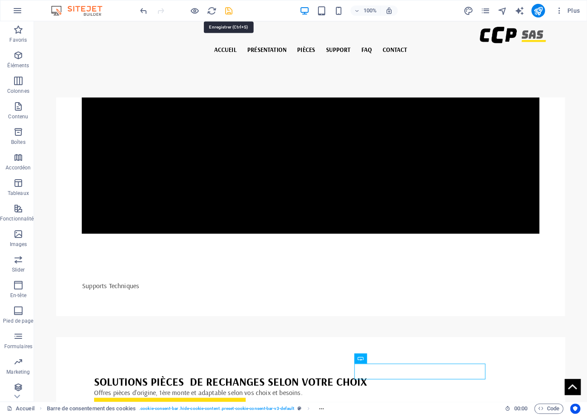
click at [227, 9] on icon "save" at bounding box center [229, 11] width 10 height 10
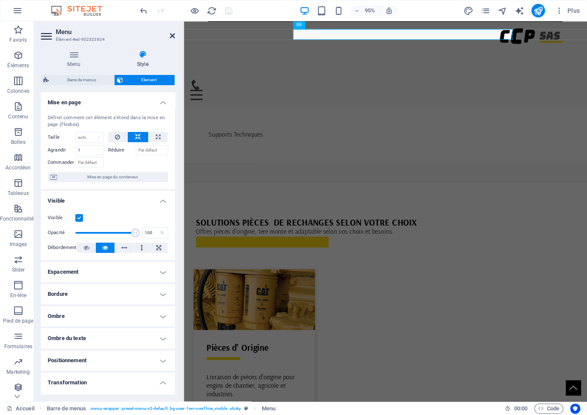
click at [172, 35] on icon at bounding box center [172, 35] width 5 height 7
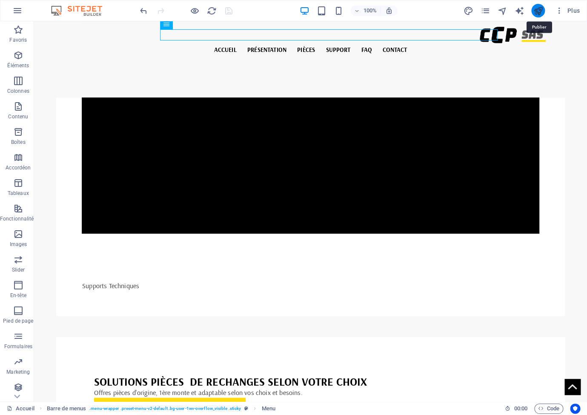
click at [541, 12] on icon "publish" at bounding box center [538, 11] width 10 height 10
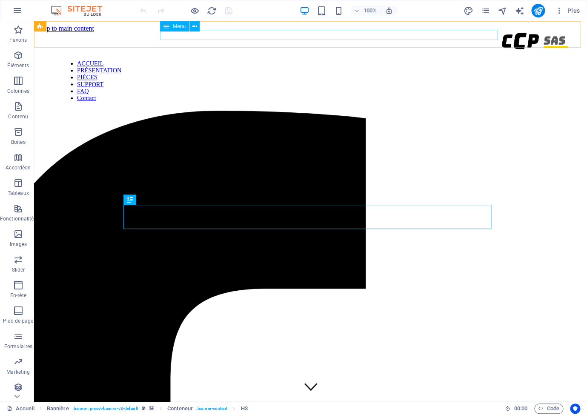
click at [290, 60] on nav "ACCUEIL PRÉSENTATION PIÈCES SUPPORT FAQ Contact" at bounding box center [311, 80] width 498 height 41
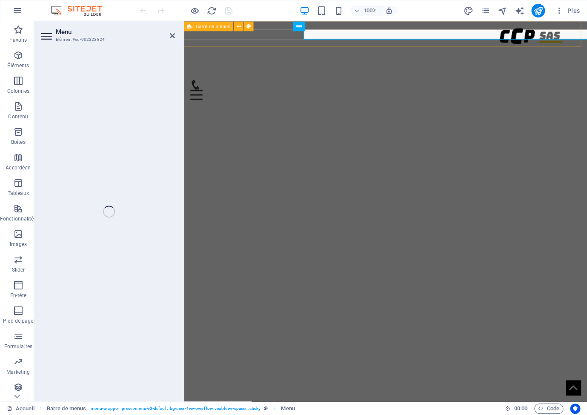
select select
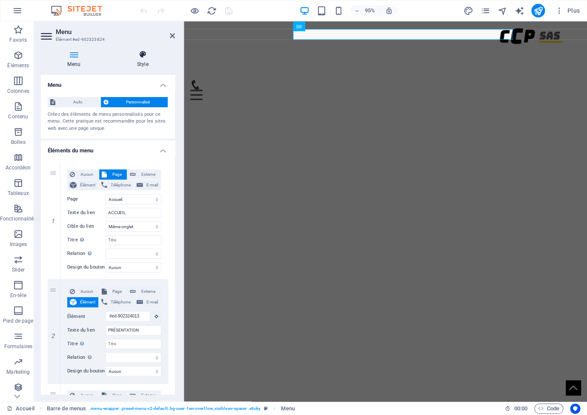
click at [144, 61] on h4 "Style" at bounding box center [142, 59] width 65 height 18
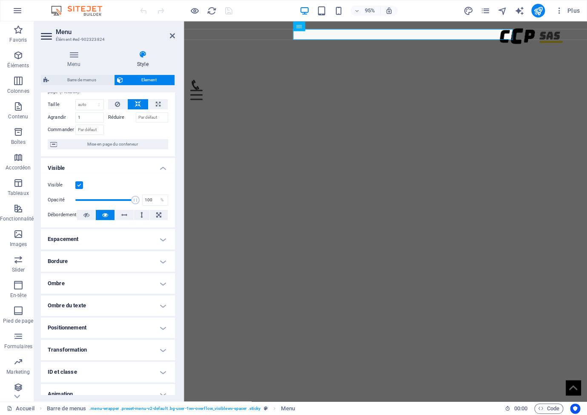
scroll to position [65, 0]
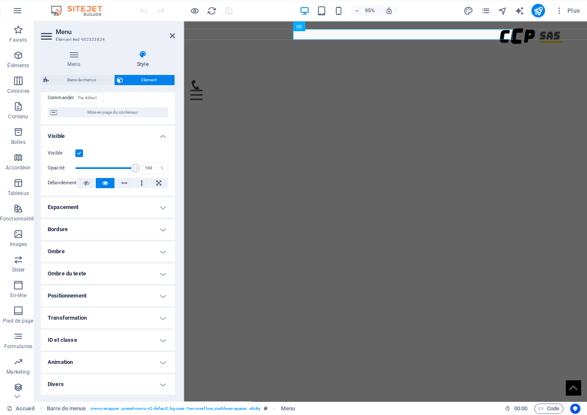
click at [137, 317] on h4 "Transformation" at bounding box center [108, 318] width 134 height 20
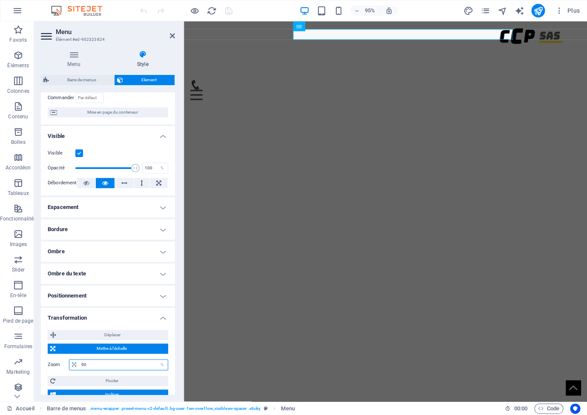
drag, startPoint x: 103, startPoint y: 365, endPoint x: 70, endPoint y: 362, distance: 32.9
click at [79, 362] on input "90" at bounding box center [123, 365] width 89 height 10
drag, startPoint x: 92, startPoint y: 364, endPoint x: 62, endPoint y: 358, distance: 30.3
click at [79, 360] on input "95" at bounding box center [123, 365] width 89 height 10
drag, startPoint x: 86, startPoint y: 364, endPoint x: 66, endPoint y: 361, distance: 20.7
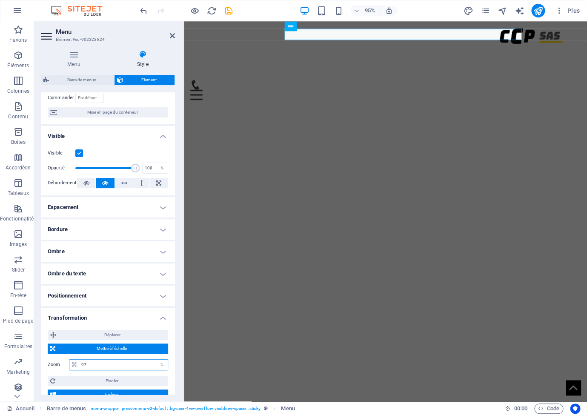
click at [79, 361] on input "97" at bounding box center [123, 365] width 89 height 10
drag, startPoint x: 95, startPoint y: 366, endPoint x: 59, endPoint y: 358, distance: 36.8
click at [79, 360] on input "100" at bounding box center [123, 365] width 89 height 10
type input "98"
click at [0, 0] on icon "save" at bounding box center [0, 0] width 0 height 0
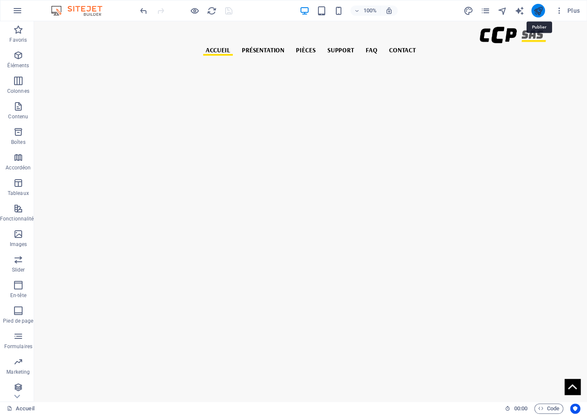
click at [0, 0] on icon "publish" at bounding box center [0, 0] width 0 height 0
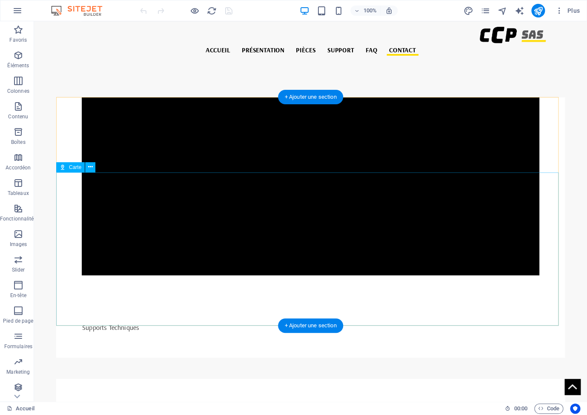
scroll to position [2614, 0]
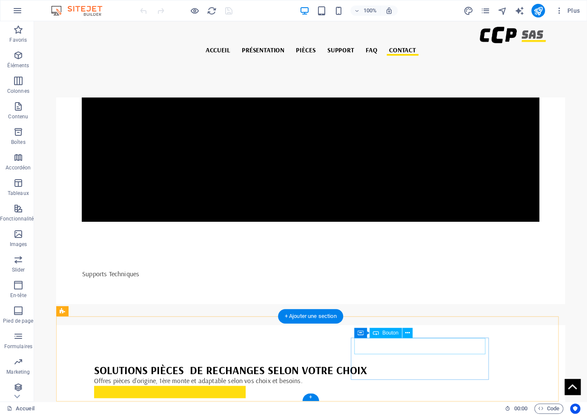
select select "%"
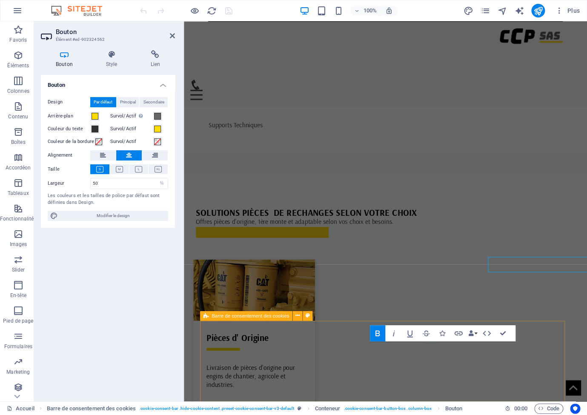
scroll to position [2683, 0]
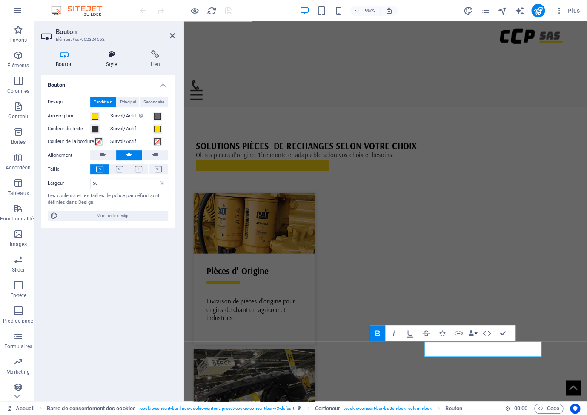
click at [112, 64] on h4 "Style" at bounding box center [113, 59] width 45 height 18
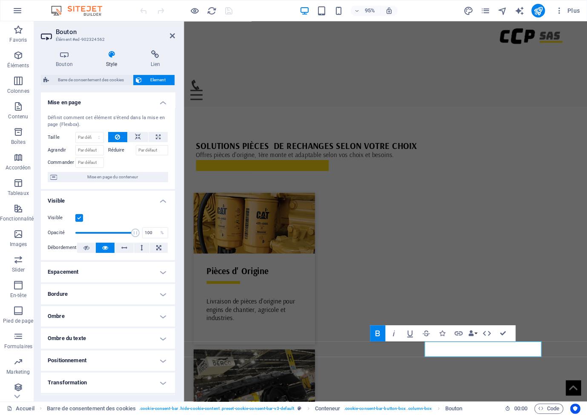
click at [143, 360] on h4 "Positionnement" at bounding box center [108, 361] width 134 height 20
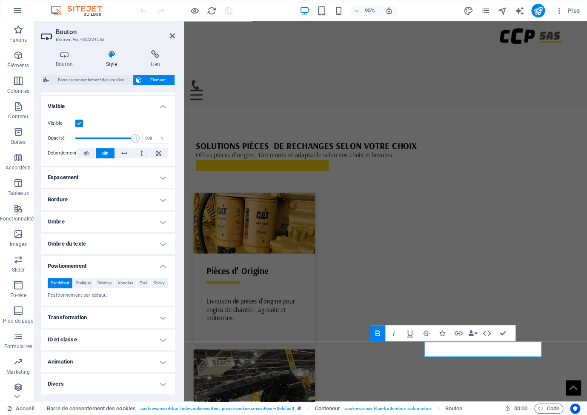
scroll to position [105, 0]
click at [117, 317] on h4 "Transformation" at bounding box center [108, 318] width 134 height 20
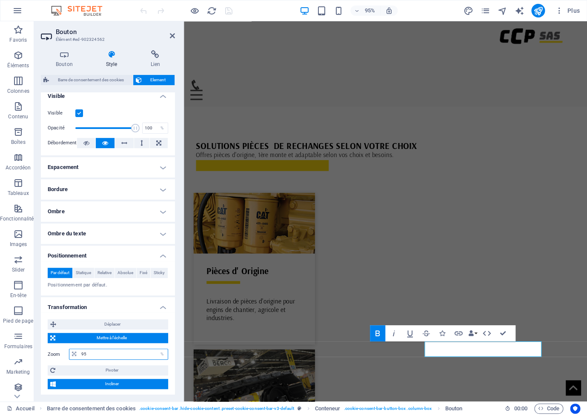
drag, startPoint x: 97, startPoint y: 364, endPoint x: 64, endPoint y: 359, distance: 33.1
click at [79, 359] on input "95" at bounding box center [123, 354] width 89 height 10
type input "100"
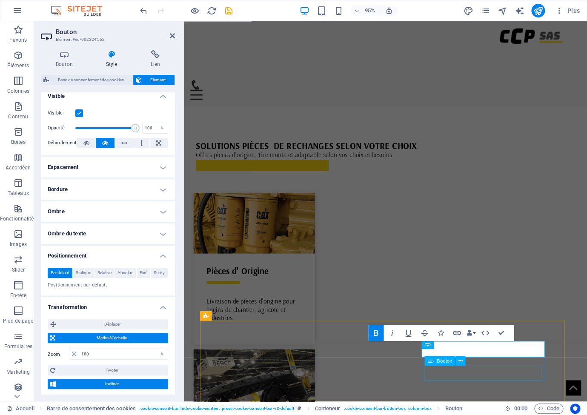
select select "%"
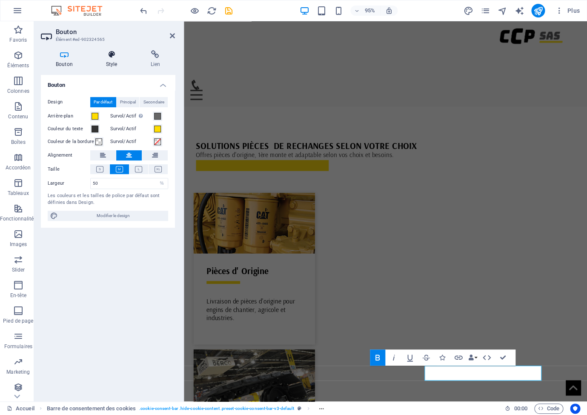
click at [109, 54] on icon at bounding box center [111, 54] width 41 height 9
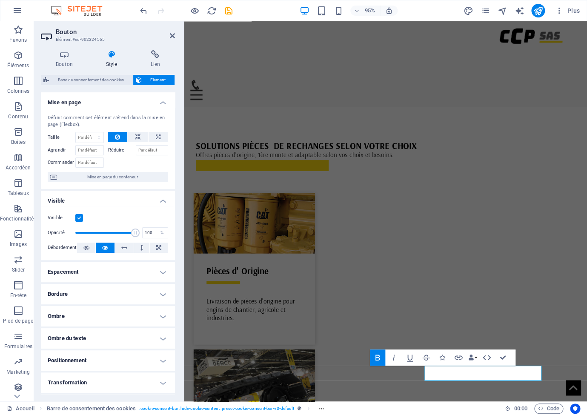
scroll to position [65, 0]
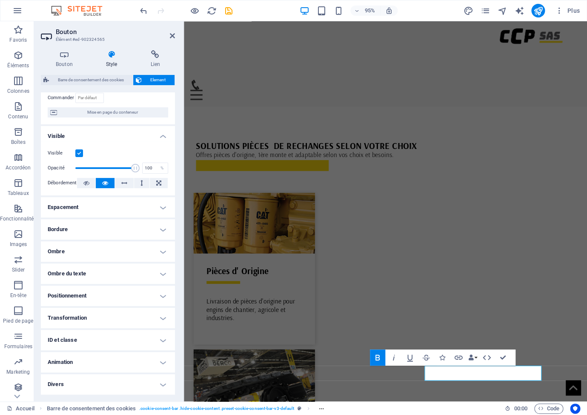
click at [103, 322] on h4 "Transformation" at bounding box center [108, 318] width 134 height 20
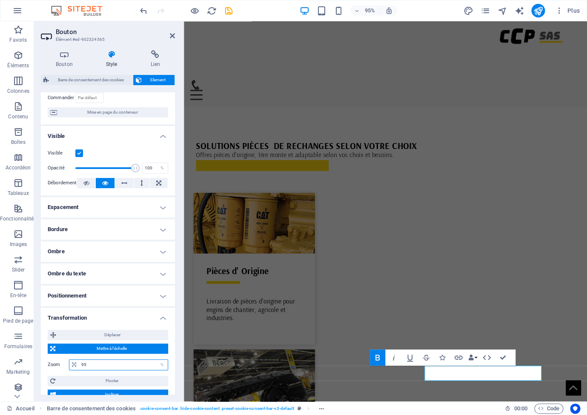
drag, startPoint x: 95, startPoint y: 365, endPoint x: 50, endPoint y: 362, distance: 44.8
click at [79, 362] on input "95" at bounding box center [123, 365] width 89 height 10
type input "100"
click at [173, 37] on icon at bounding box center [172, 35] width 5 height 7
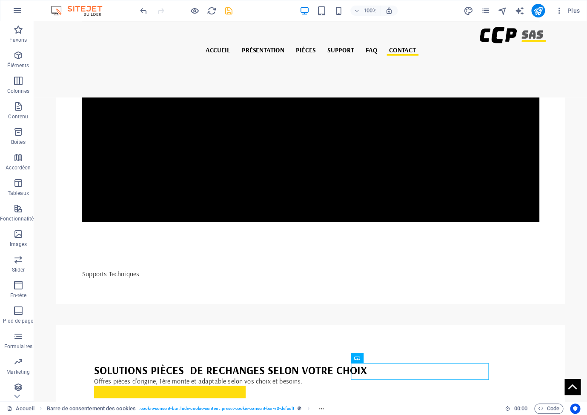
click at [227, 11] on icon "save" at bounding box center [229, 11] width 10 height 10
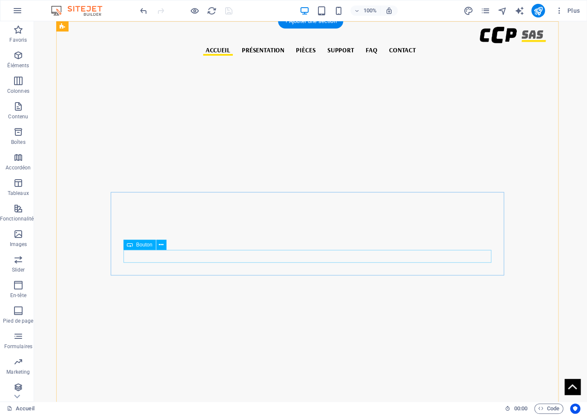
scroll to position [0, 0]
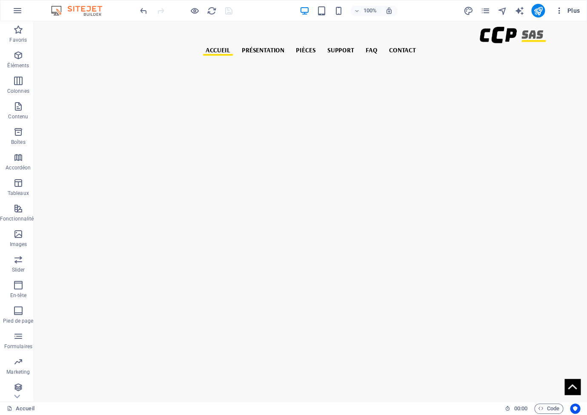
click at [557, 15] on button "Plus" at bounding box center [568, 11] width 32 height 14
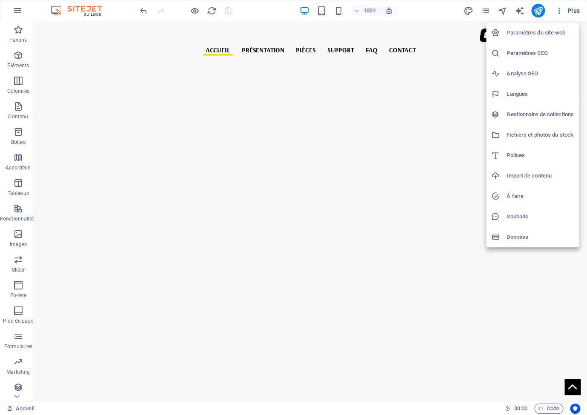
click at [552, 33] on h6 "Paramètres du site web" at bounding box center [540, 33] width 67 height 10
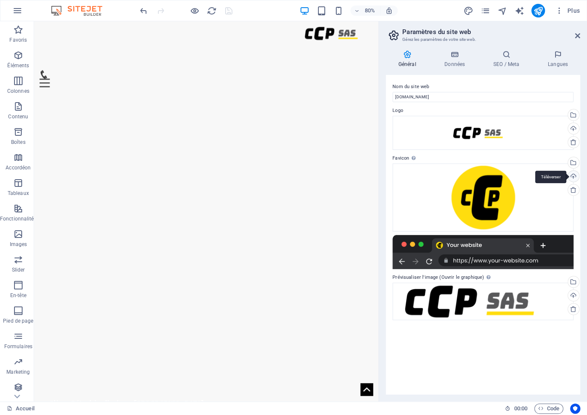
click at [575, 175] on div "Téléverser" at bounding box center [572, 177] width 13 height 13
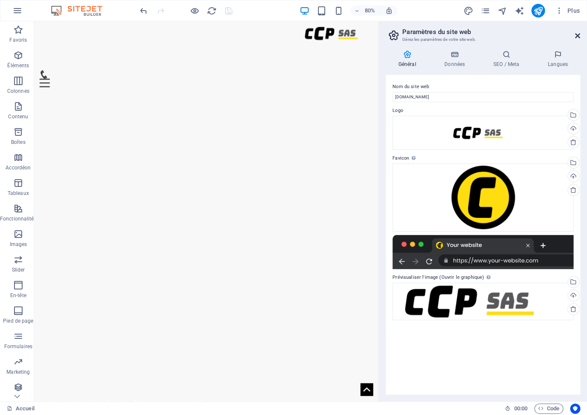
click at [579, 35] on icon at bounding box center [577, 35] width 5 height 7
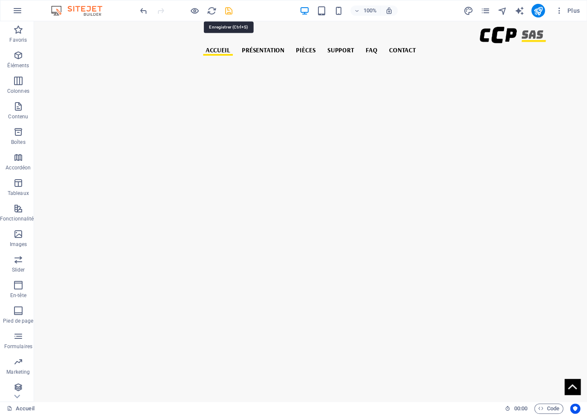
click at [224, 10] on icon "save" at bounding box center [229, 11] width 10 height 10
click at [536, 11] on icon "publish" at bounding box center [538, 11] width 10 height 10
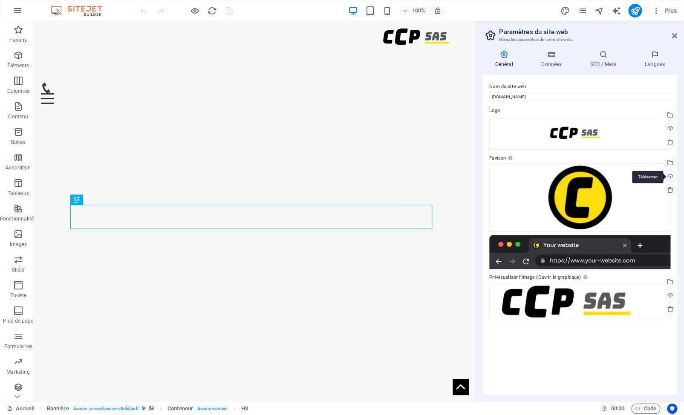
drag, startPoint x: 674, startPoint y: 35, endPoint x: 640, endPoint y: 13, distance: 40.4
click at [0, 0] on icon at bounding box center [0, 0] width 0 height 0
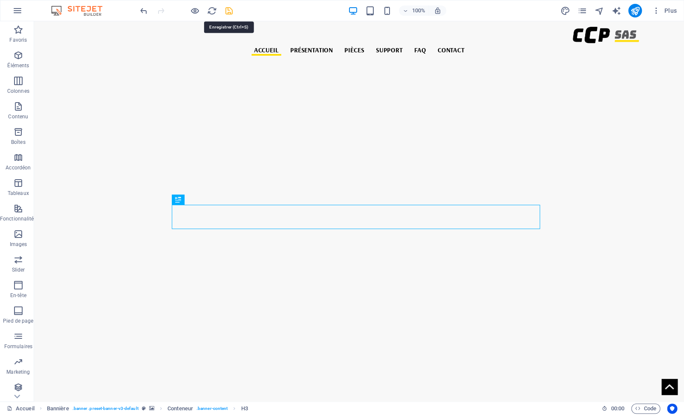
click at [229, 11] on icon "save" at bounding box center [229, 11] width 10 height 10
